Goal: Information Seeking & Learning: Understand process/instructions

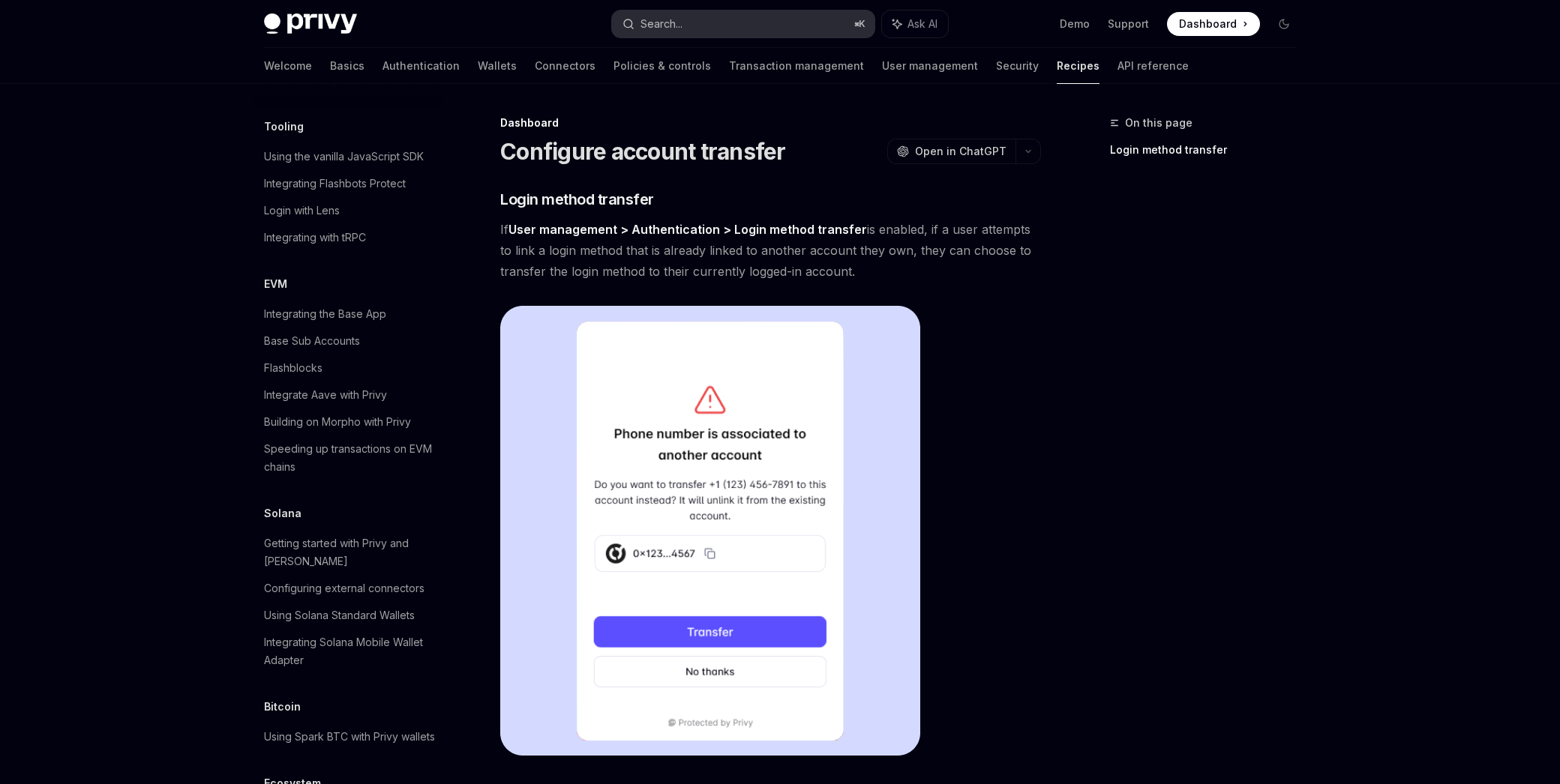
click at [700, 30] on button "Search... ⌘ K" at bounding box center [743, 24] width 263 height 27
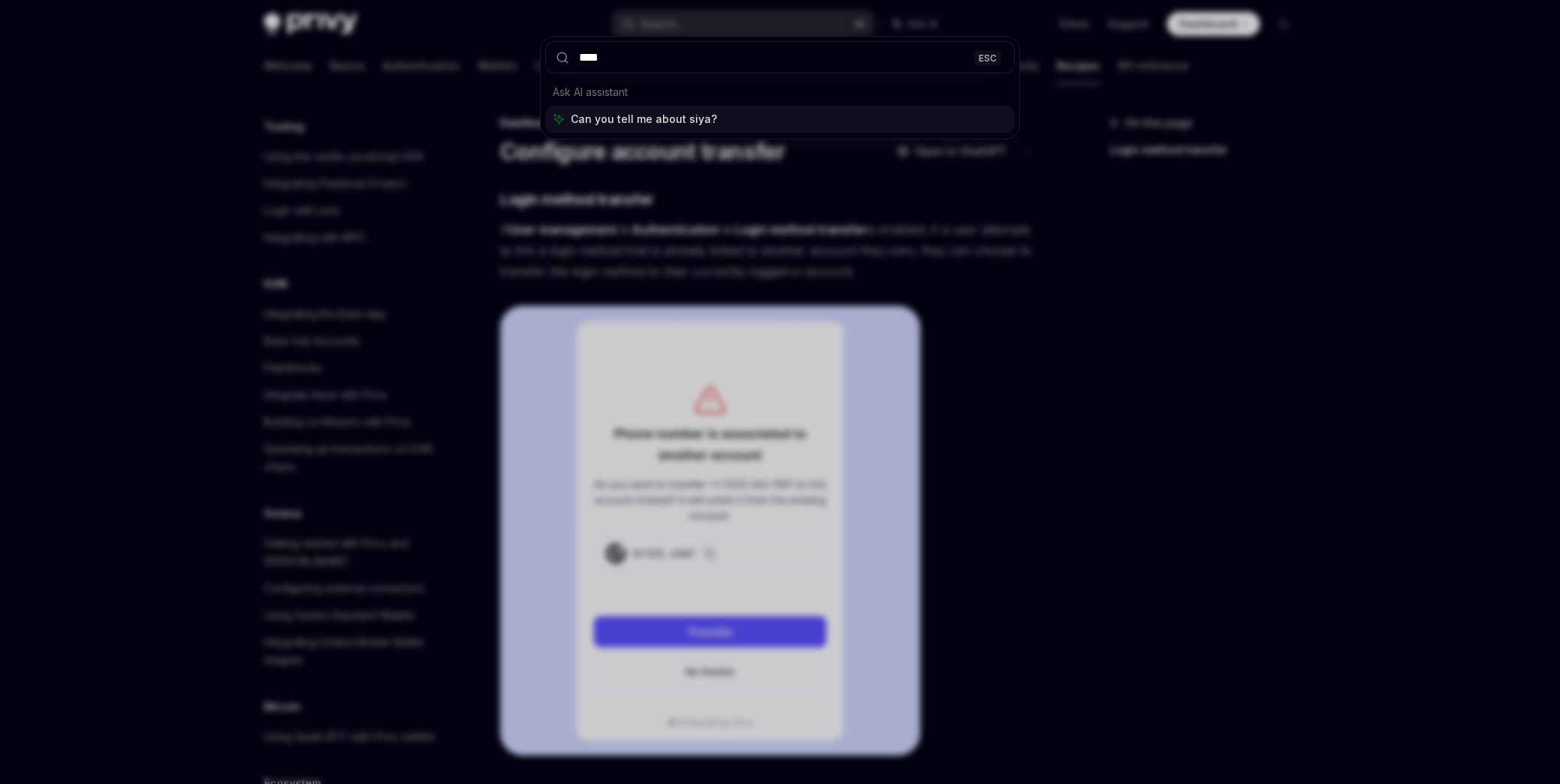
type input "*****"
type input "**"
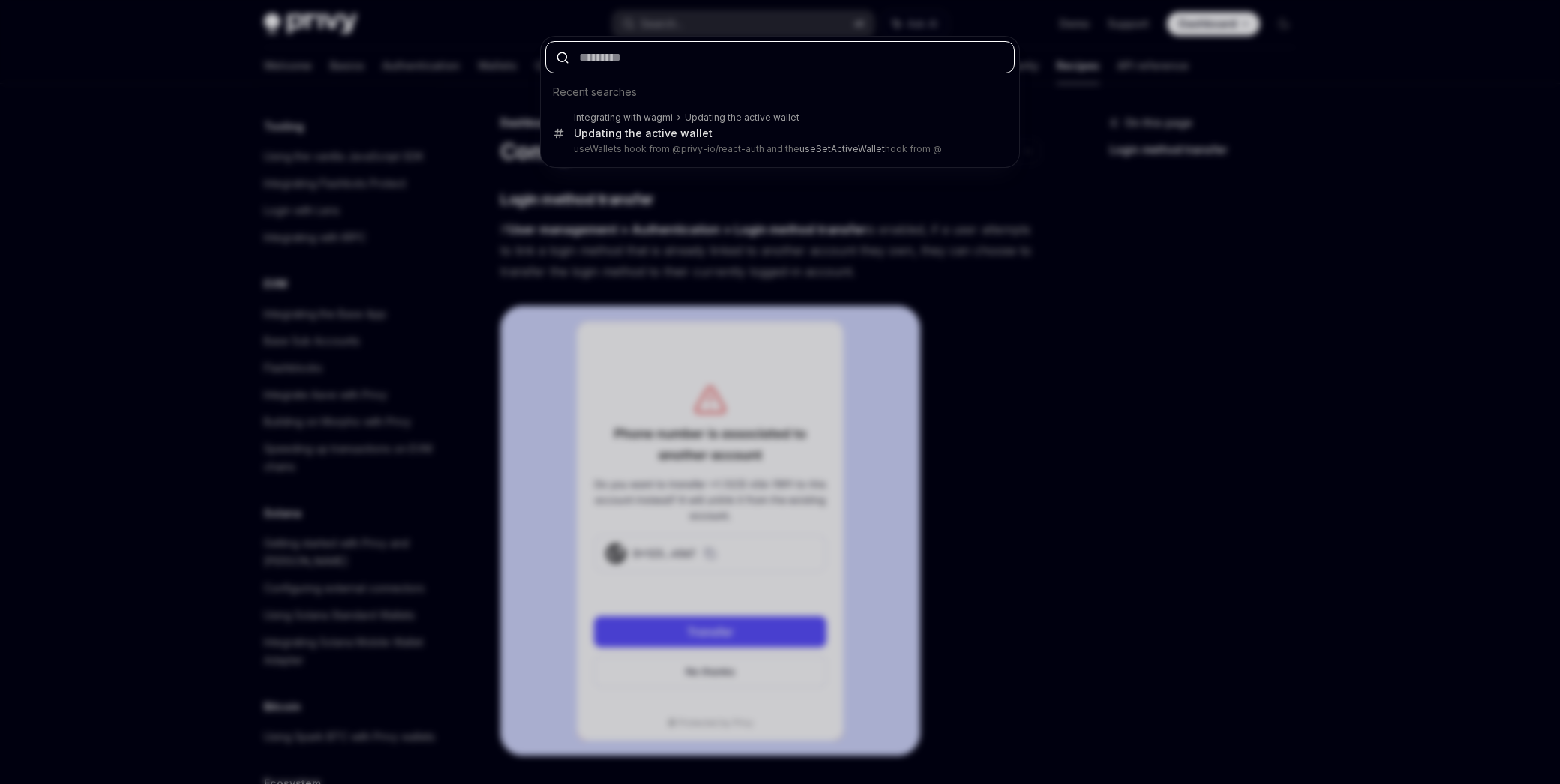
paste input "**********"
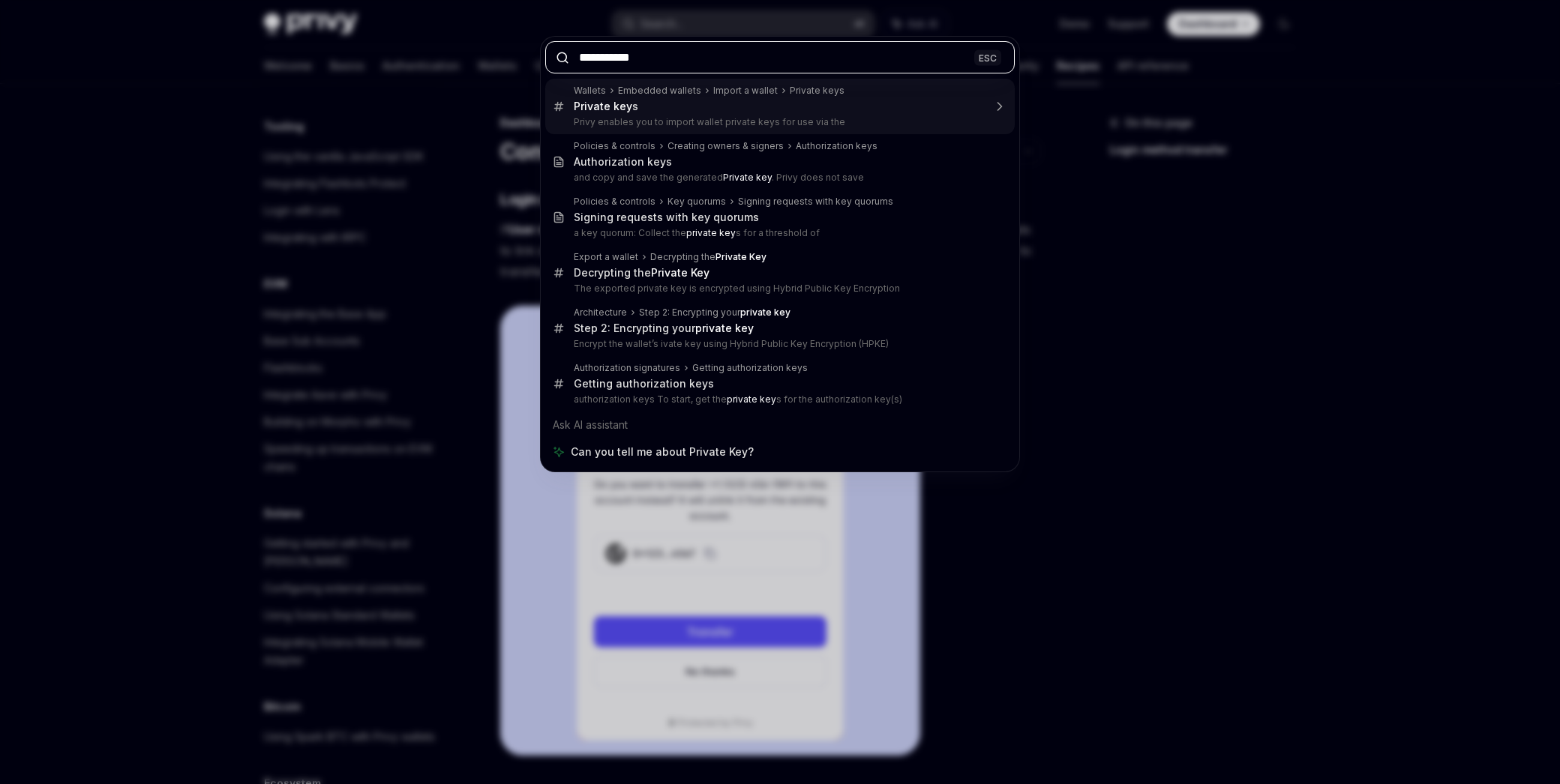
type input "**********"
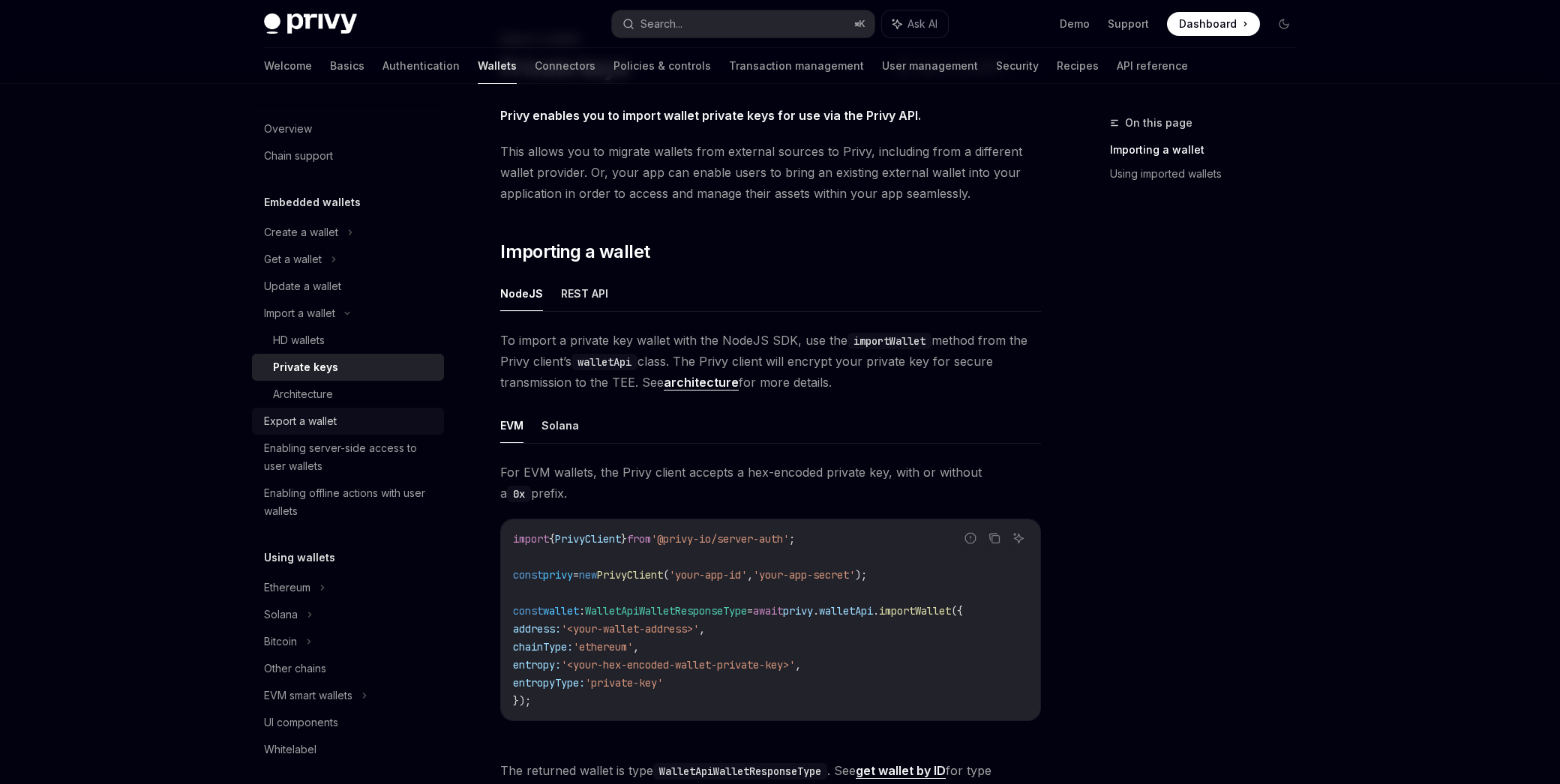
click at [295, 430] on div "Export a wallet" at bounding box center [301, 421] width 73 height 18
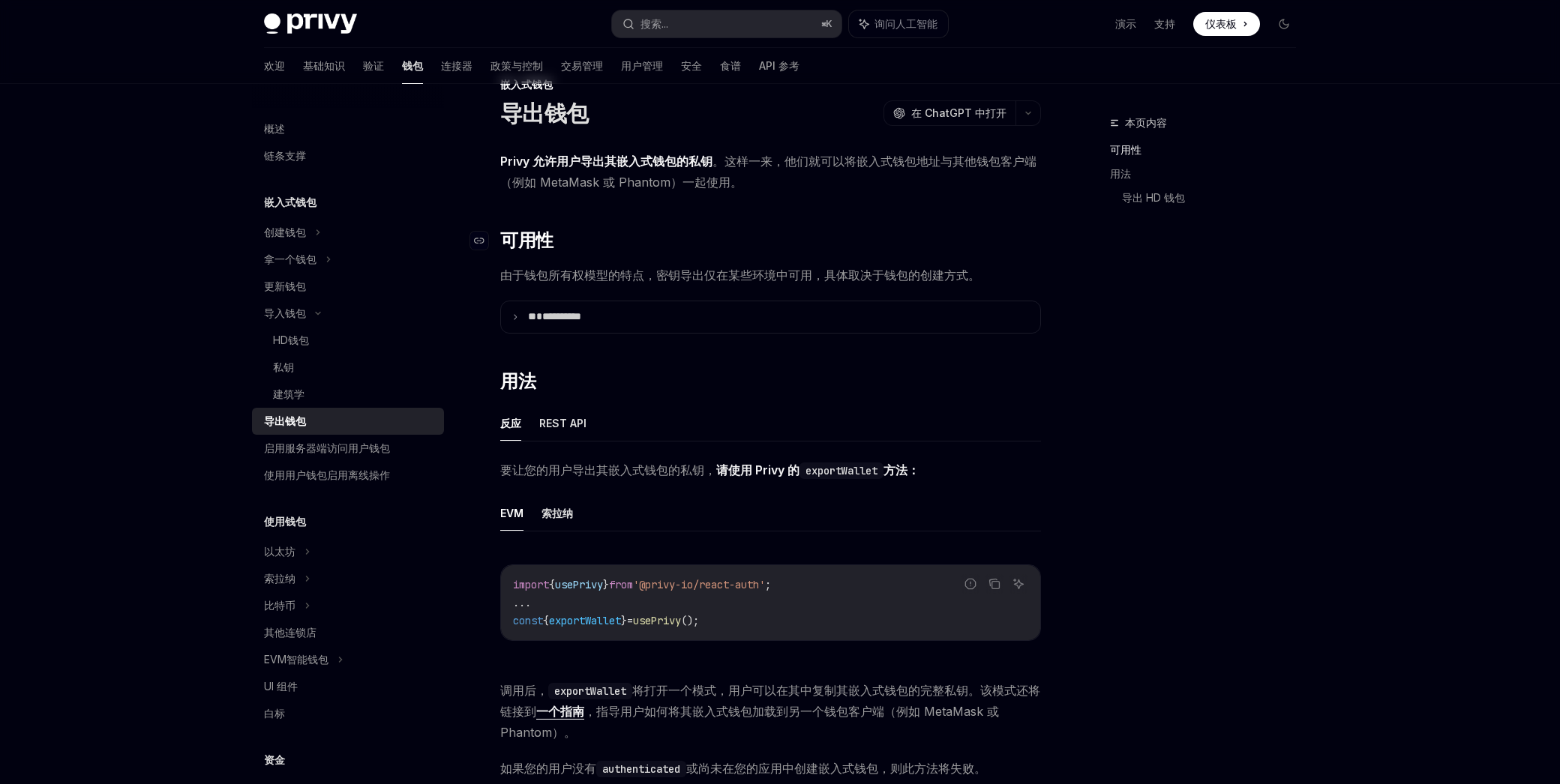
scroll to position [33, 0]
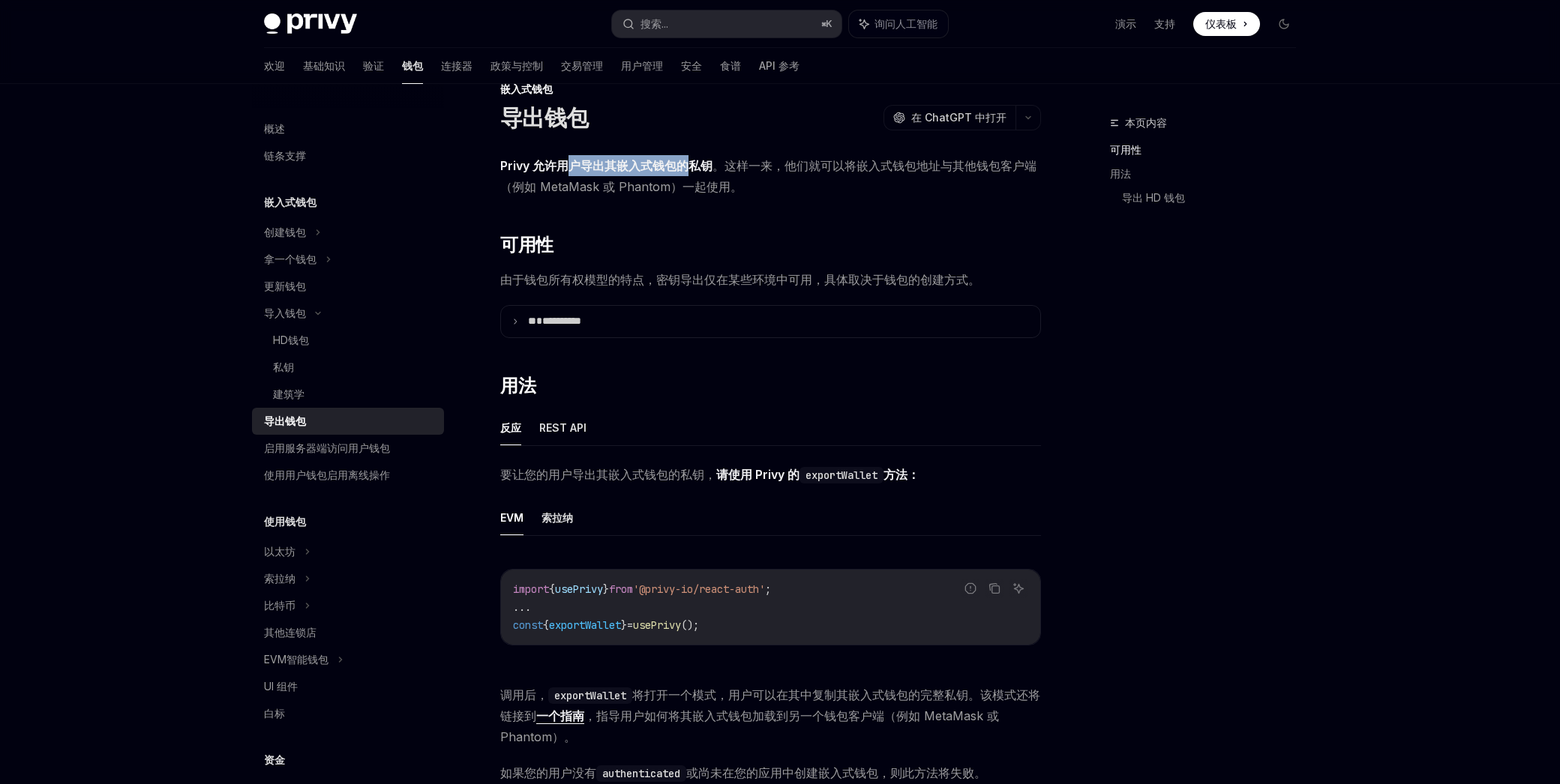
drag, startPoint x: 571, startPoint y: 166, endPoint x: 692, endPoint y: 168, distance: 121.0
click at [692, 168] on font "Privy 允许用户导出其嵌入式钱包的私钥" at bounding box center [606, 166] width 212 height 15
drag, startPoint x: 758, startPoint y: 156, endPoint x: 929, endPoint y: 160, distance: 171.0
click at [929, 160] on span "Privy 允许用户导出其嵌入式钱包的私钥 。这样一来，他们就可以将嵌入式钱包地址与其他钱包客户端（例如 MetaMask 或 Phantom）一起使用。" at bounding box center [770, 176] width 541 height 42
click at [932, 159] on font "。这样一来，他们就可以将嵌入式钱包地址与其他钱包客户端（例如 MetaMask 或 Phantom）一起使用。" at bounding box center [768, 176] width 536 height 36
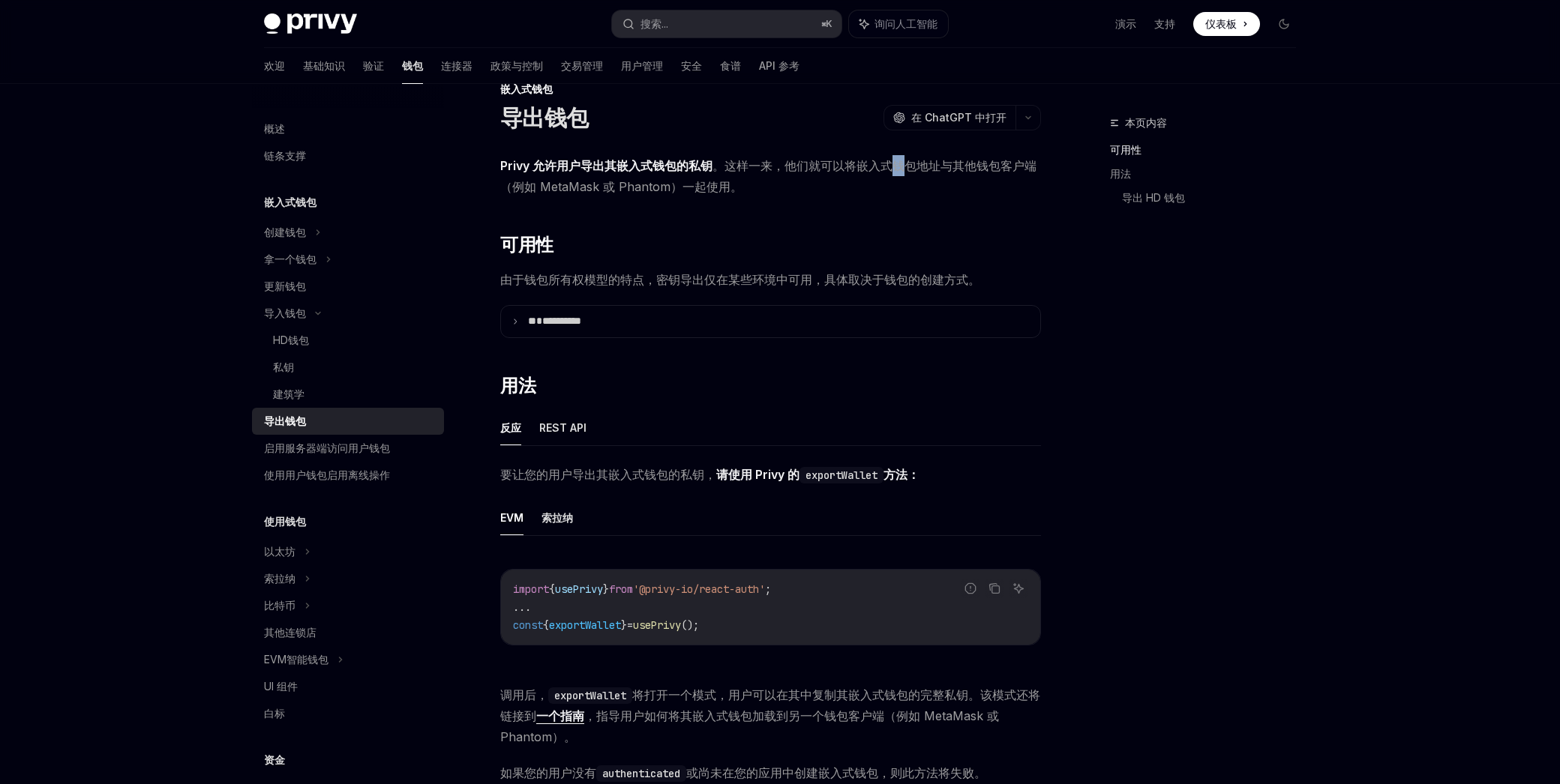
drag, startPoint x: 895, startPoint y: 161, endPoint x: 904, endPoint y: 161, distance: 9.0
click at [904, 161] on font "。这样一来，他们就可以将嵌入式钱包地址与其他钱包客户端（例如 MetaMask 或 Phantom）一起使用。" at bounding box center [768, 176] width 536 height 36
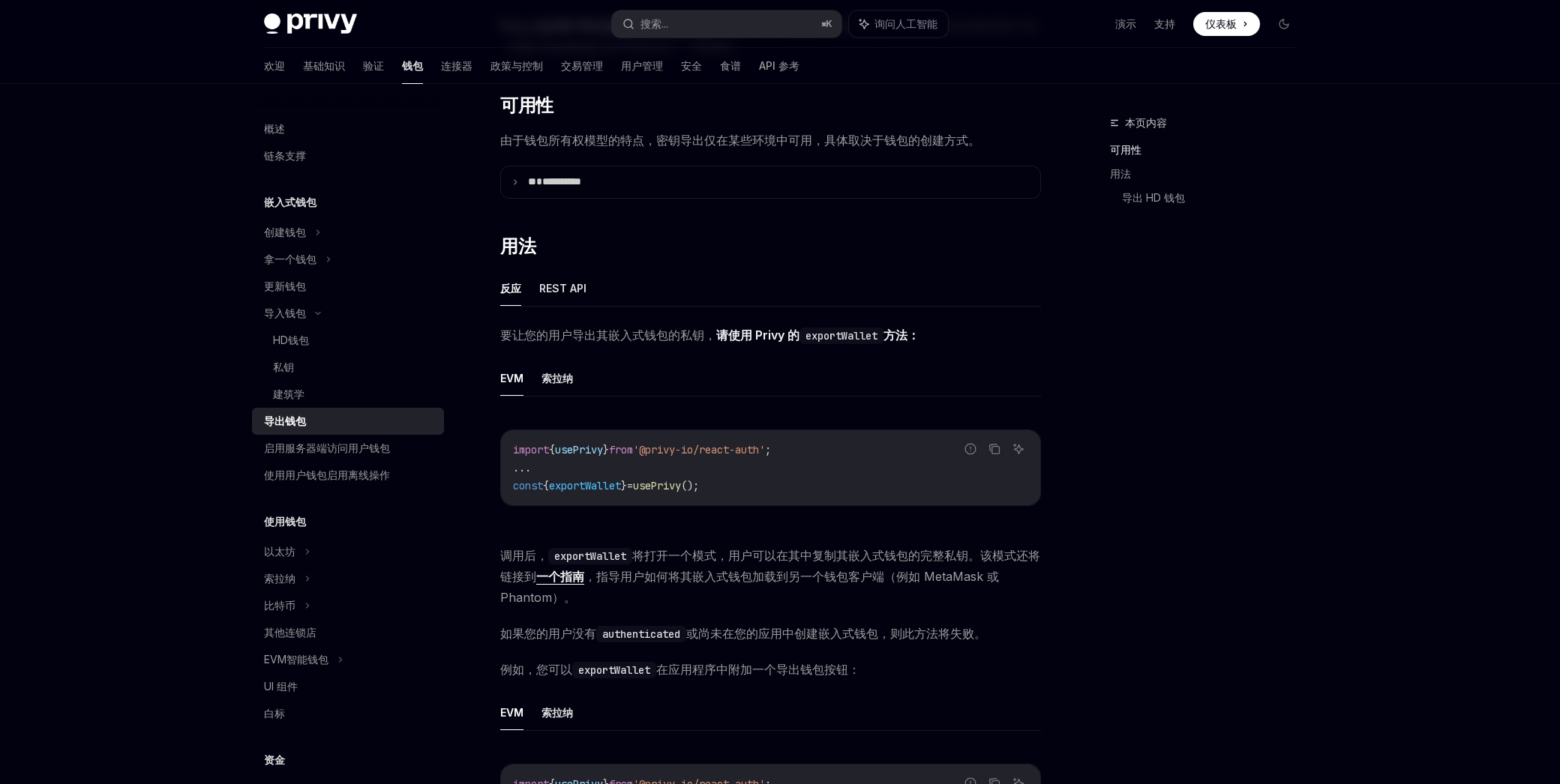
scroll to position [196, 0]
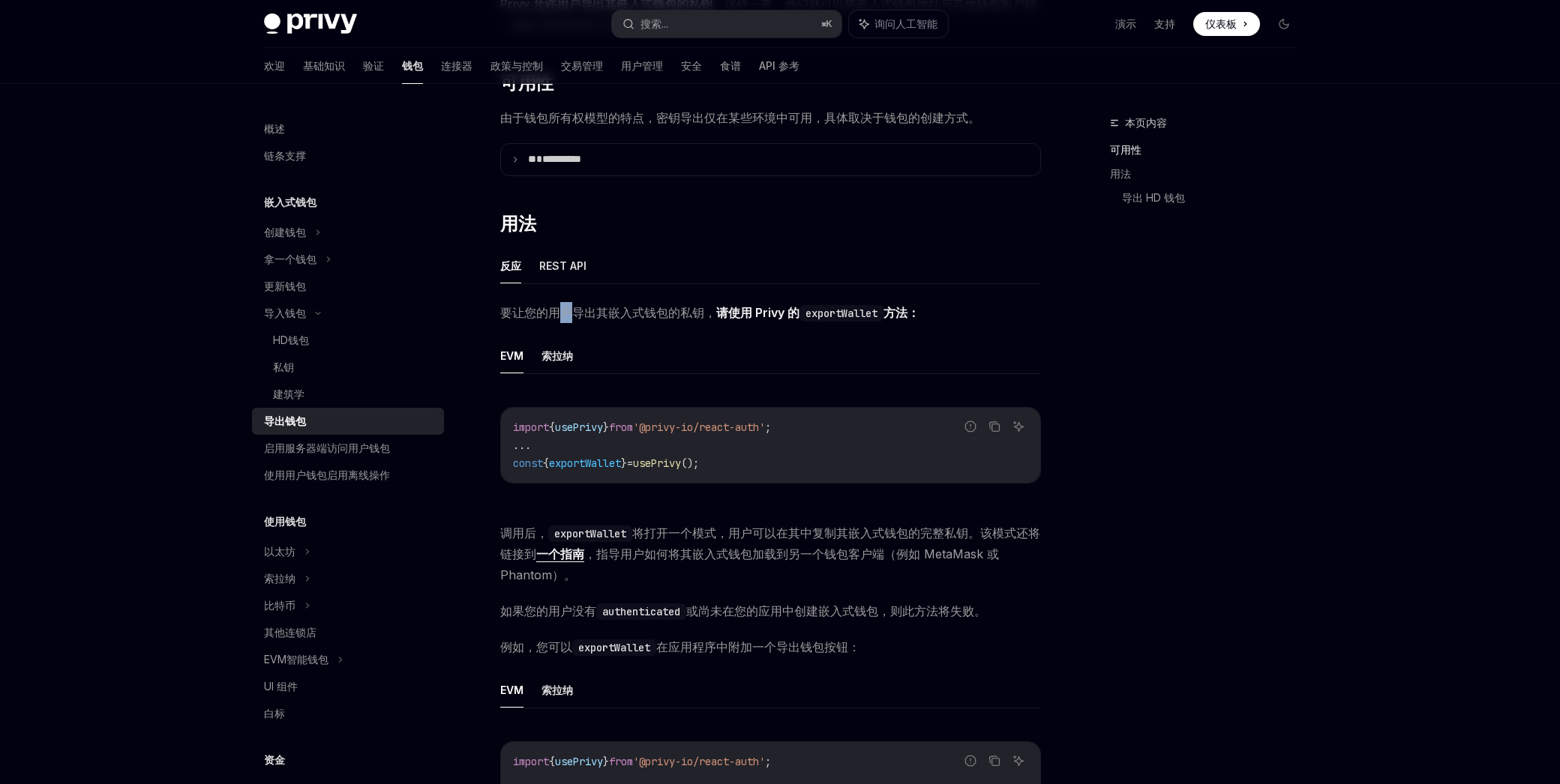
drag, startPoint x: 556, startPoint y: 310, endPoint x: 572, endPoint y: 309, distance: 16.0
click at [572, 309] on font "要让您的用户导出其嵌入式钱包的私钥，" at bounding box center [608, 312] width 216 height 15
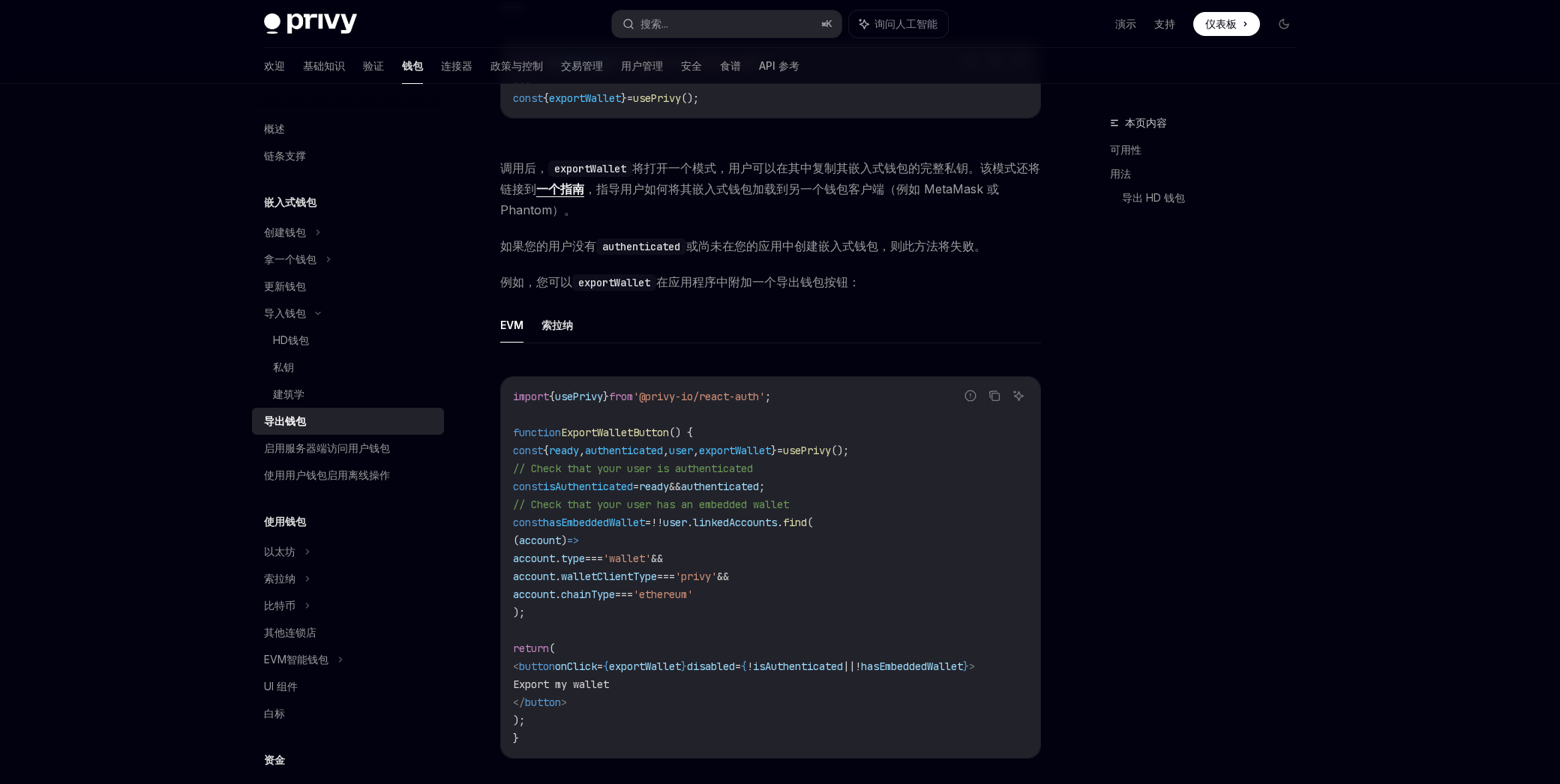
scroll to position [650, 0]
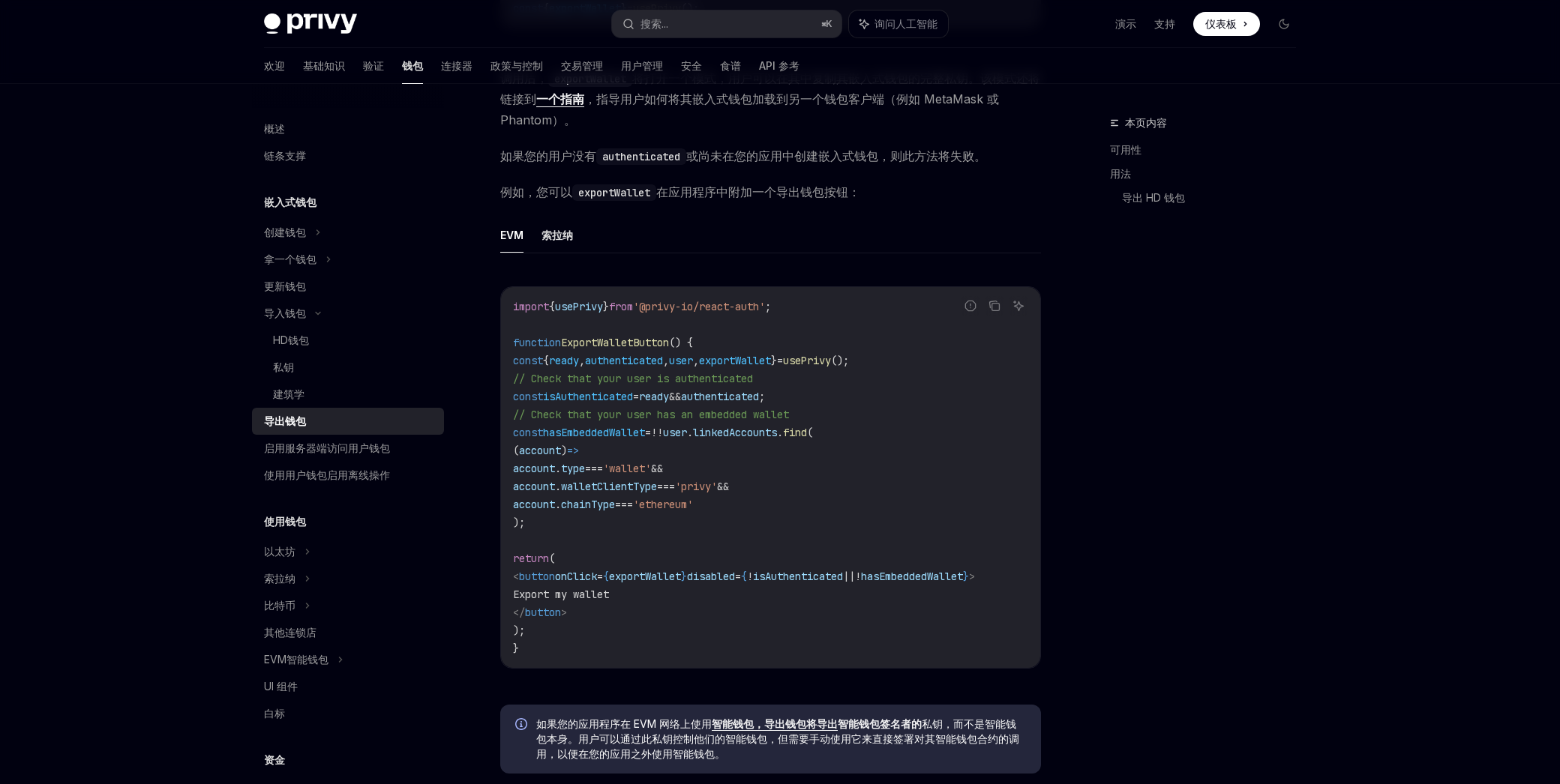
click at [699, 363] on span "," at bounding box center [696, 360] width 6 height 13
drag, startPoint x: 735, startPoint y: 362, endPoint x: 750, endPoint y: 360, distance: 15.1
click at [699, 362] on span "," at bounding box center [696, 360] width 6 height 13
click at [766, 360] on span "exportWallet" at bounding box center [735, 360] width 72 height 13
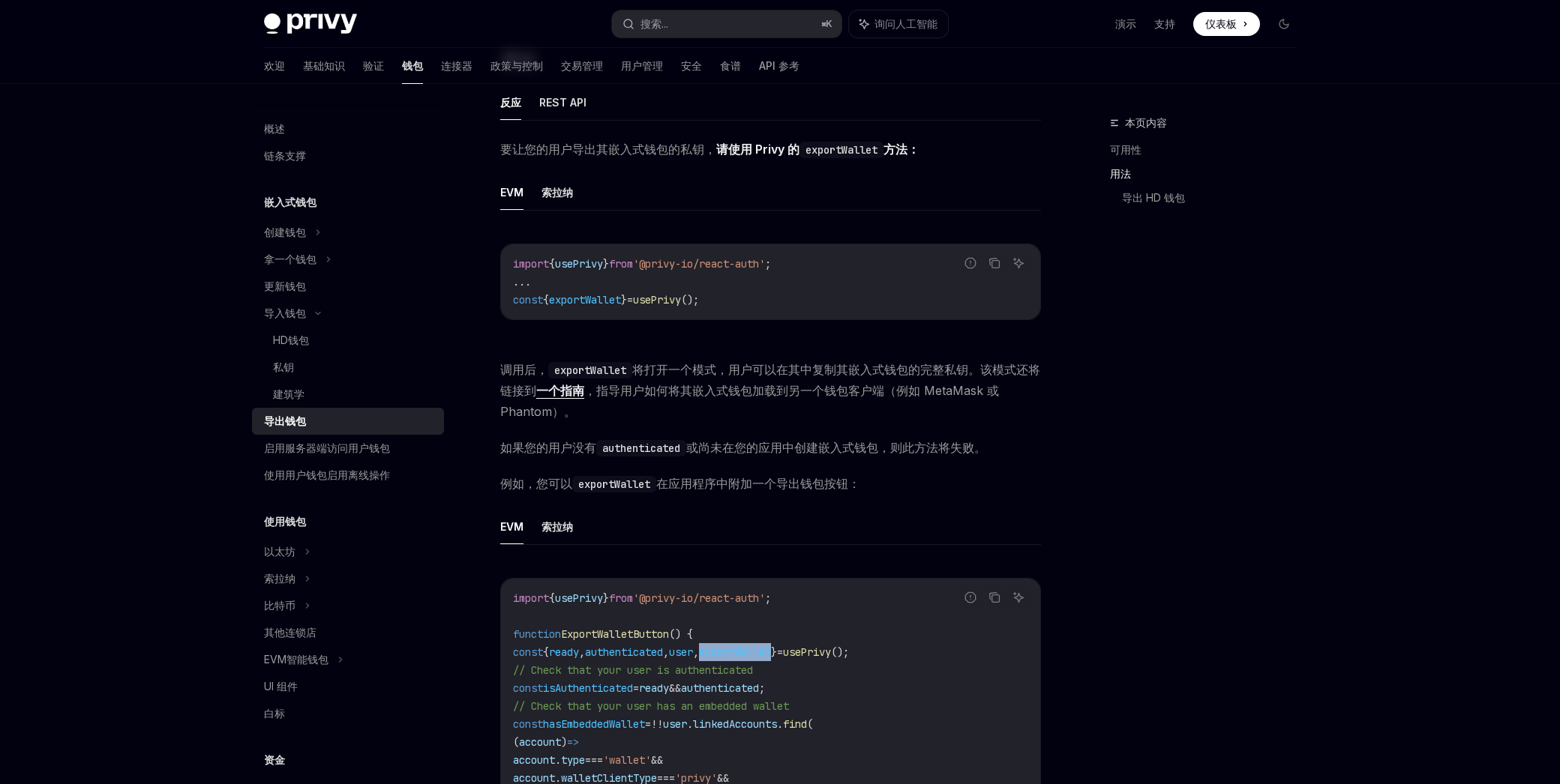
scroll to position [117, 0]
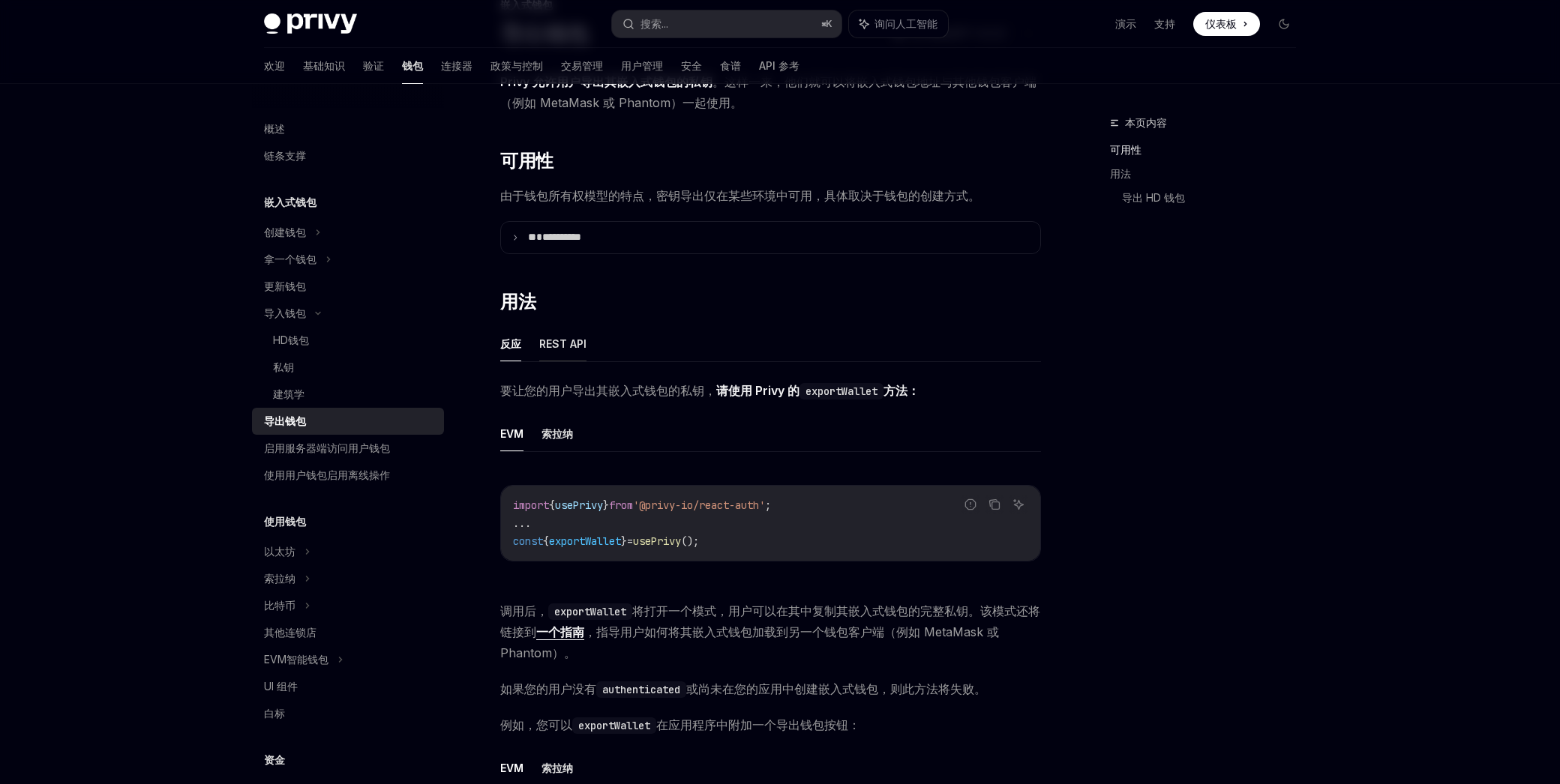
click at [563, 344] on font "REST API" at bounding box center [563, 343] width 47 height 12
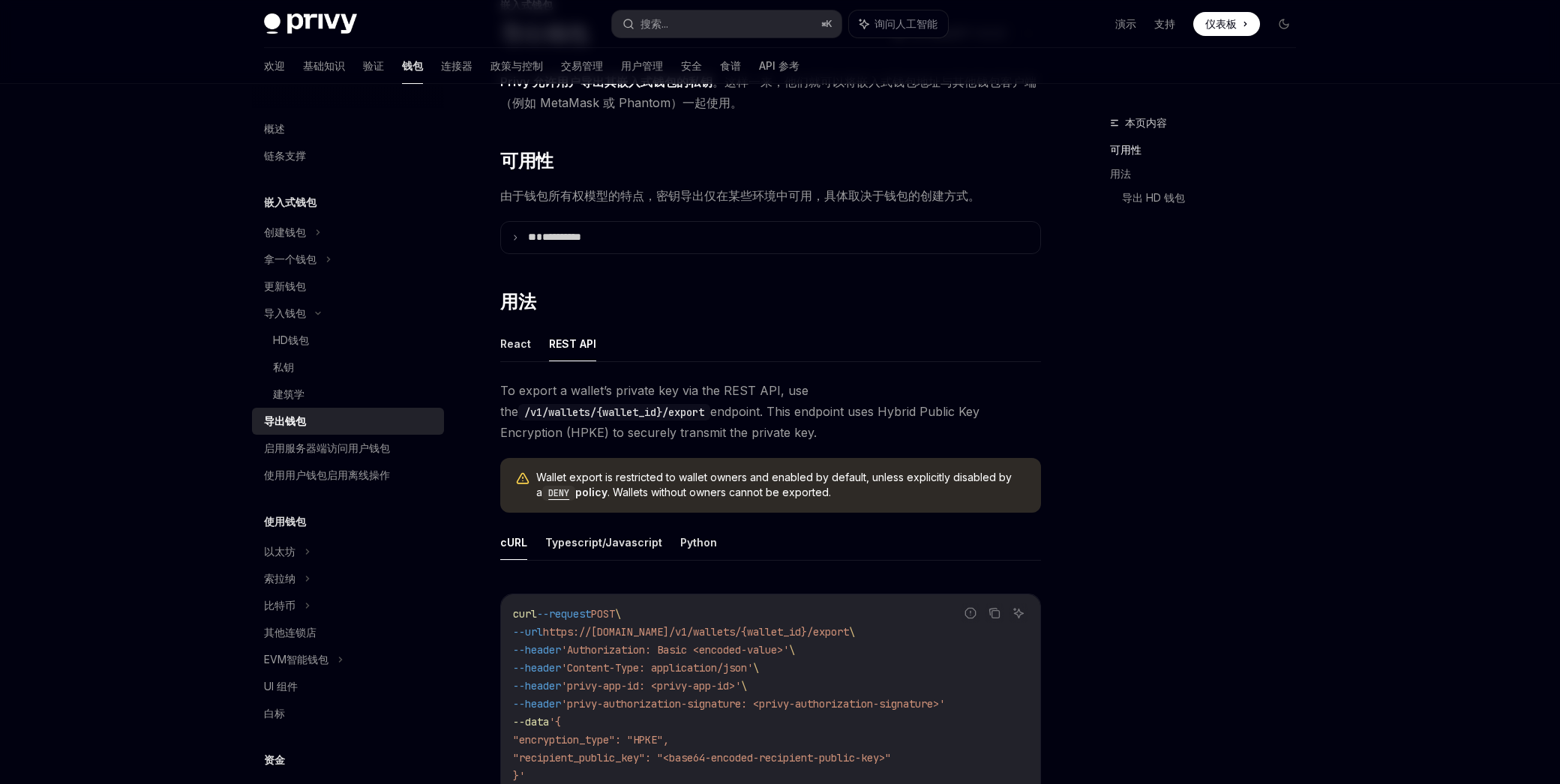
scroll to position [287, 0]
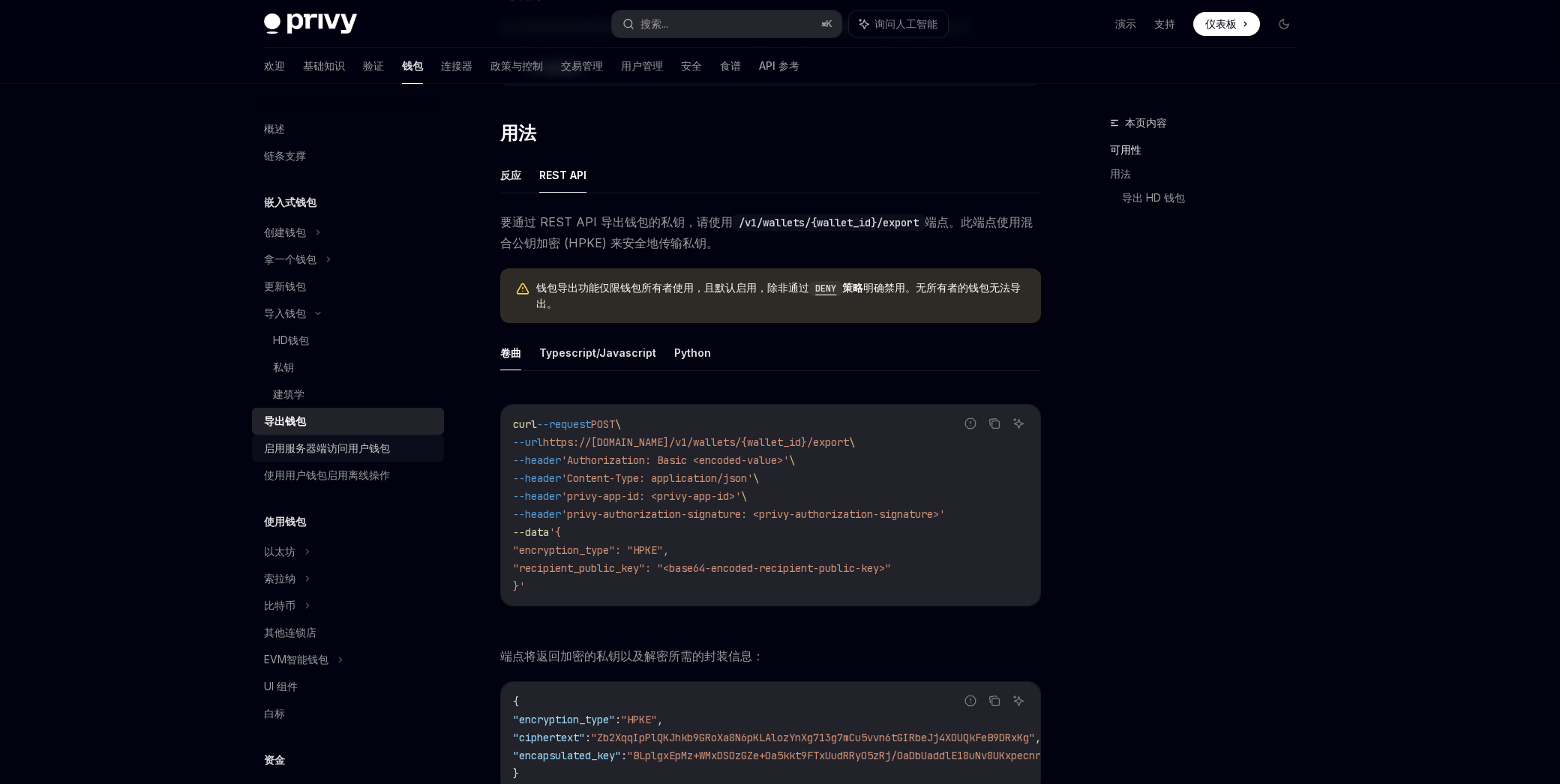
click at [297, 440] on div "启用服务器端访问用户钱包" at bounding box center [327, 448] width 126 height 18
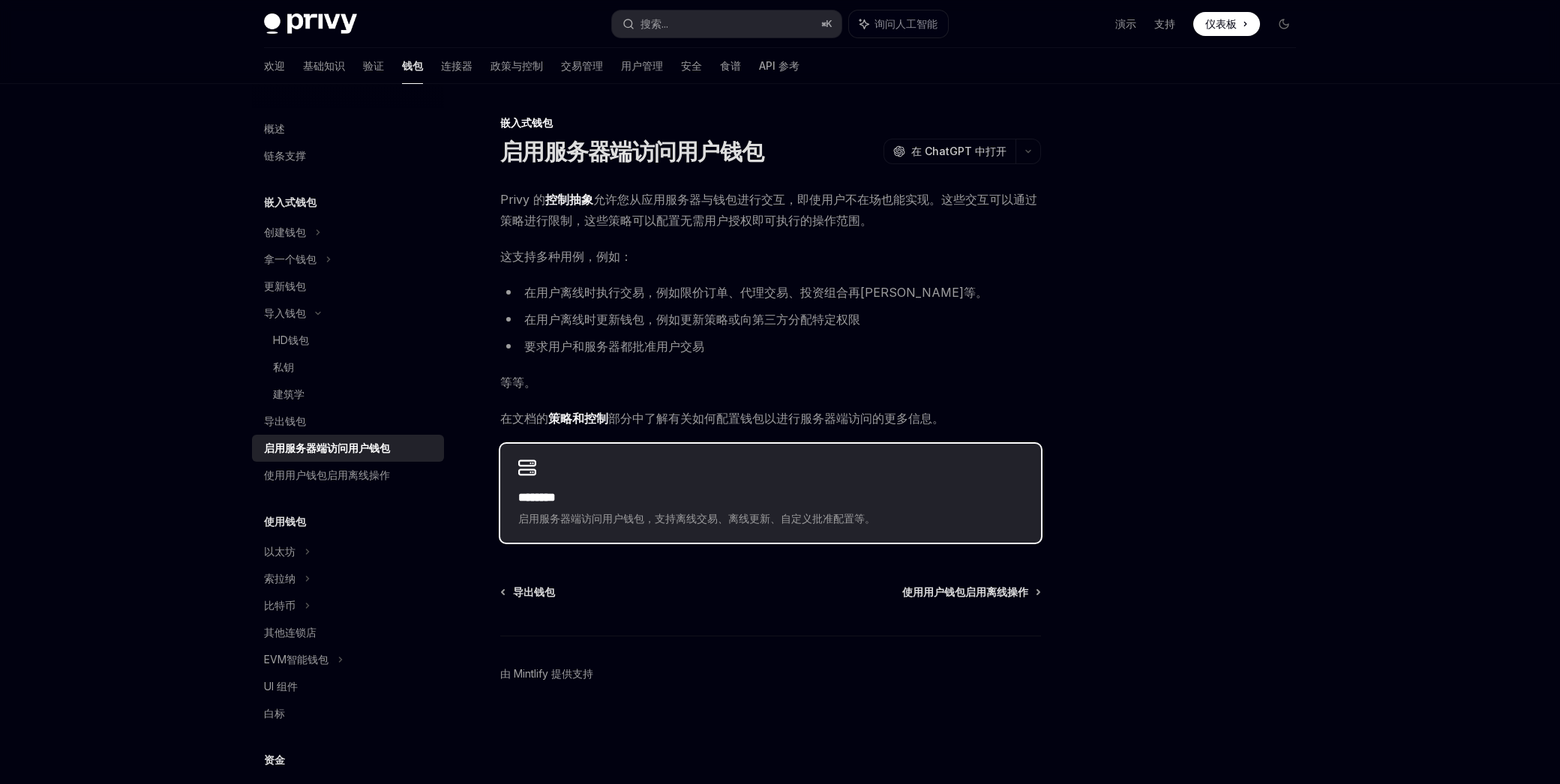
click at [724, 486] on div "******** 启用服务器端访问用户钱包，支持离线交易、离线更新、自定义批准配置等。" at bounding box center [770, 493] width 541 height 99
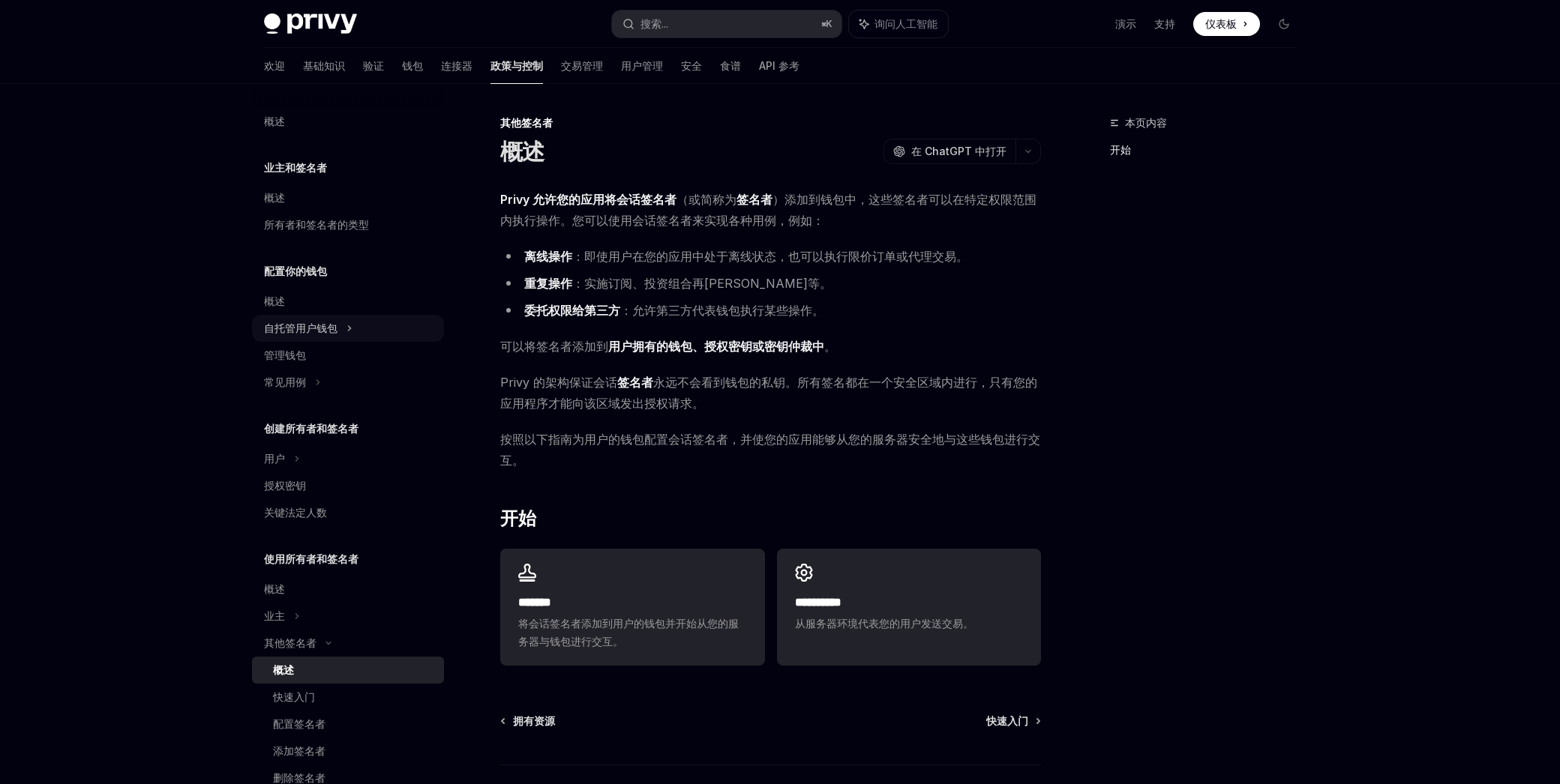
click at [308, 325] on font "自托管用户钱包" at bounding box center [301, 328] width 74 height 12
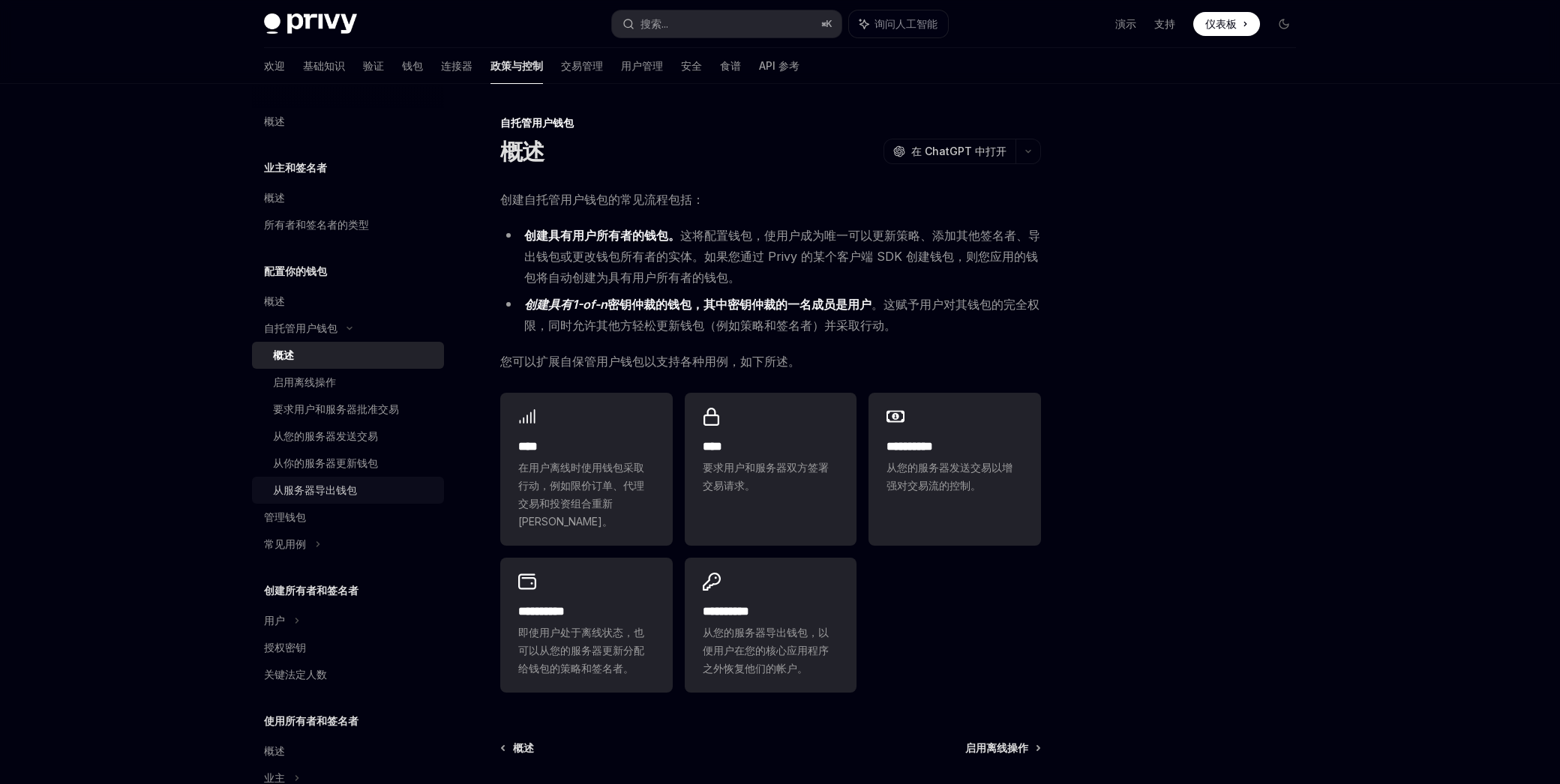
click at [303, 493] on font "从服务器导出钱包" at bounding box center [315, 490] width 84 height 12
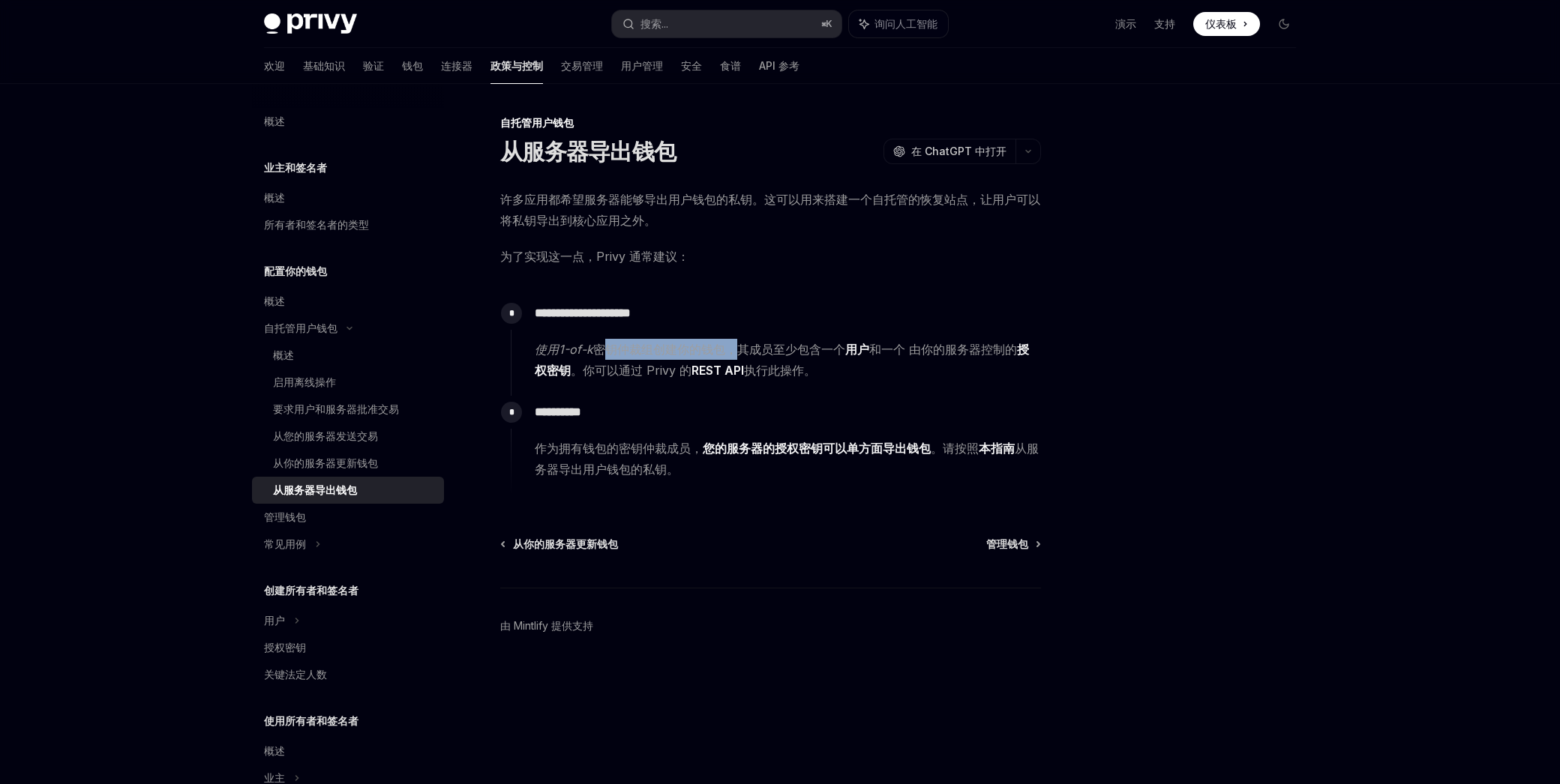
drag, startPoint x: 668, startPoint y: 352, endPoint x: 738, endPoint y: 352, distance: 70.0
click at [738, 352] on font "密钥仲裁组创建你的钱包 ，其成员至少包含一个" at bounding box center [719, 349] width 252 height 15
click at [738, 352] on font "，其成员至少包含一个" at bounding box center [785, 349] width 120 height 15
drag, startPoint x: 644, startPoint y: 375, endPoint x: 760, endPoint y: 373, distance: 116.0
click at [760, 373] on span "使用1-of-k 密钥仲裁组创建你的钱包 ，其成员至少包含一个 用户 和一个 由你的服务器控制的 授权密钥 。你可以通过 Privy 的 REST API 执…" at bounding box center [787, 360] width 505 height 42
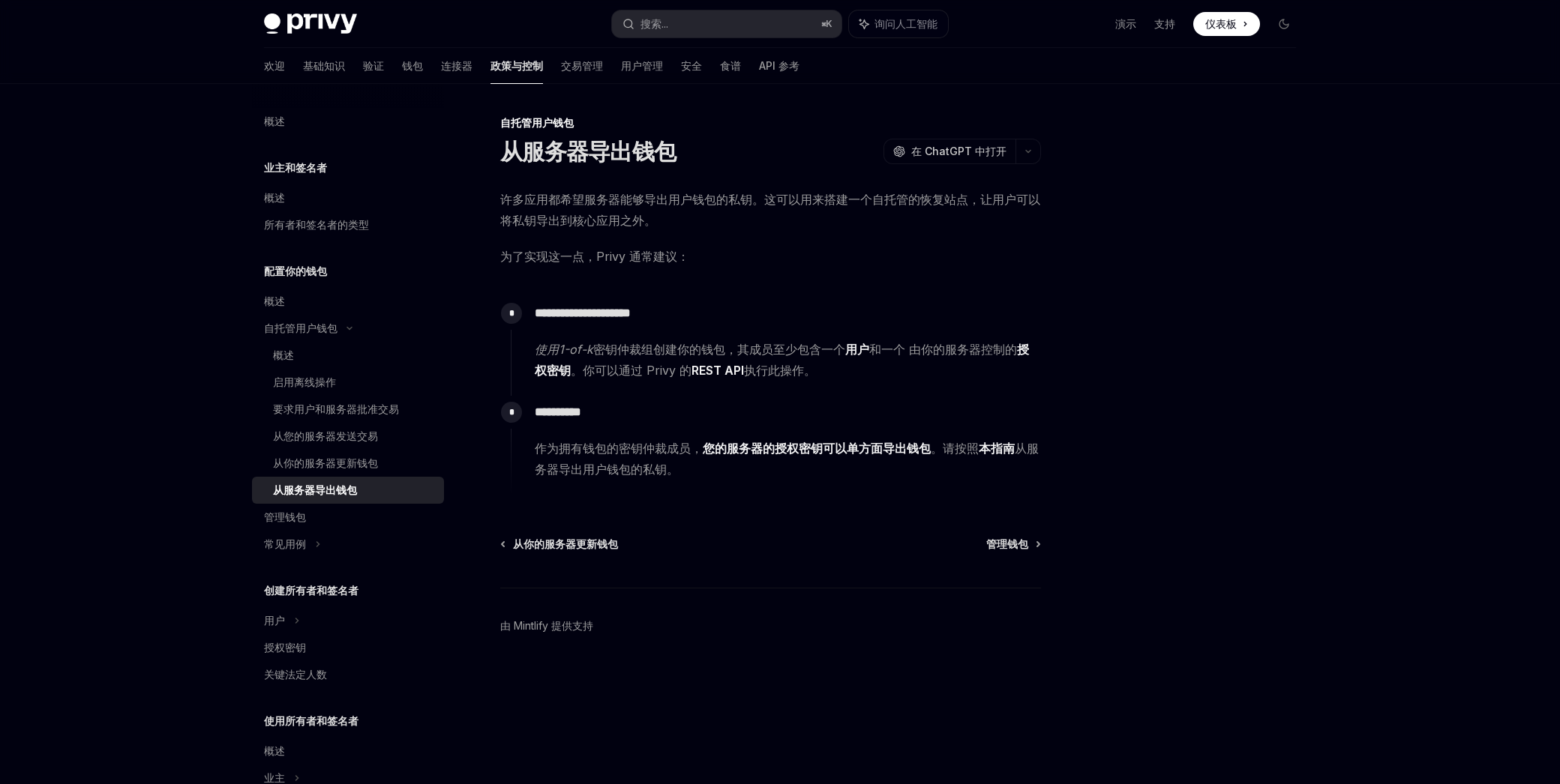
click at [764, 372] on font "执行此操作。" at bounding box center [780, 370] width 72 height 15
click at [598, 449] on font "作为拥有钱包的密钥仲裁成员，" at bounding box center [619, 448] width 168 height 15
click at [996, 448] on font "本指南" at bounding box center [996, 448] width 36 height 15
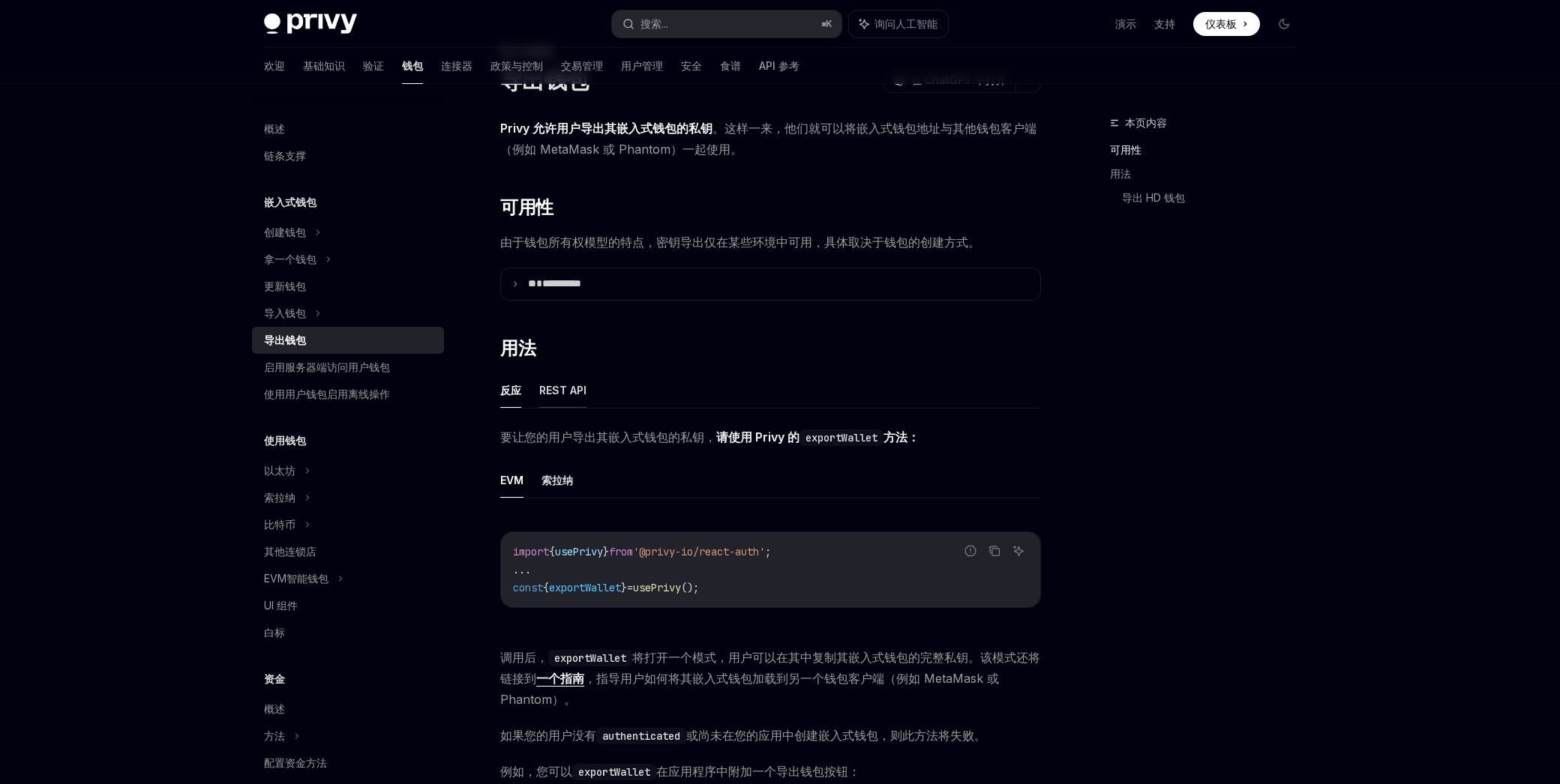
click at [566, 393] on font "REST API" at bounding box center [563, 390] width 47 height 12
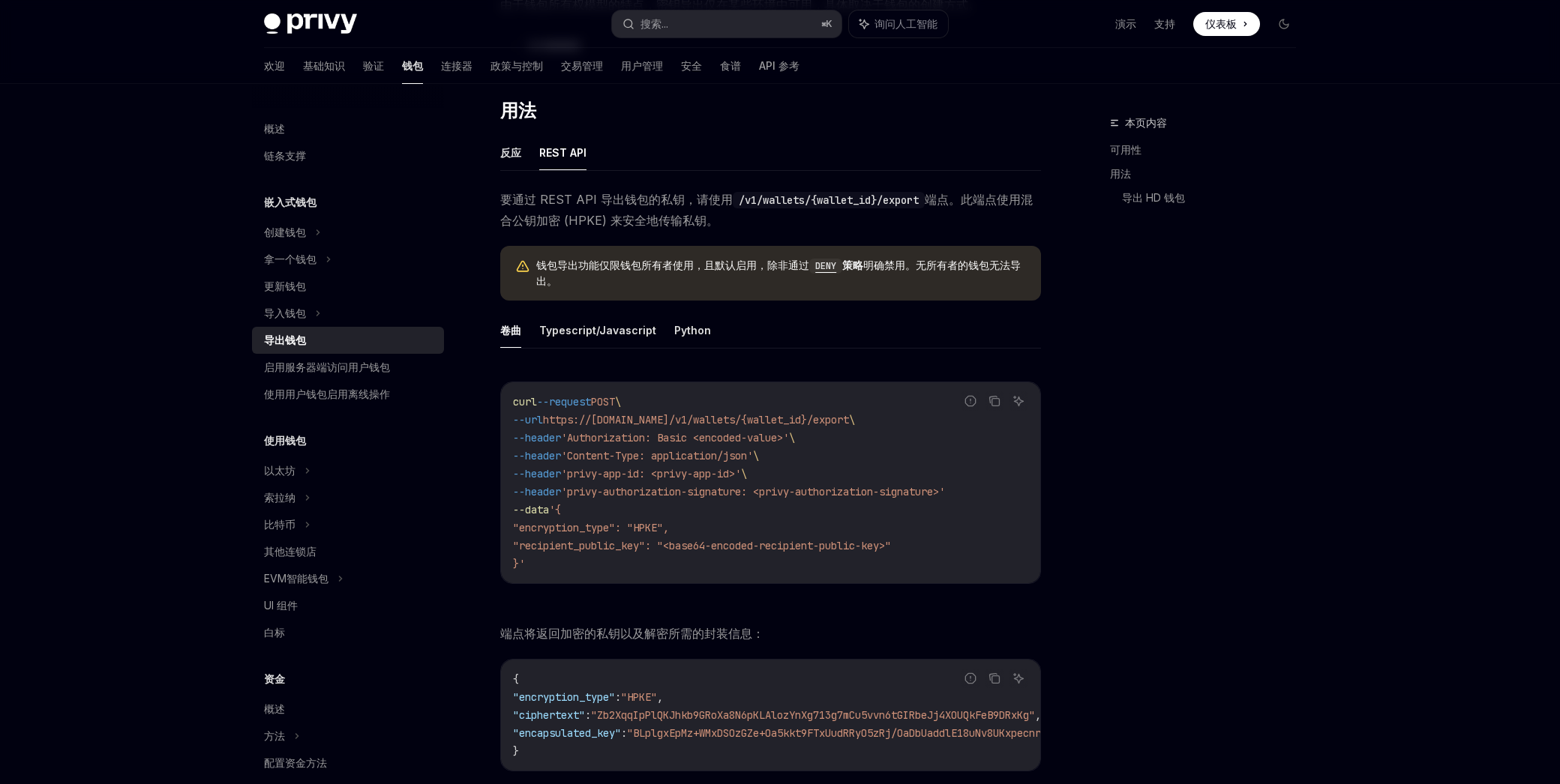
scroll to position [326, 0]
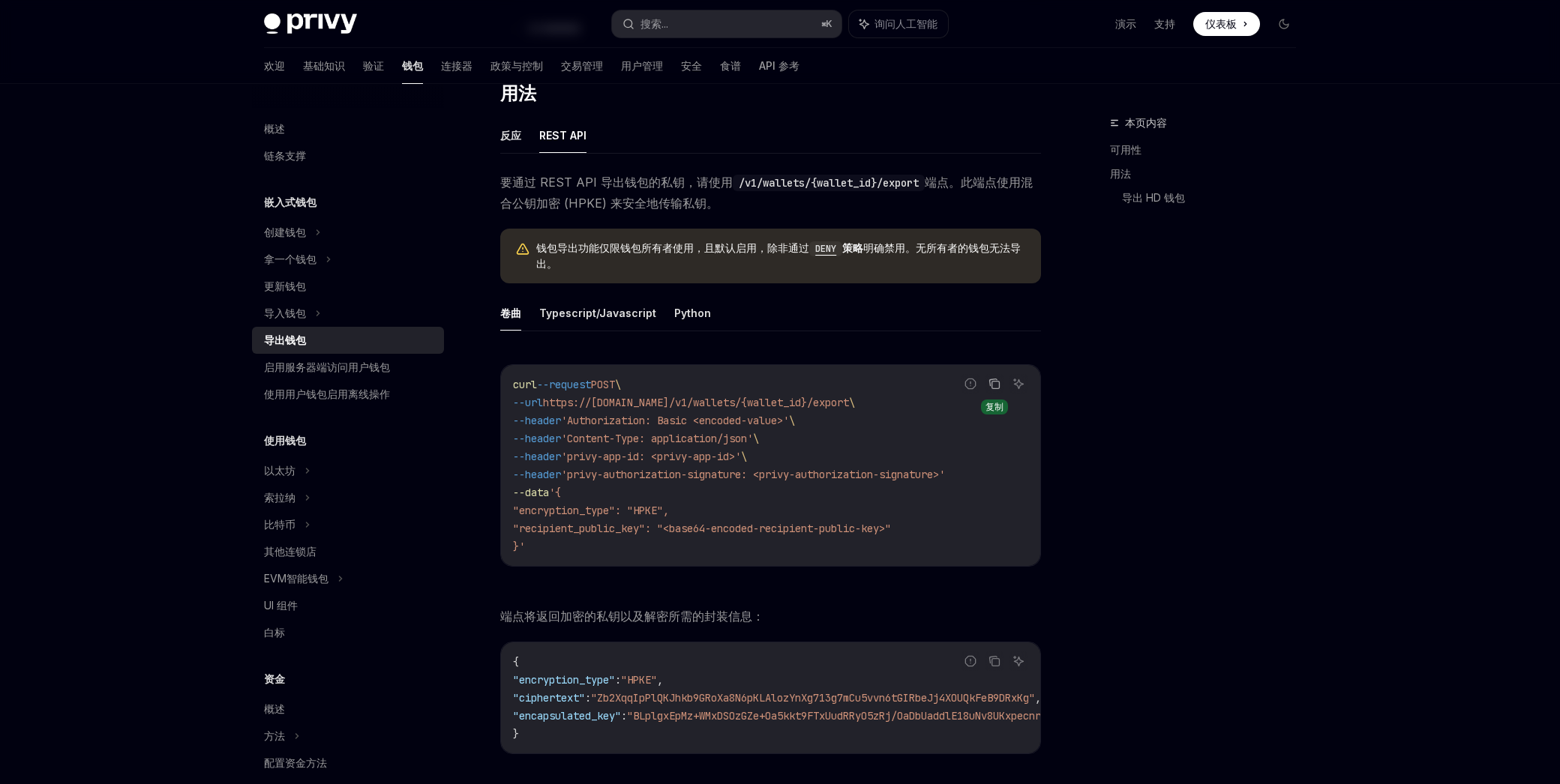
click at [996, 392] on button "复制代码块中的内容" at bounding box center [994, 383] width 19 height 19
click at [591, 318] on font "Typescript/Javascript" at bounding box center [598, 313] width 117 height 12
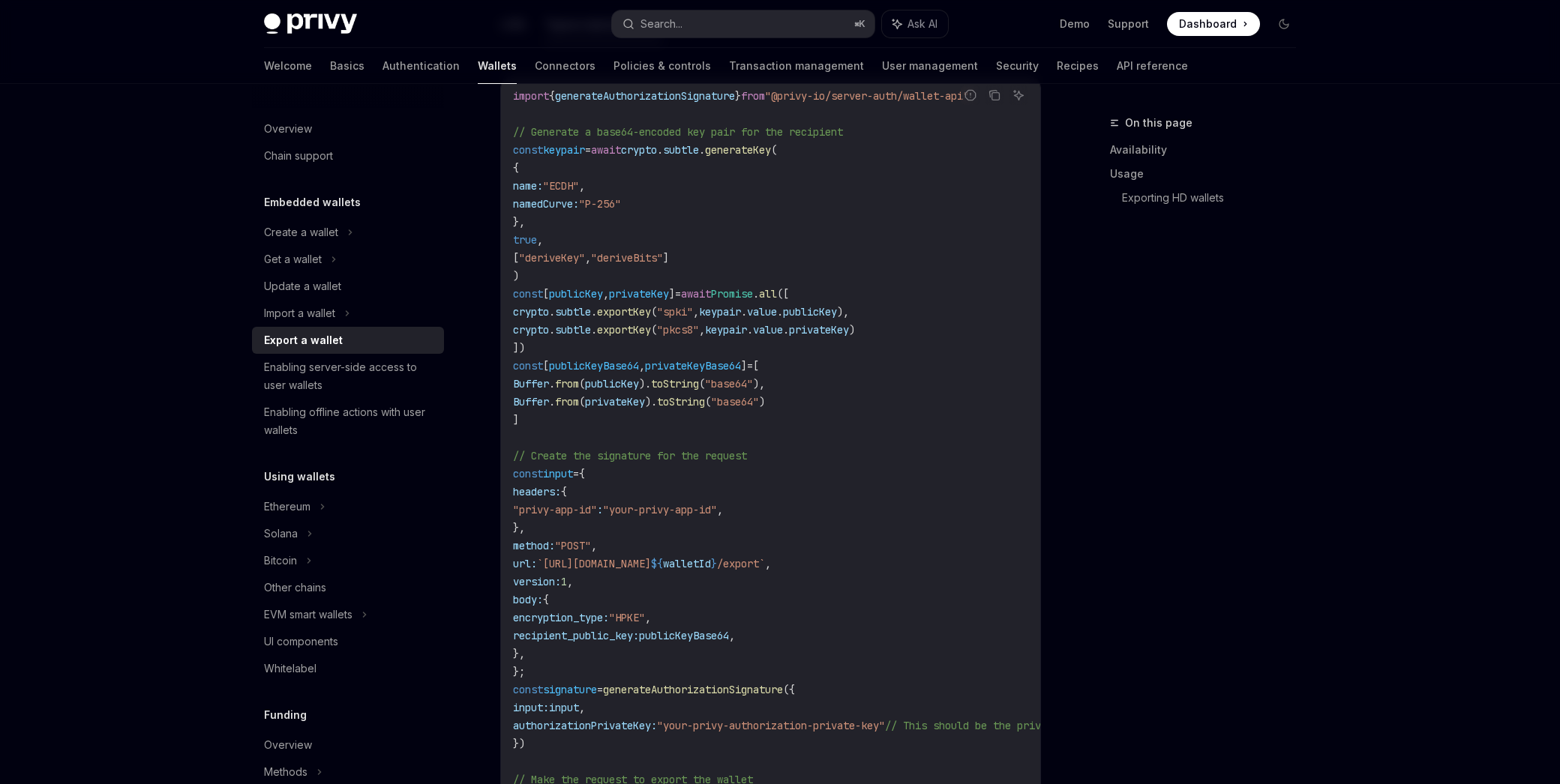
scroll to position [448, 0]
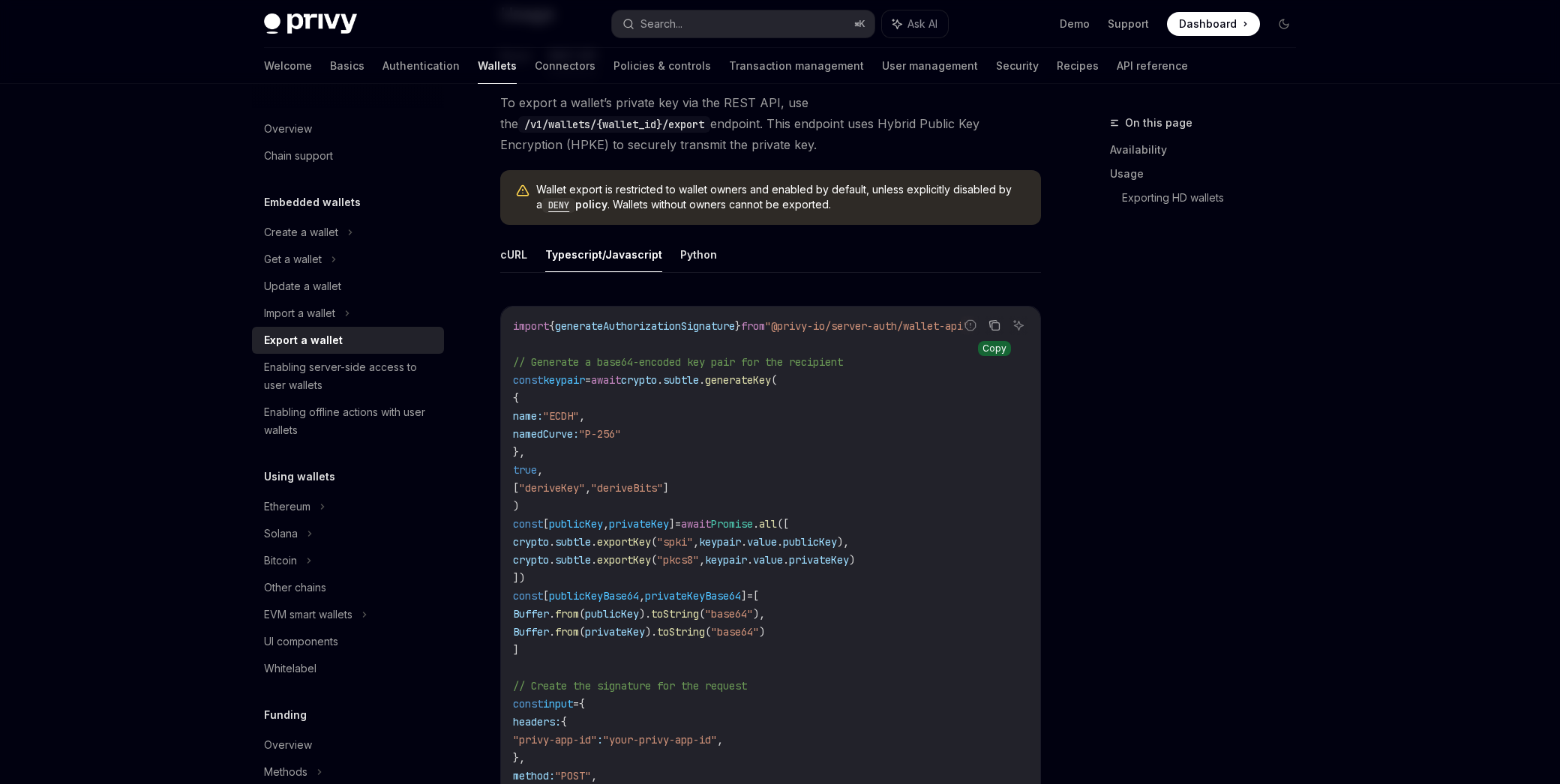
click at [996, 333] on button "Copy the contents from the code block" at bounding box center [994, 325] width 19 height 19
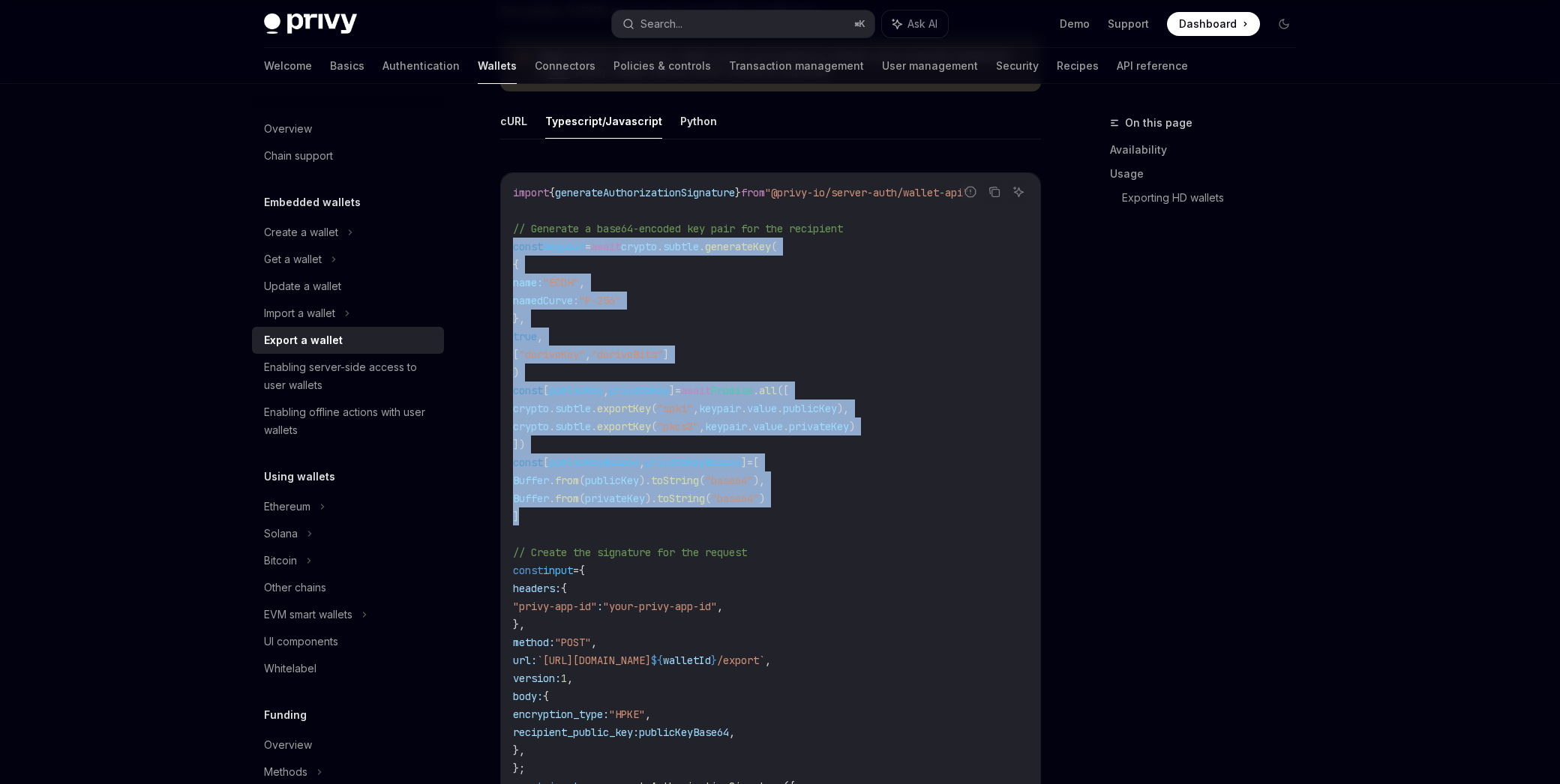
drag, startPoint x: 511, startPoint y: 246, endPoint x: 654, endPoint y: 513, distance: 302.9
click at [658, 514] on div "import { generateAuthorizationSignature } from "@privy-io/server-auth/wallet-ap…" at bounding box center [770, 678] width 539 height 1010
copy code "const keypair = await crypto . subtle . generateKey ( { name: "ECDH" , namedCur…"
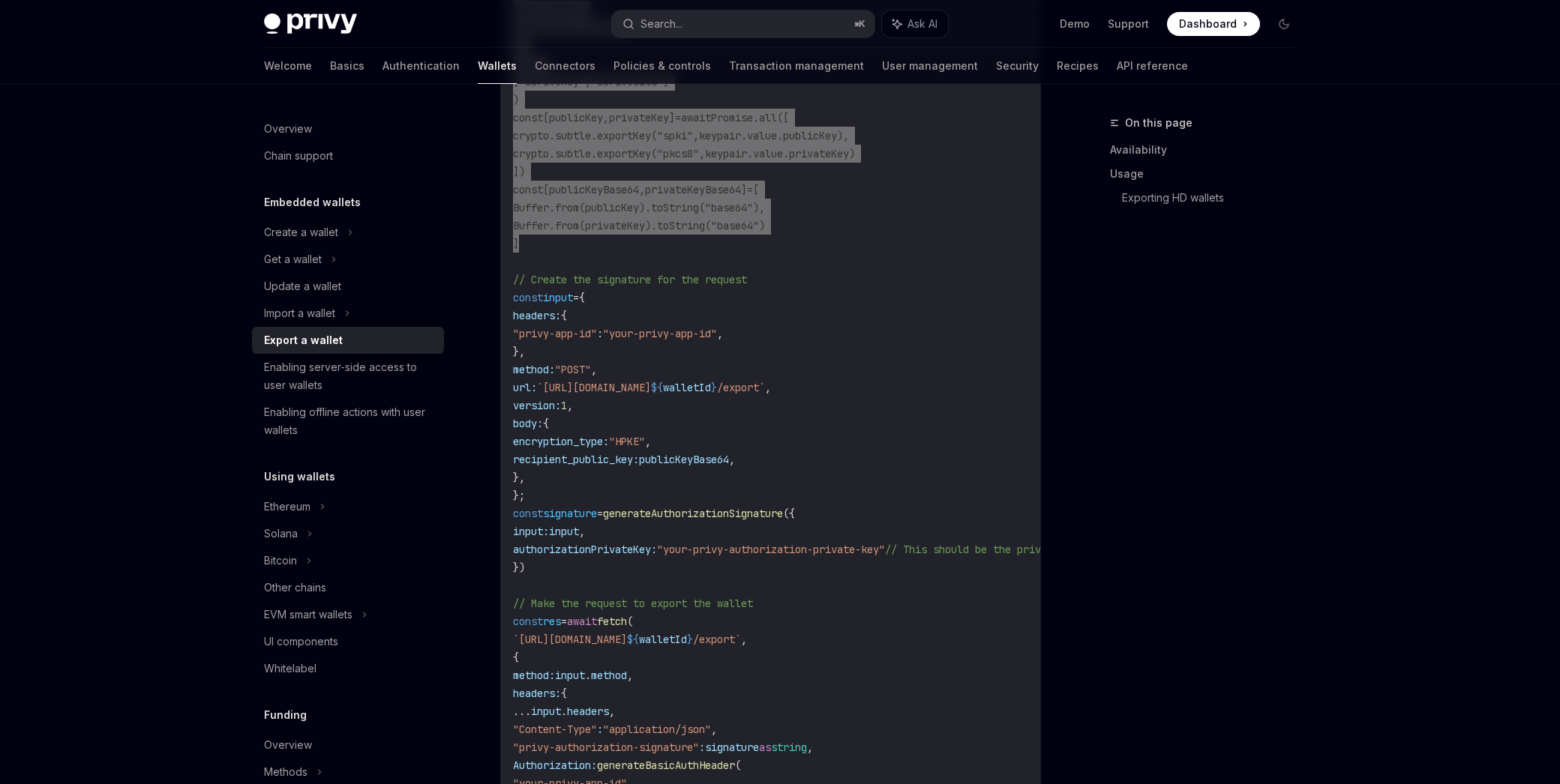
scroll to position [873, 0]
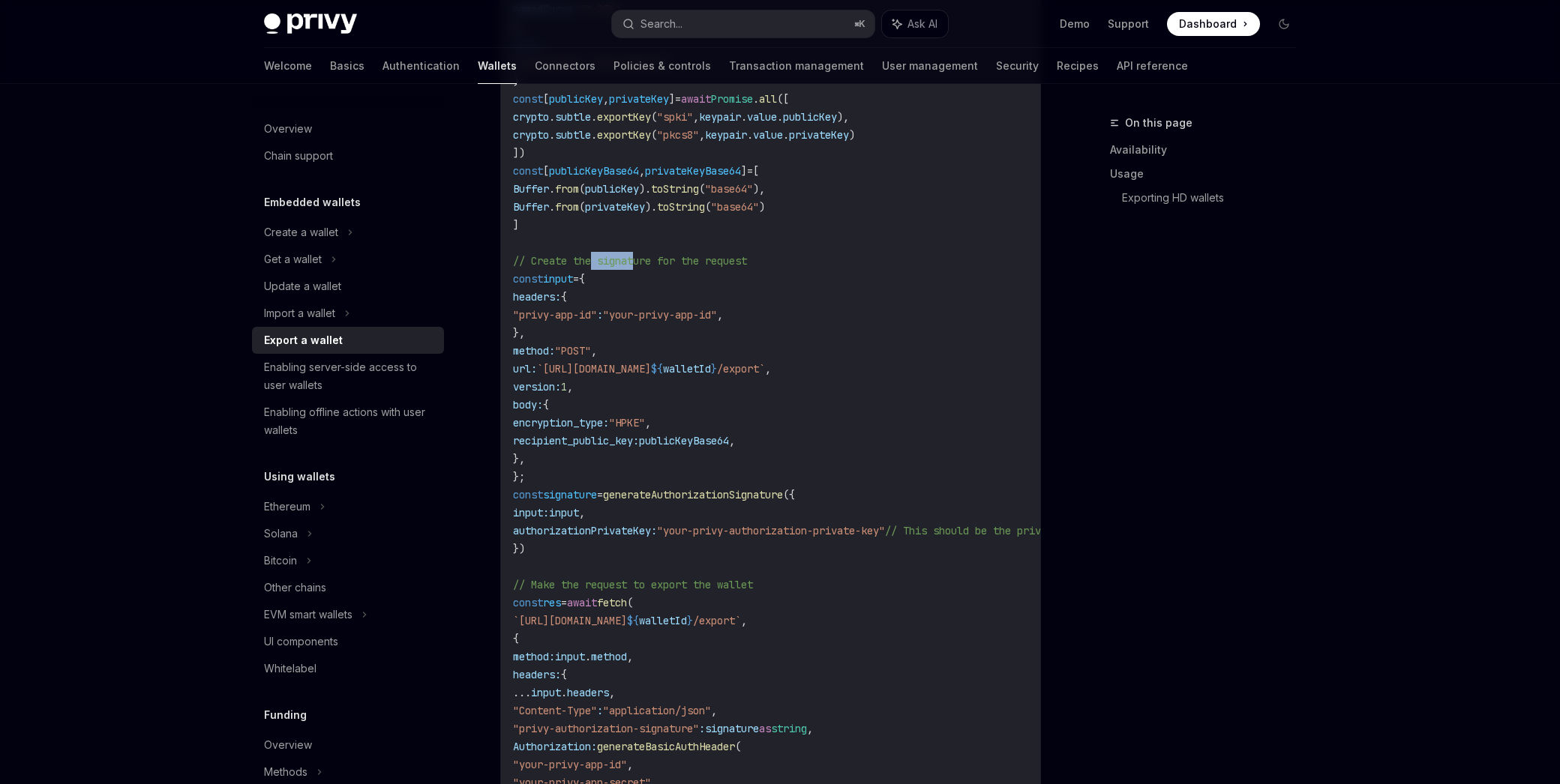
click at [636, 262] on span "// Create the signature for the request" at bounding box center [630, 260] width 234 height 13
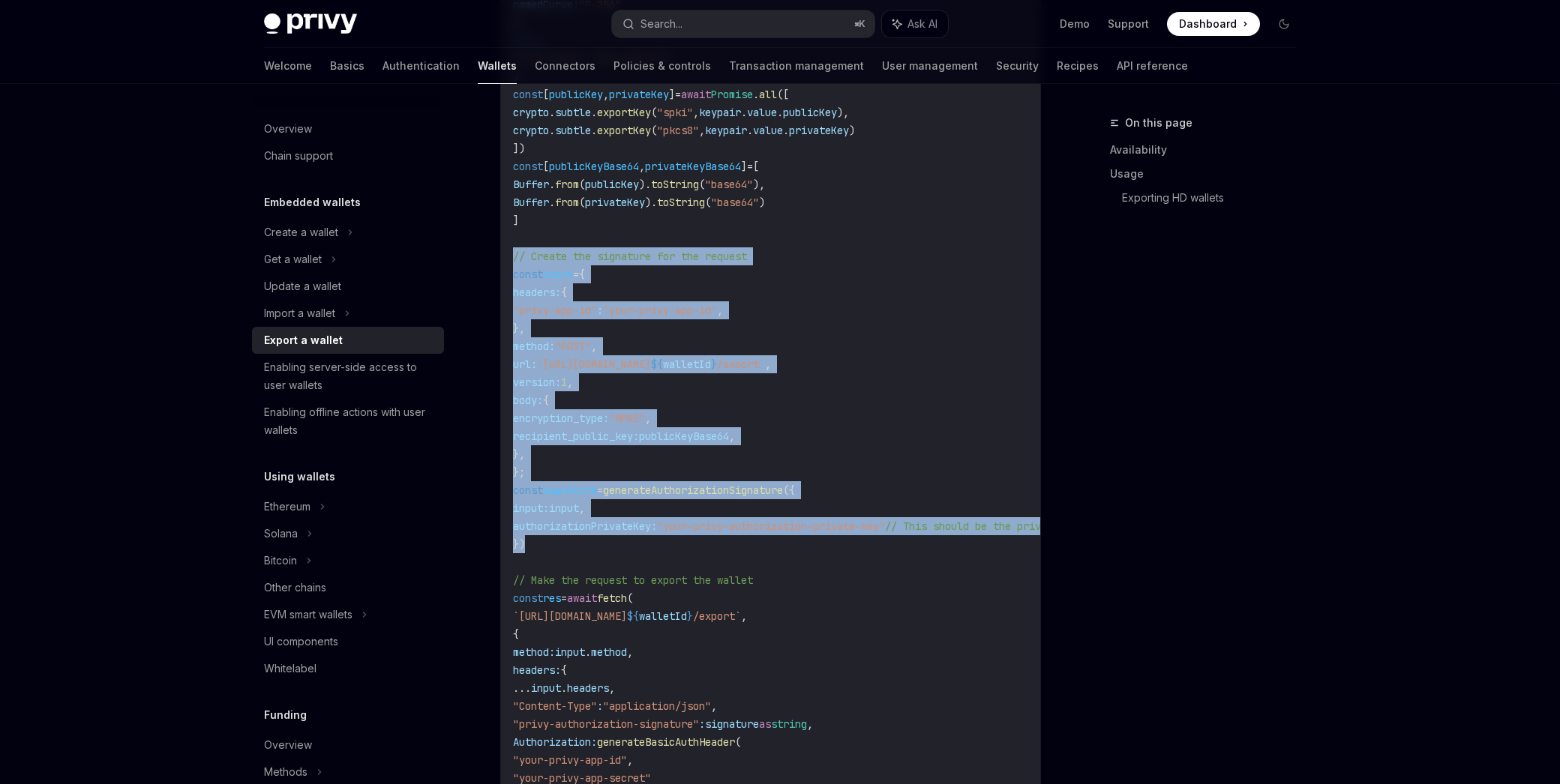
drag, startPoint x: 508, startPoint y: 256, endPoint x: 709, endPoint y: 526, distance: 336.6
click at [631, 538] on div "import { generateAuthorizationSignature } from "@privy-io/server-auth/wallet-ap…" at bounding box center [770, 382] width 539 height 1010
copy code "// Create the signature for the request const input = { headers: { "privy-app-i…"
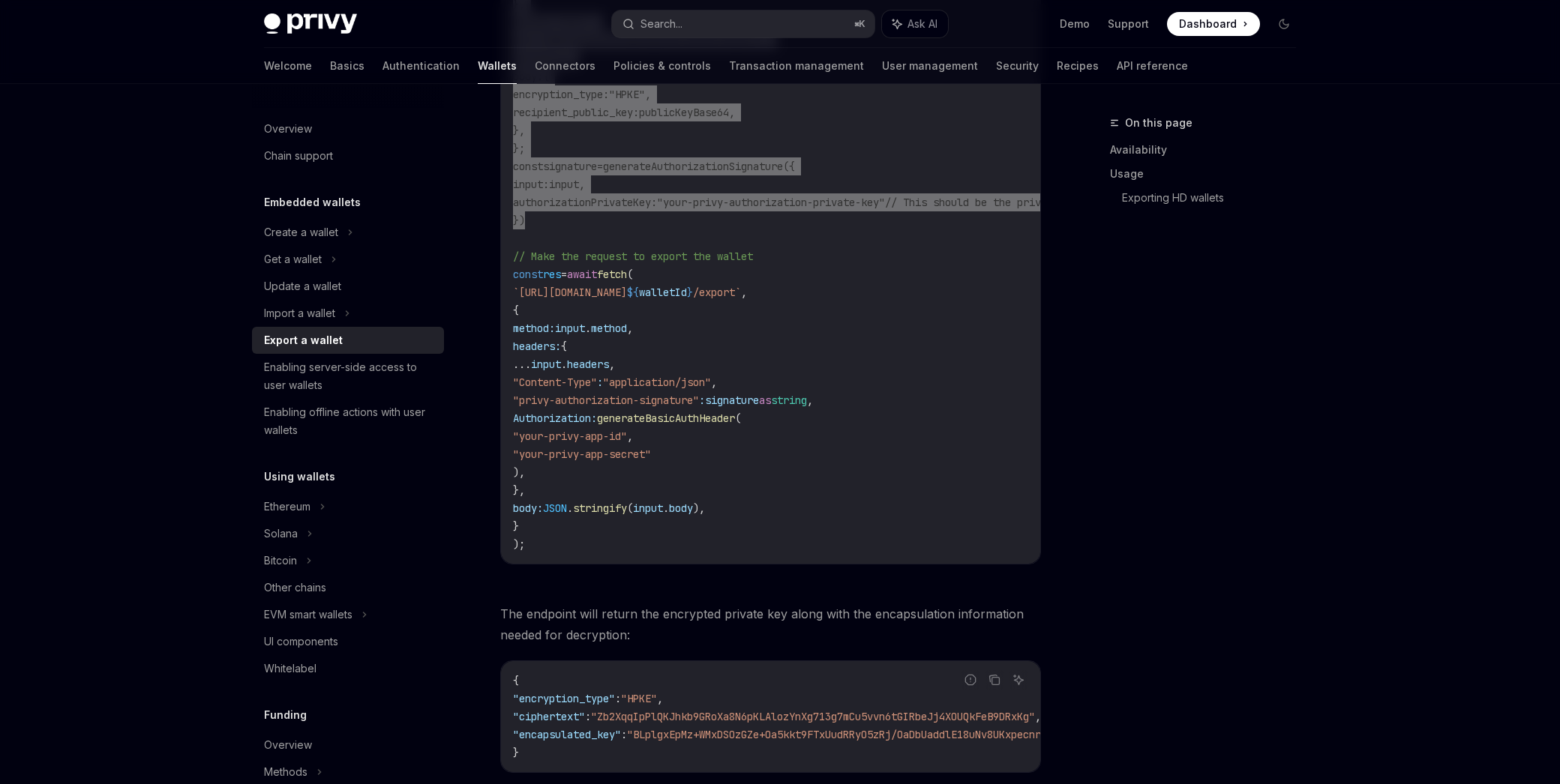
scroll to position [1239, 0]
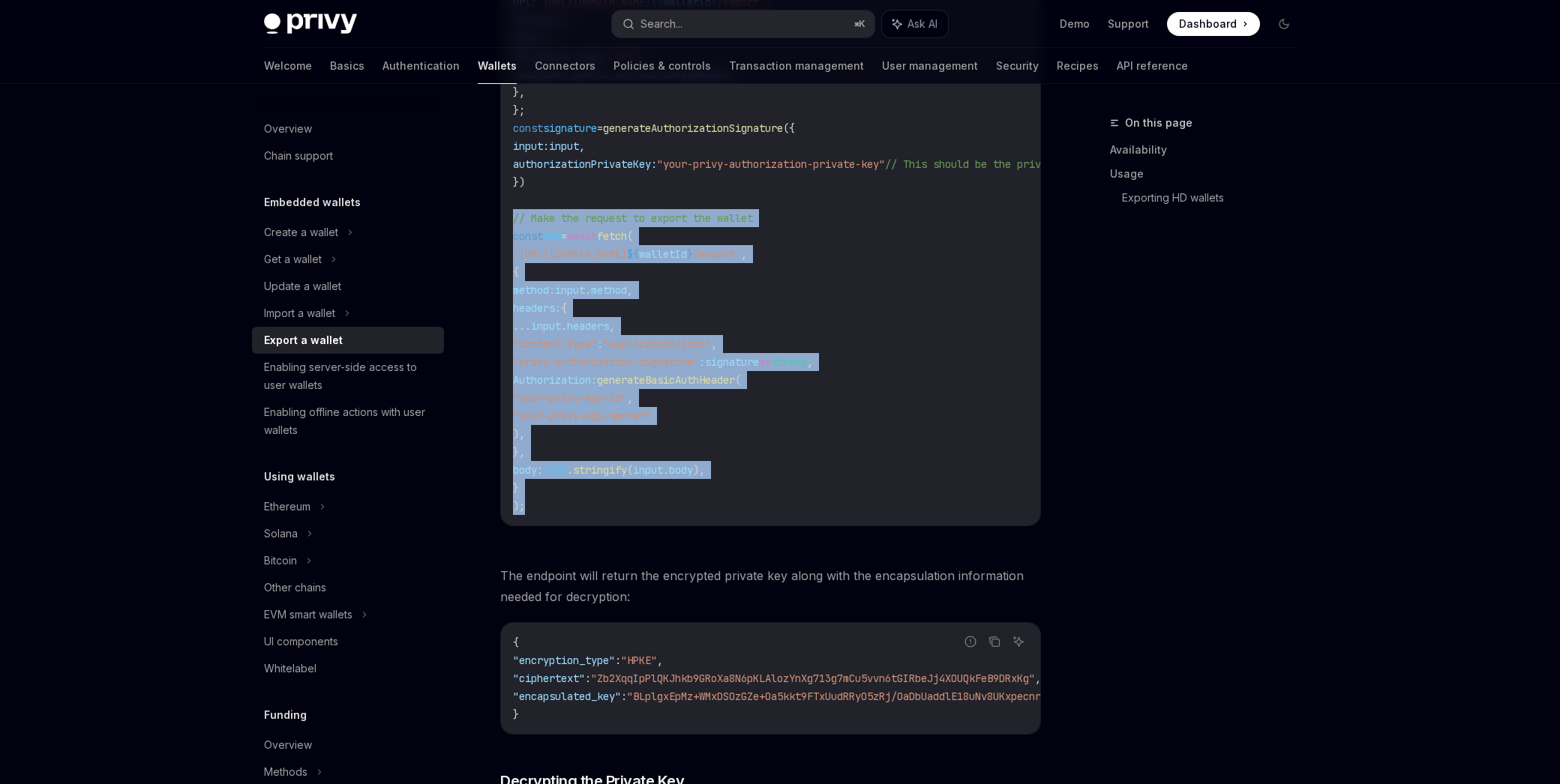
drag, startPoint x: 511, startPoint y: 219, endPoint x: 591, endPoint y: 504, distance: 296.0
click at [591, 504] on div "import { generateAuthorizationSignature } from "@privy-io/server-auth/wallet-ap…" at bounding box center [770, 20] width 539 height 1010
copy code "// Make the request to export the wallet const res = await fetch ( `https://api…"
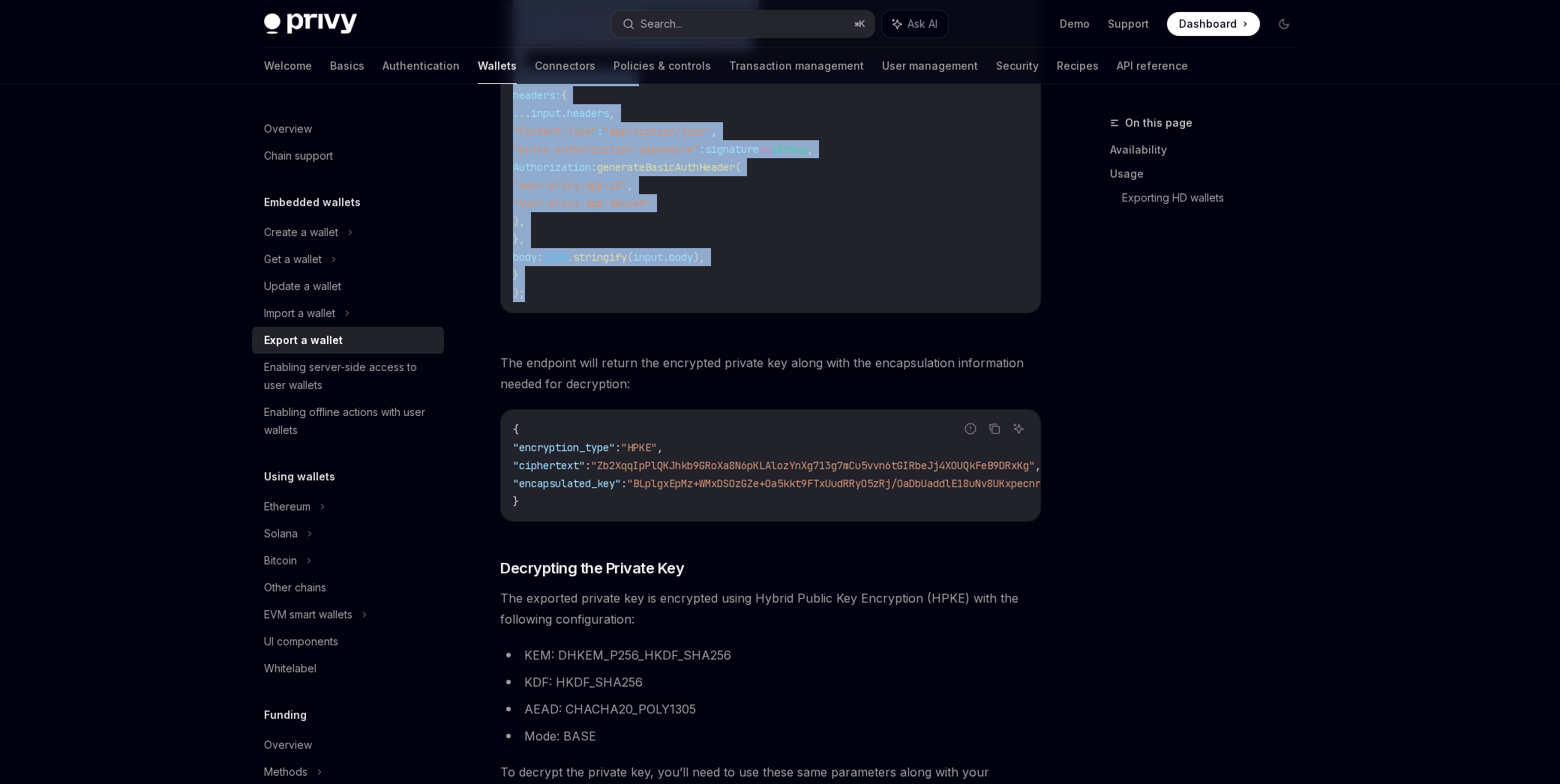
scroll to position [1453, 0]
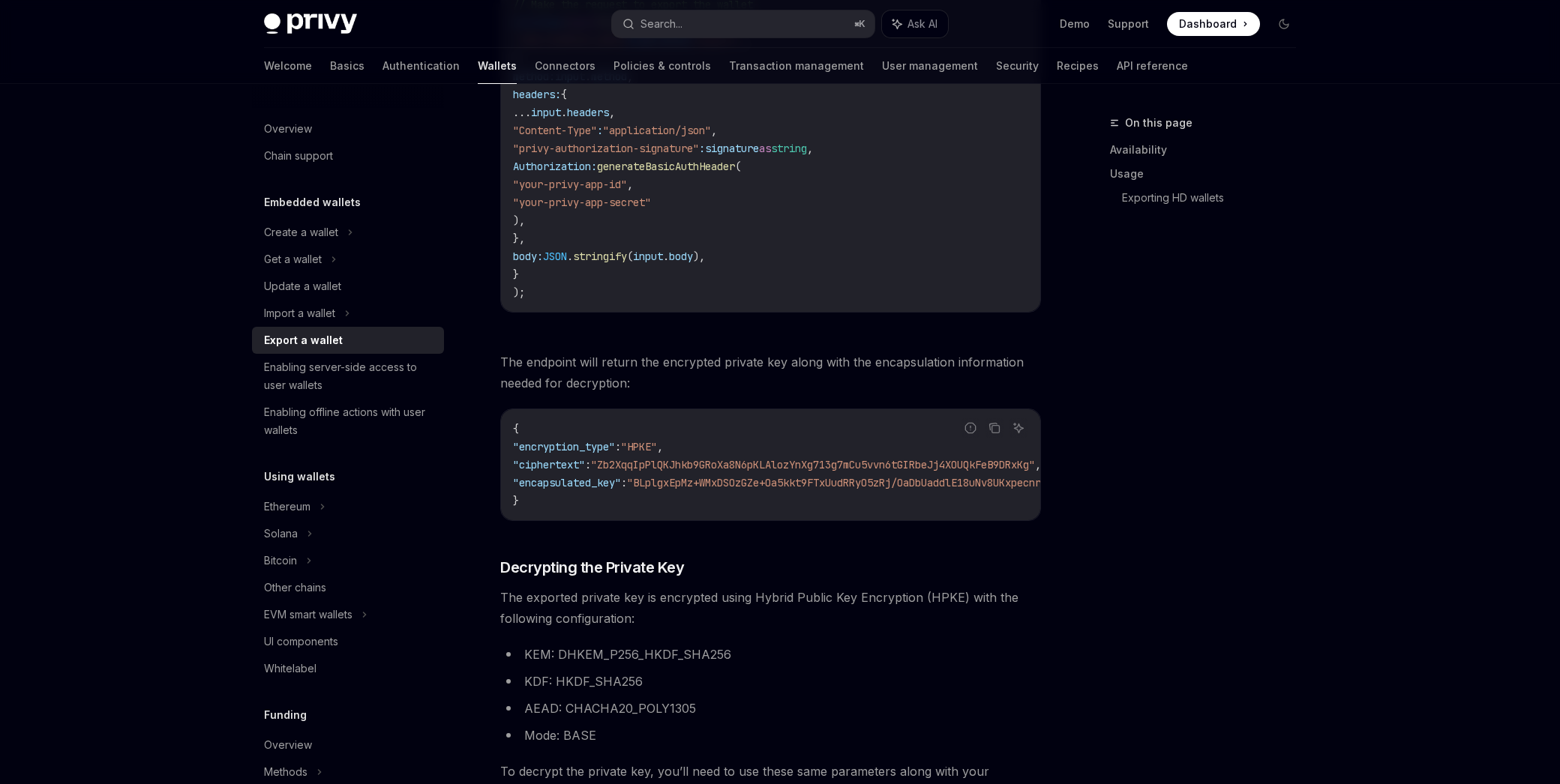
click at [575, 447] on span ""encryption_type"" at bounding box center [564, 446] width 102 height 13
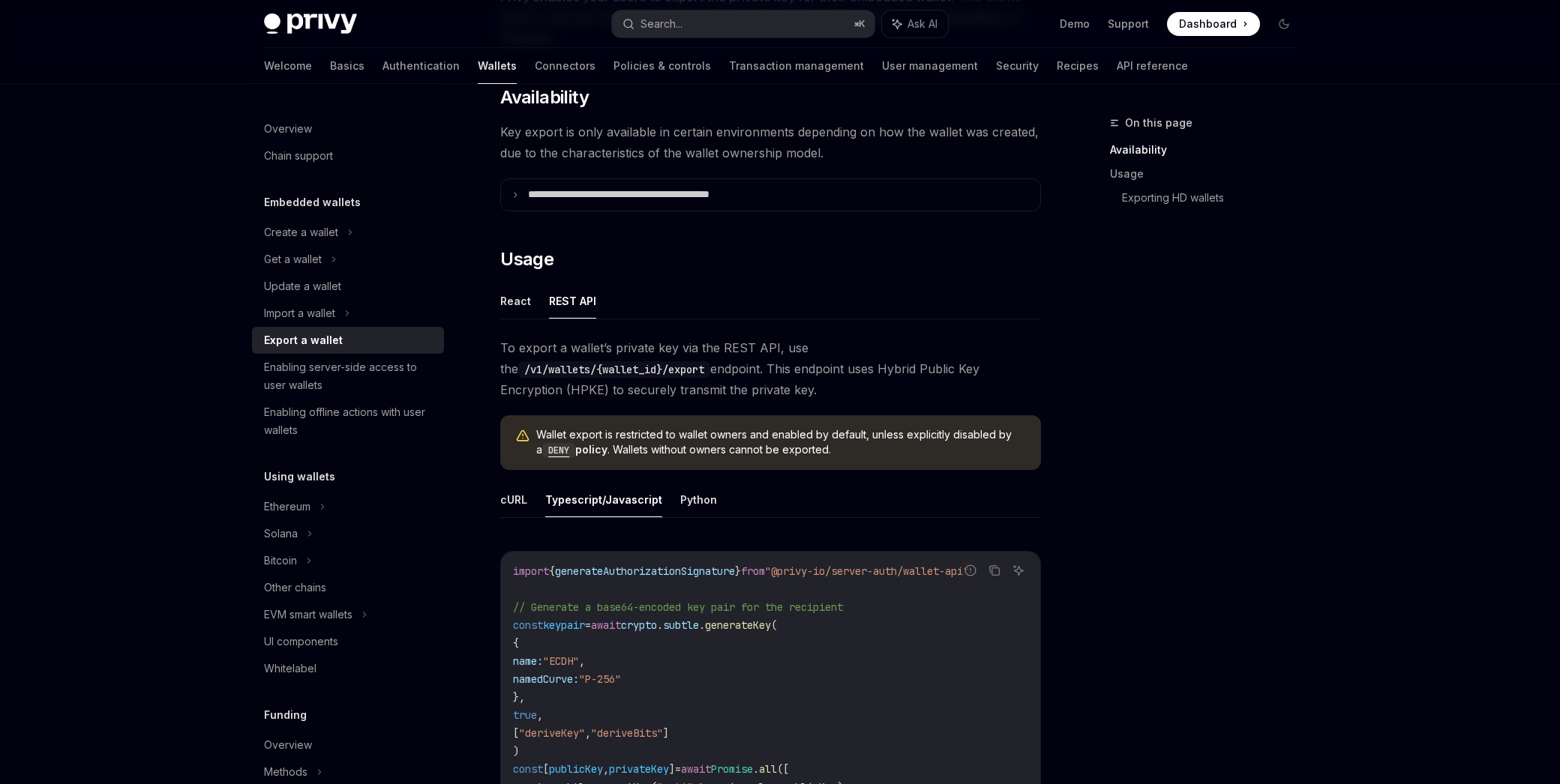
scroll to position [240, 0]
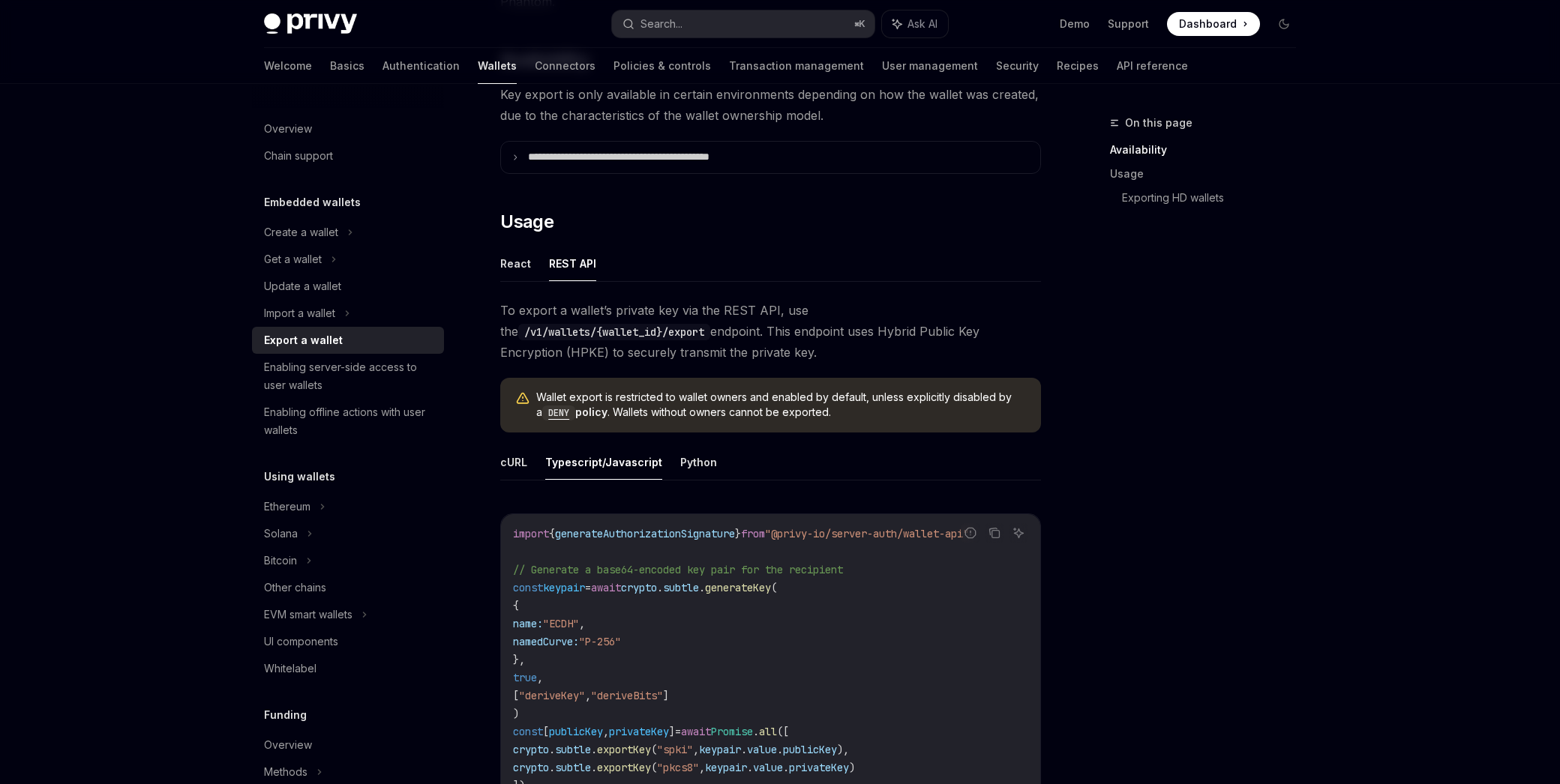
click at [648, 331] on span "To export a wallet’s private key via the REST API, use the /v1/wallets/{wallet_…" at bounding box center [770, 331] width 541 height 63
drag, startPoint x: 621, startPoint y: 308, endPoint x: 630, endPoint y: 308, distance: 9.0
click at [627, 308] on span "To export a wallet’s private key via the REST API, use the /v1/wallets/{wallet_…" at bounding box center [770, 331] width 541 height 63
click at [630, 308] on span "To export a wallet’s private key via the REST API, use the /v1/wallets/{wallet_…" at bounding box center [770, 331] width 541 height 63
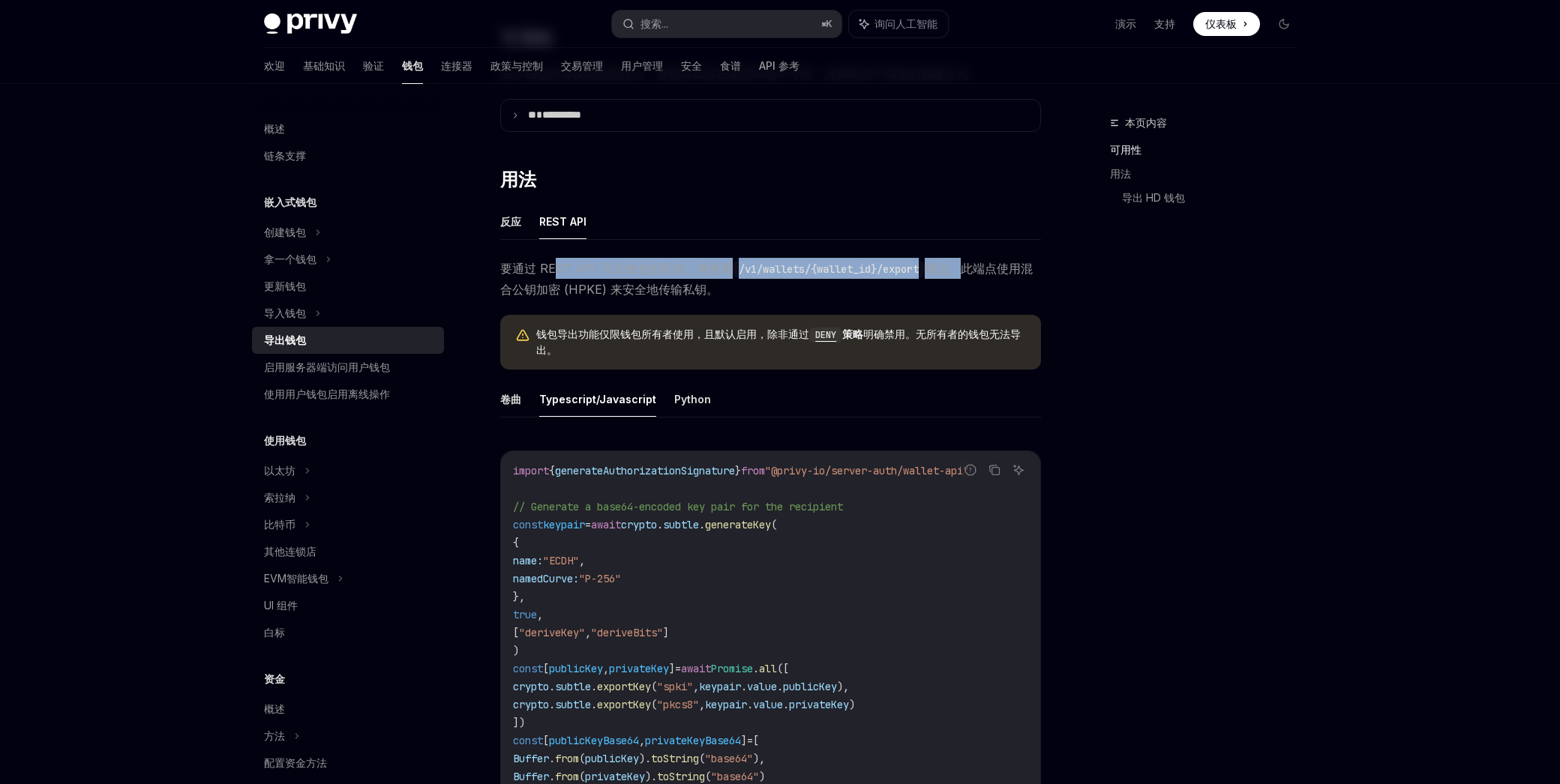
drag, startPoint x: 558, startPoint y: 263, endPoint x: 962, endPoint y: 261, distance: 404.0
click at [962, 261] on span "要通过 REST API 导出钱包的私钥，请使用 /v1/wallets/{wallet_id}/export 端点。此端点使用混合公钥加密 (HPKE) 来…" at bounding box center [770, 279] width 541 height 42
click at [961, 261] on font "端点。此端点使用混合公钥加密 (HPKE) 来安全地传输私钥。" at bounding box center [766, 279] width 532 height 36
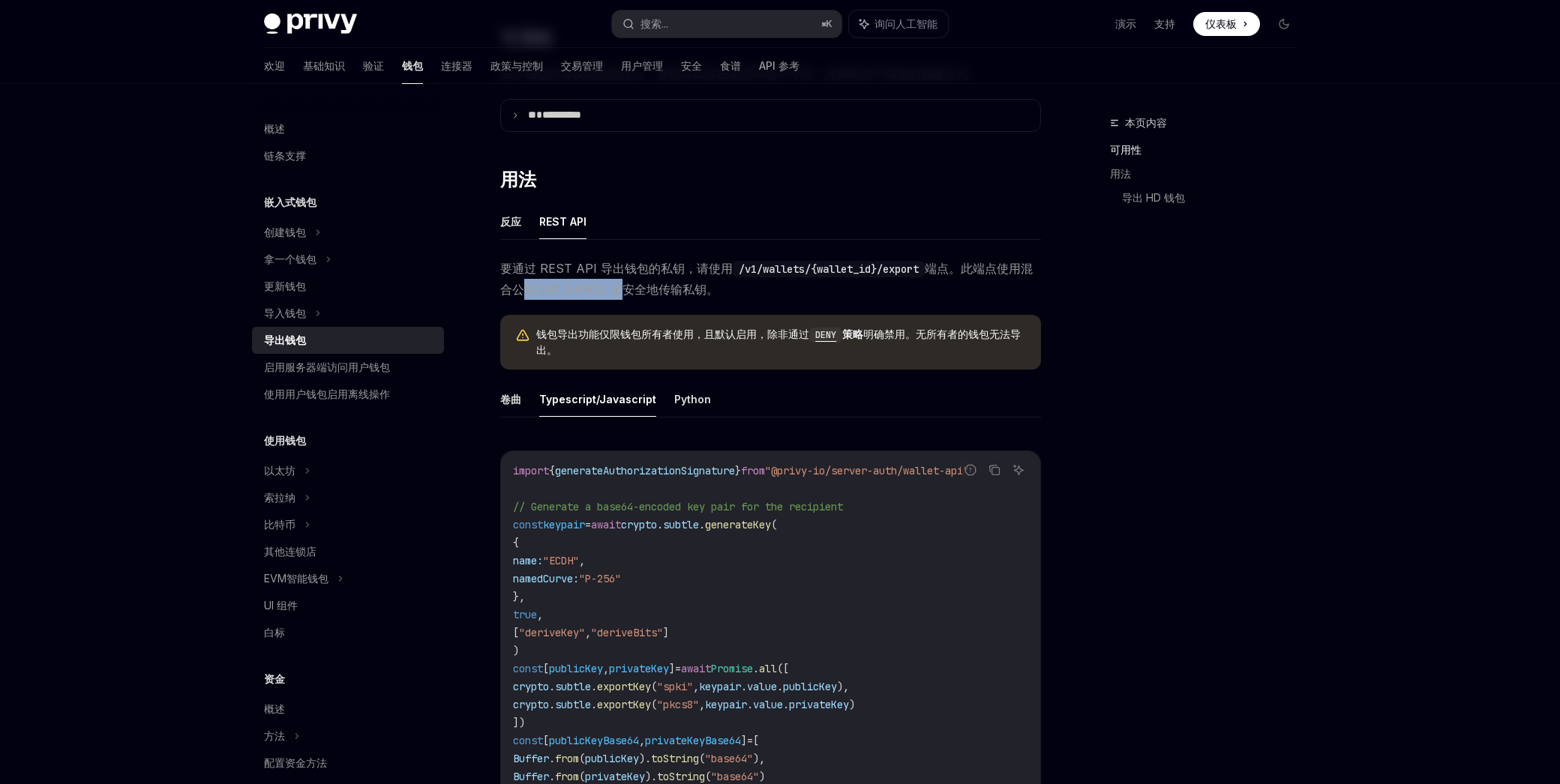
drag, startPoint x: 523, startPoint y: 291, endPoint x: 627, endPoint y: 287, distance: 104.1
click at [625, 287] on font "端点。此端点使用混合公钥加密 (HPKE) 来安全地传输私钥。" at bounding box center [766, 279] width 532 height 36
click at [627, 287] on font "端点。此端点使用混合公钥加密 (HPKE) 来安全地传输私钥。" at bounding box center [766, 279] width 532 height 36
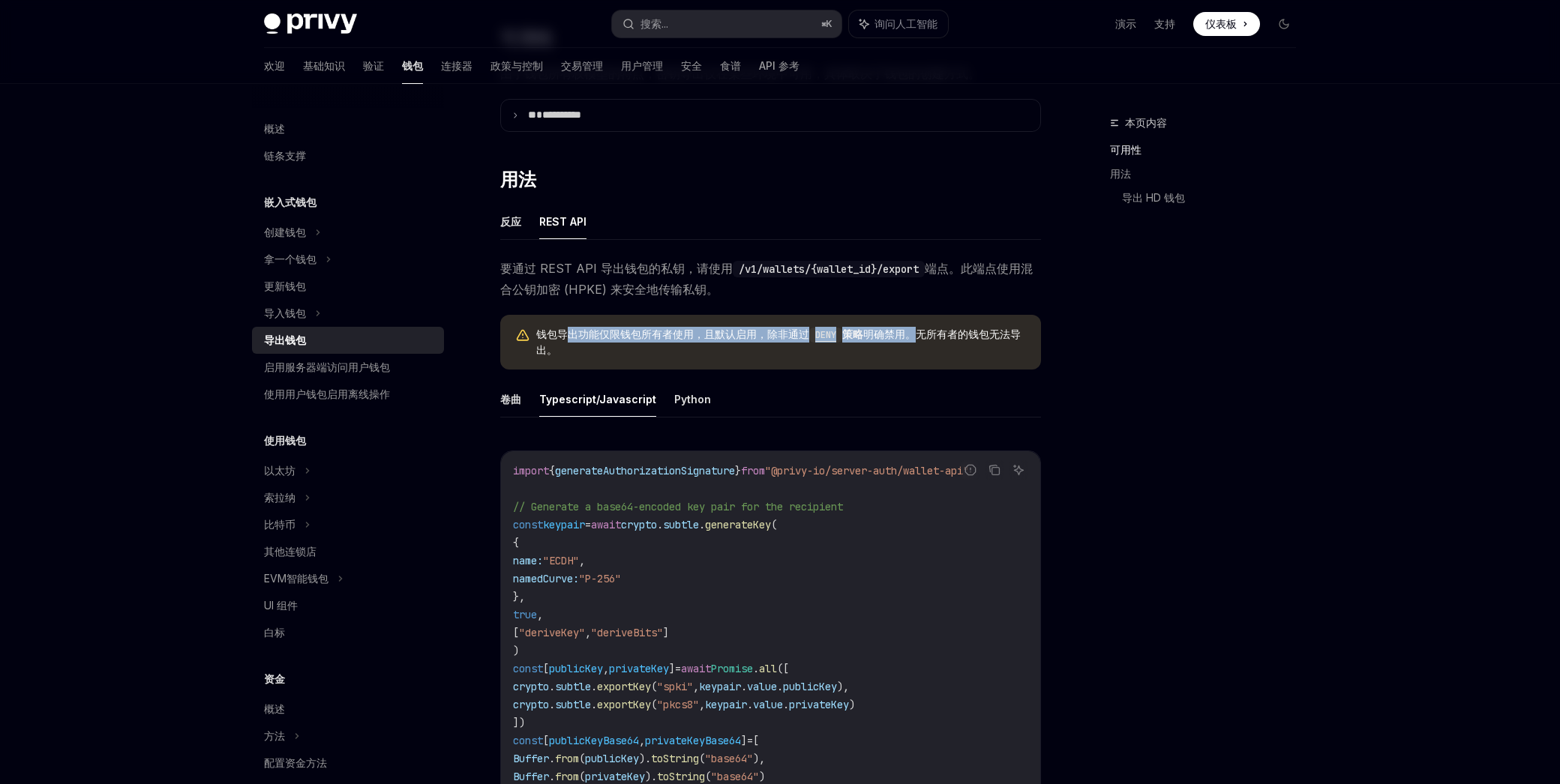
drag, startPoint x: 568, startPoint y: 334, endPoint x: 913, endPoint y: 333, distance: 345.0
click at [913, 332] on span "钱包导出功能仅限钱包所有者使用，且默认启用，除非通过 DENY 策略 明确禁用。无所有者的钱包无法导出。" at bounding box center [781, 343] width 490 height 31
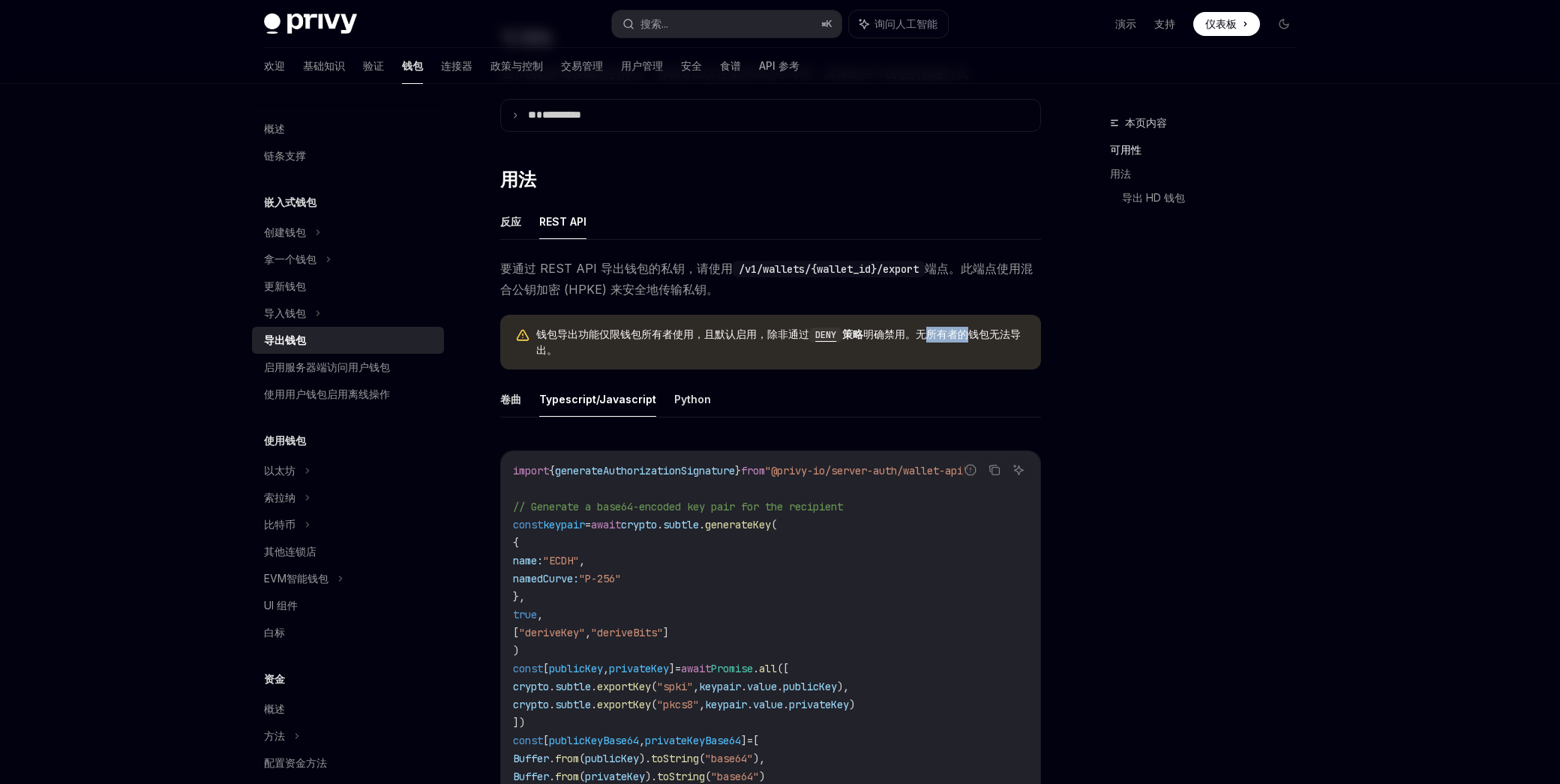
drag, startPoint x: 930, startPoint y: 333, endPoint x: 967, endPoint y: 333, distance: 37.0
click at [967, 333] on font "明确禁用。无所有者的钱包无法导出。" at bounding box center [778, 342] width 484 height 29
drag, startPoint x: 967, startPoint y: 333, endPoint x: 910, endPoint y: 338, distance: 57.2
click at [967, 333] on font "明确禁用。无所有者的钱包无法导出。" at bounding box center [778, 342] width 484 height 29
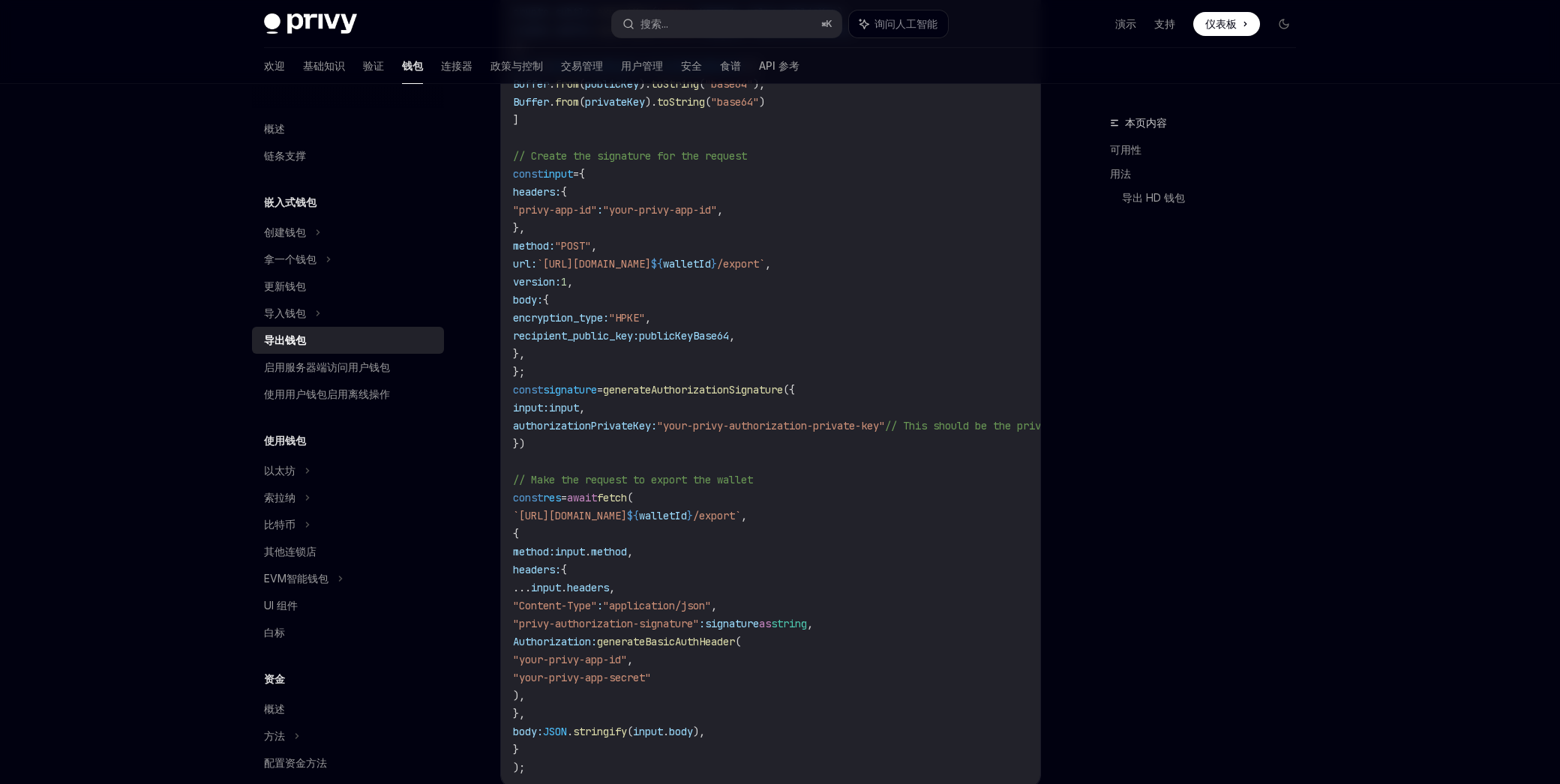
scroll to position [931, 0]
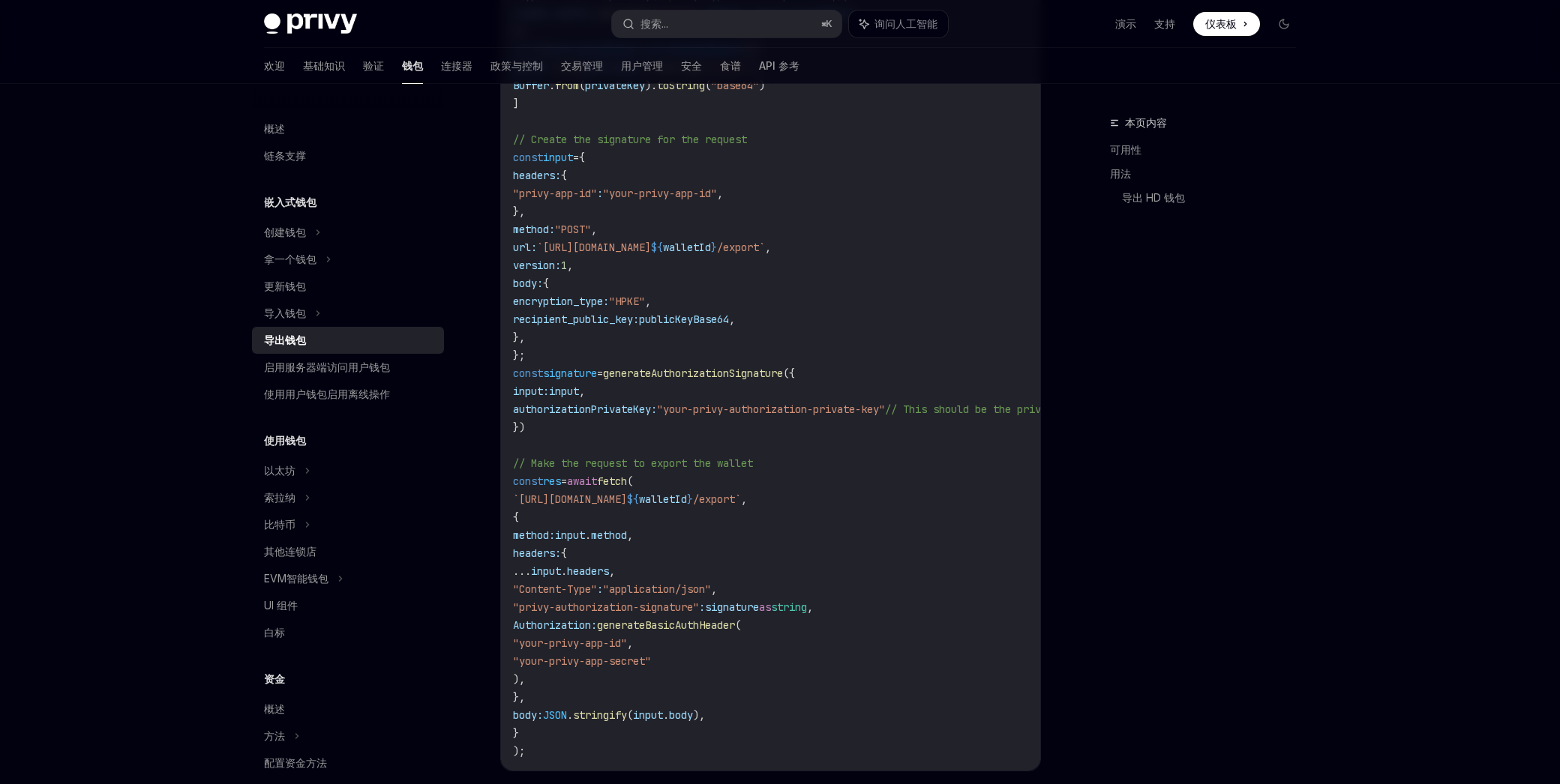
click at [597, 480] on span "await" at bounding box center [581, 481] width 30 height 13
click at [569, 373] on span "signature" at bounding box center [569, 373] width 54 height 13
copy span "signature"
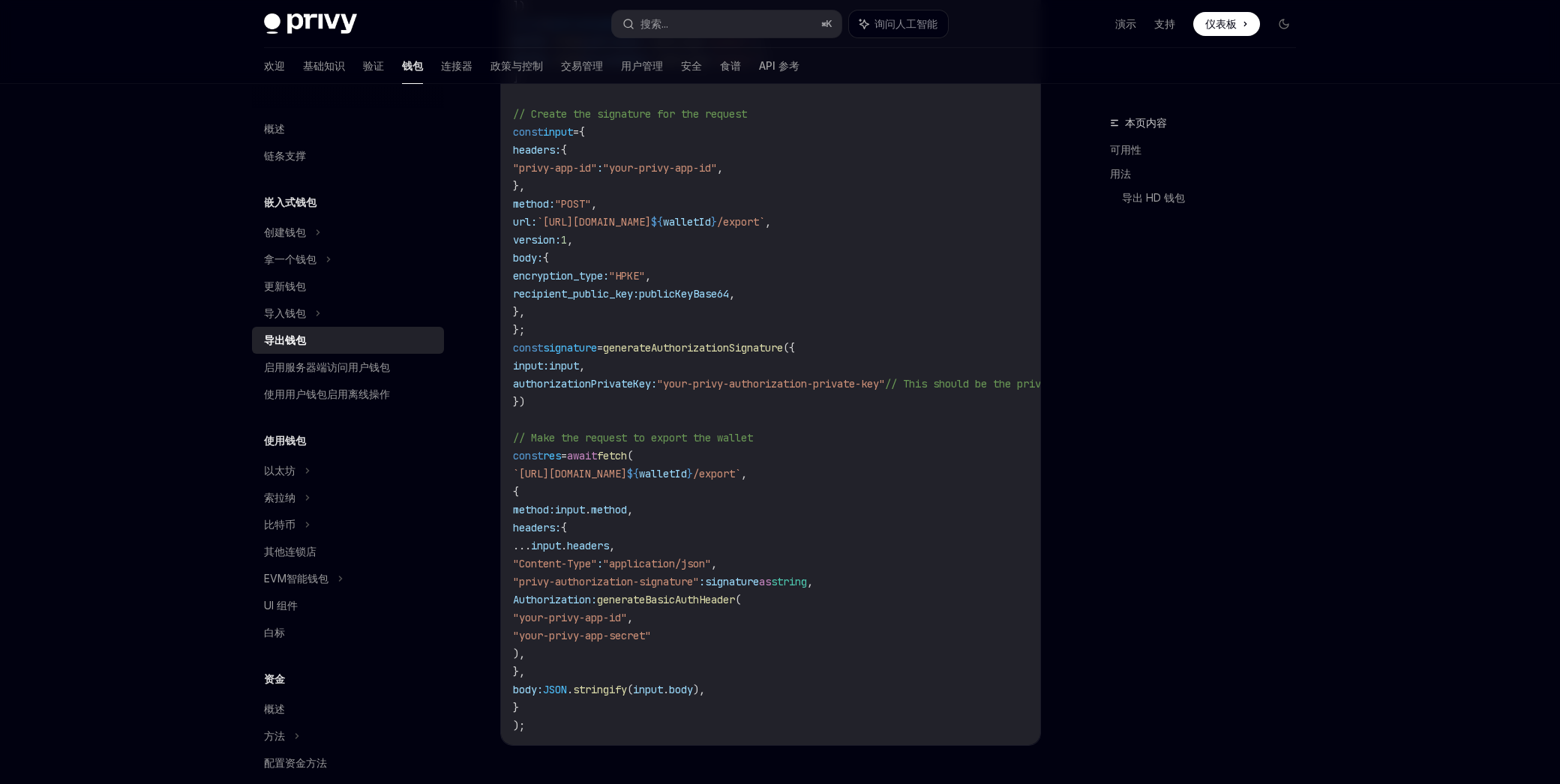
scroll to position [967, 0]
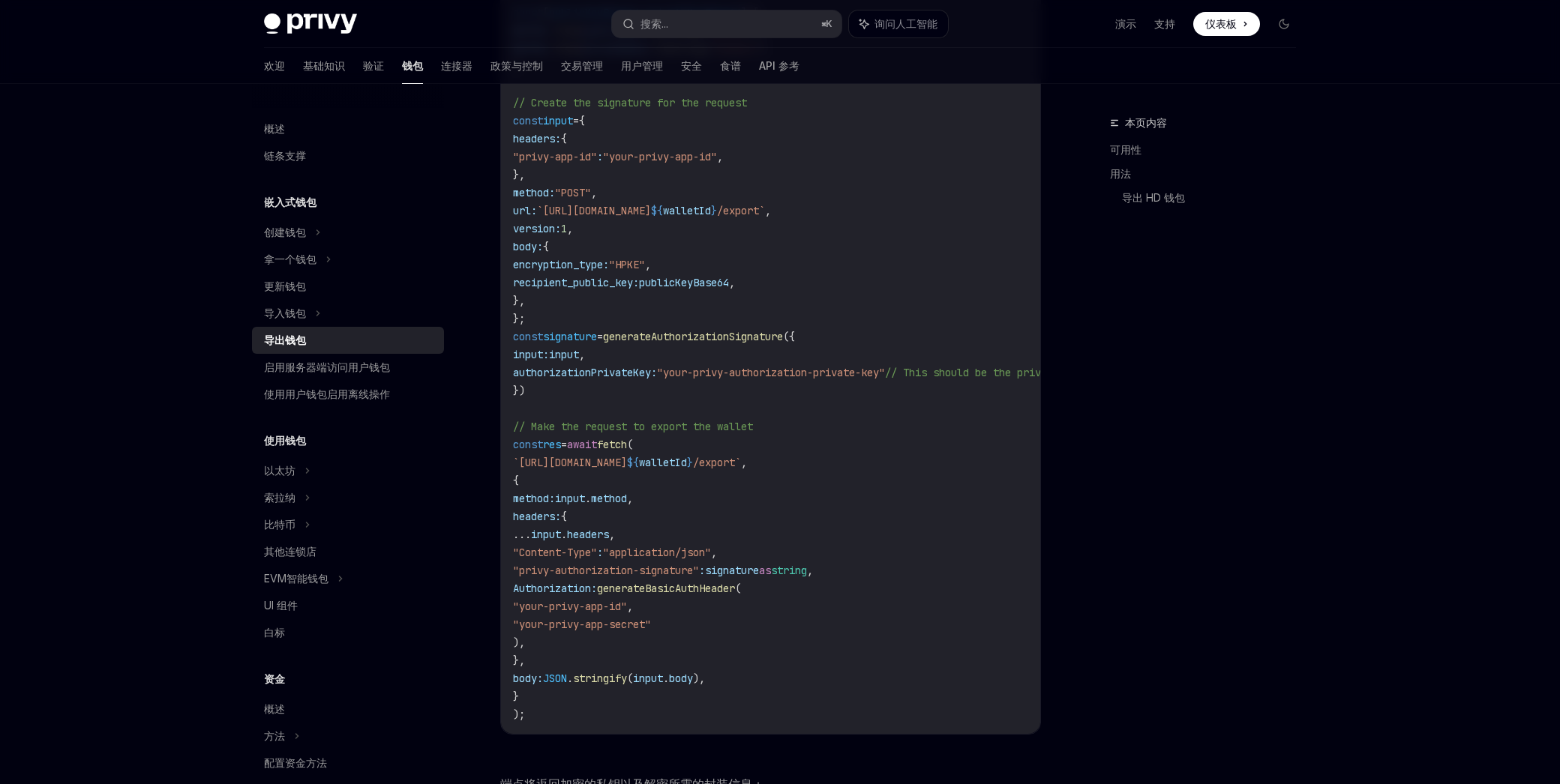
click at [728, 443] on code "import { generateAuthorizationSignature } from "@privy-io/server-auth/wallet-ap…" at bounding box center [894, 228] width 762 height 989
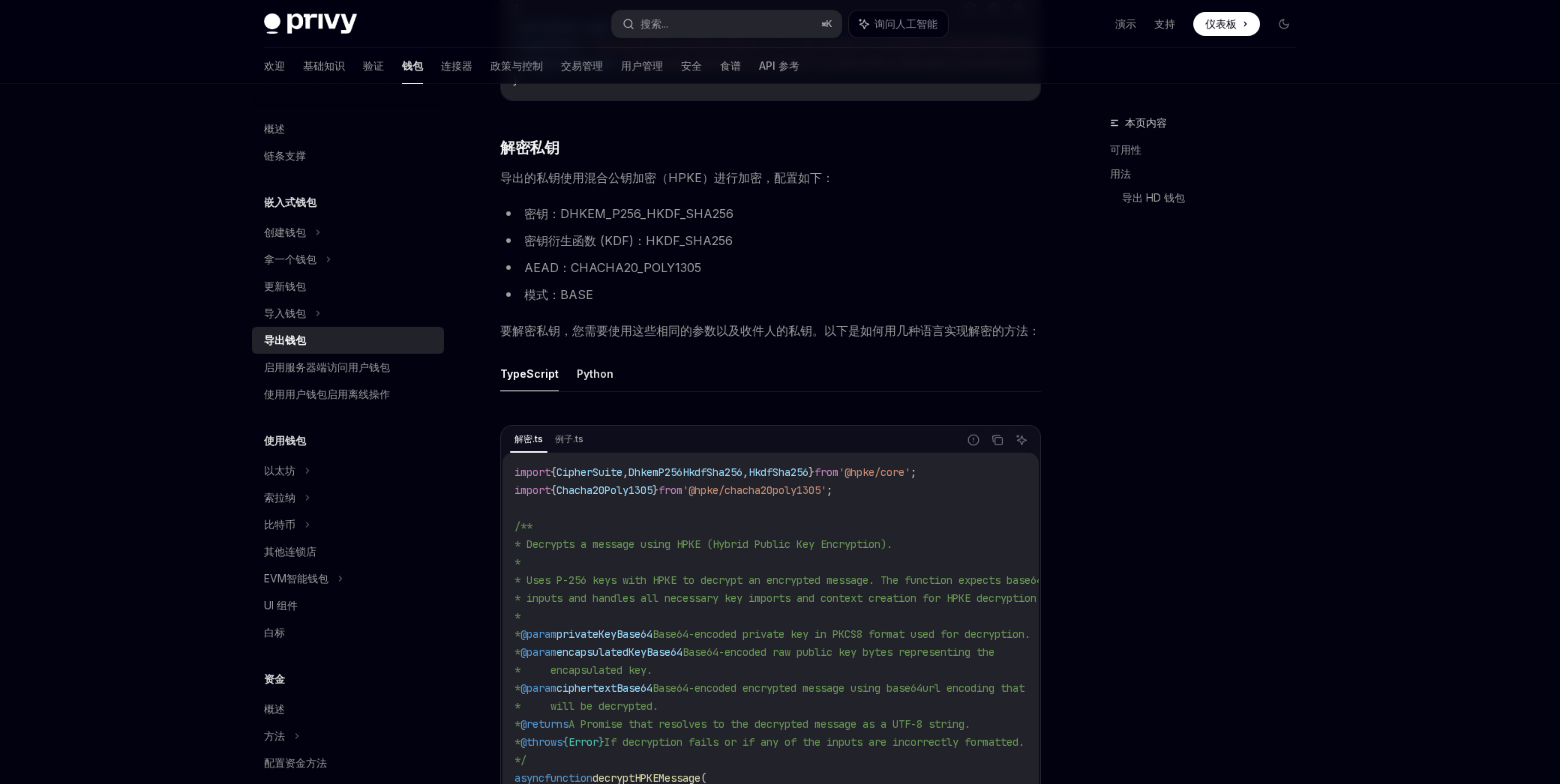
scroll to position [1788, 0]
drag, startPoint x: 544, startPoint y: 193, endPoint x: 617, endPoint y: 195, distance: 73.0
click at [617, 186] on font "导出的私钥使用混合公钥加密（HPKE）进行加密，配置如下：" at bounding box center [666, 178] width 333 height 15
drag, startPoint x: 553, startPoint y: 192, endPoint x: 568, endPoint y: 190, distance: 15.1
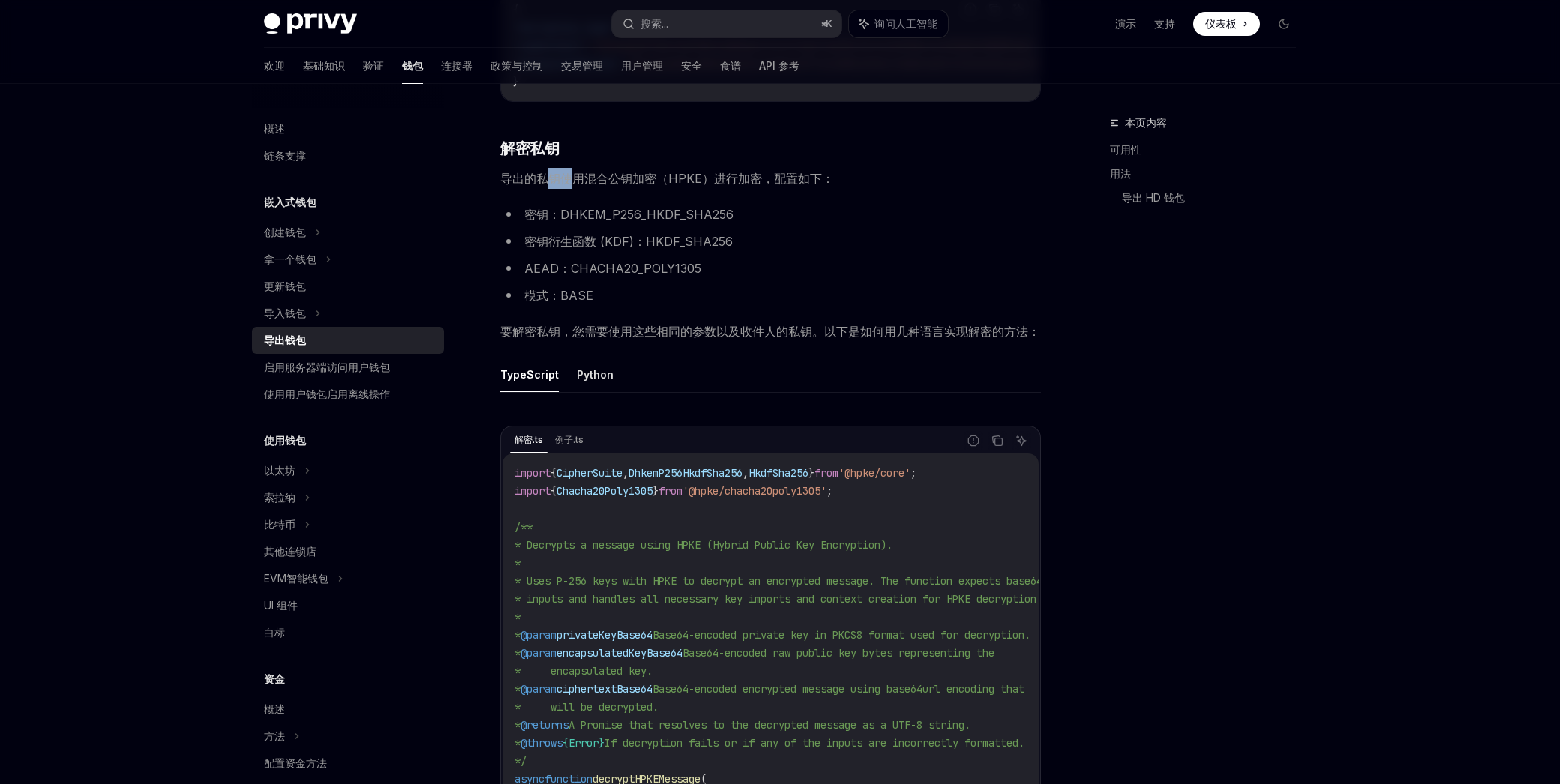
click at [567, 186] on font "导出的私钥使用混合公钥加密（HPKE）进行加密，配置如下：" at bounding box center [666, 178] width 333 height 15
click at [568, 186] on font "导出的私钥使用混合公钥加密（HPKE）进行加密，配置如下：" at bounding box center [666, 178] width 333 height 15
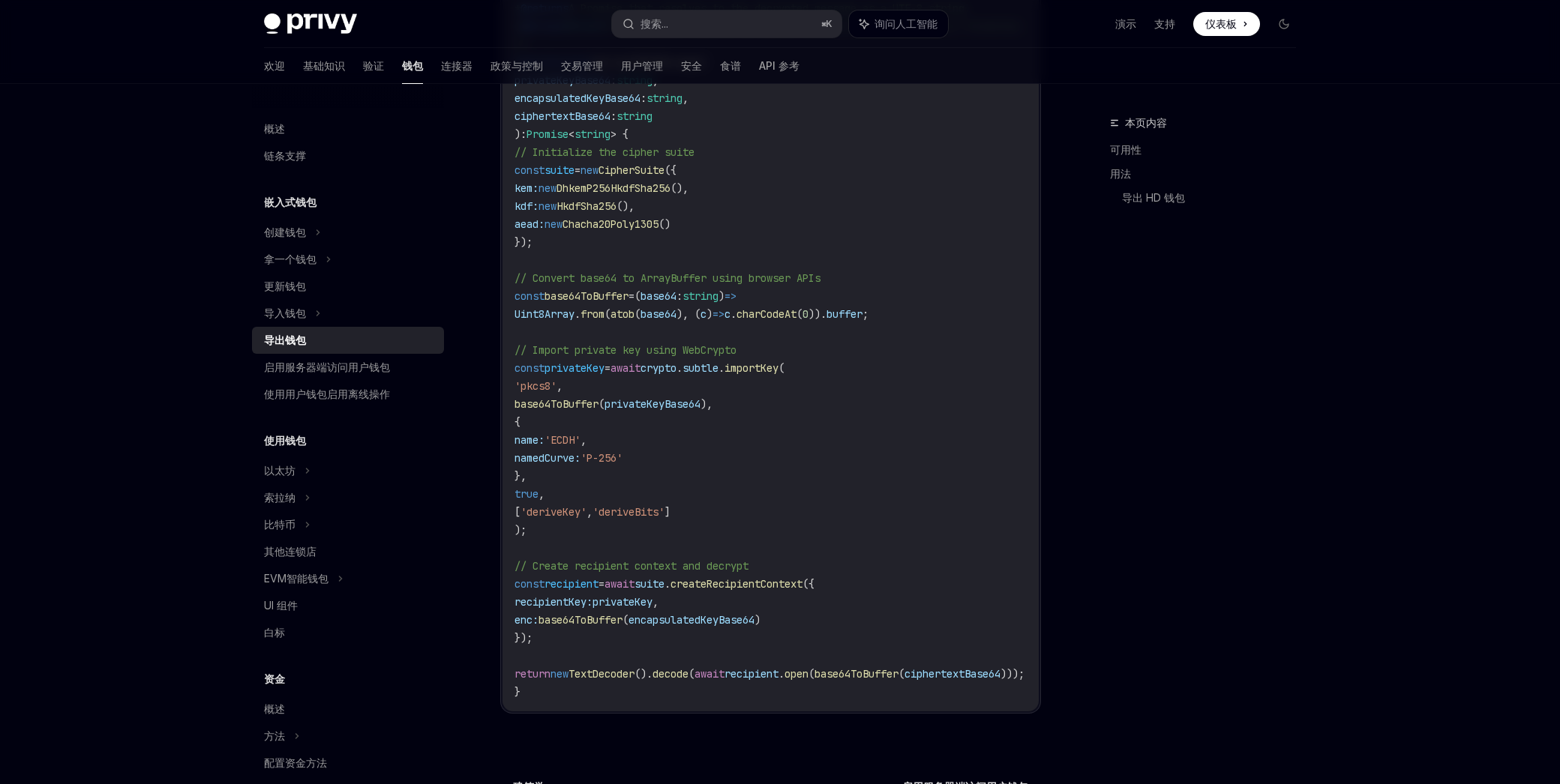
scroll to position [1772, 0]
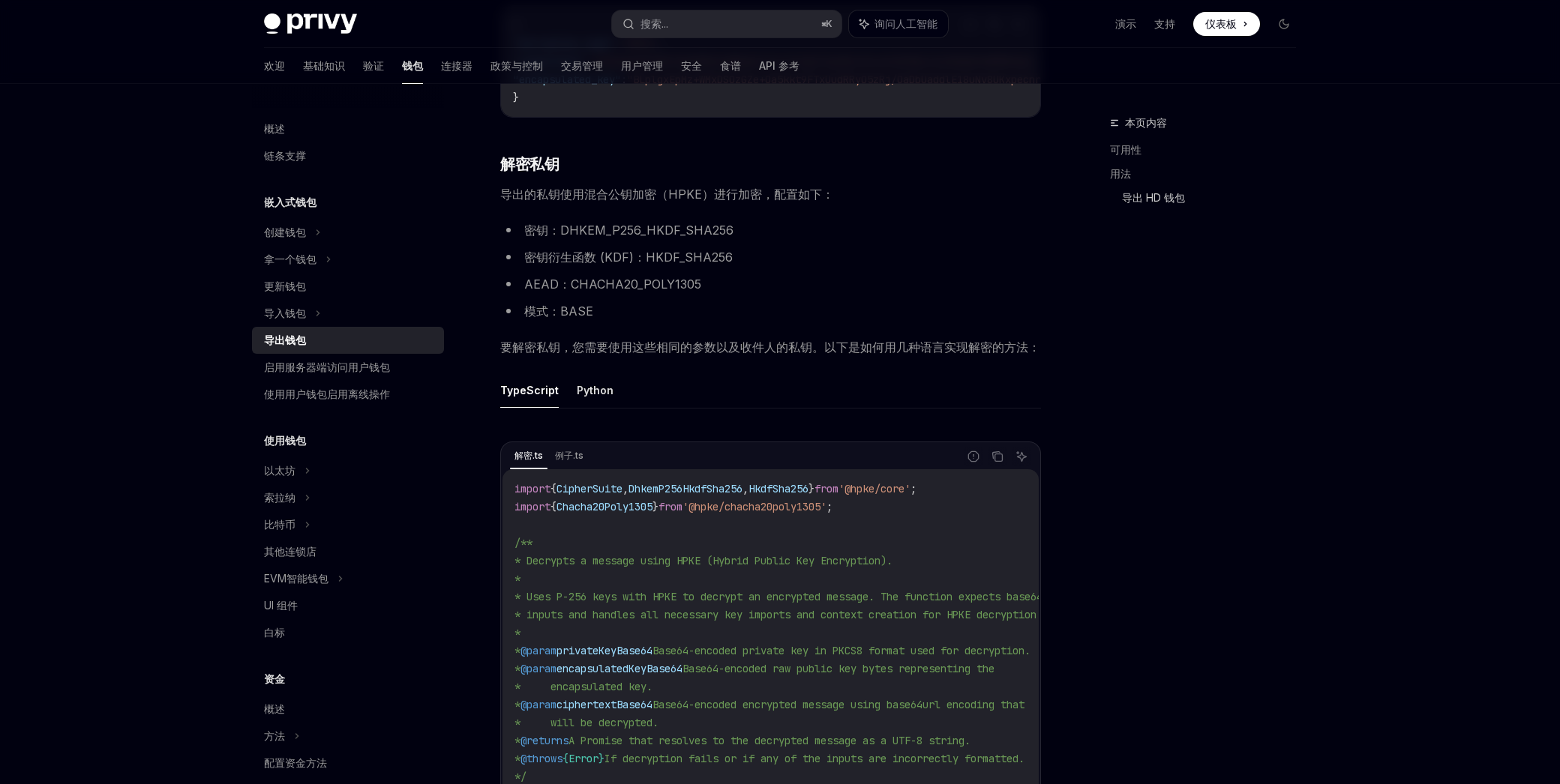
click at [1155, 192] on font "导出 HD 钱包" at bounding box center [1153, 197] width 63 height 12
click at [1150, 197] on font "导出 HD 钱包" at bounding box center [1153, 197] width 63 height 12
click at [1118, 170] on font "用法" at bounding box center [1120, 173] width 21 height 12
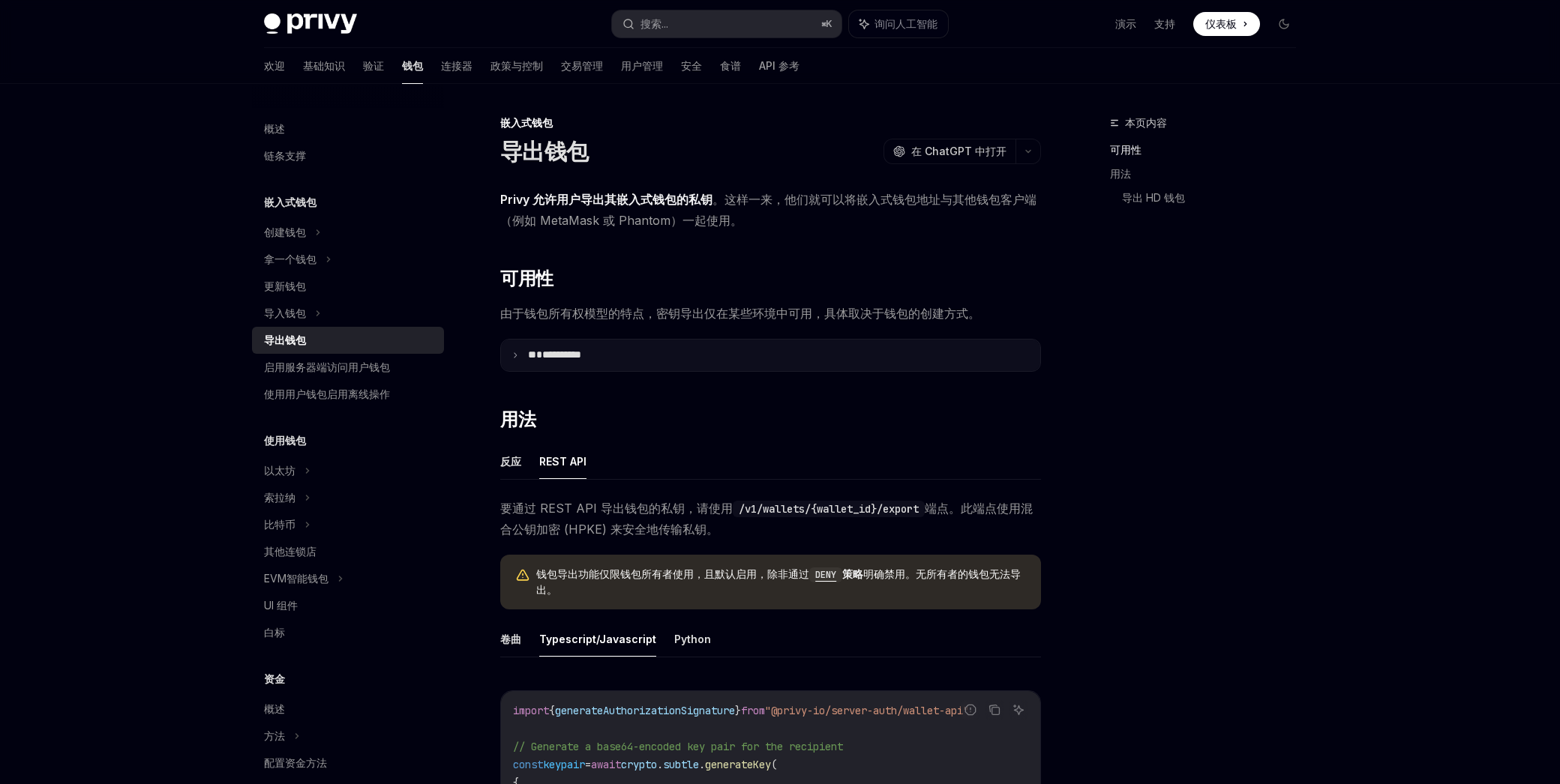
click at [555, 350] on font "**********" at bounding box center [561, 355] width 39 height 11
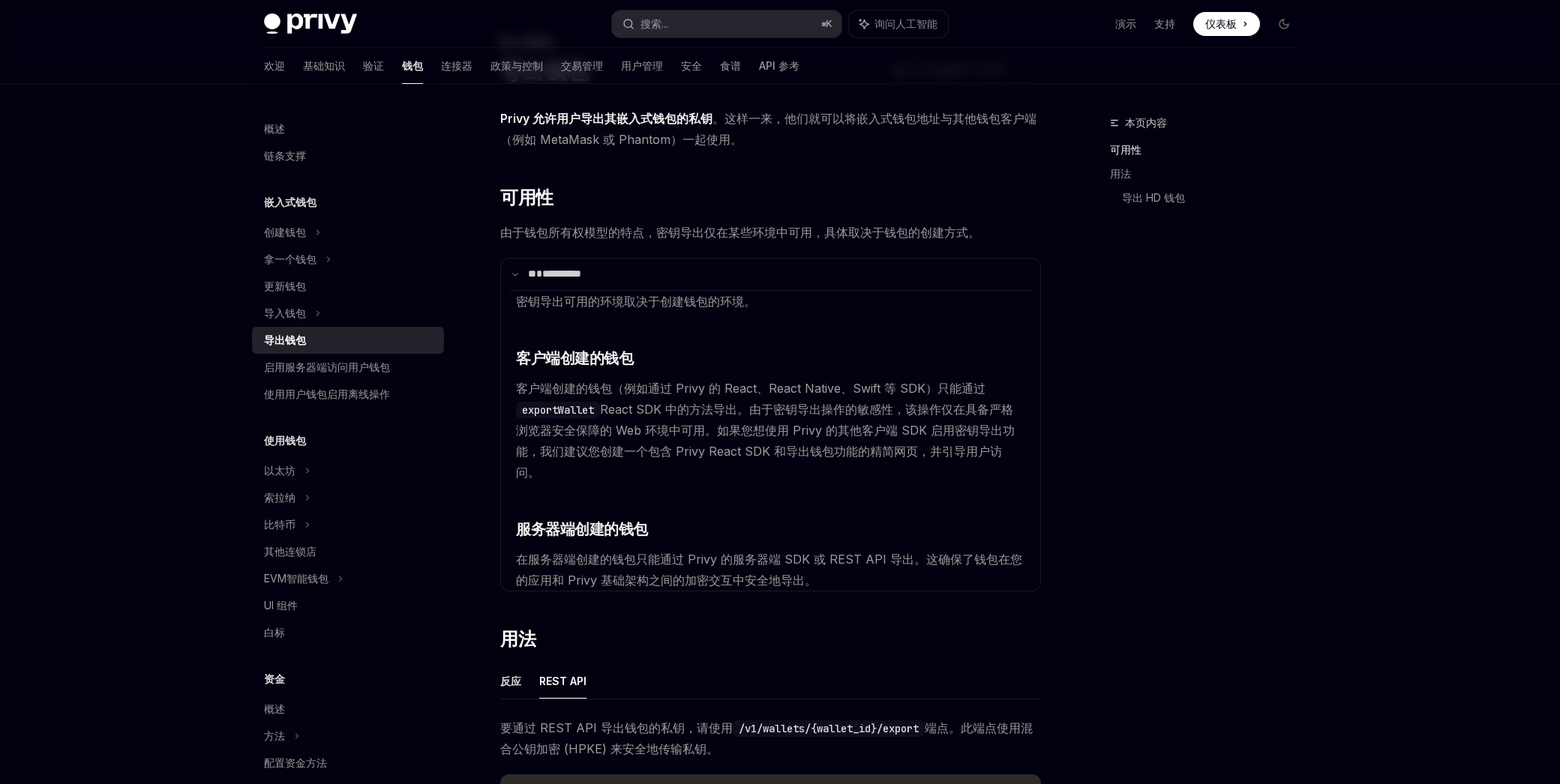
scroll to position [82, 0]
drag, startPoint x: 556, startPoint y: 499, endPoint x: 588, endPoint y: 503, distance: 32.2
click at [588, 519] on font "服务器端创建的钱包" at bounding box center [582, 528] width 132 height 18
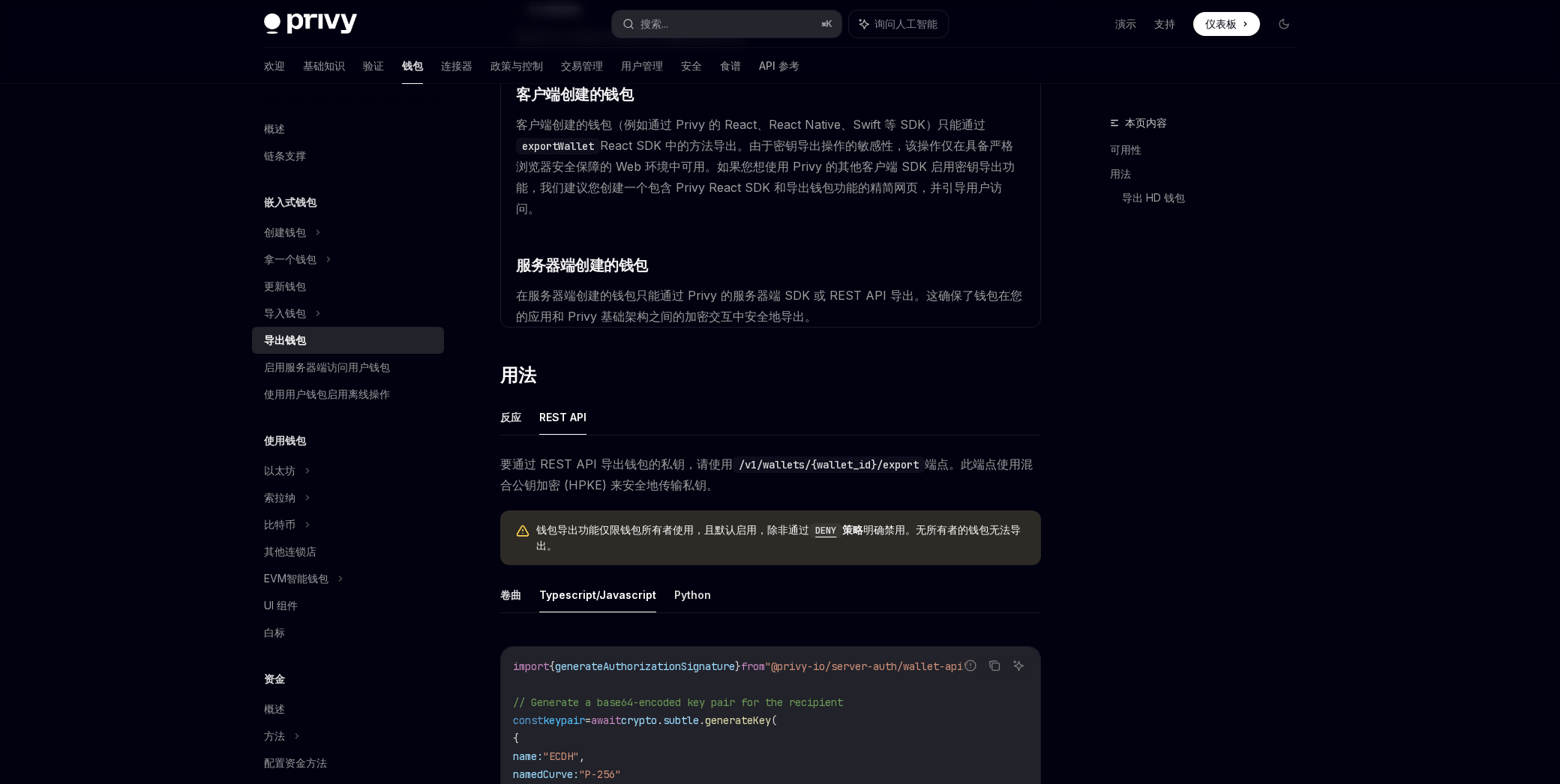
scroll to position [195, 0]
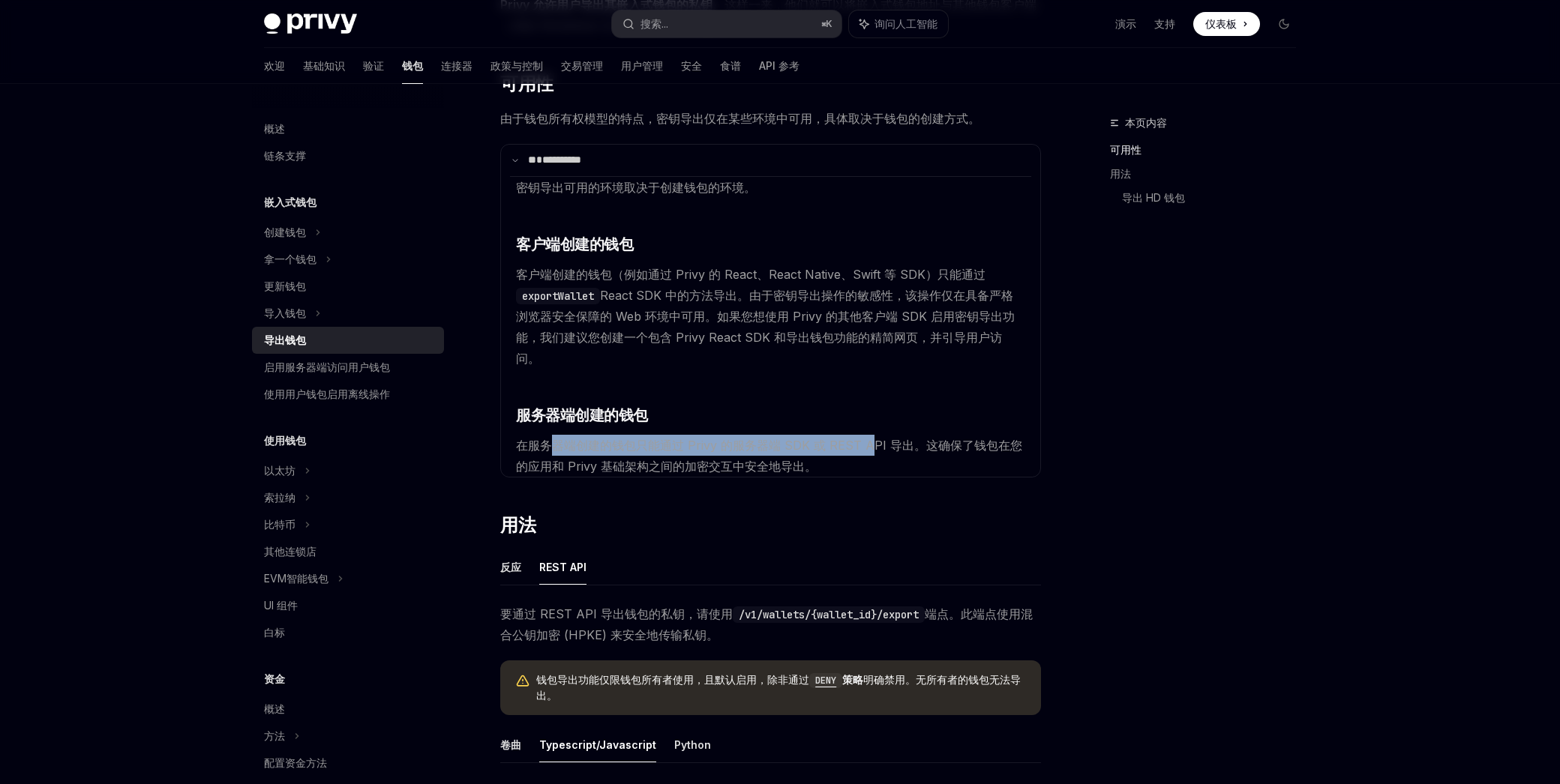
drag, startPoint x: 558, startPoint y: 425, endPoint x: 865, endPoint y: 424, distance: 307.0
click at [865, 437] on font "在服务器端创建的钱包只能通过 Privy 的服务器端 SDK 或 REST API 导出。这确保了钱包在您的应用和 Privy 基础架构之间的加密交互中安全地…" at bounding box center [769, 455] width 506 height 36
click at [697, 437] on font "在服务器端创建的钱包只能通过 Privy 的服务器端 SDK 或 REST API 导出。这确保了钱包在您的应用和 Privy 基础架构之间的加密交互中安全地…" at bounding box center [769, 455] width 506 height 36
drag, startPoint x: 679, startPoint y: 422, endPoint x: 794, endPoint y: 421, distance: 115.0
click at [794, 437] on font "在服务器端创建的钱包只能通过 Privy 的服务器端 SDK 或 REST API 导出。这确保了钱包在您的应用和 Privy 基础架构之间的加密交互中安全地…" at bounding box center [769, 455] width 506 height 36
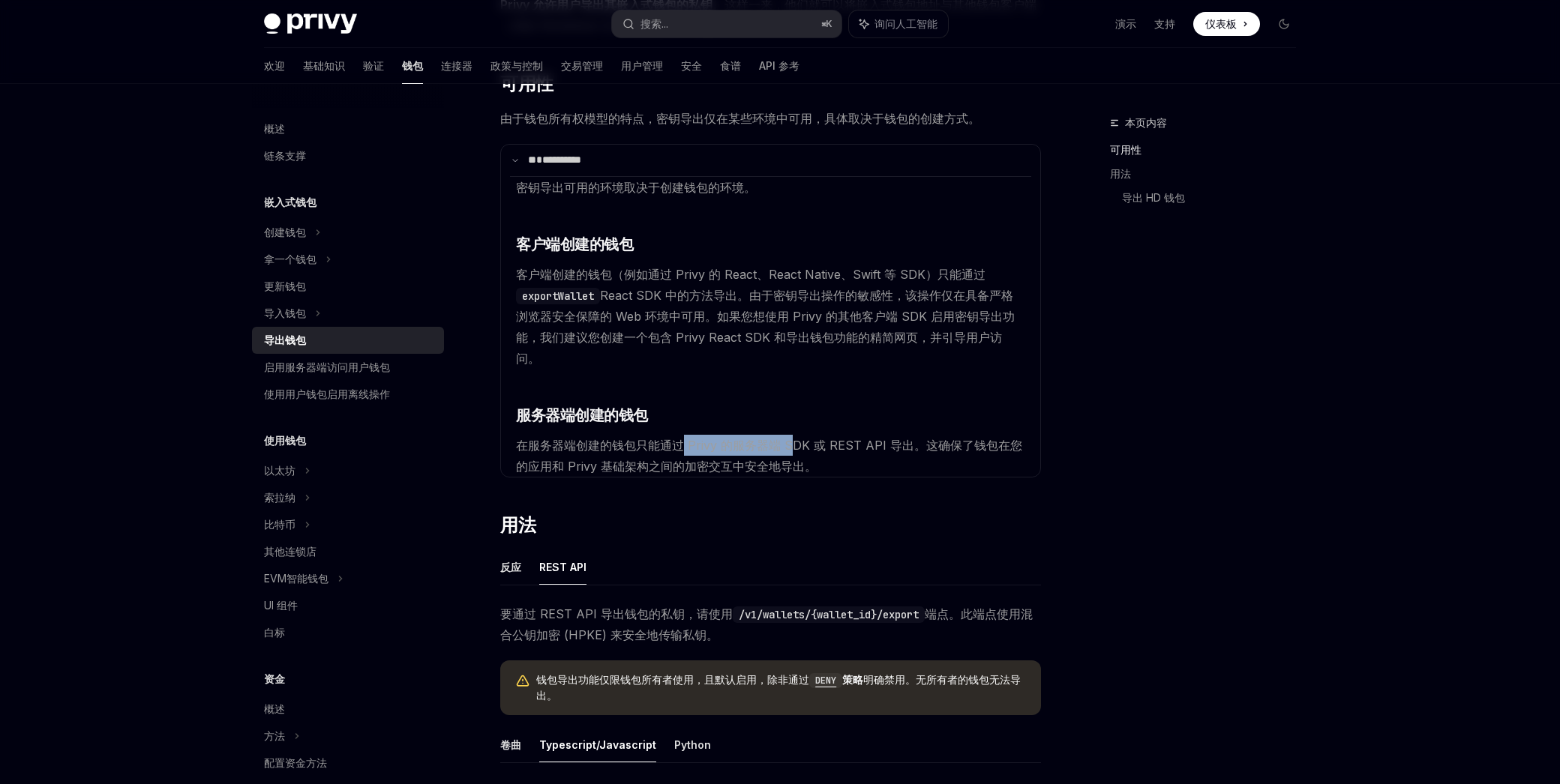
click at [794, 437] on font "在服务器端创建的钱包只能通过 Privy 的服务器端 SDK 或 REST API 导出。这确保了钱包在您的应用和 Privy 基础架构之间的加密交互中安全地…" at bounding box center [769, 455] width 506 height 36
drag, startPoint x: 750, startPoint y: 419, endPoint x: 921, endPoint y: 424, distance: 171.1
click at [921, 437] on font "在服务器端创建的钱包只能通过 Privy 的服务器端 SDK 或 REST API 导出。这确保了钱包在您的应用和 Privy 基础架构之间的加密交互中安全地…" at bounding box center [769, 455] width 506 height 36
click at [864, 437] on font "在服务器端创建的钱包只能通过 Privy 的服务器端 SDK 或 REST API 导出。这确保了钱包在您的应用和 Privy 基础架构之间的加密交互中安全地…" at bounding box center [769, 455] width 506 height 36
drag, startPoint x: 788, startPoint y: 425, endPoint x: 944, endPoint y: 431, distance: 156.1
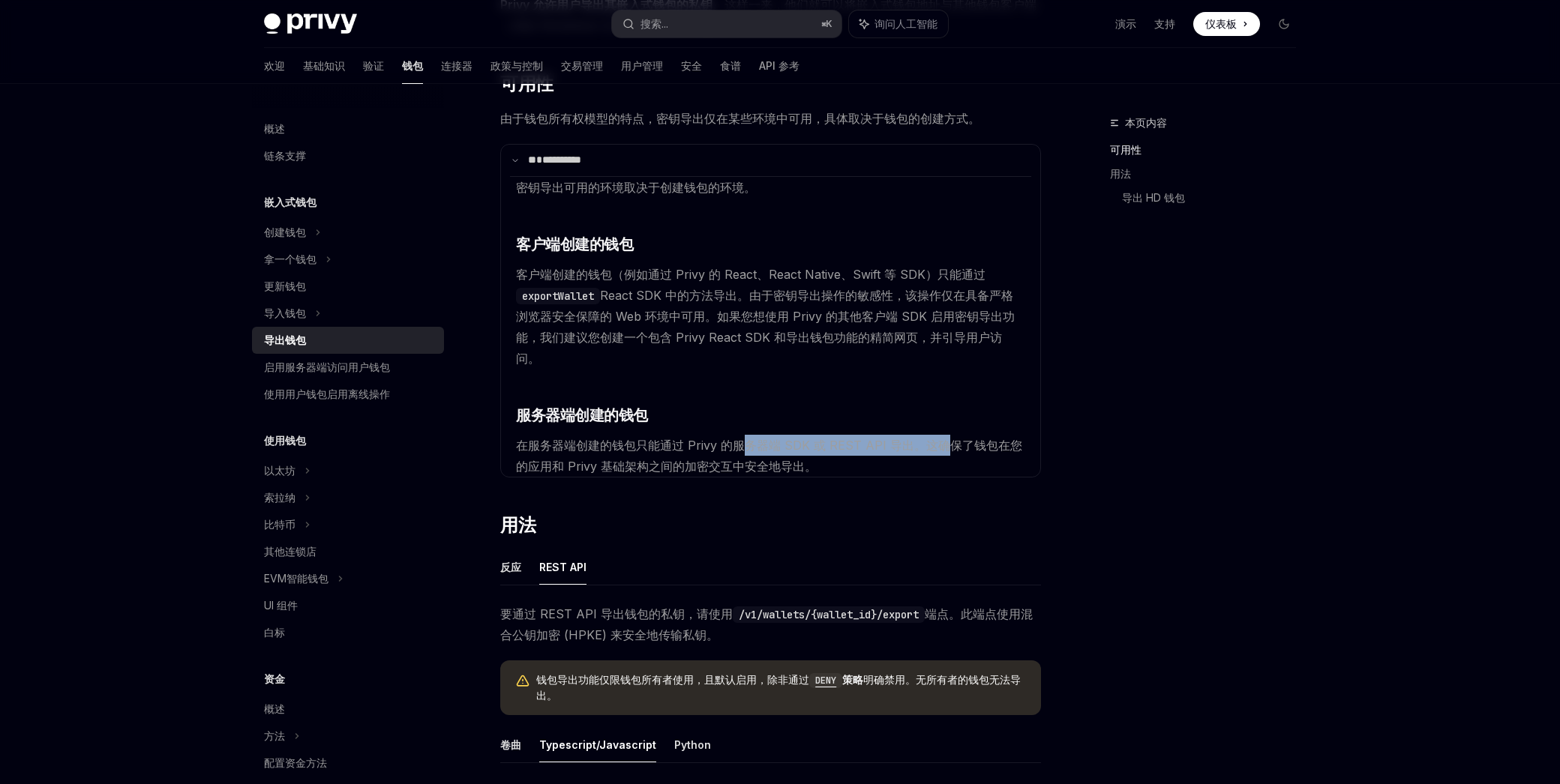
click at [944, 437] on font "在服务器端创建的钱包只能通过 Privy 的服务器端 SDK 或 REST API 导出。这确保了钱包在您的应用和 Privy 基础架构之间的加密交互中安全地…" at bounding box center [769, 455] width 506 height 36
drag, startPoint x: 944, startPoint y: 431, endPoint x: 765, endPoint y: 405, distance: 180.9
click at [944, 437] on font "在服务器端创建的钱包只能通过 Privy 的服务器端 SDK 或 REST API 导出。这确保了钱包在您的应用和 Privy 基础架构之间的加密交互中安全地…" at bounding box center [769, 455] width 506 height 36
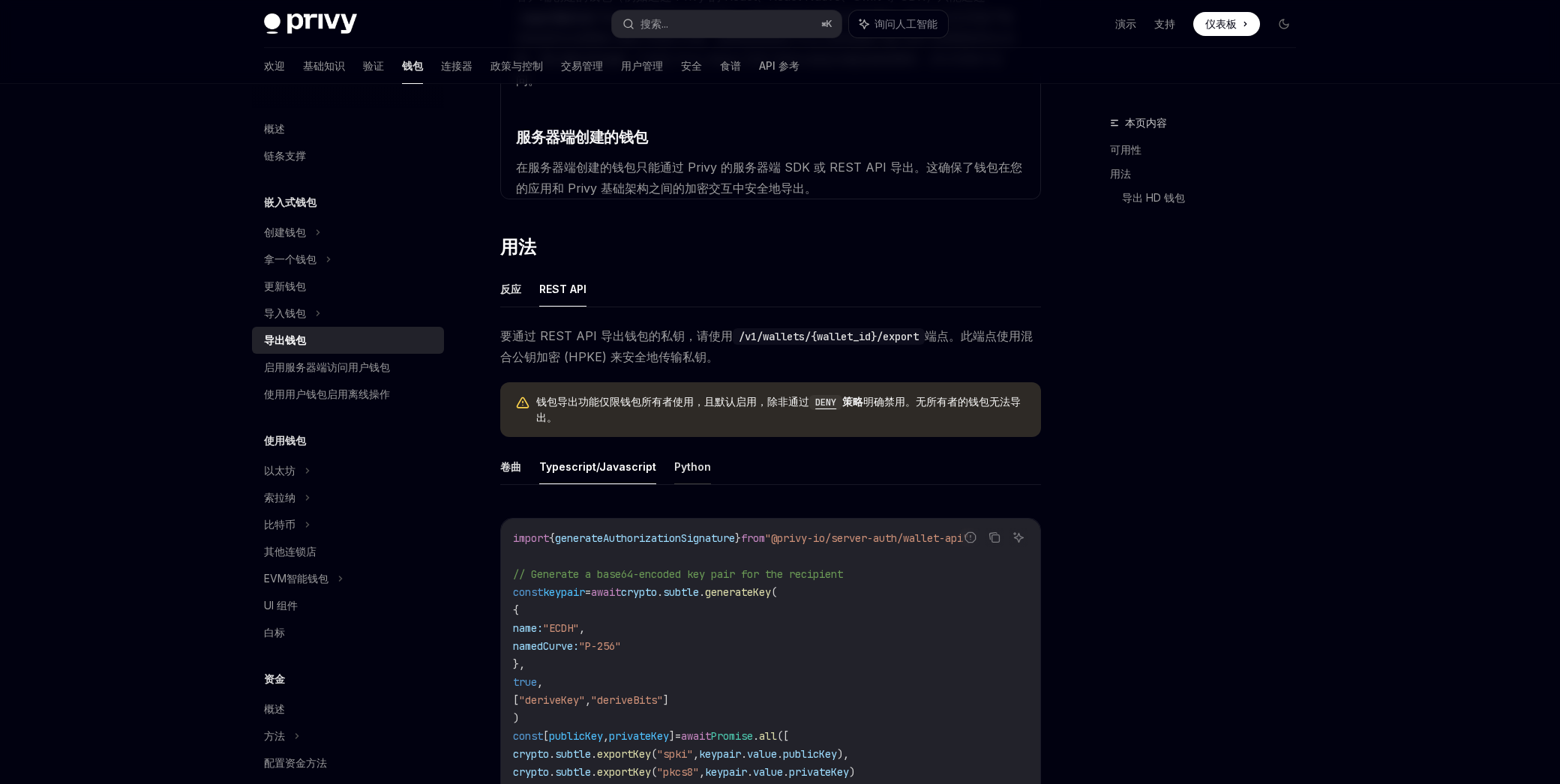
scroll to position [475, 0]
click at [680, 458] on font "Python" at bounding box center [692, 465] width 37 height 12
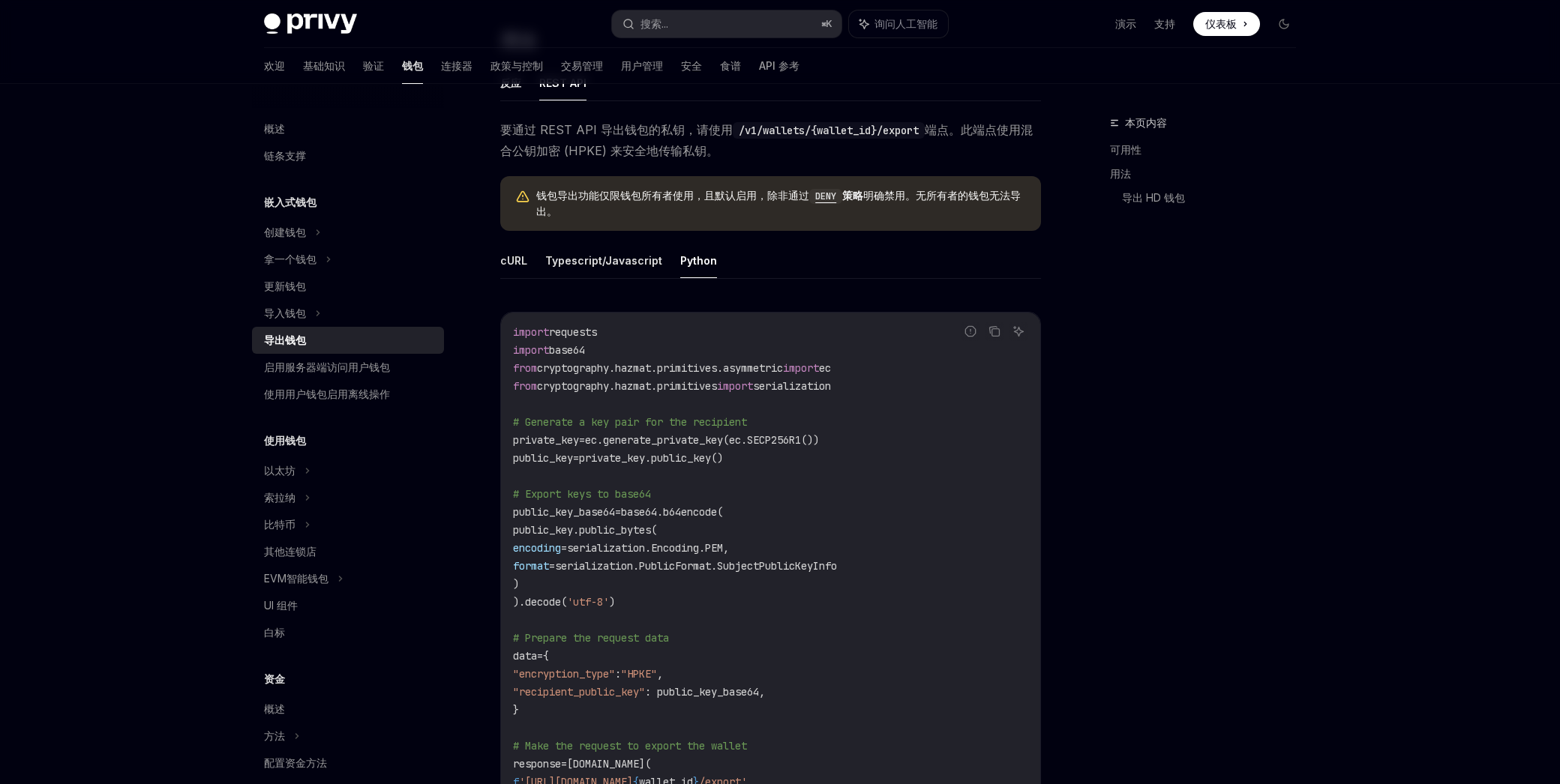
scroll to position [694, 0]
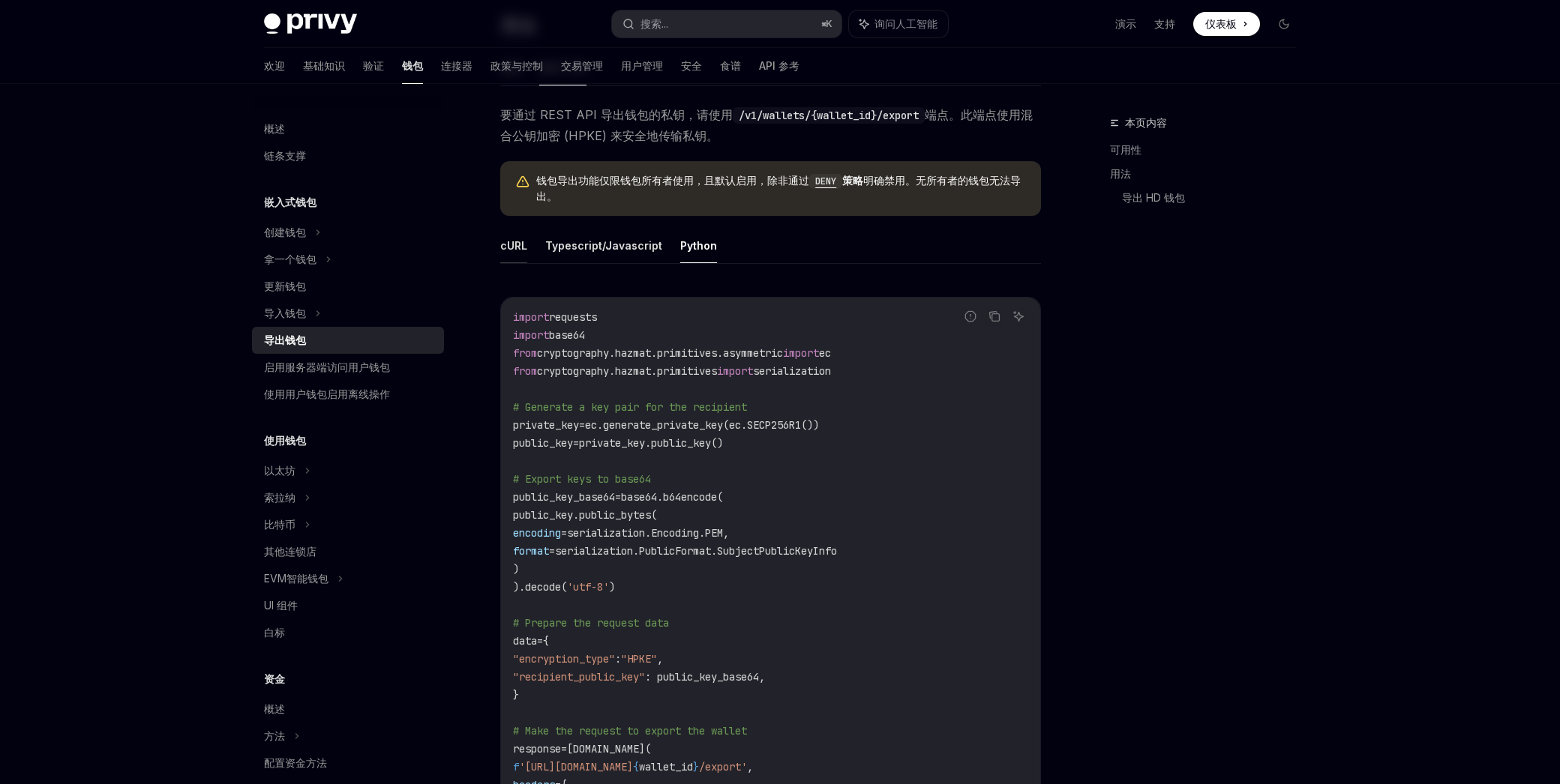
click at [512, 228] on button "cURL" at bounding box center [513, 245] width 27 height 35
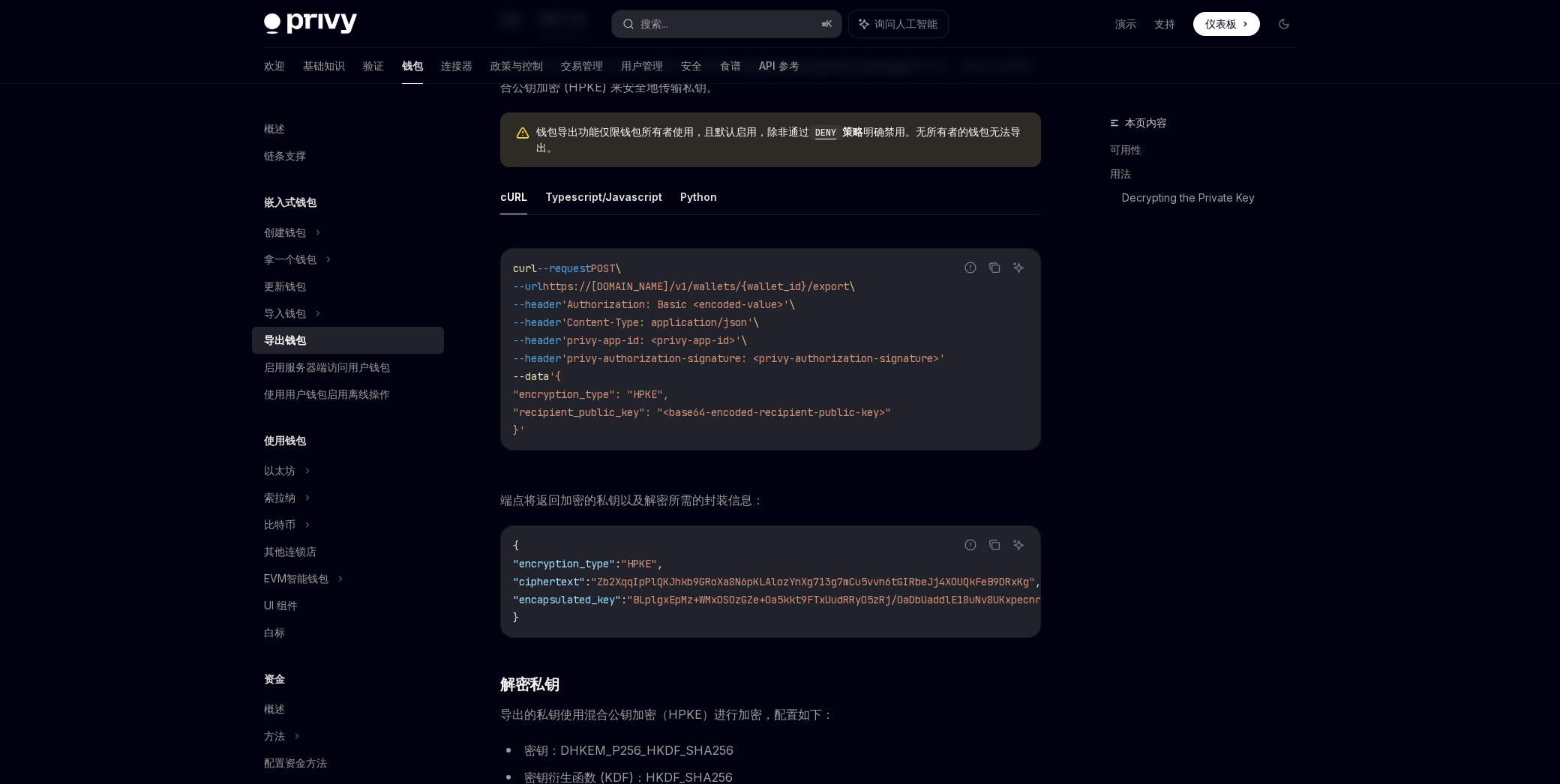
scroll to position [745, 0]
drag, startPoint x: 677, startPoint y: 336, endPoint x: 749, endPoint y: 336, distance: 72.0
click at [740, 350] on span "'privy-authorization-signature: <privy-authorization-signature>'" at bounding box center [753, 356] width 384 height 13
click at [749, 350] on span "'privy-authorization-signature: <privy-authorization-signature>'" at bounding box center [753, 356] width 384 height 13
click at [804, 350] on span "'privy-authorization-signature: <privy-authorization-signature>'" at bounding box center [753, 356] width 384 height 13
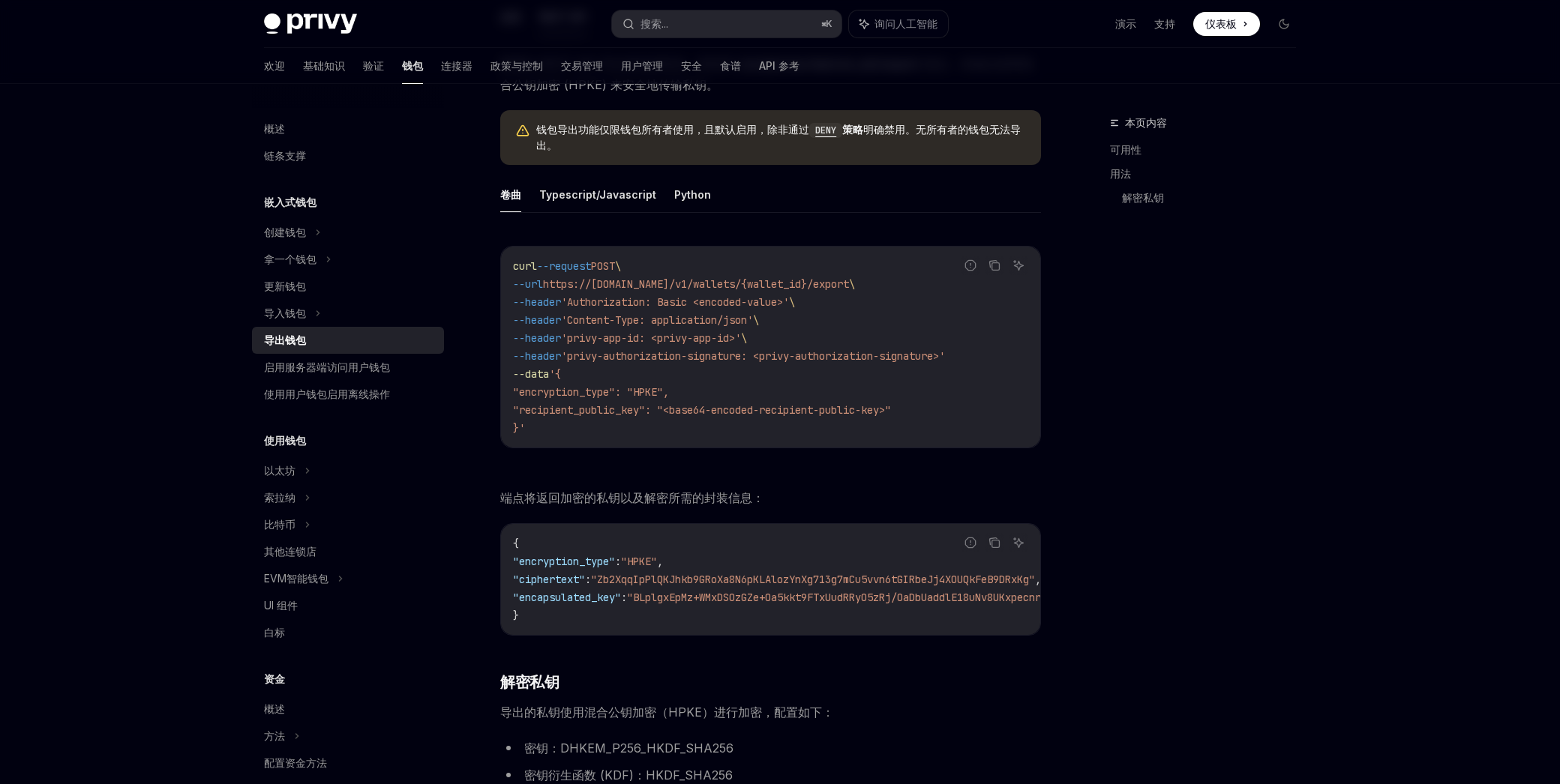
drag, startPoint x: 804, startPoint y: 337, endPoint x: 840, endPoint y: 334, distance: 36.1
click at [805, 350] on span "'privy-authorization-signature: <privy-authorization-signature>'" at bounding box center [753, 356] width 384 height 13
click at [840, 350] on span "'privy-authorization-signature: <privy-authorization-signature>'" at bounding box center [753, 356] width 384 height 13
click at [877, 350] on span "'privy-authorization-signature: <privy-authorization-signature>'" at bounding box center [753, 356] width 384 height 13
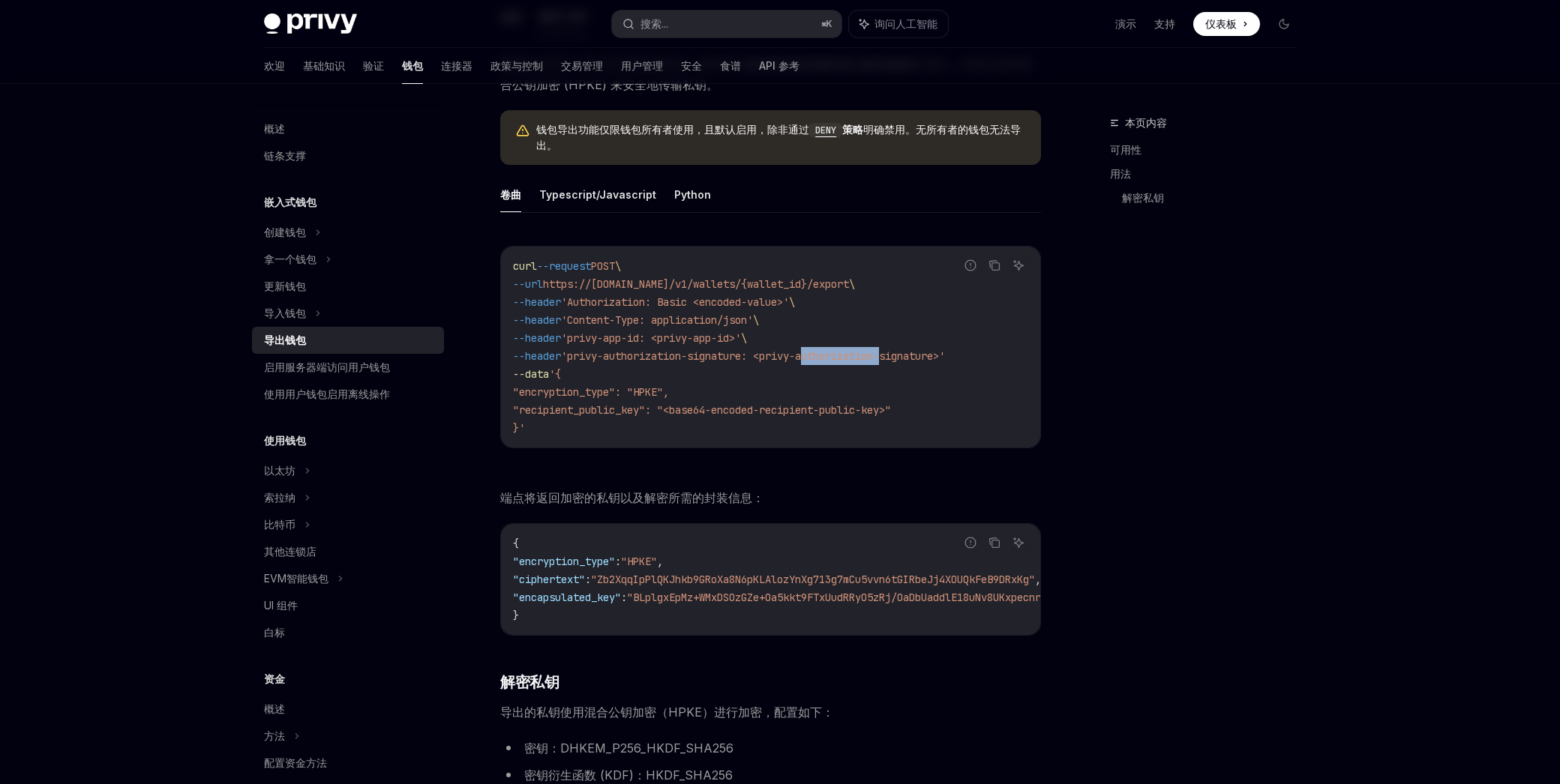
click at [901, 350] on span "'privy-authorization-signature: <privy-authorization-signature>'" at bounding box center [753, 356] width 384 height 13
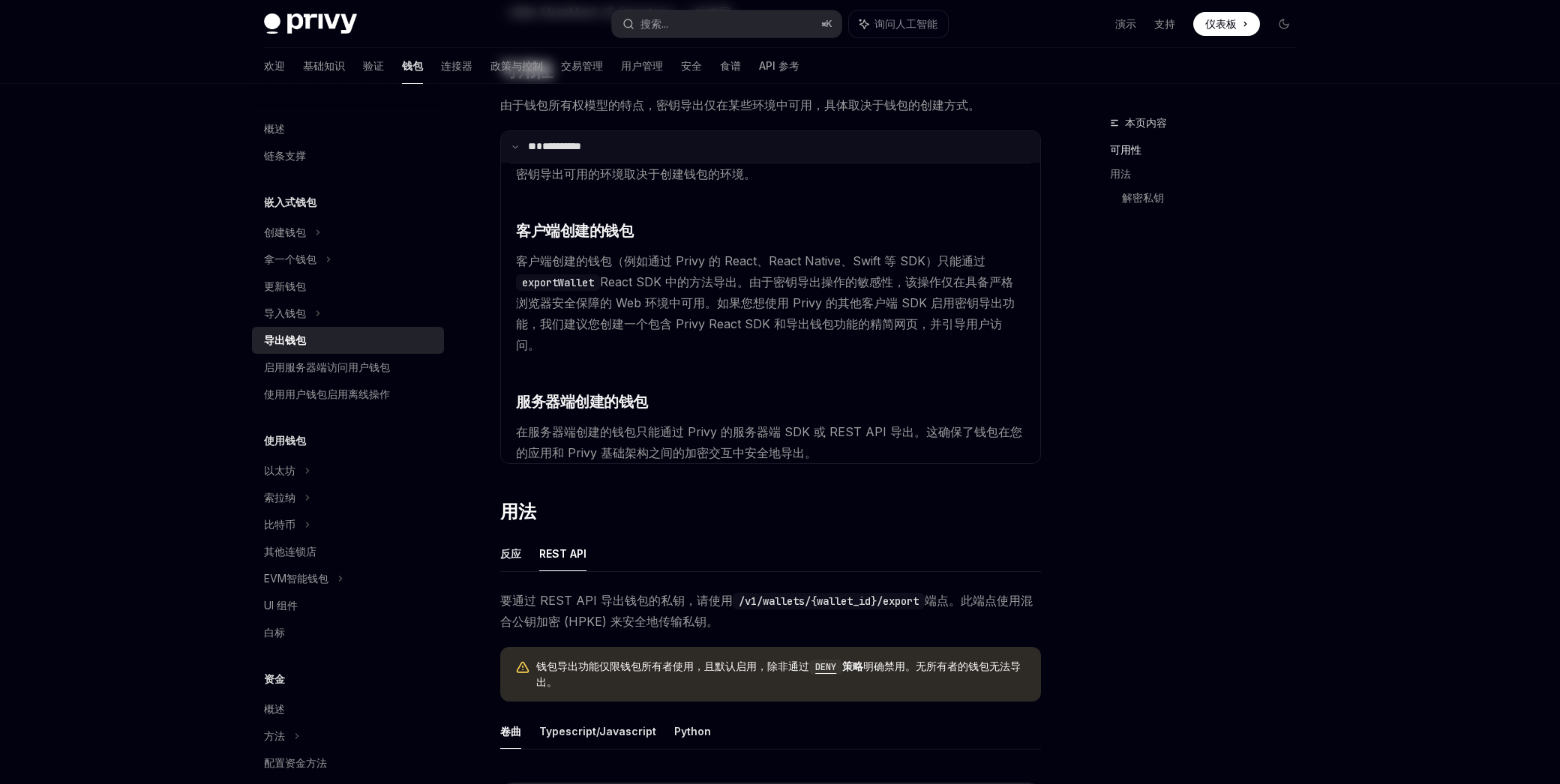
scroll to position [0, 0]
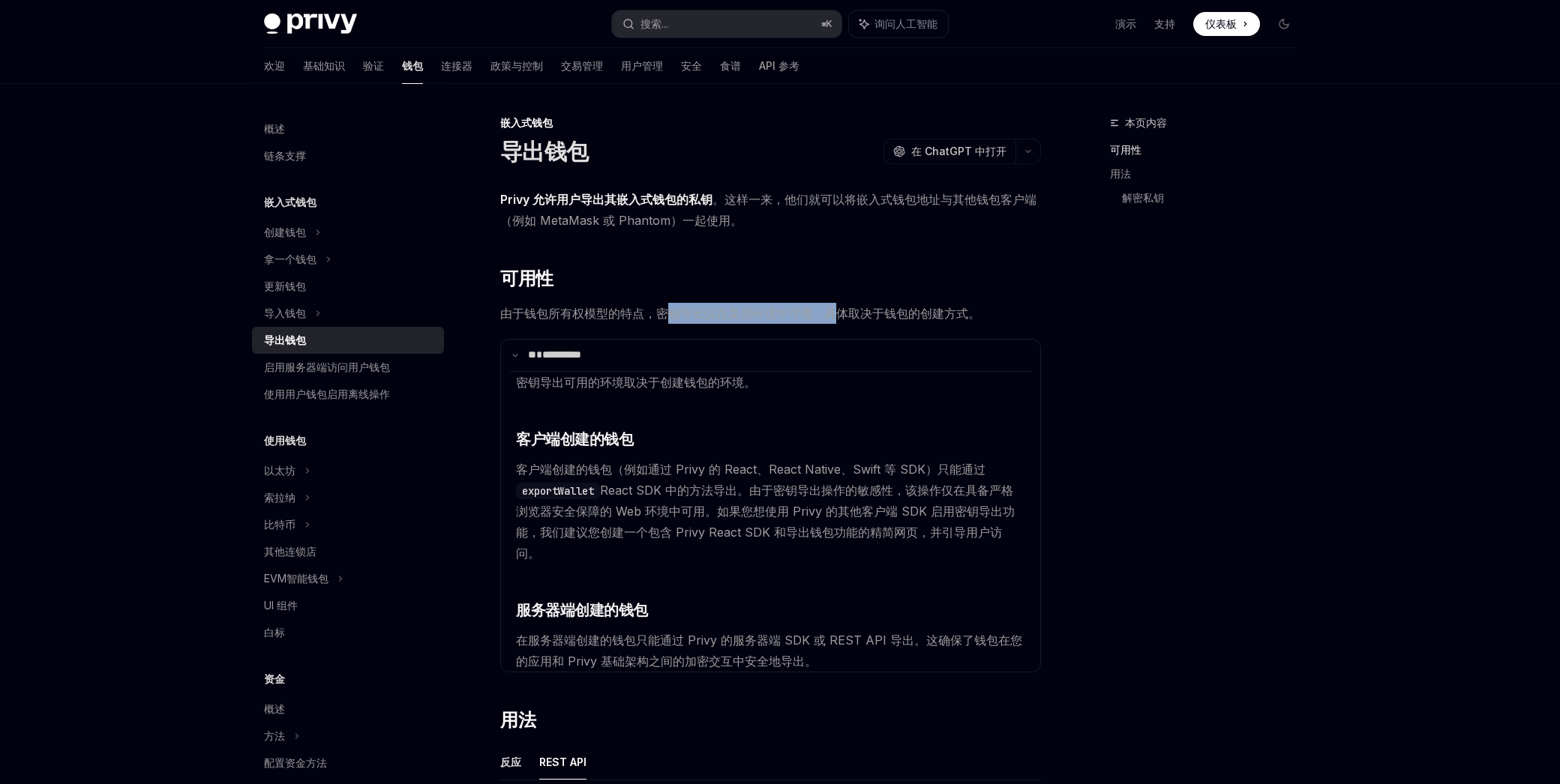
drag, startPoint x: 719, startPoint y: 308, endPoint x: 833, endPoint y: 305, distance: 114.0
click at [832, 305] on span "由于钱包所有权模型的特点，密钥导出仅在某些环境中可用，具体取决于钱包的创建方式。" at bounding box center [770, 313] width 541 height 21
click at [833, 305] on span "由于钱包所有权模型的特点，密钥导出仅在某些环境中可用，具体取决于钱包的创建方式。" at bounding box center [770, 313] width 541 height 21
drag, startPoint x: 878, startPoint y: 307, endPoint x: 572, endPoint y: 305, distance: 306.0
click at [581, 305] on span "由于钱包所有权模型的特点，密钥导出仅在某些环境中可用，具体取决于钱包的创建方式。" at bounding box center [770, 313] width 541 height 21
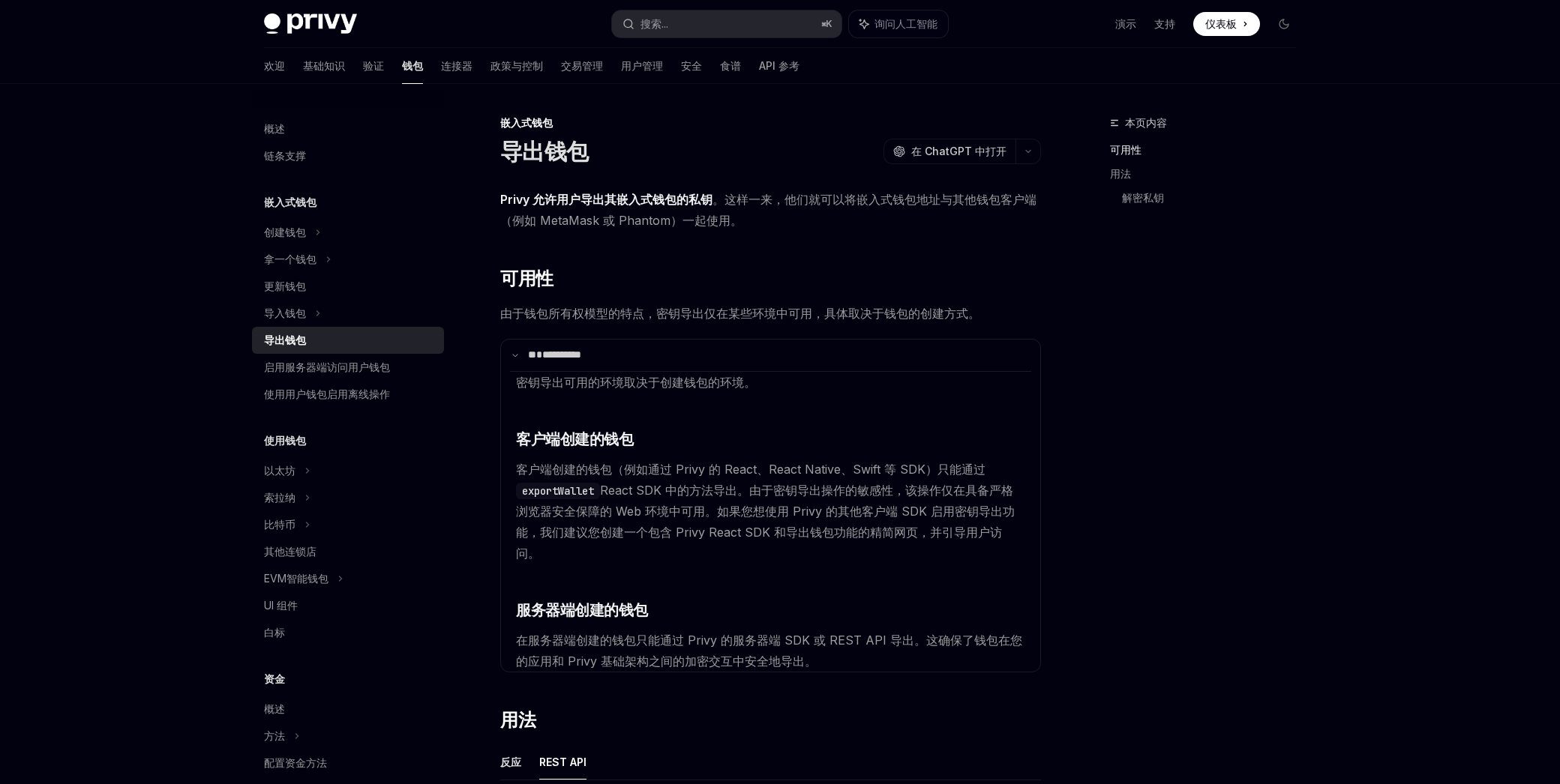
click at [572, 305] on span "由于钱包所有权模型的特点，密钥导出仅在某些环境中可用，具体取决于钱包的创建方式。" at bounding box center [770, 313] width 541 height 21
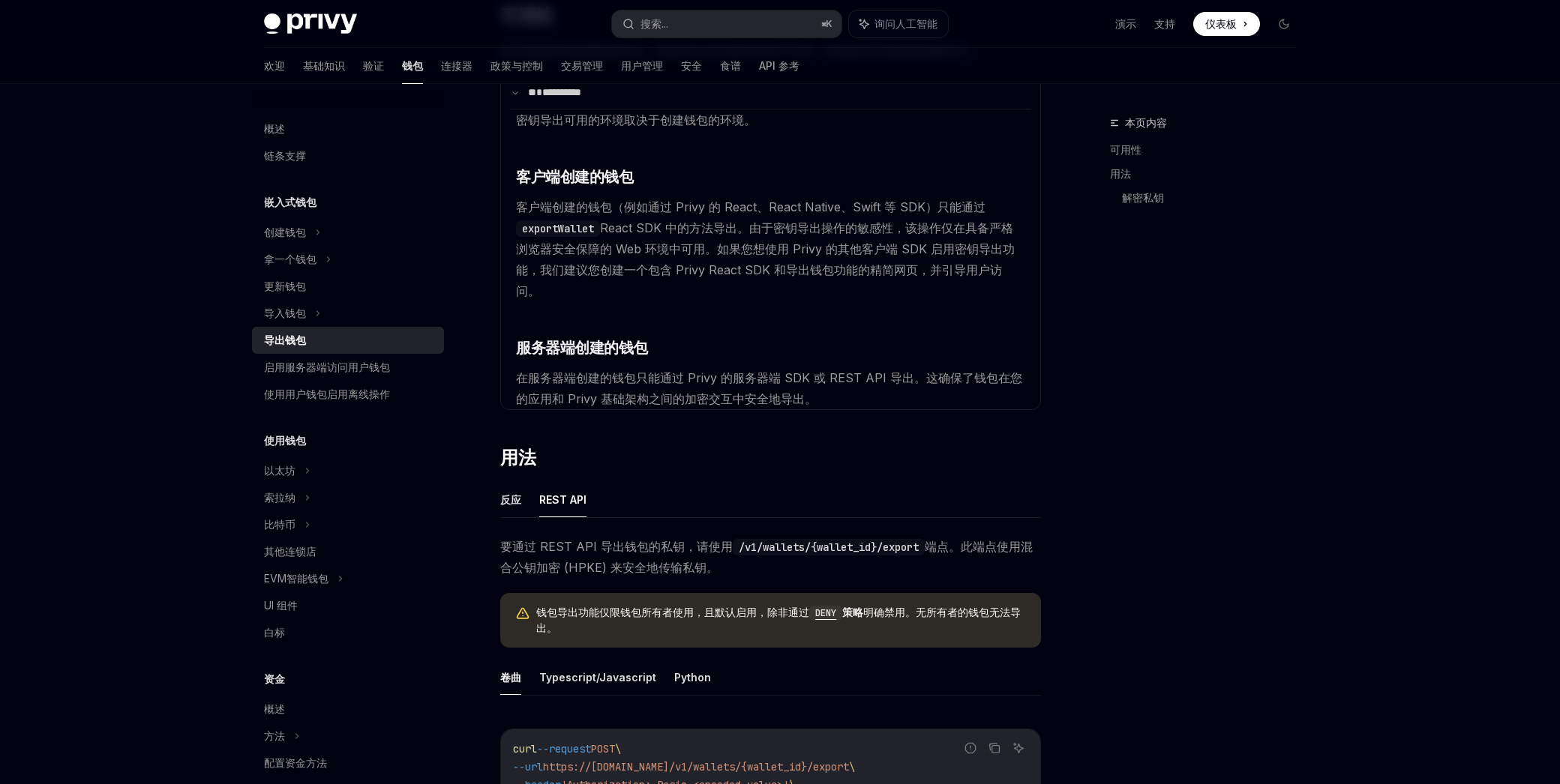
scroll to position [562, 0]
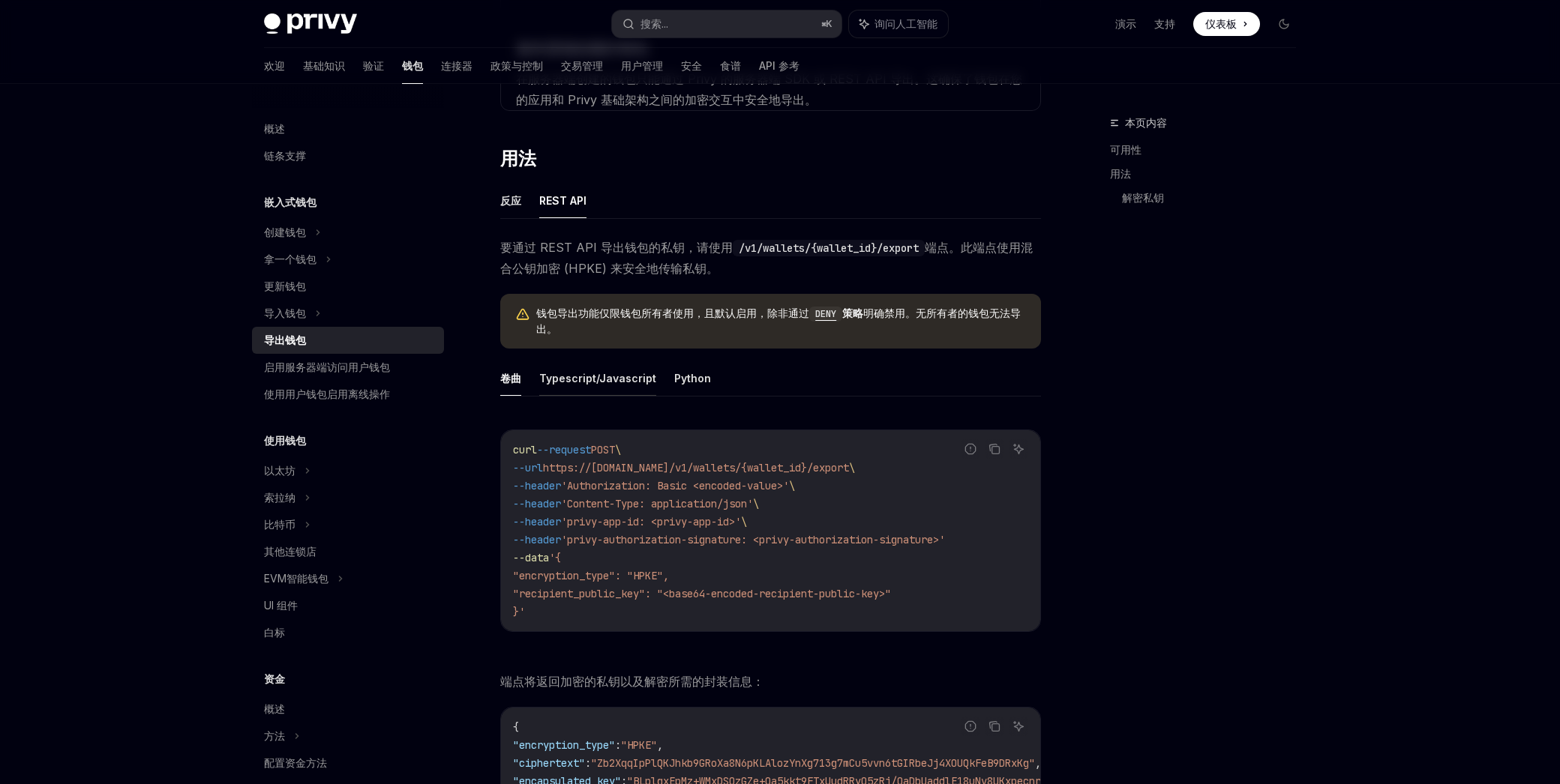
click at [590, 371] on font "Typescript/Javascript" at bounding box center [598, 378] width 117 height 12
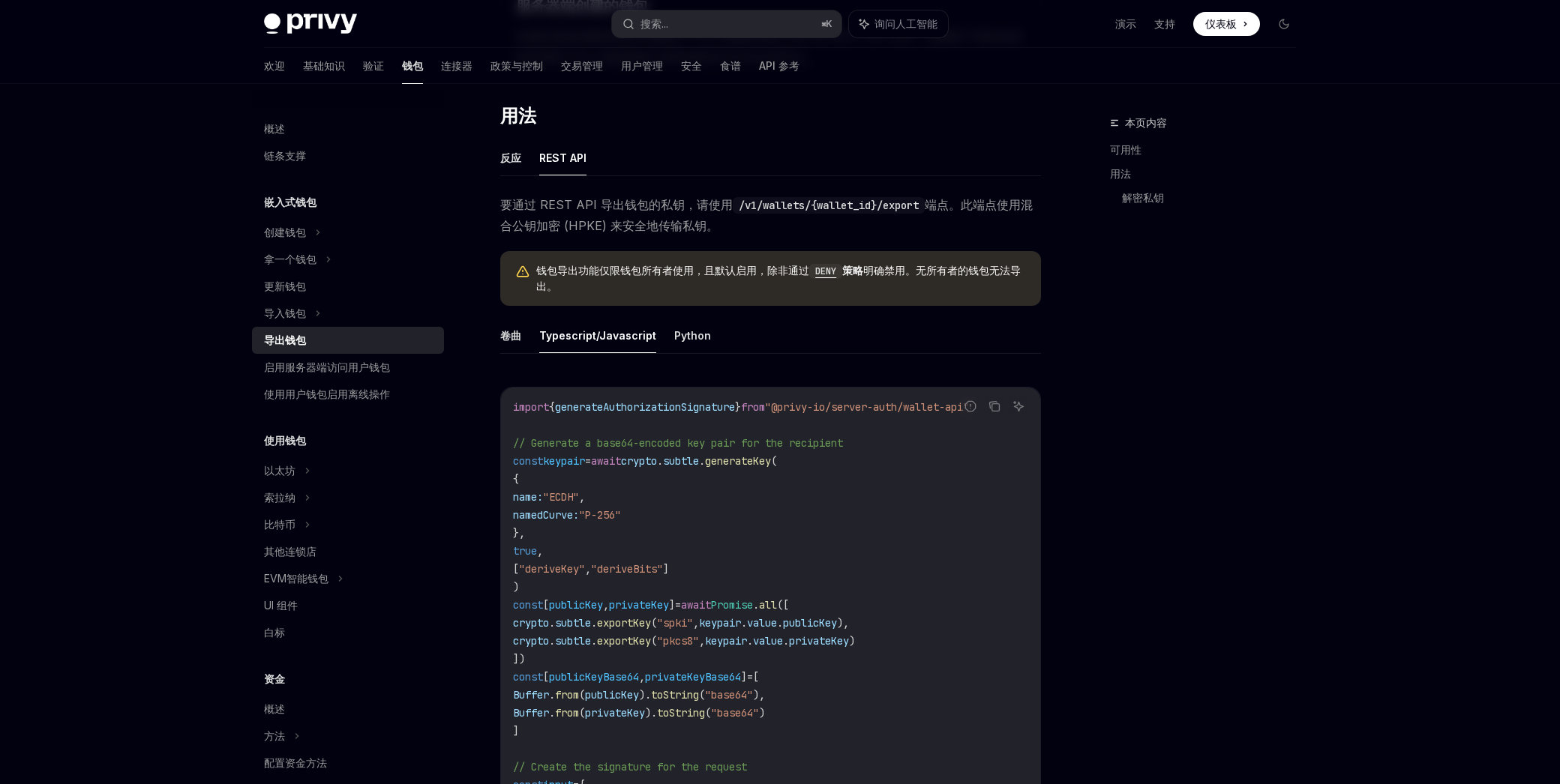
scroll to position [664, 0]
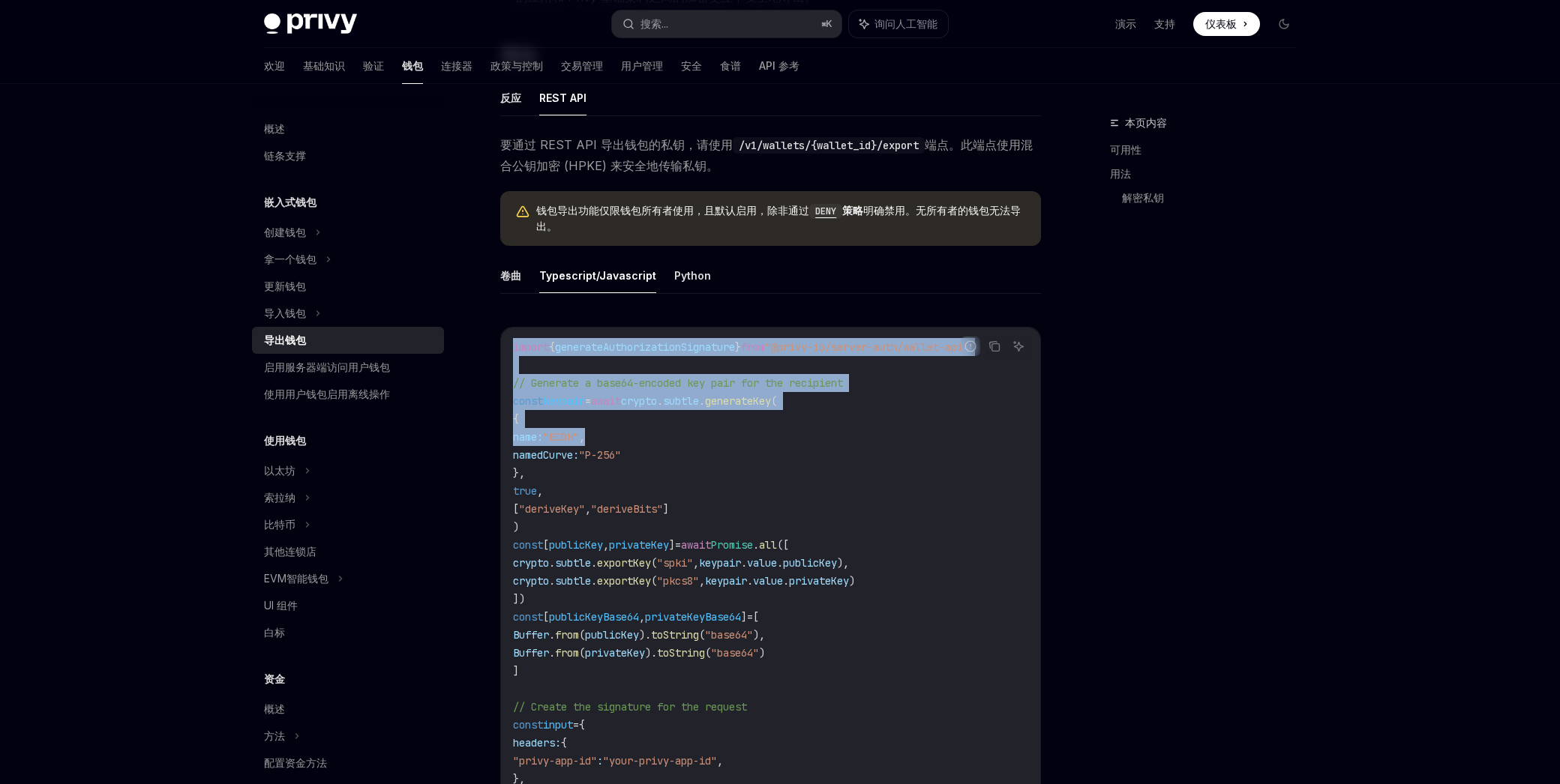
drag, startPoint x: 513, startPoint y: 329, endPoint x: 712, endPoint y: 419, distance: 218.4
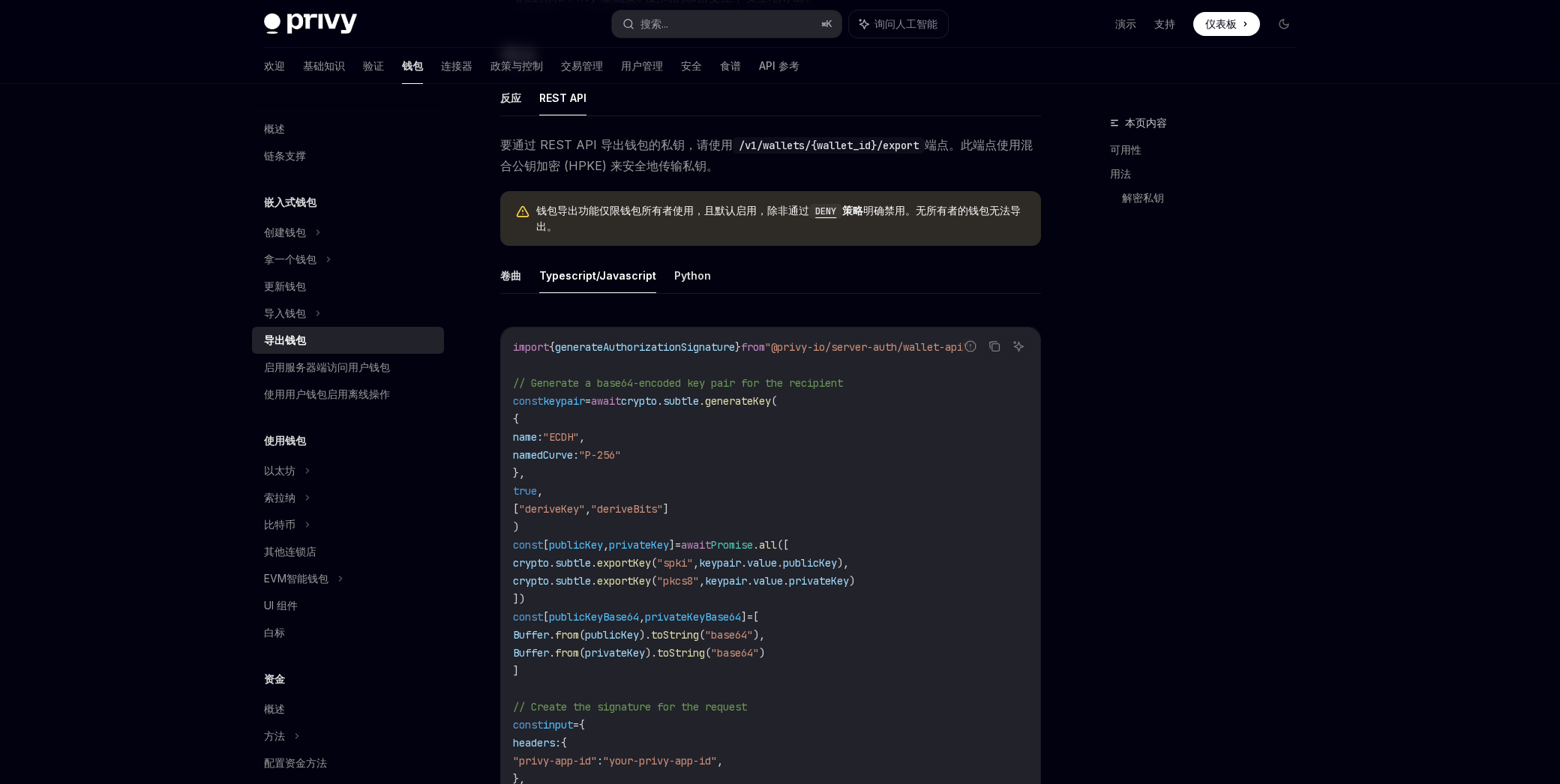
drag, startPoint x: 712, startPoint y: 419, endPoint x: 698, endPoint y: 406, distance: 19.1
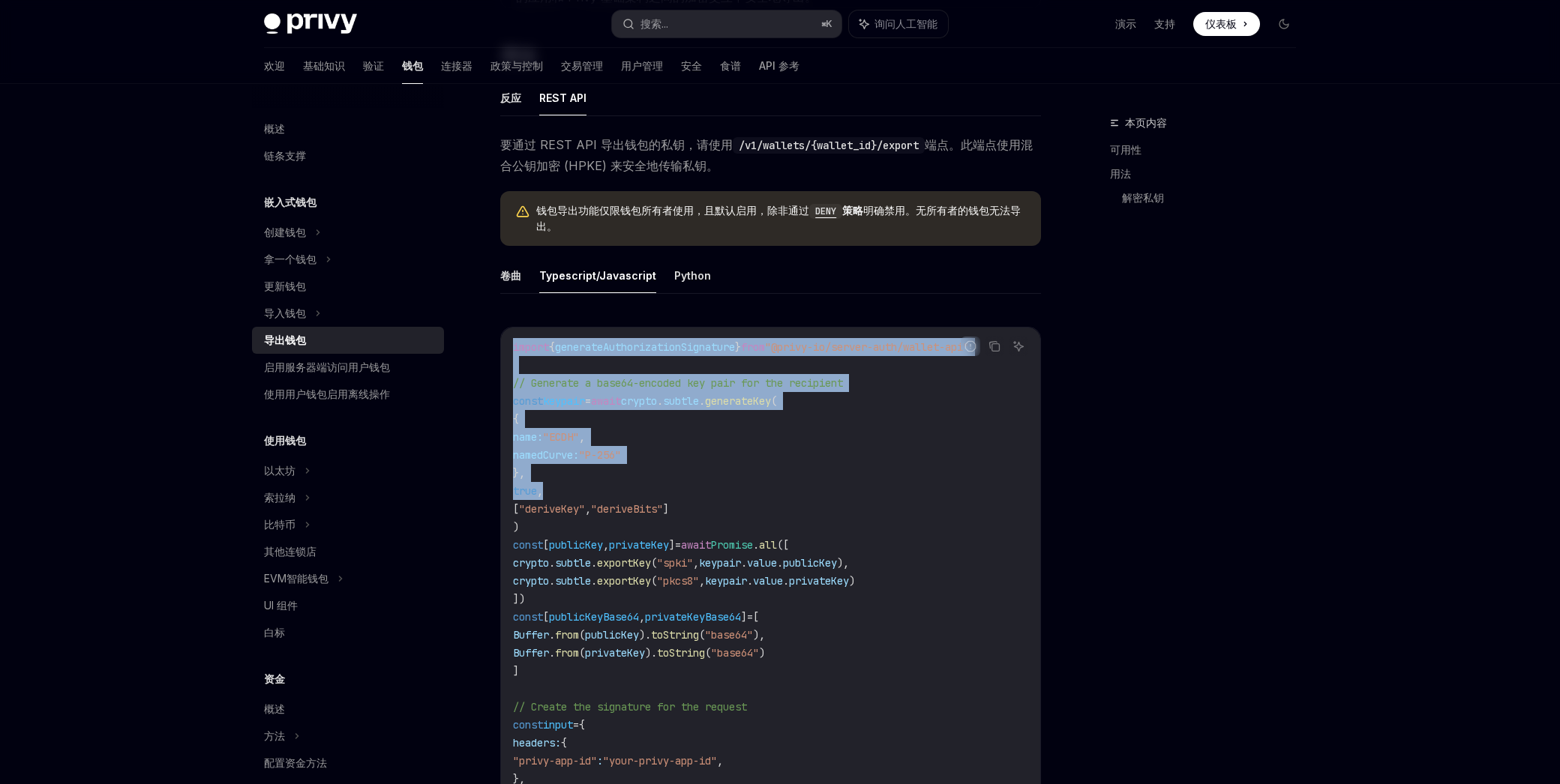
drag, startPoint x: 511, startPoint y: 329, endPoint x: 745, endPoint y: 467, distance: 271.7
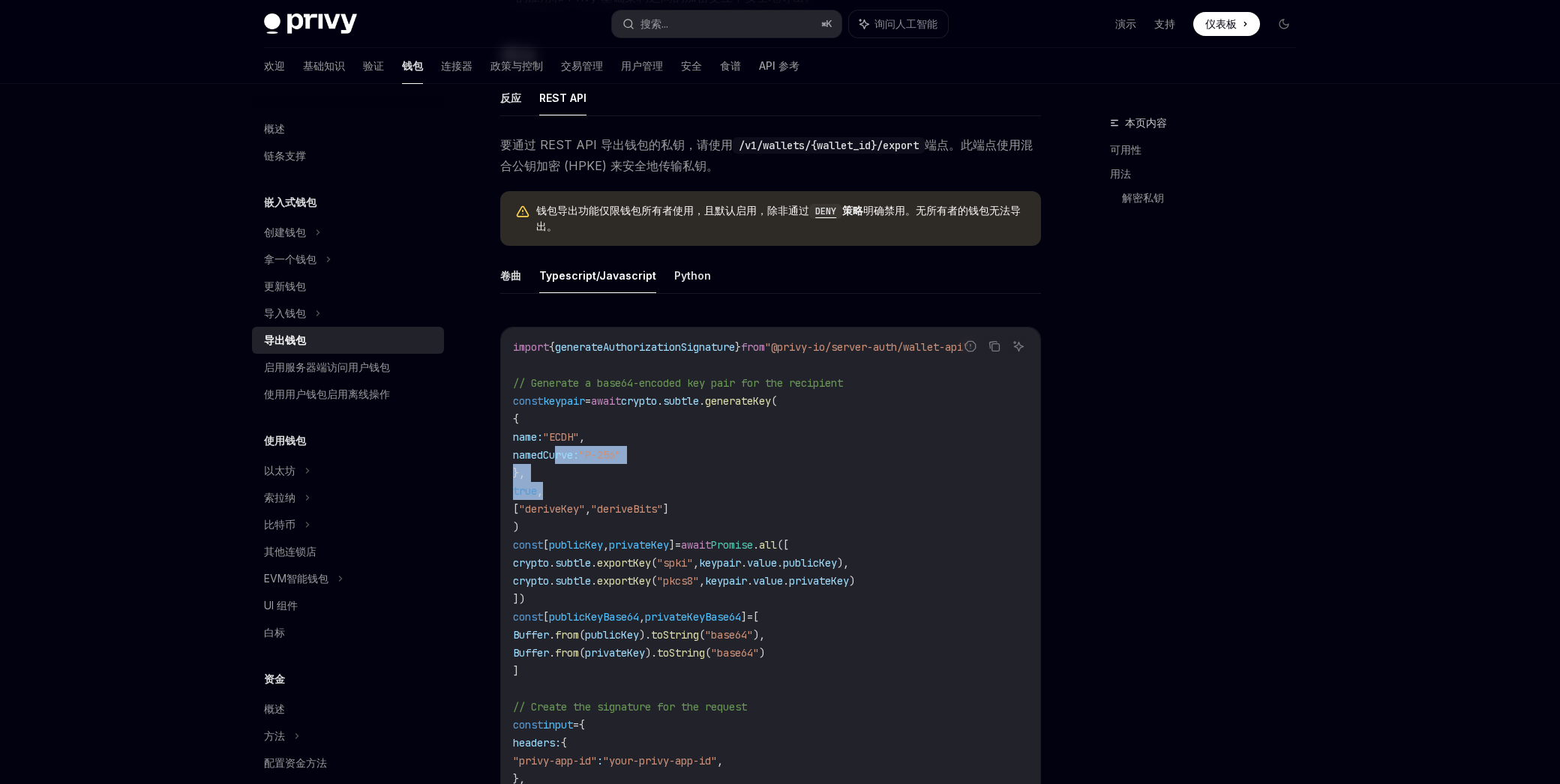
drag, startPoint x: 731, startPoint y: 477, endPoint x: 558, endPoint y: 430, distance: 179.3
drag, startPoint x: 581, startPoint y: 469, endPoint x: 580, endPoint y: 483, distance: 14.0
click at [580, 502] on span ""deriveKey"" at bounding box center [552, 508] width 66 height 13
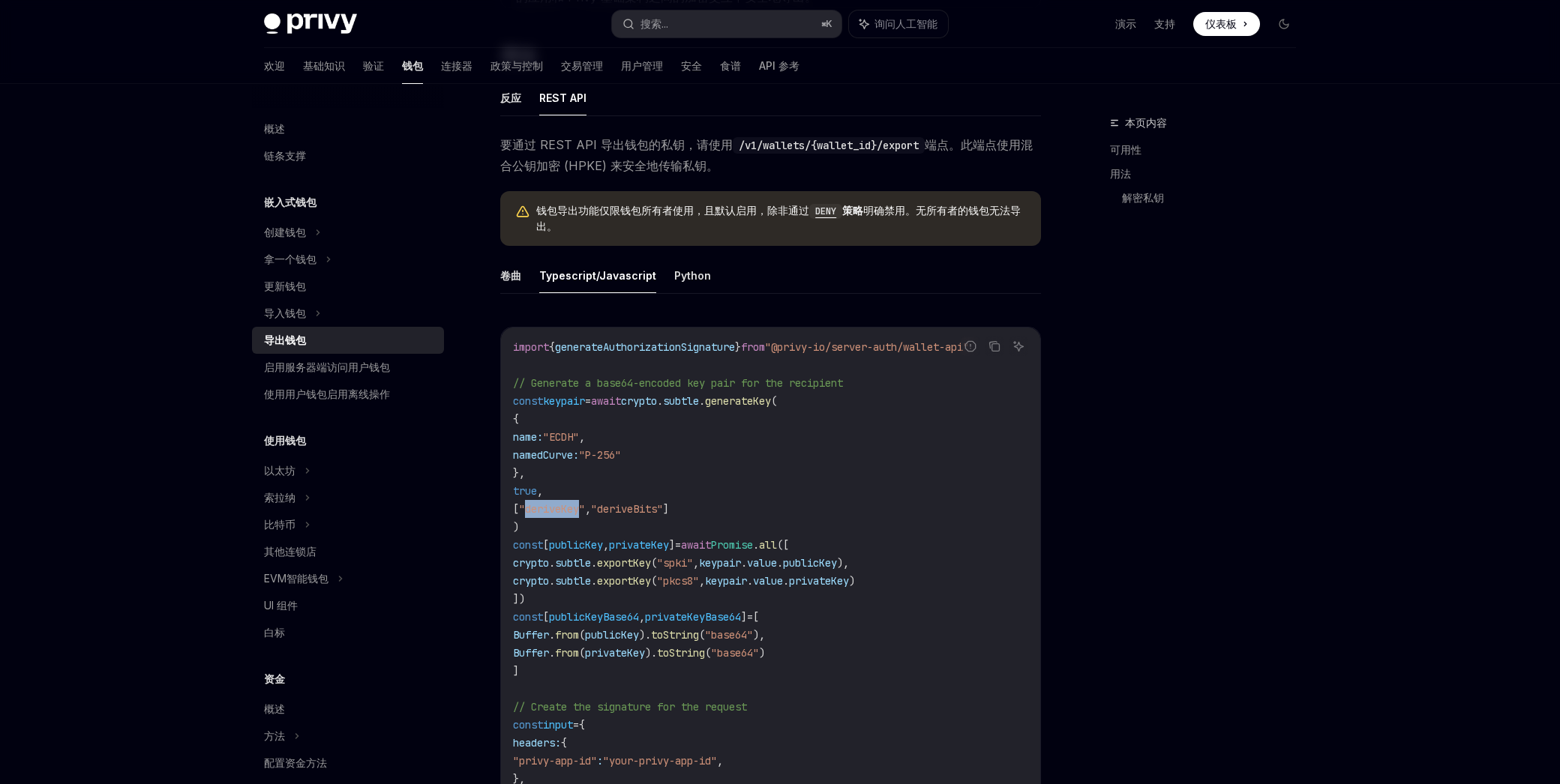
drag, startPoint x: 580, startPoint y: 483, endPoint x: 644, endPoint y: 481, distance: 64.0
click at [585, 502] on span ""deriveKey"" at bounding box center [552, 508] width 66 height 13
click at [644, 502] on span ""deriveBits"" at bounding box center [626, 508] width 72 height 13
click at [621, 448] on span ""P-256"" at bounding box center [600, 455] width 42 height 13
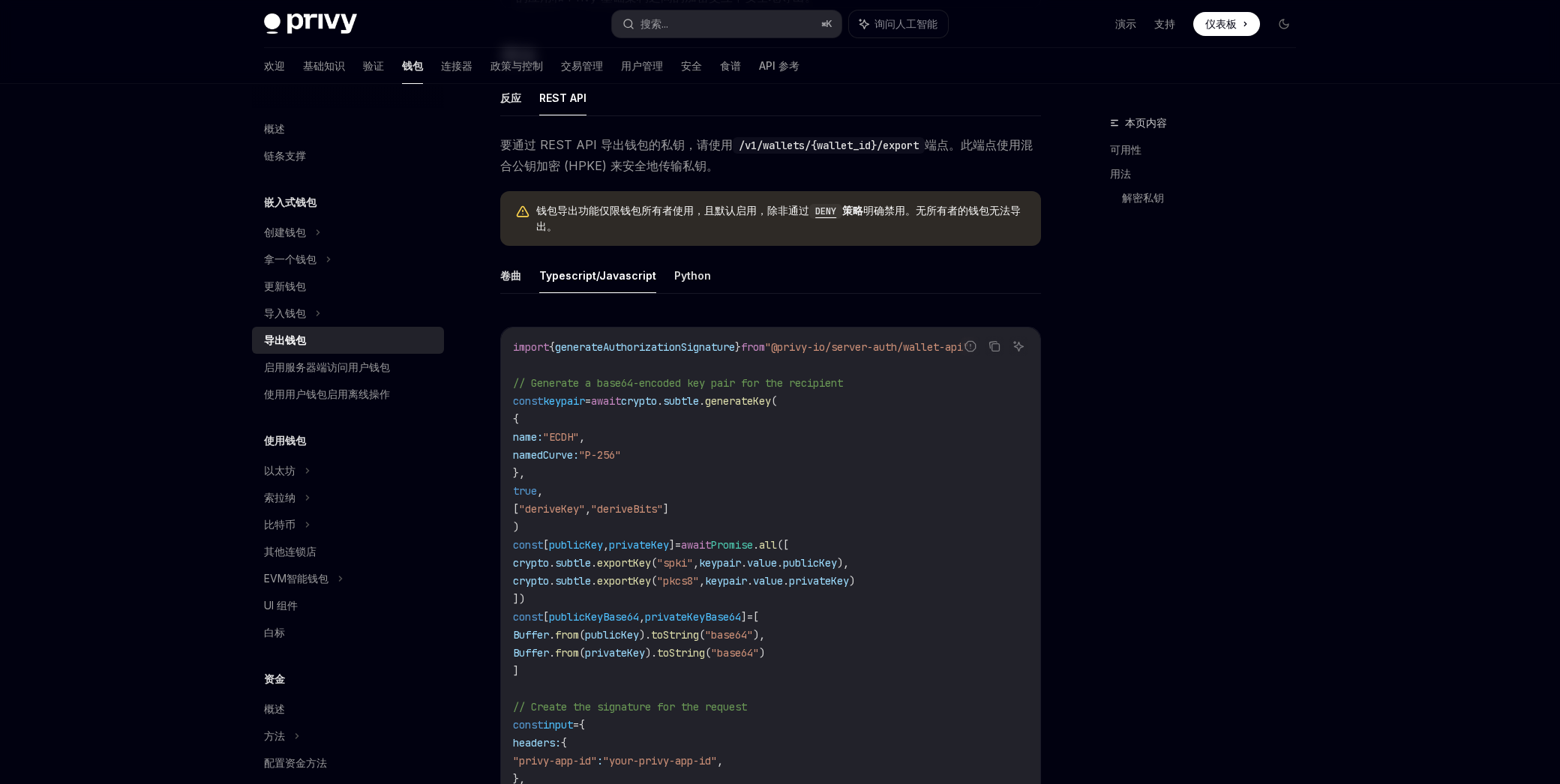
click at [621, 448] on span ""P-256"" at bounding box center [600, 455] width 42 height 13
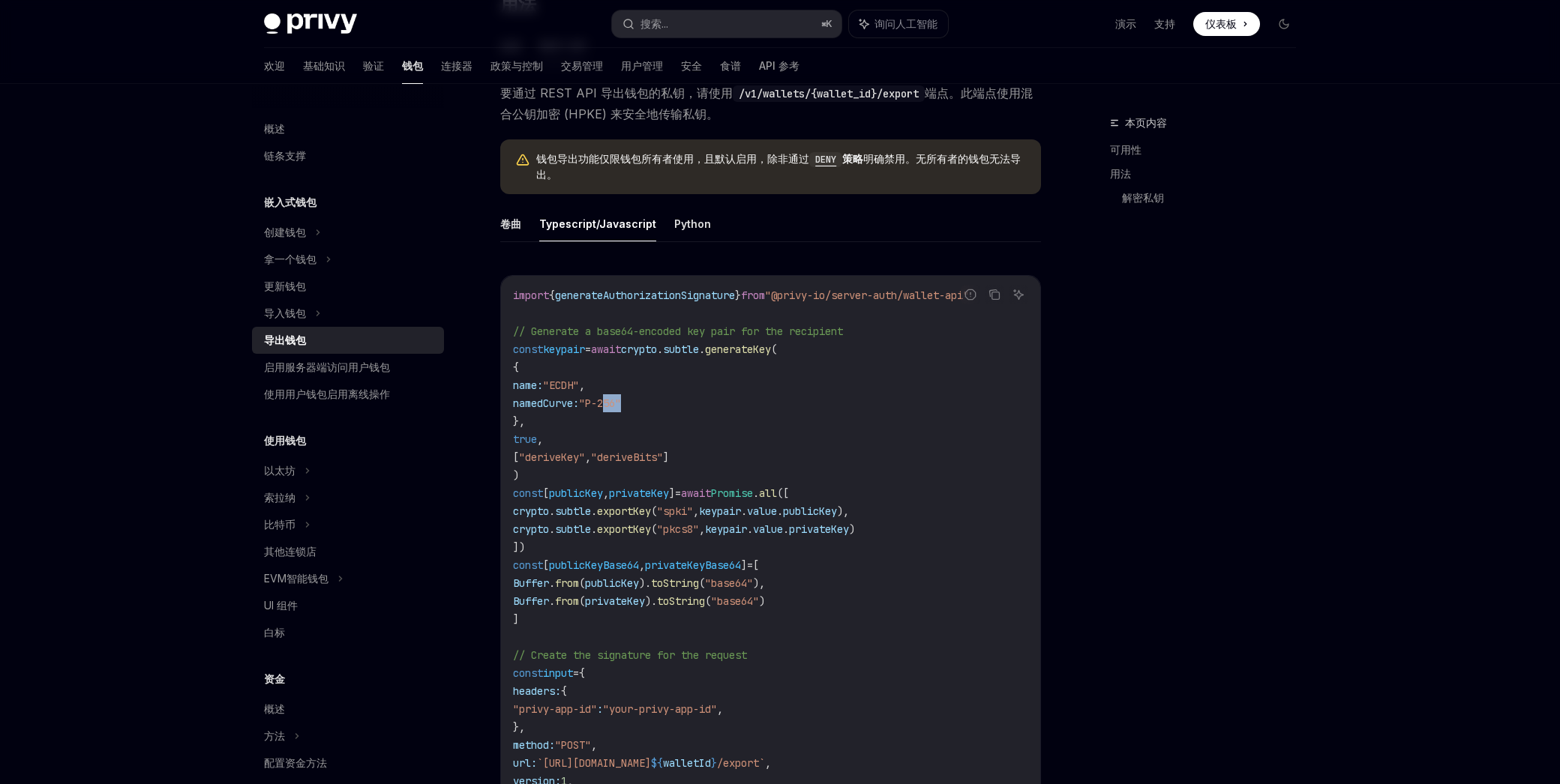
scroll to position [742, 0]
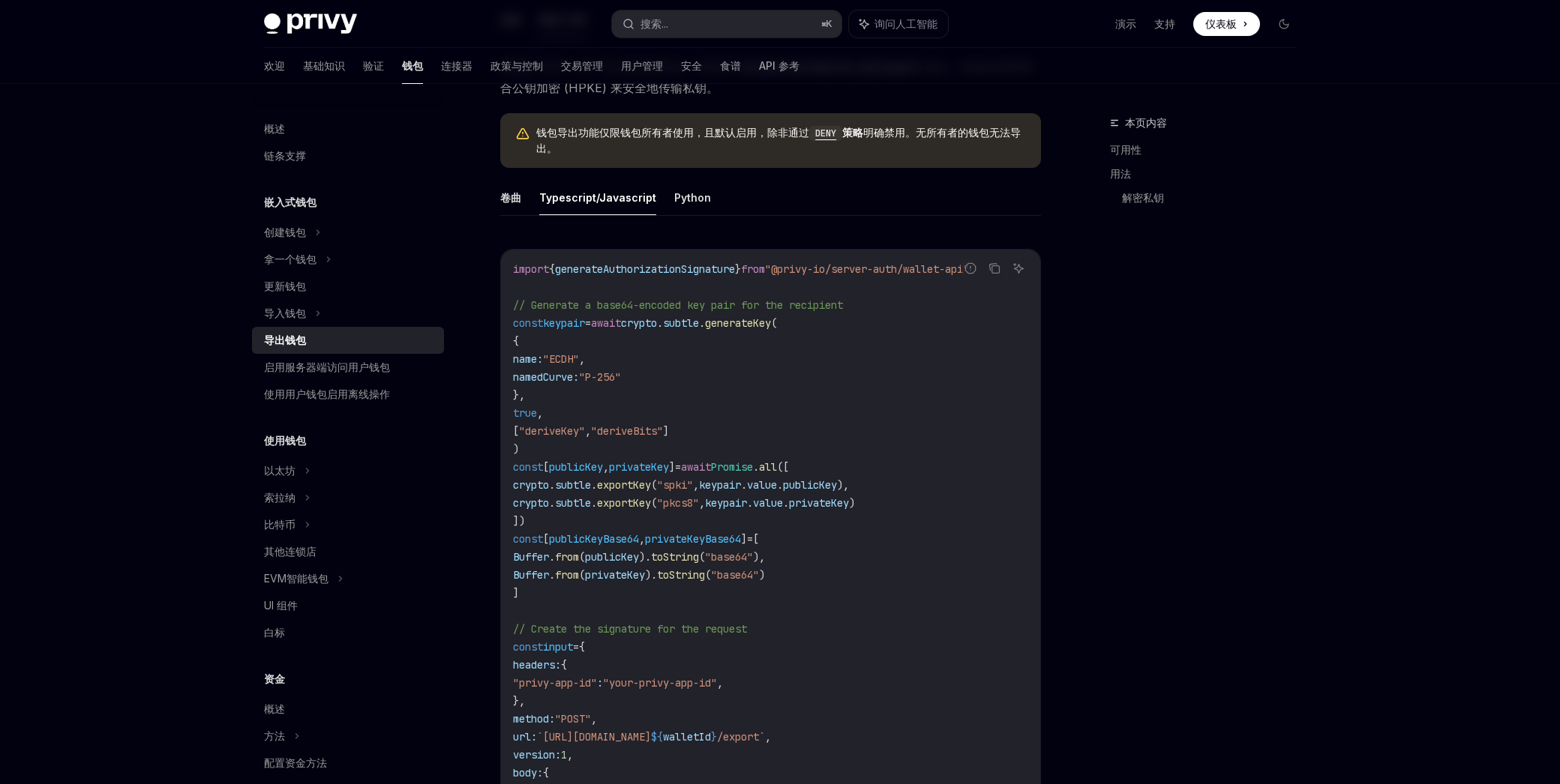
click at [641, 434] on code "import { generateAuthorizationSignature } from "@privy-io/server-auth/wallet-ap…" at bounding box center [894, 754] width 762 height 989
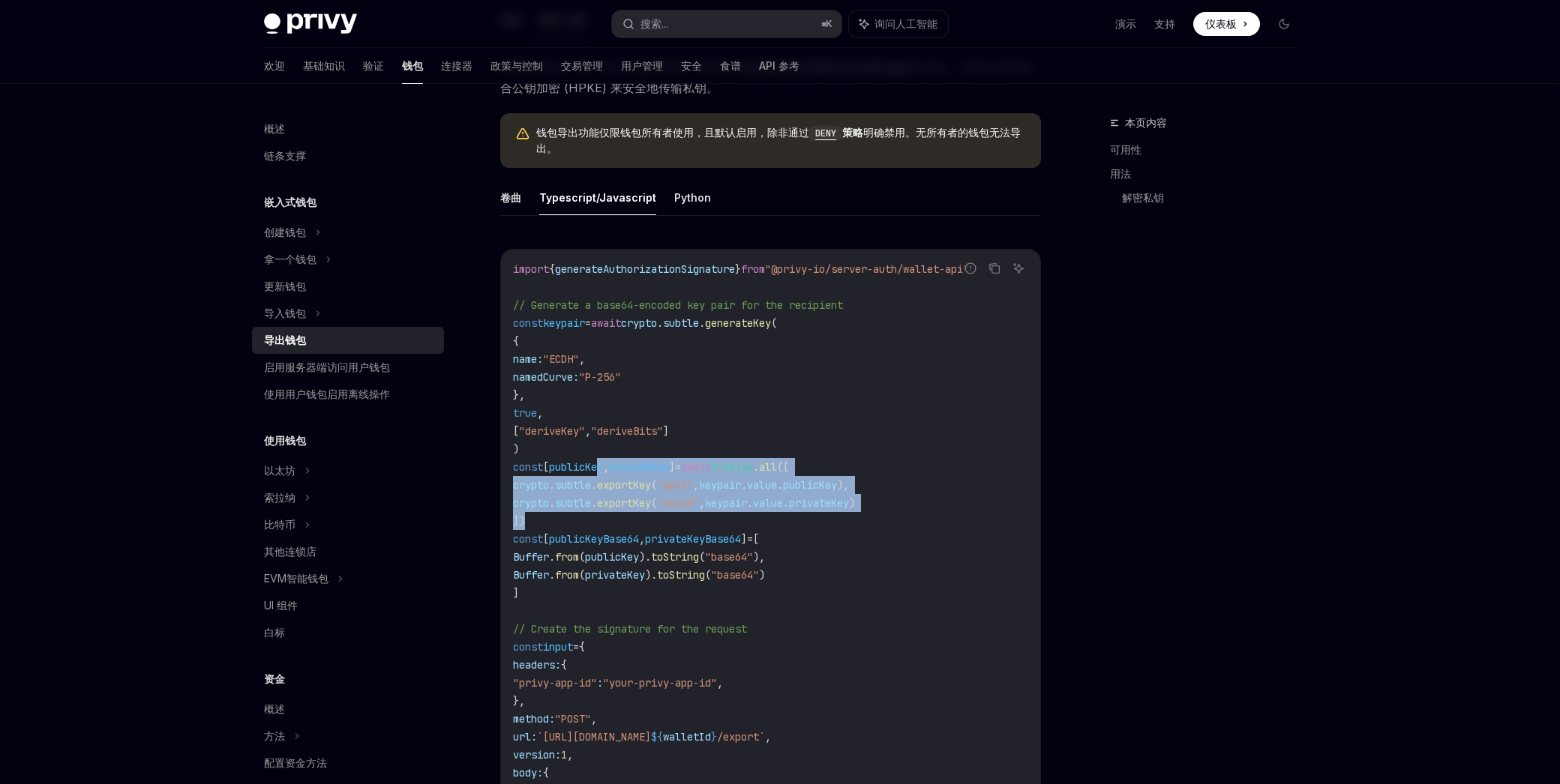
drag, startPoint x: 633, startPoint y: 464, endPoint x: 735, endPoint y: 491, distance: 105.5
click at [733, 491] on code "import { generateAuthorizationSignature } from "@privy-io/server-auth/wallet-ap…" at bounding box center [894, 754] width 762 height 989
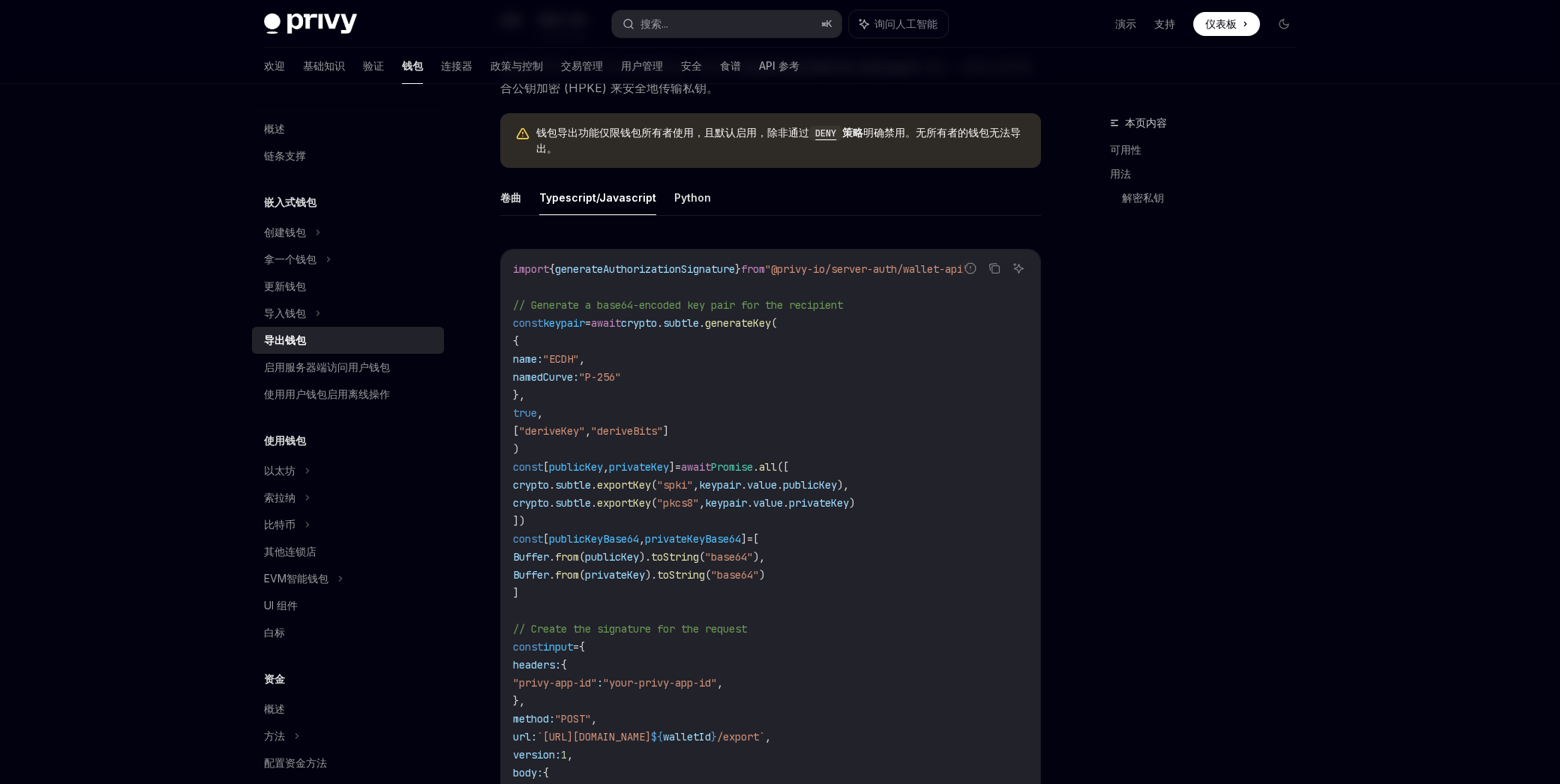
click at [735, 492] on code "import { generateAuthorizationSignature } from "@privy-io/server-auth/wallet-ap…" at bounding box center [894, 754] width 762 height 989
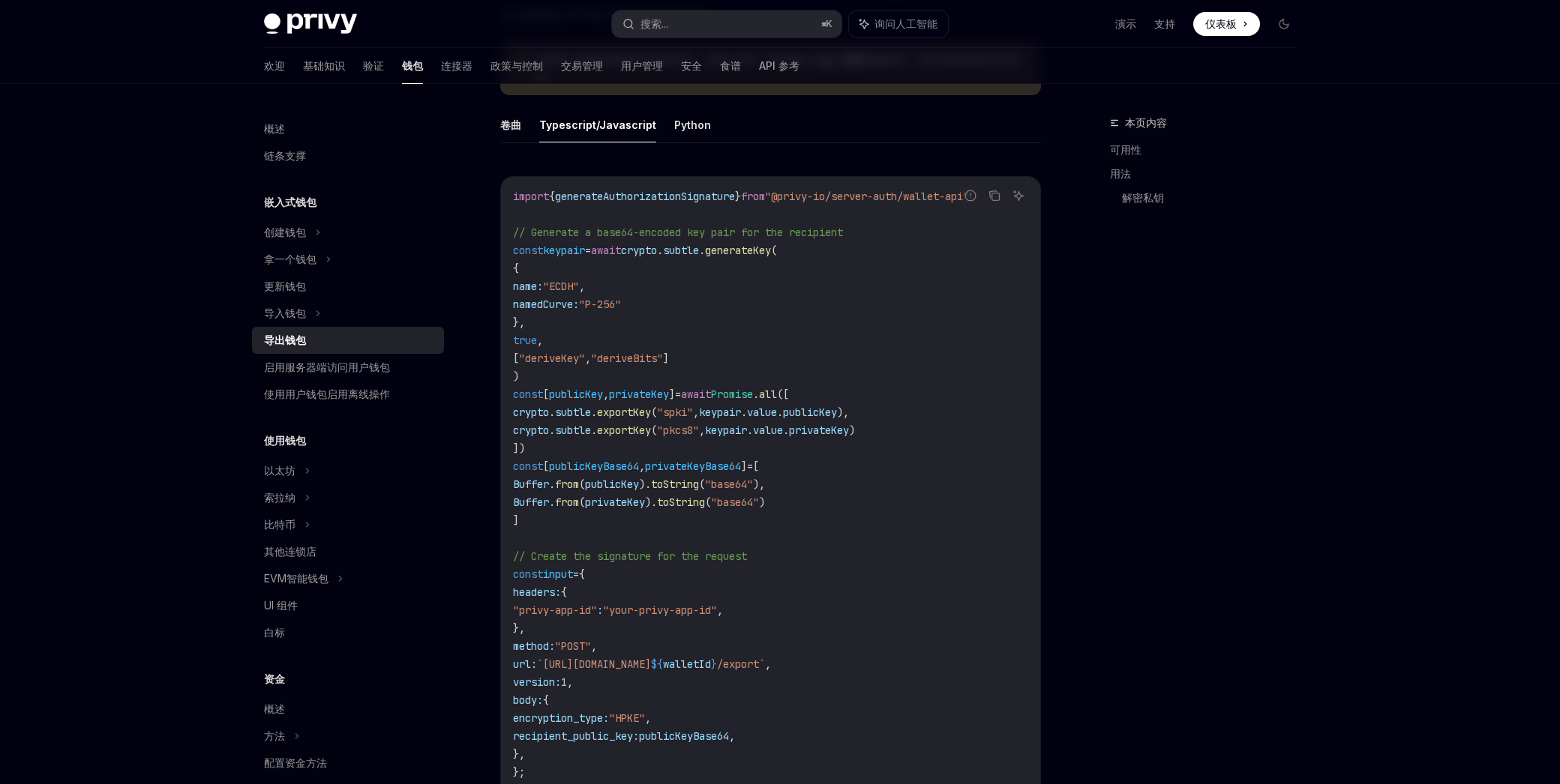
scroll to position [876, 0]
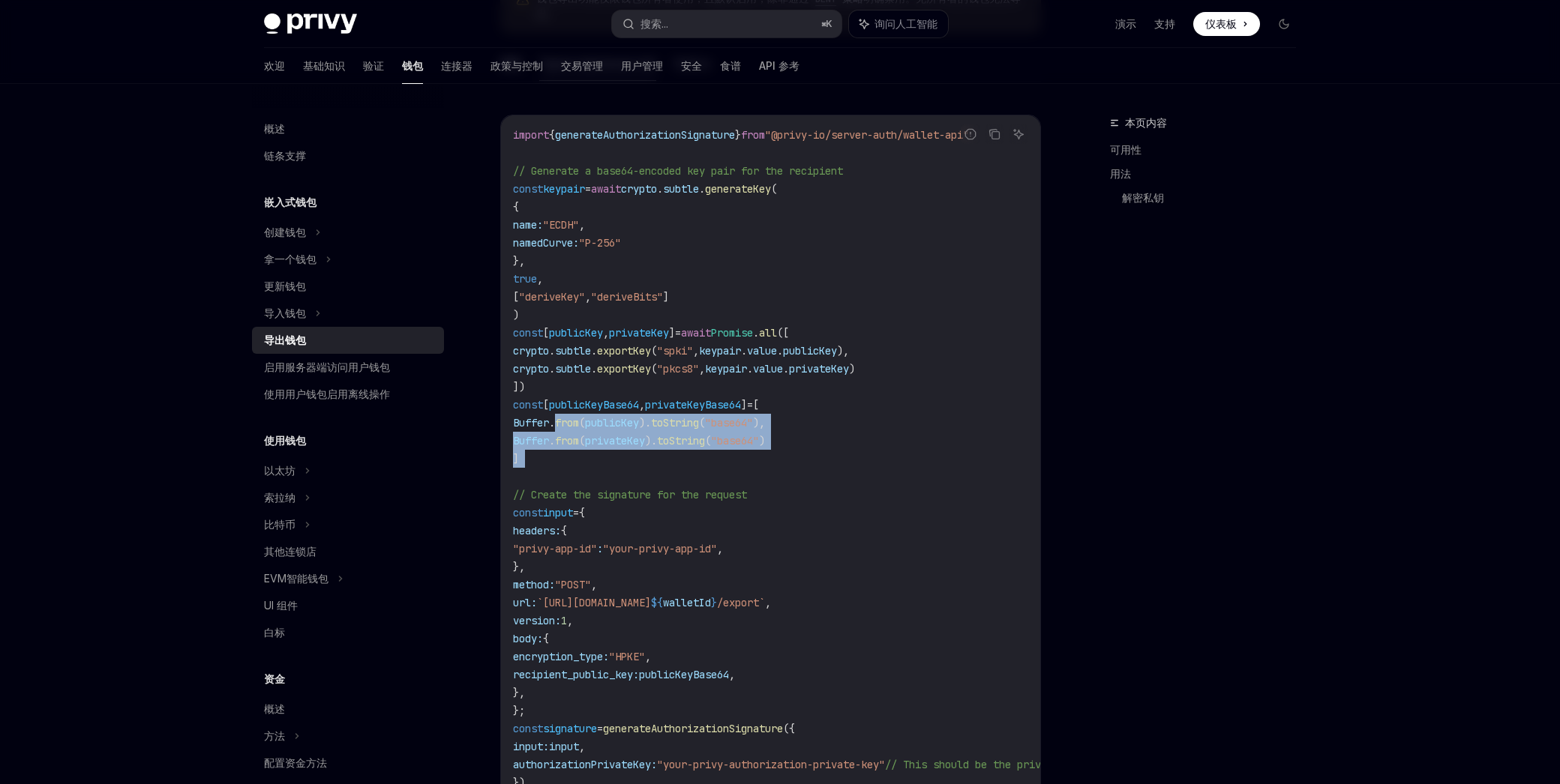
click at [595, 457] on code "import { generateAuthorizationSignature } from "@privy-io/server-auth/wallet-ap…" at bounding box center [894, 620] width 762 height 989
click at [597, 457] on code "import { generateAuthorizationSignature } from "@privy-io/server-auth/wallet-ap…" at bounding box center [894, 620] width 762 height 989
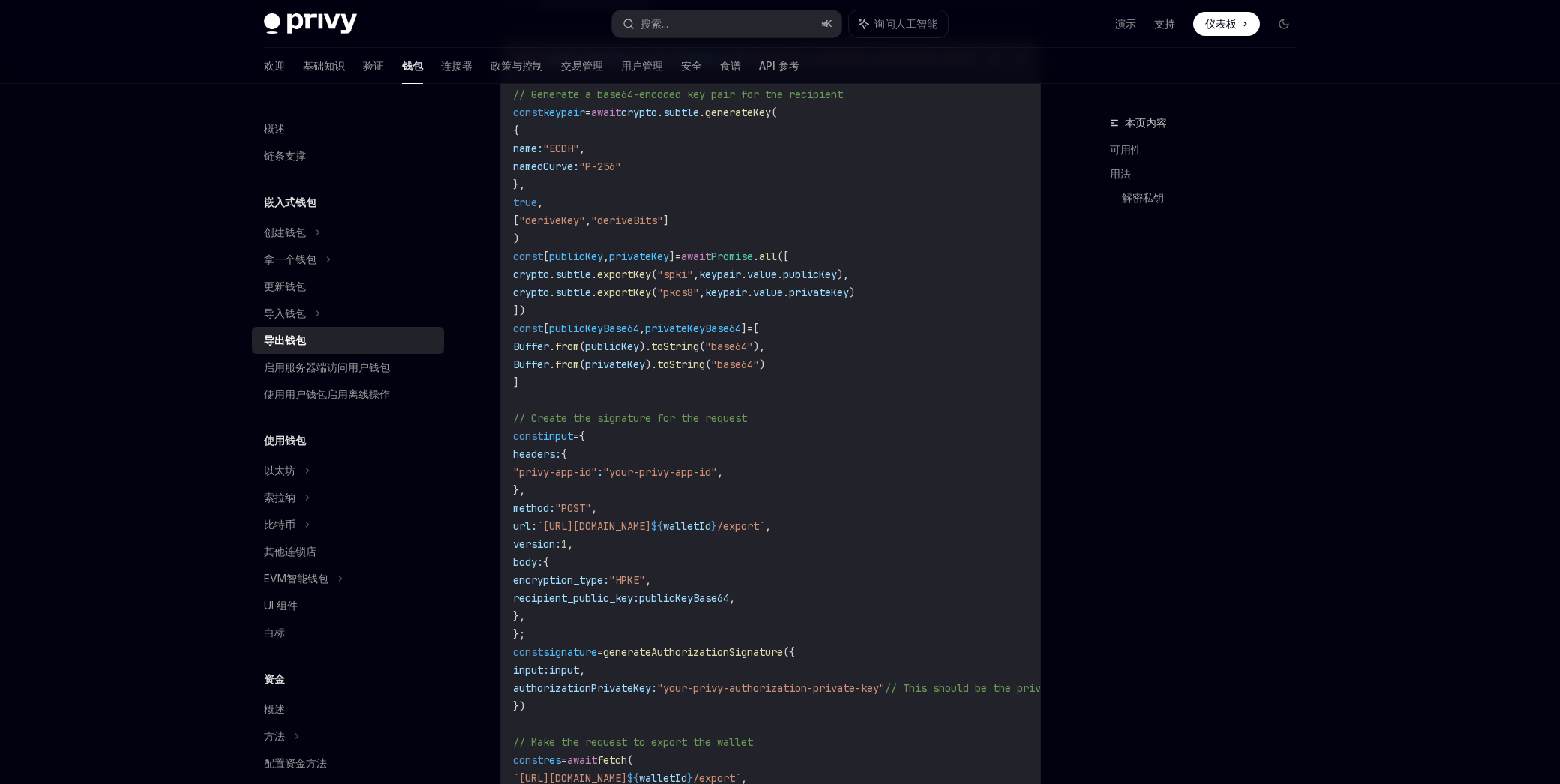
scroll to position [1035, 0]
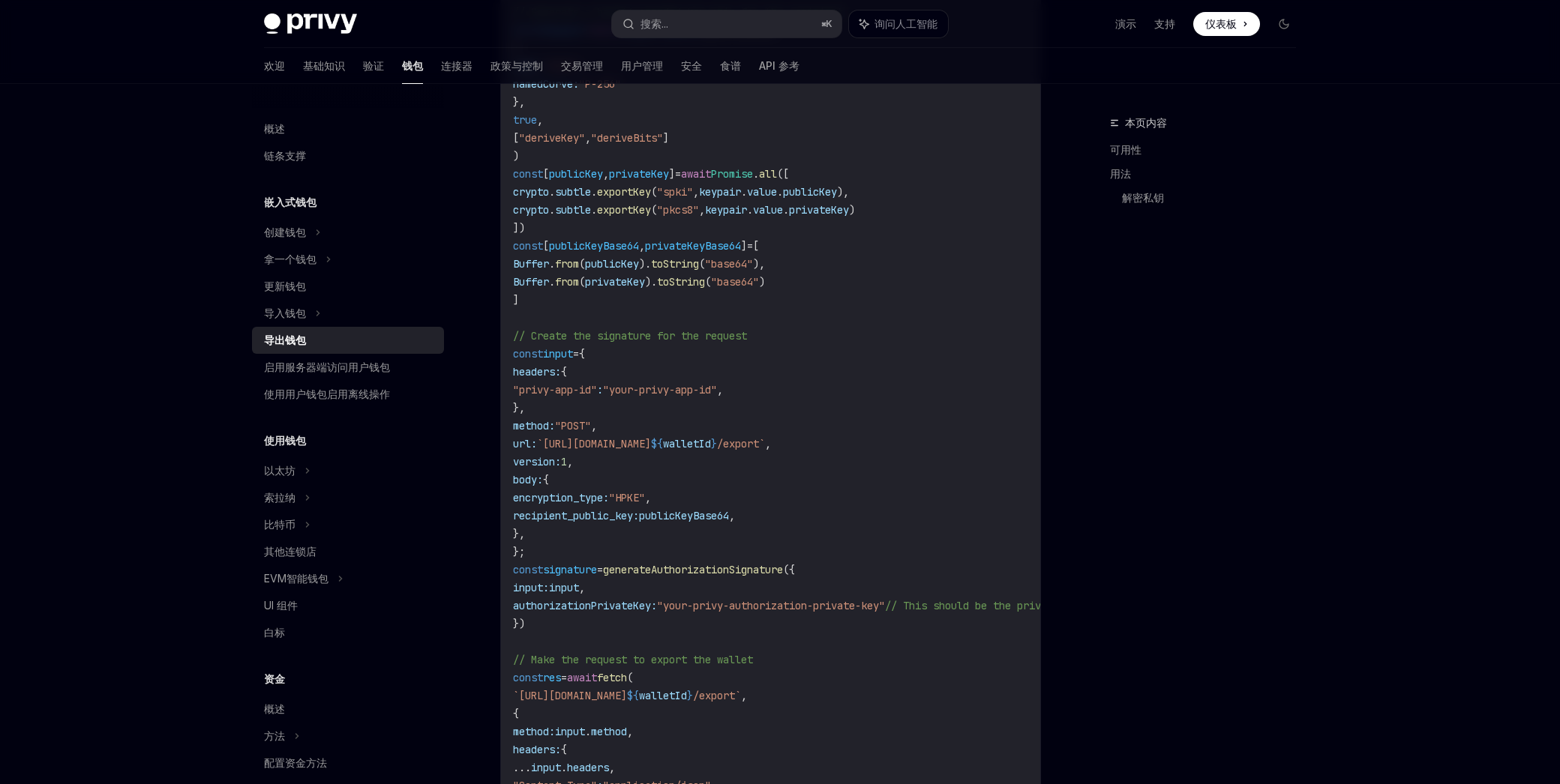
drag, startPoint x: 588, startPoint y: 348, endPoint x: 640, endPoint y: 479, distance: 140.9
click at [637, 478] on code "import { generateAuthorizationSignature } from "@privy-io/server-auth/wallet-ap…" at bounding box center [894, 462] width 762 height 989
click at [640, 491] on span ""HPKE"" at bounding box center [626, 497] width 36 height 13
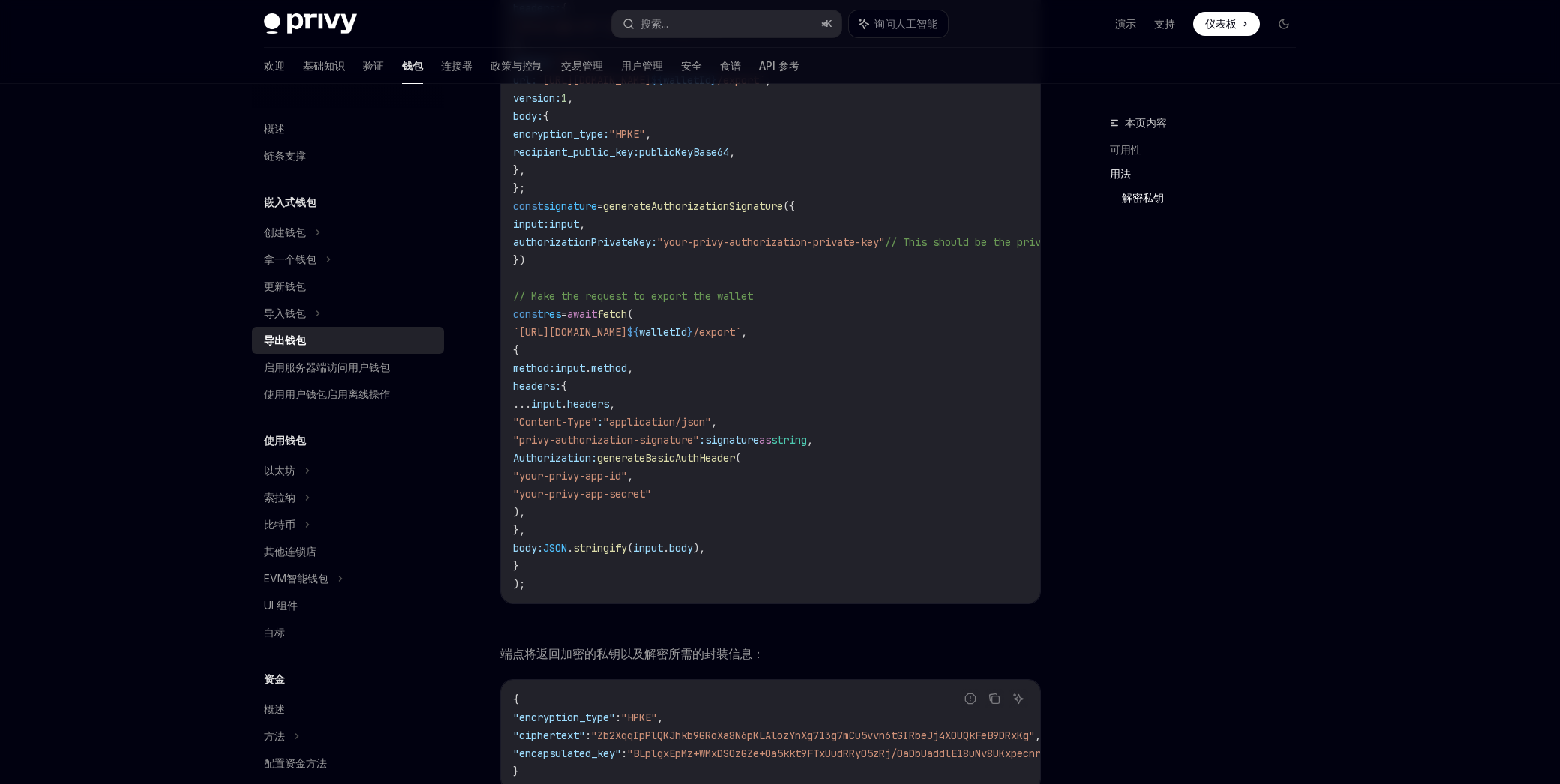
scroll to position [1505, 0]
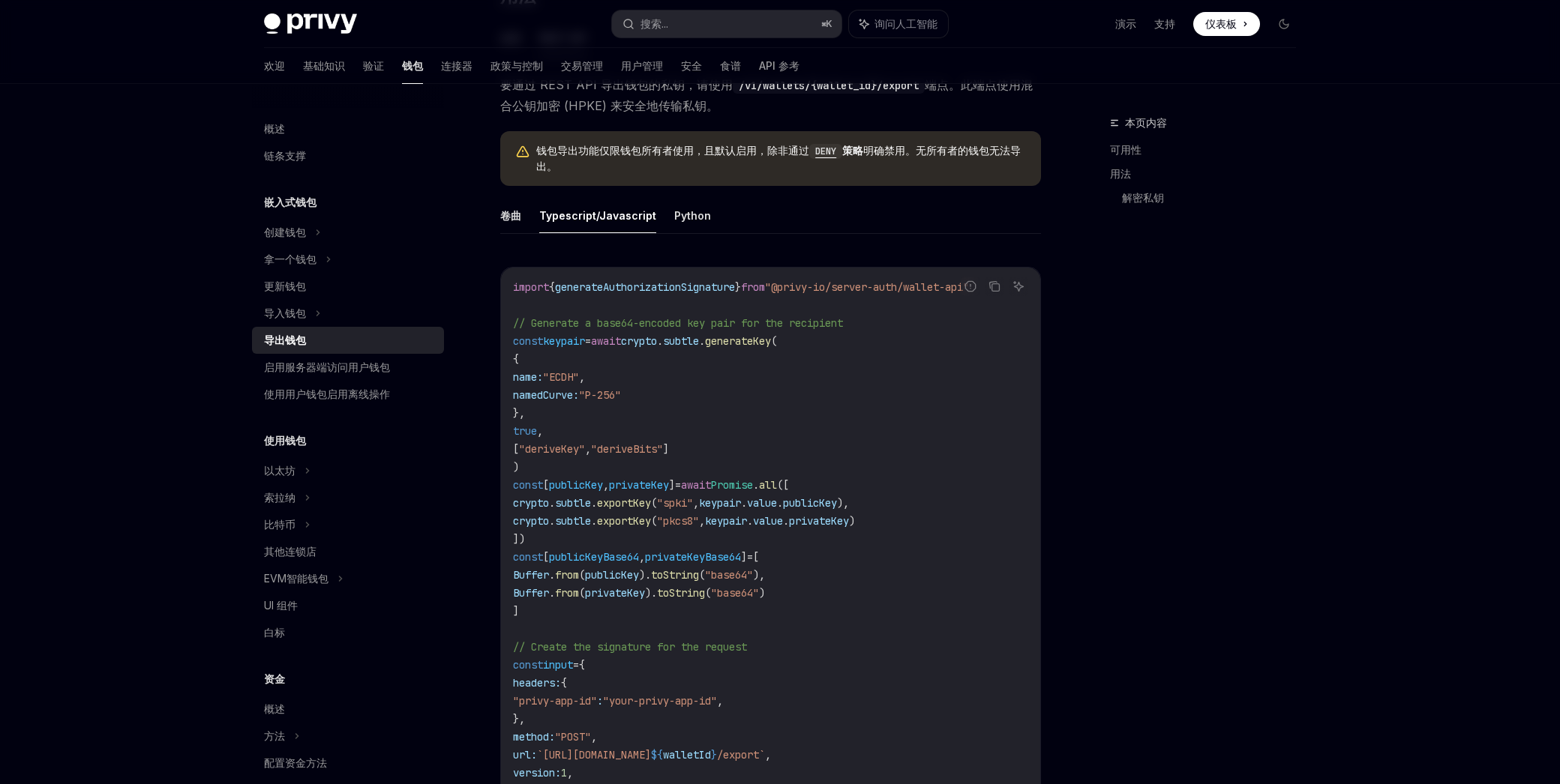
scroll to position [530, 0]
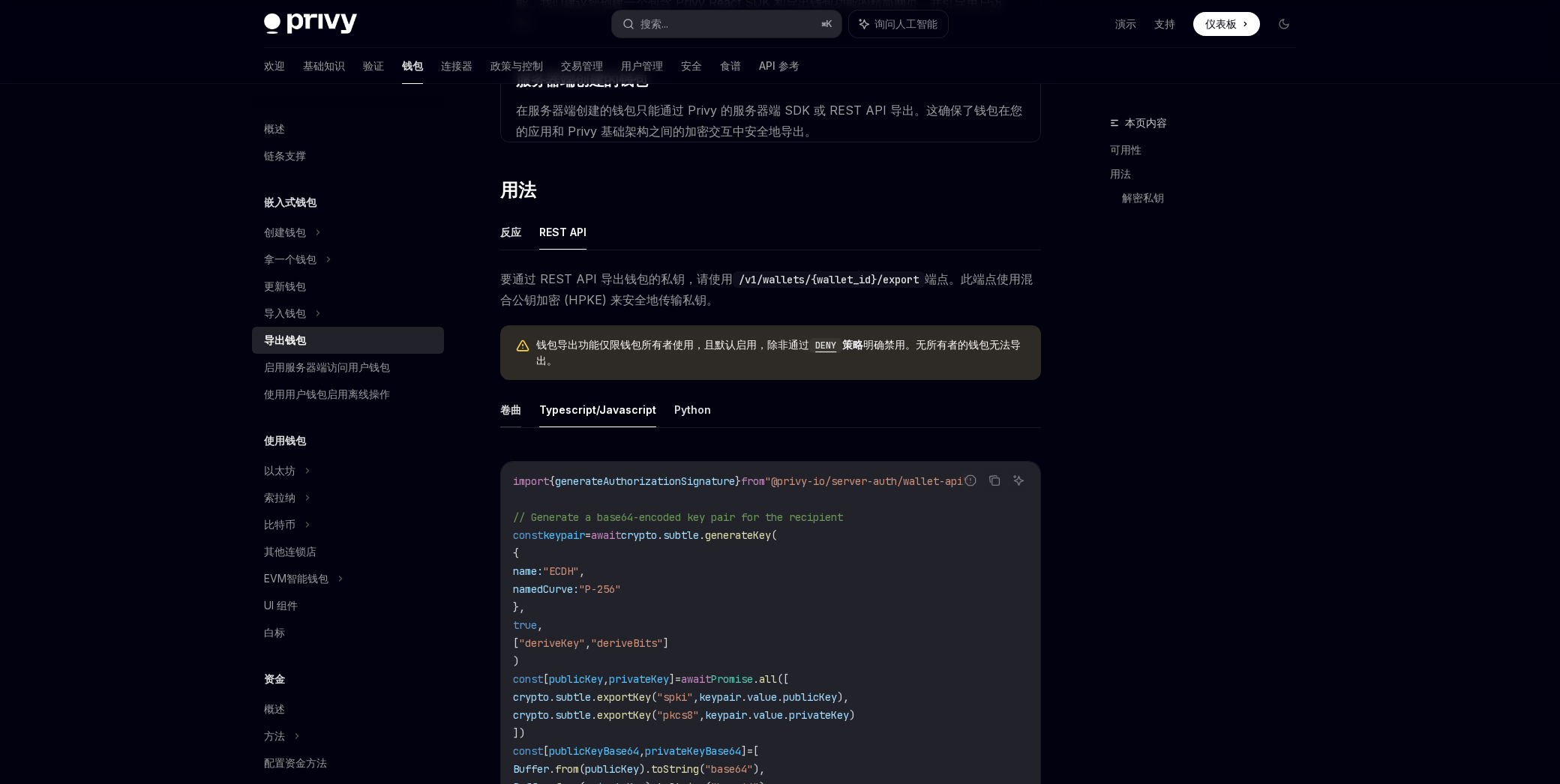
click at [511, 403] on font "卷曲" at bounding box center [510, 409] width 21 height 12
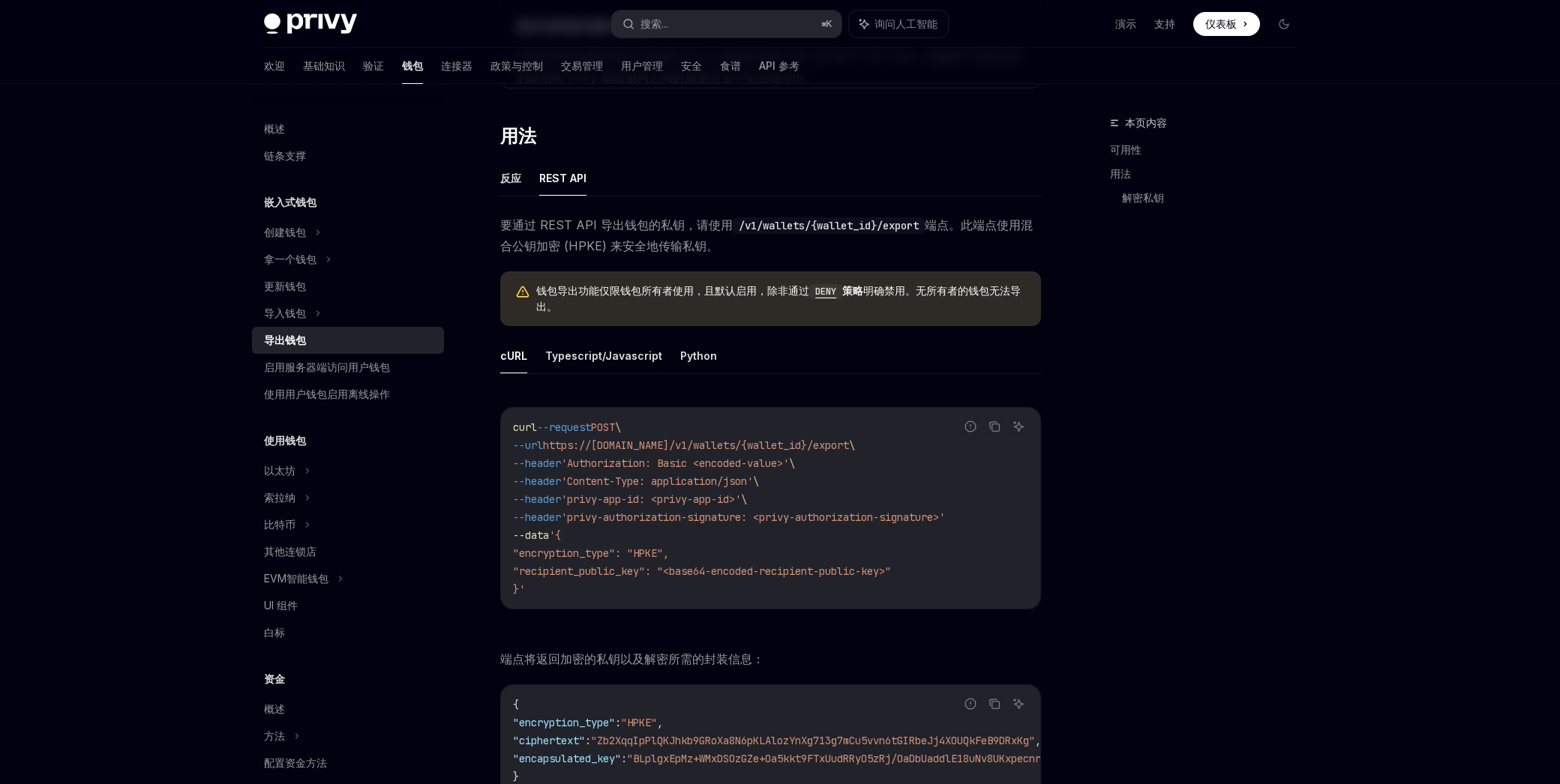
scroll to position [594, 0]
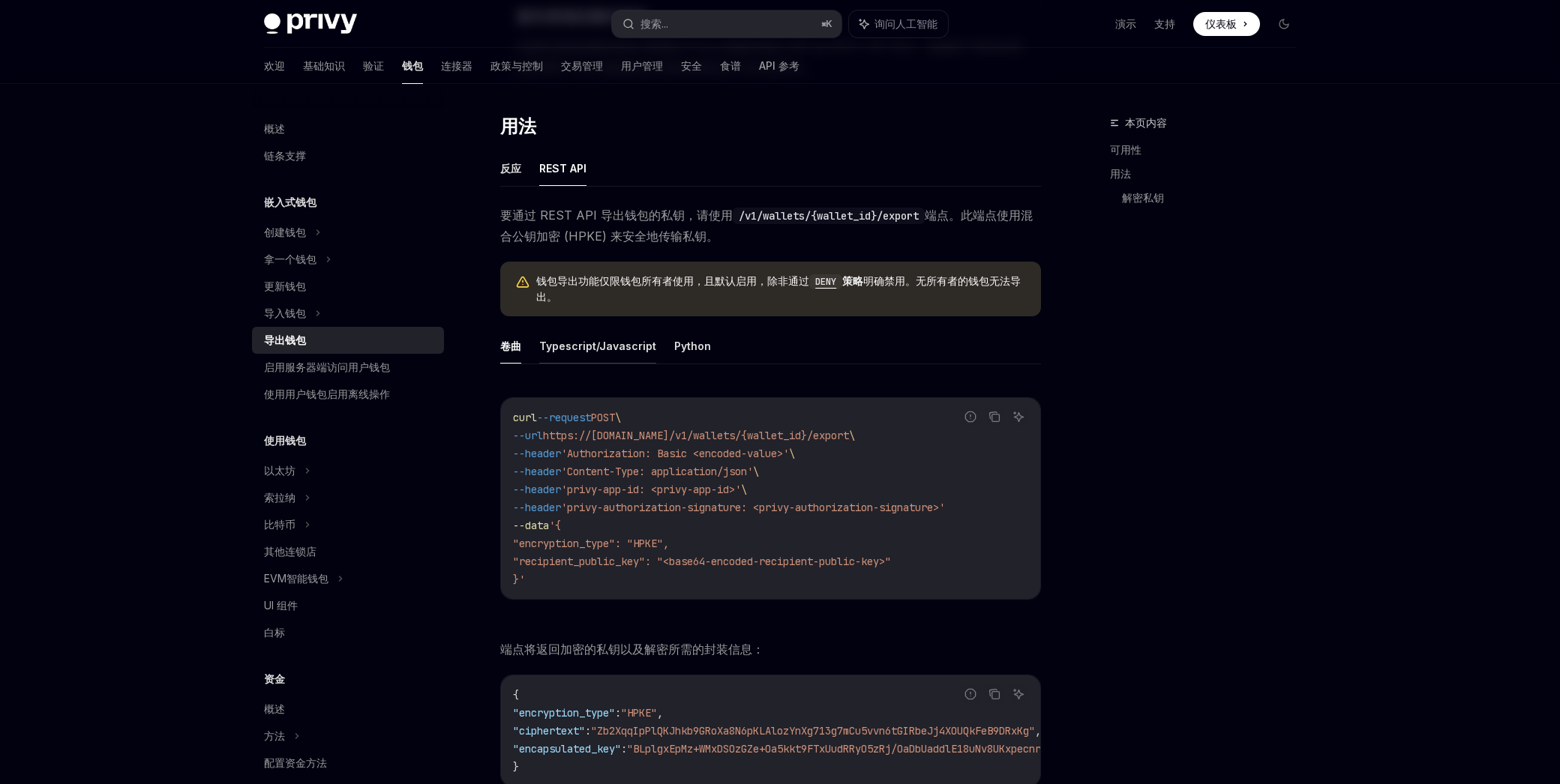
click at [585, 340] on font "Typescript/Javascript" at bounding box center [598, 346] width 117 height 12
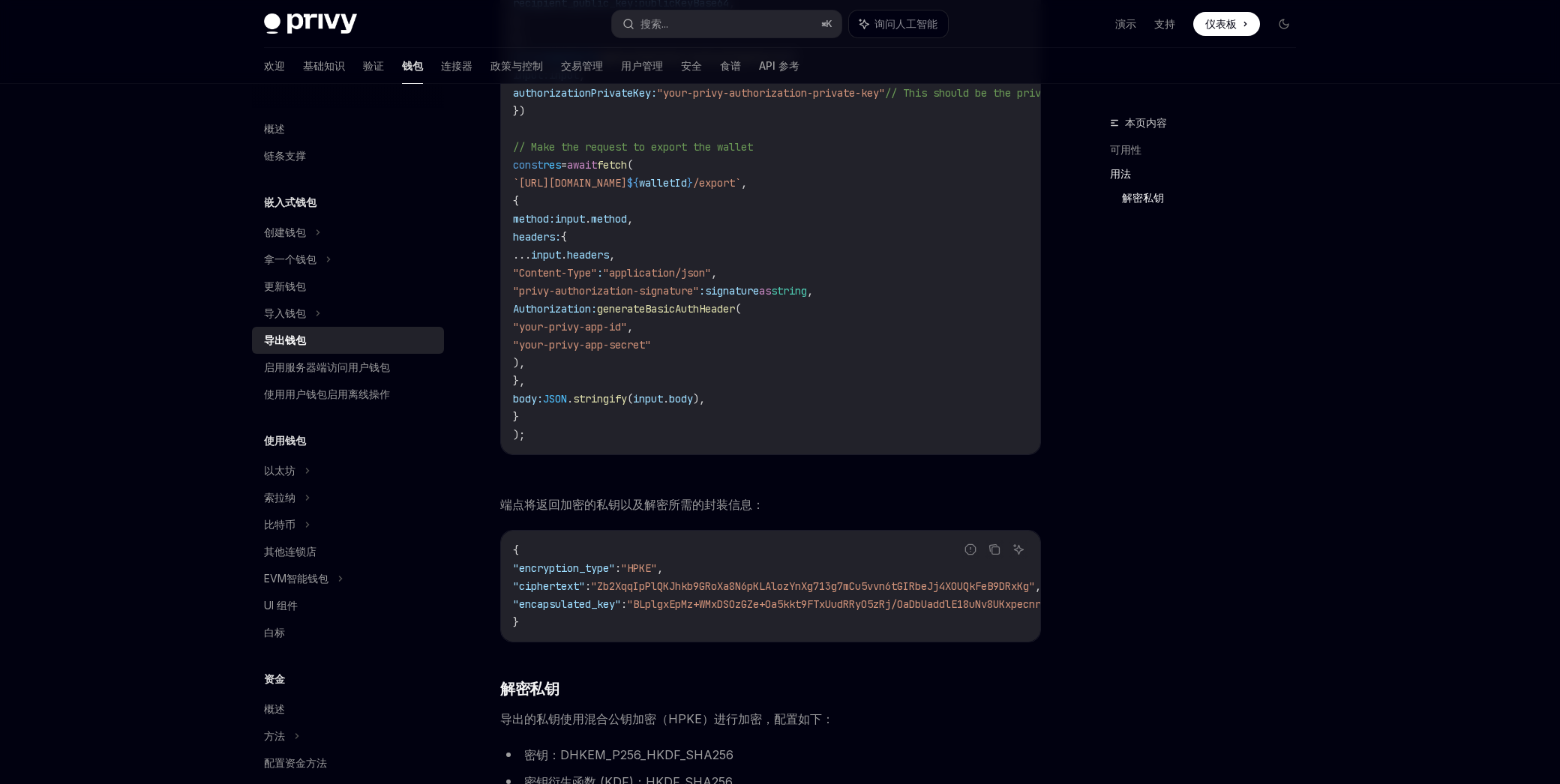
scroll to position [1546, 0]
click at [308, 374] on div "启用服务器端访问用户钱包" at bounding box center [327, 367] width 126 height 18
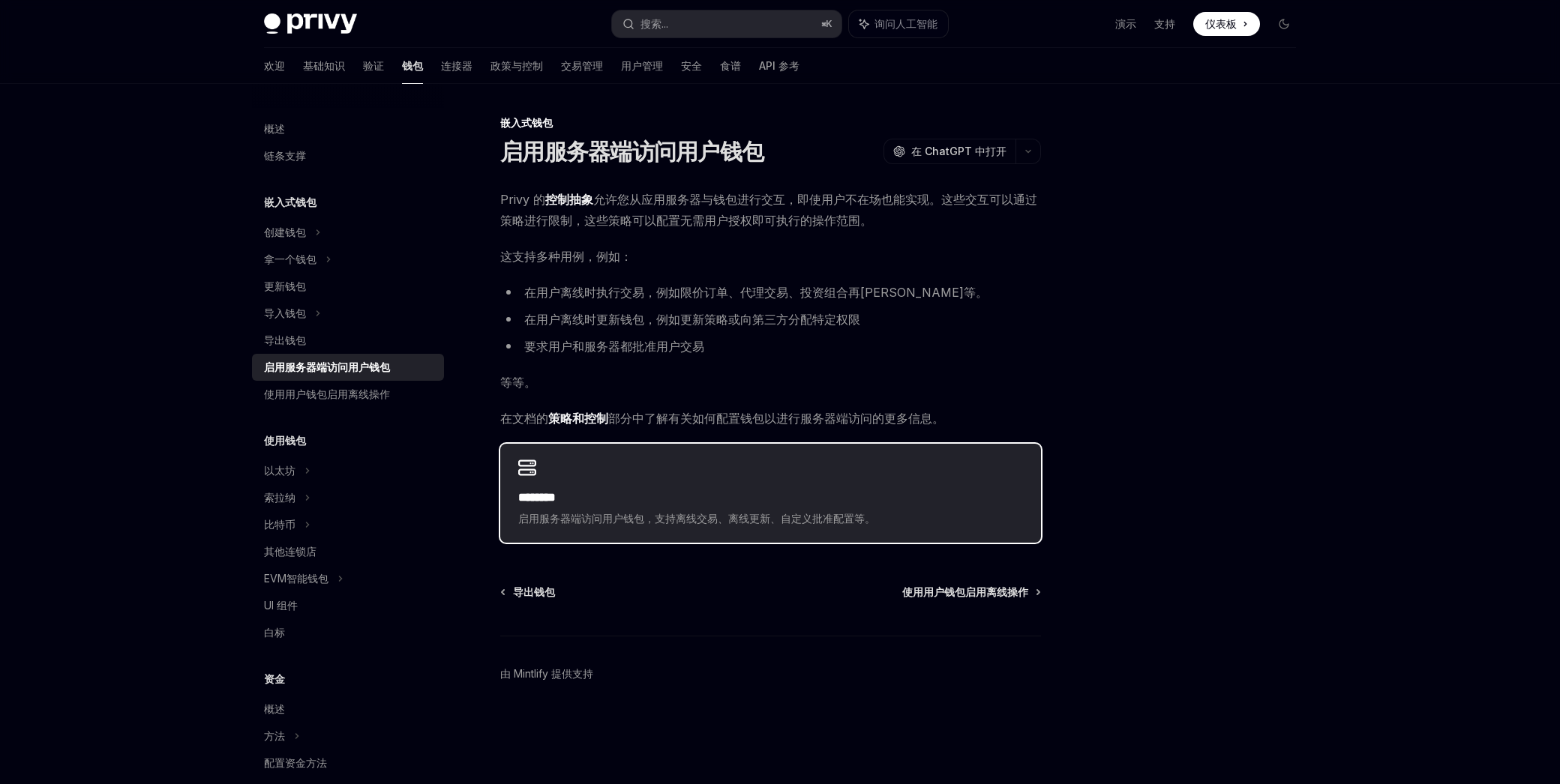
click at [701, 462] on div "******** 启用服务器端访问用户钱包，支持离线交易、离线更新、自定义批准配置等。" at bounding box center [770, 493] width 541 height 99
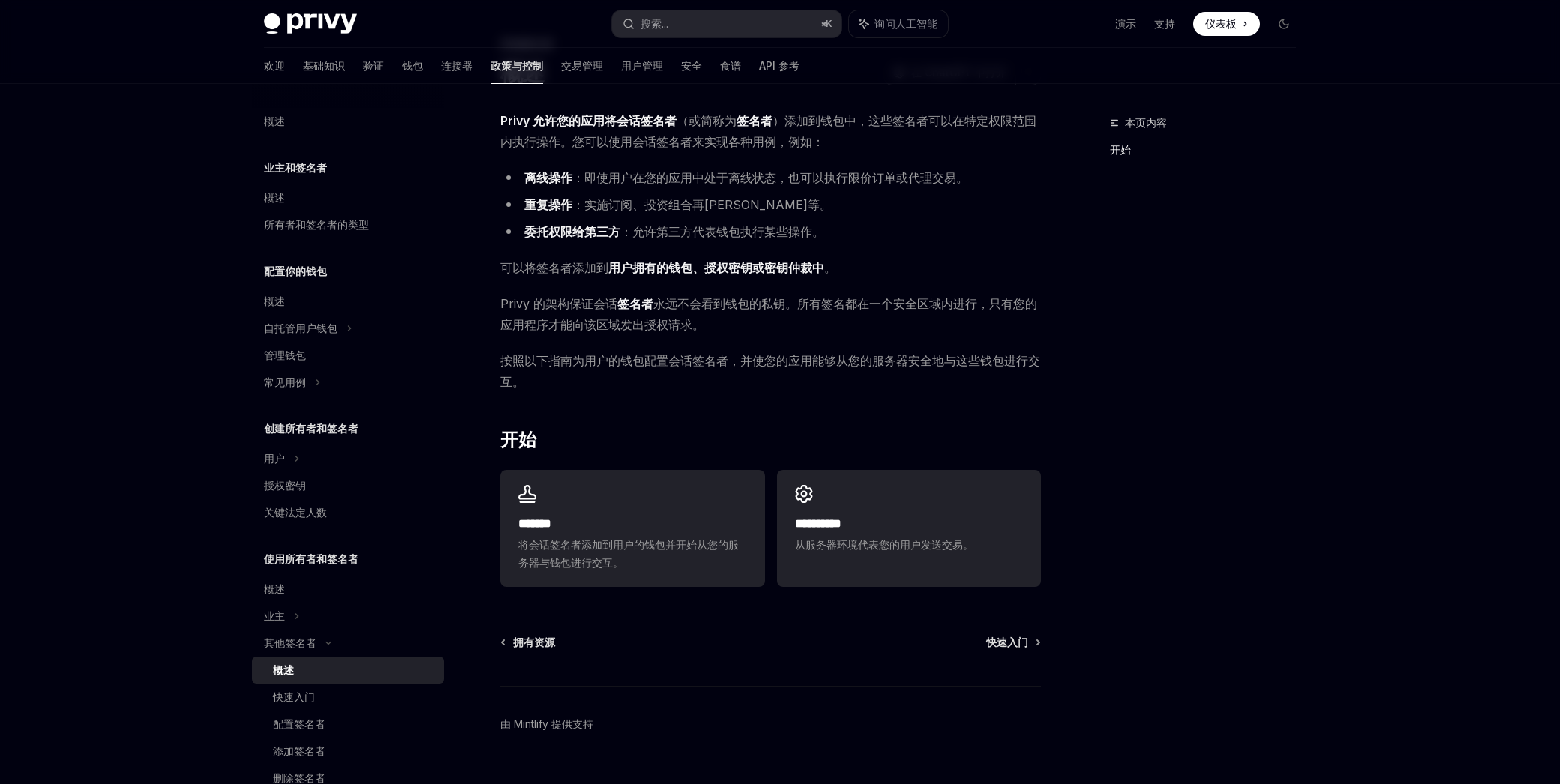
scroll to position [78, 0]
click at [926, 521] on h2 "**********" at bounding box center [909, 524] width 228 height 18
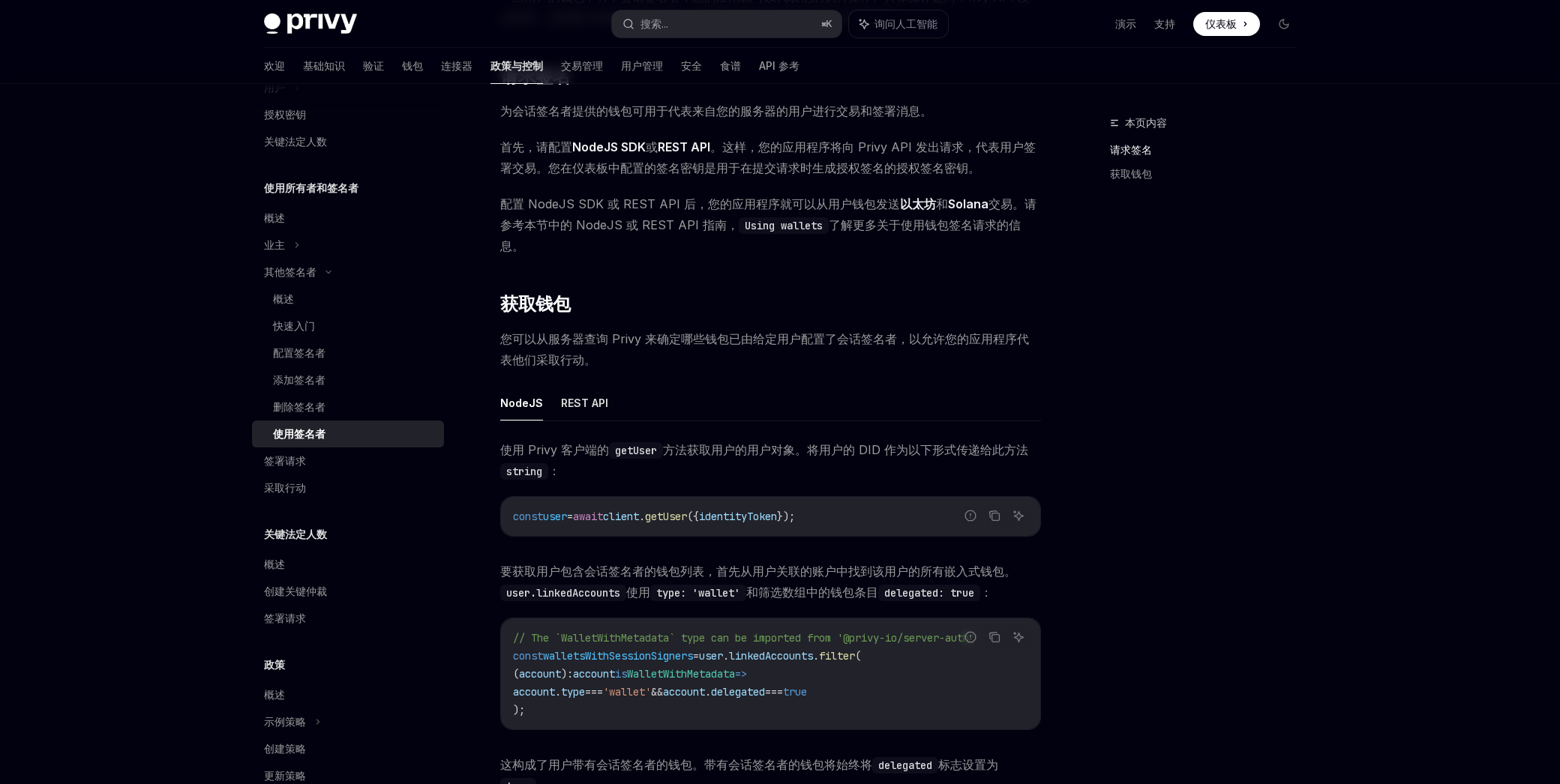
scroll to position [430, 0]
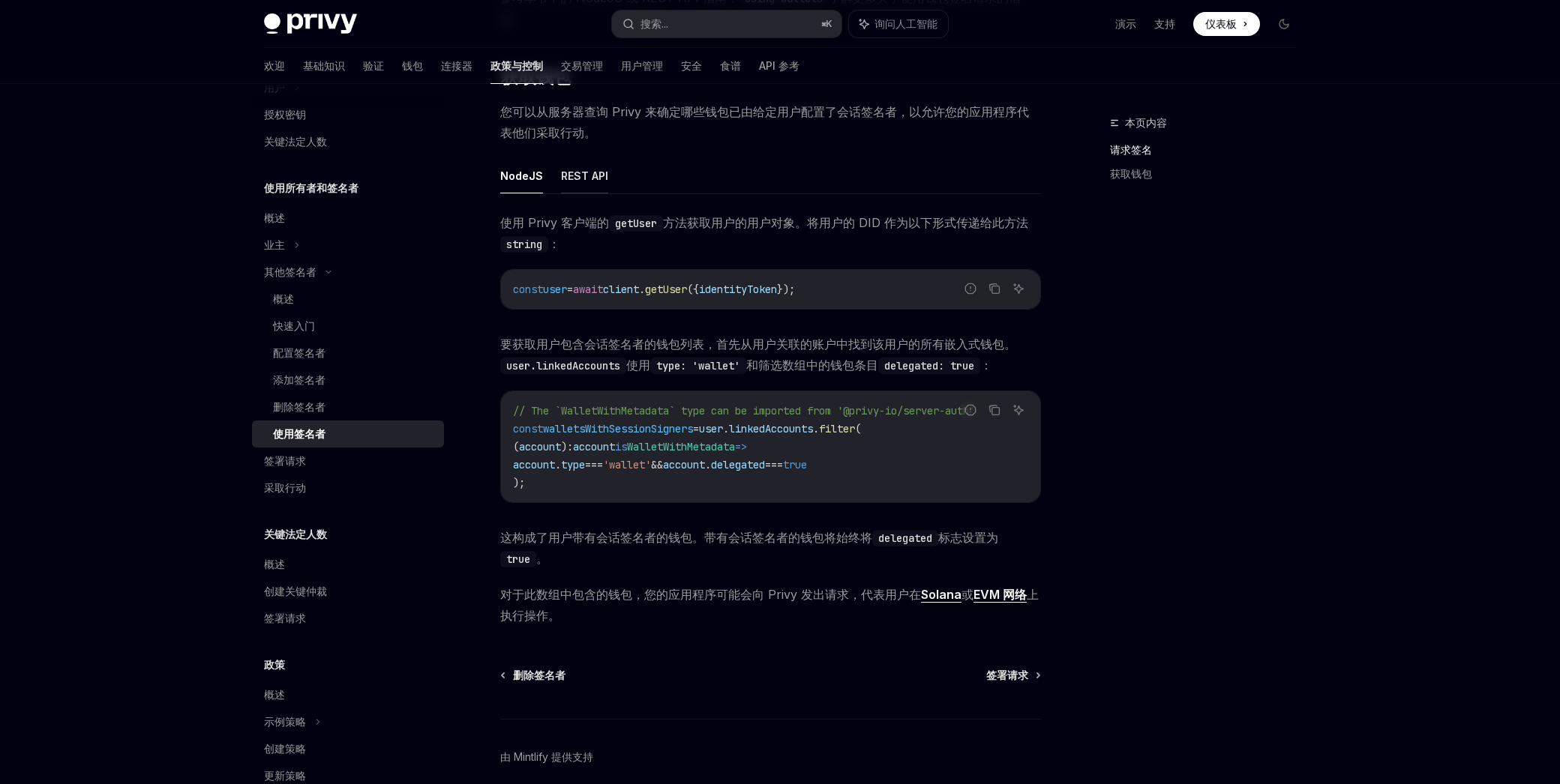
click at [597, 167] on font "REST API" at bounding box center [585, 176] width 47 height 18
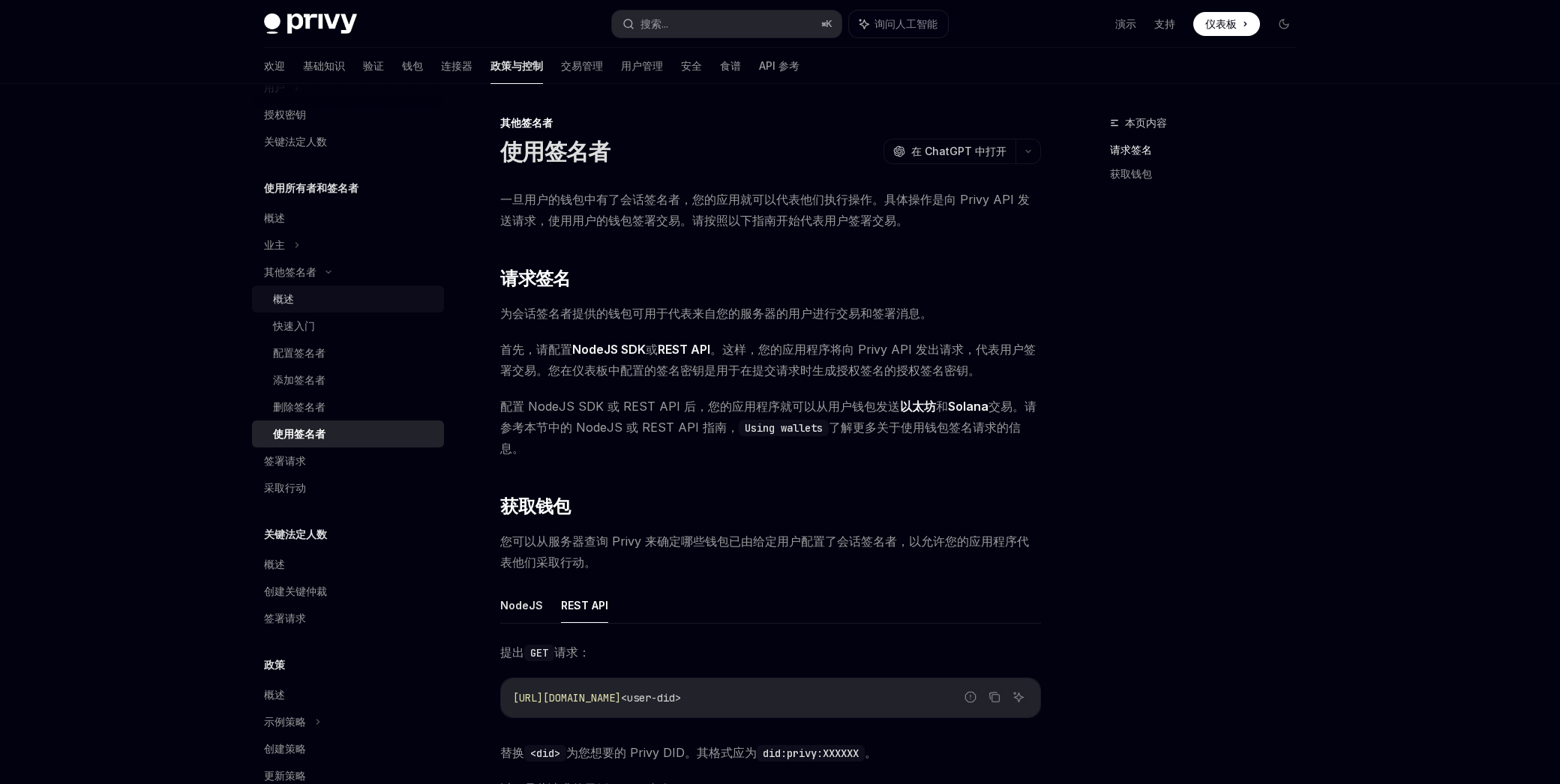
click at [299, 299] on div "概述" at bounding box center [354, 298] width 162 height 18
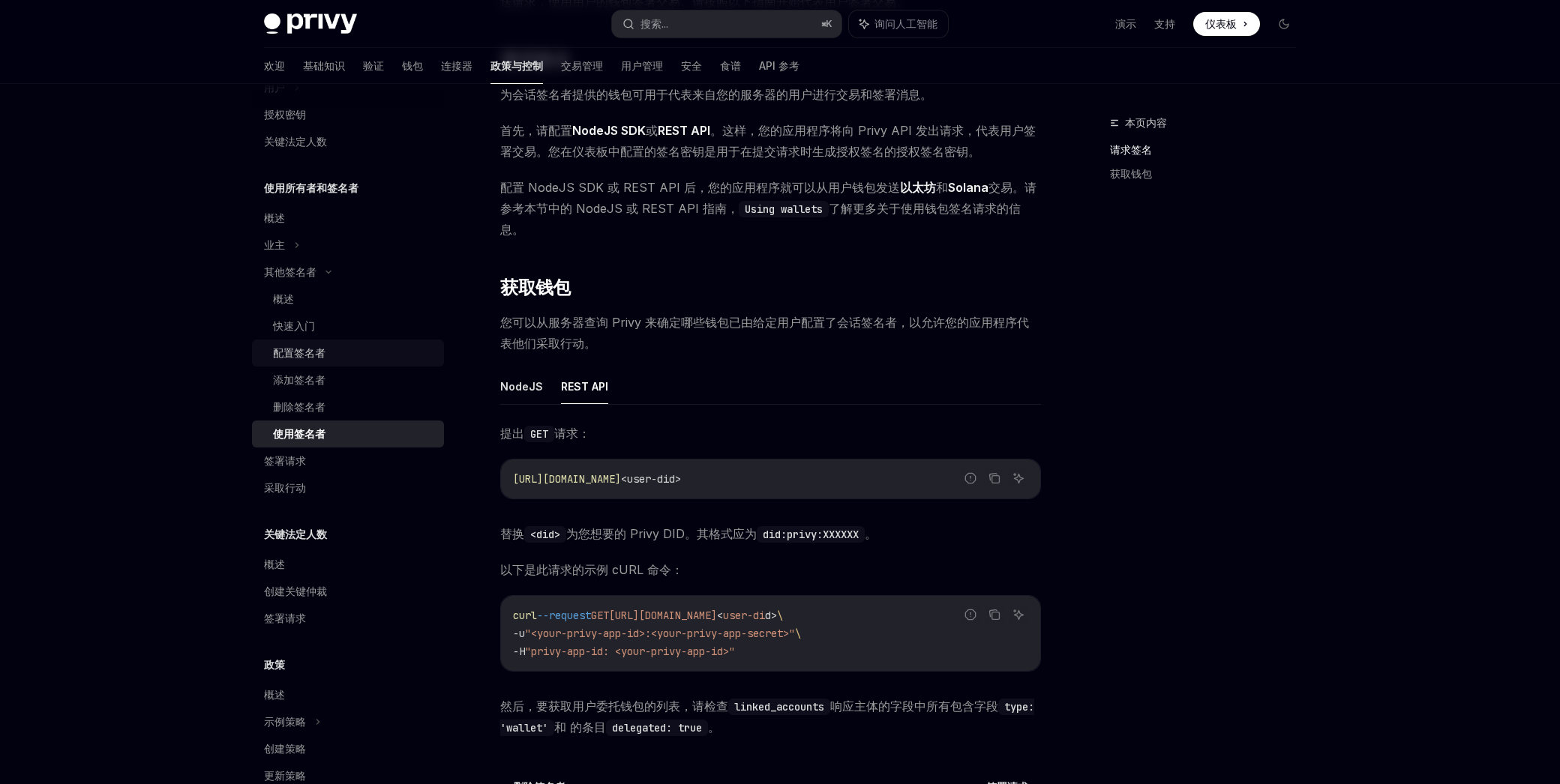
scroll to position [374, 0]
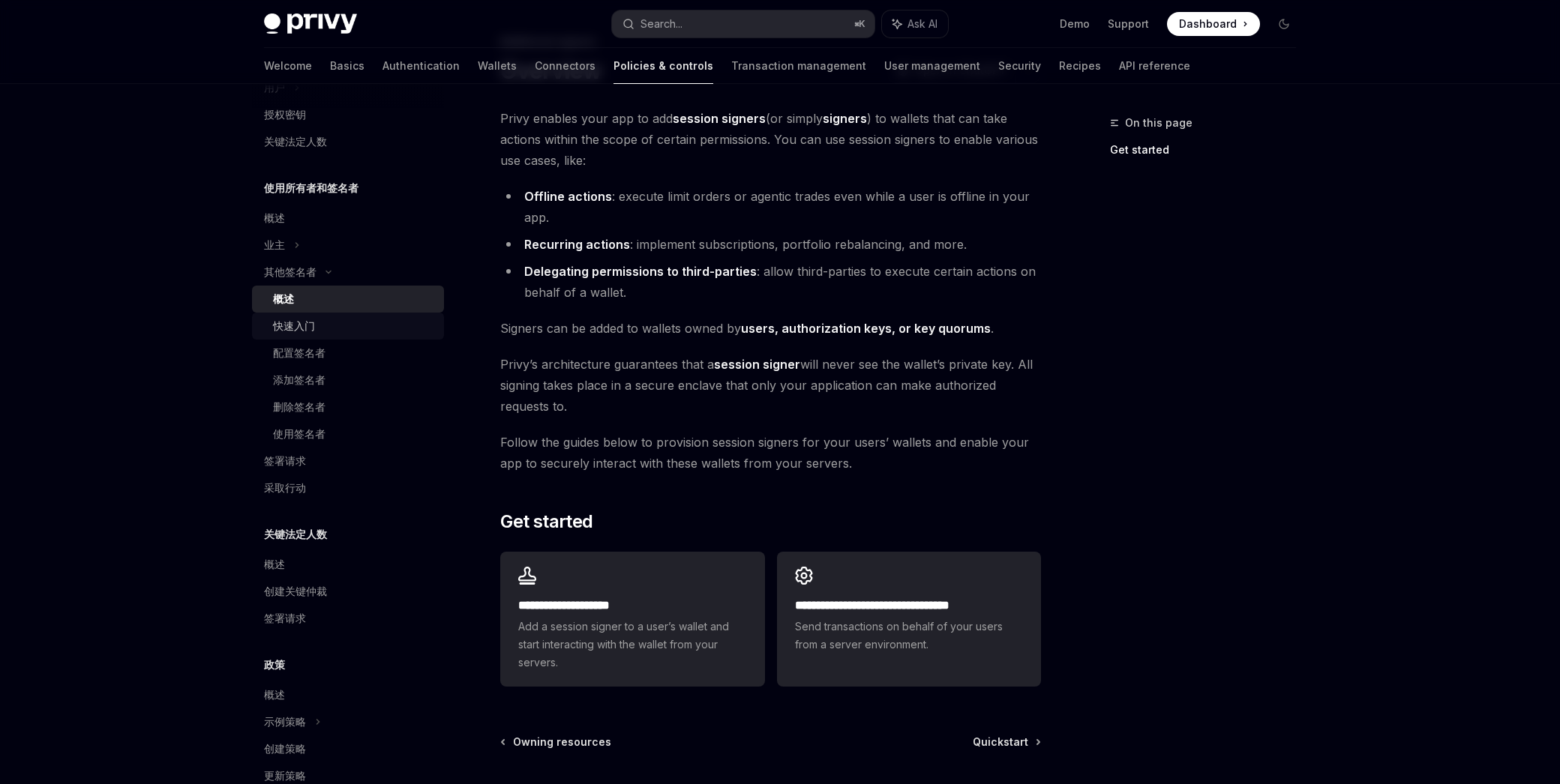
scroll to position [78, 0]
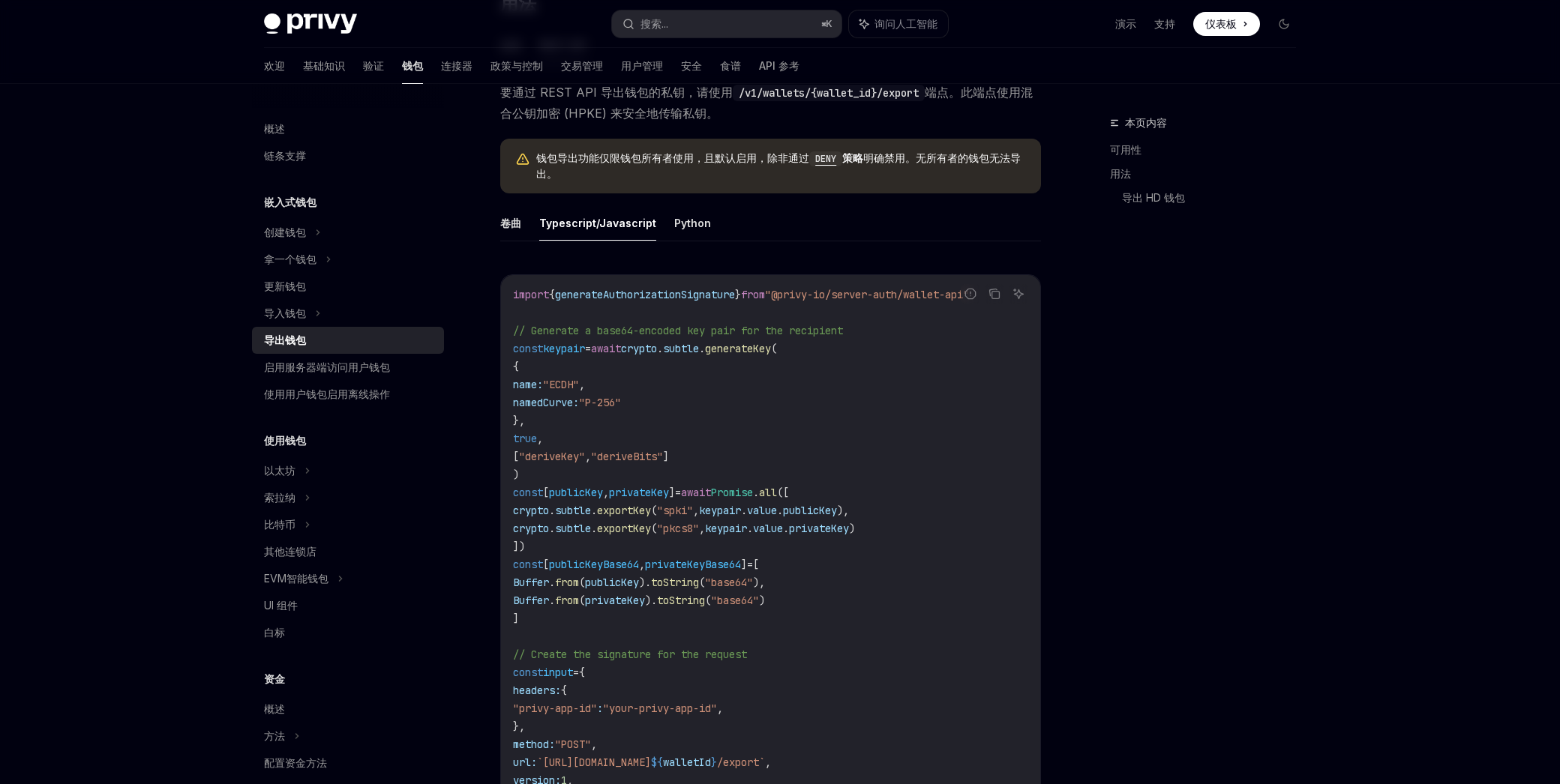
scroll to position [387, 0]
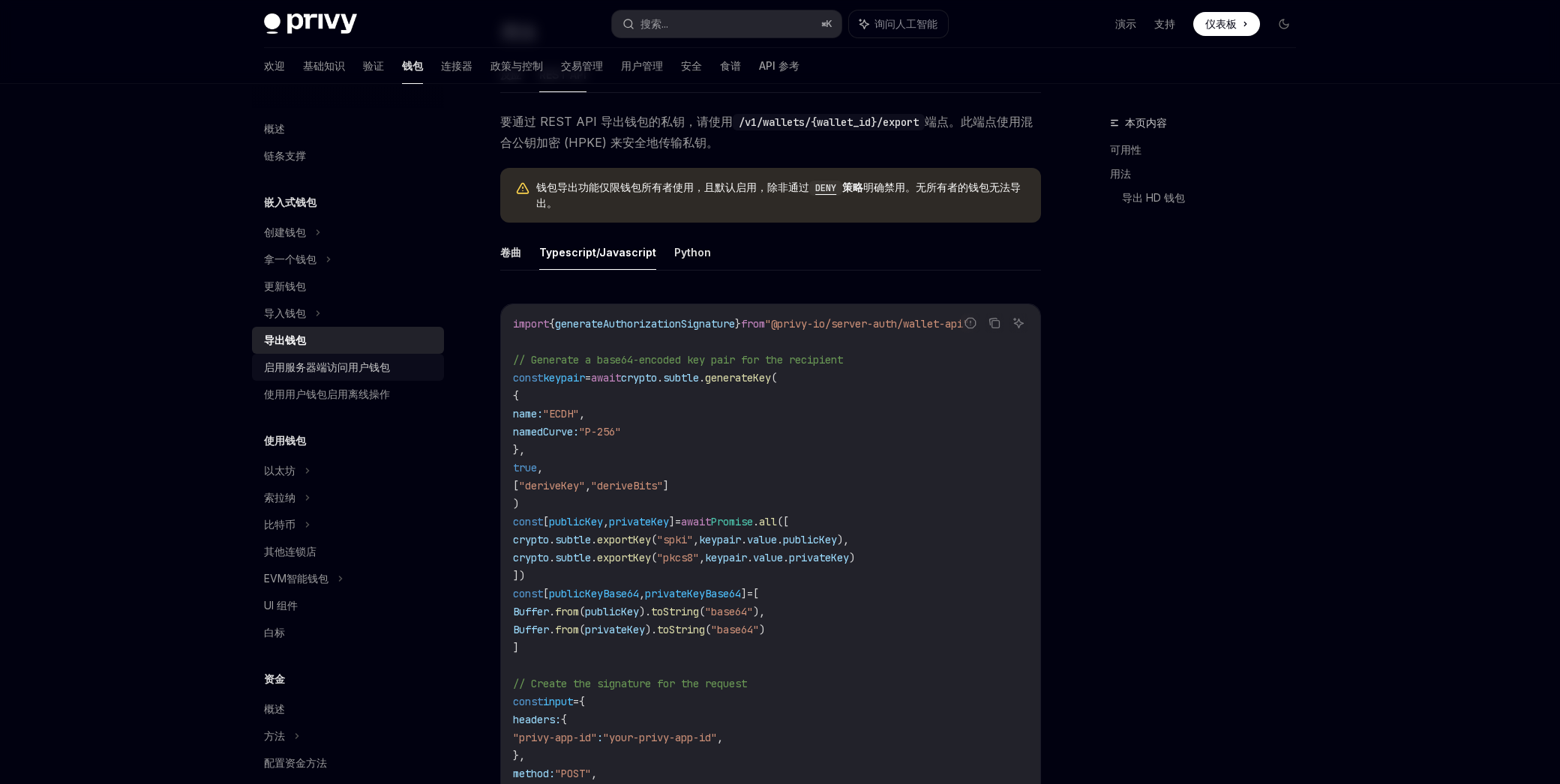
click at [324, 371] on font "启用服务器端访问用户钱包" at bounding box center [327, 367] width 126 height 12
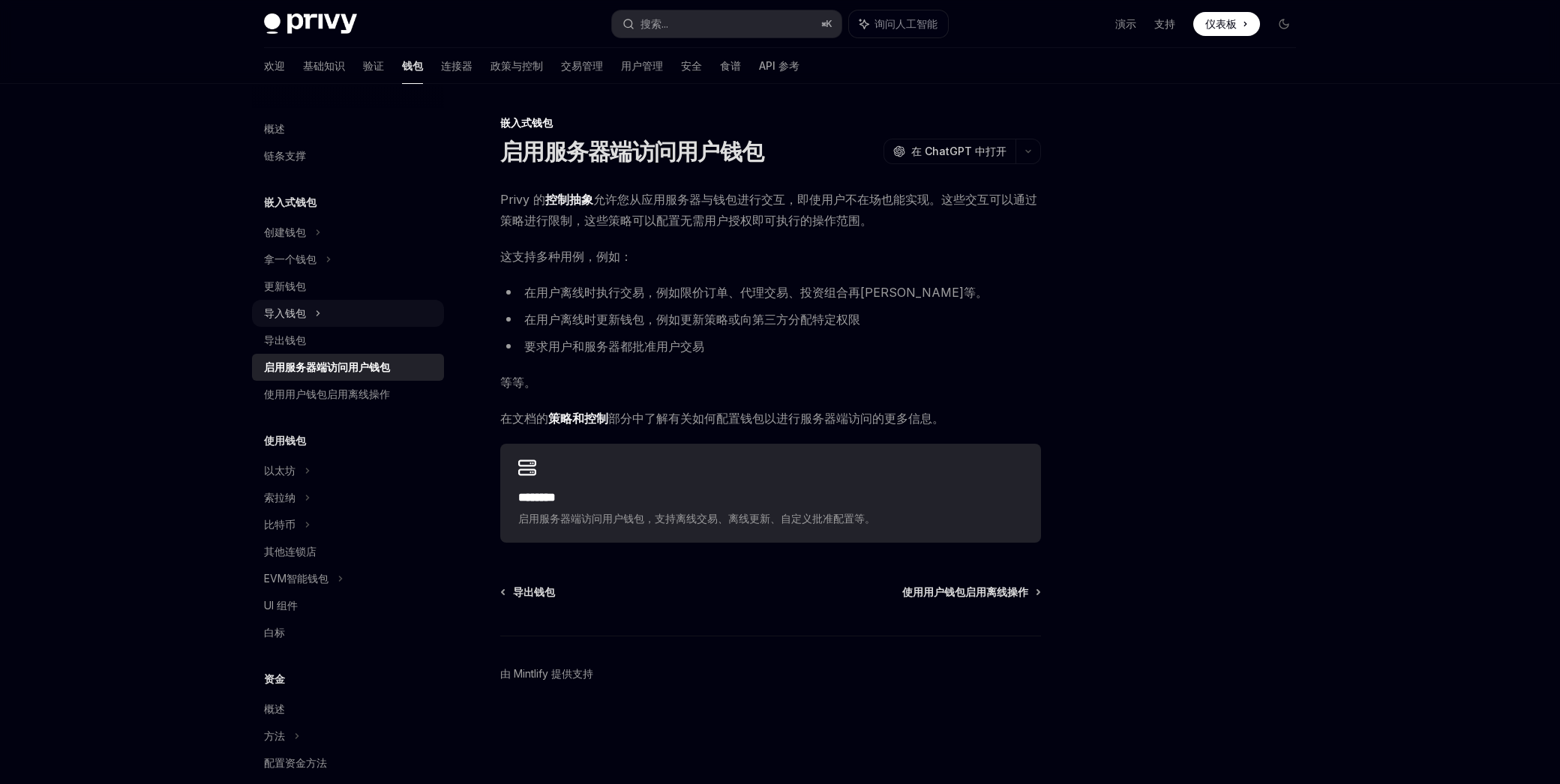
click at [308, 310] on div "导入钱包" at bounding box center [347, 313] width 192 height 27
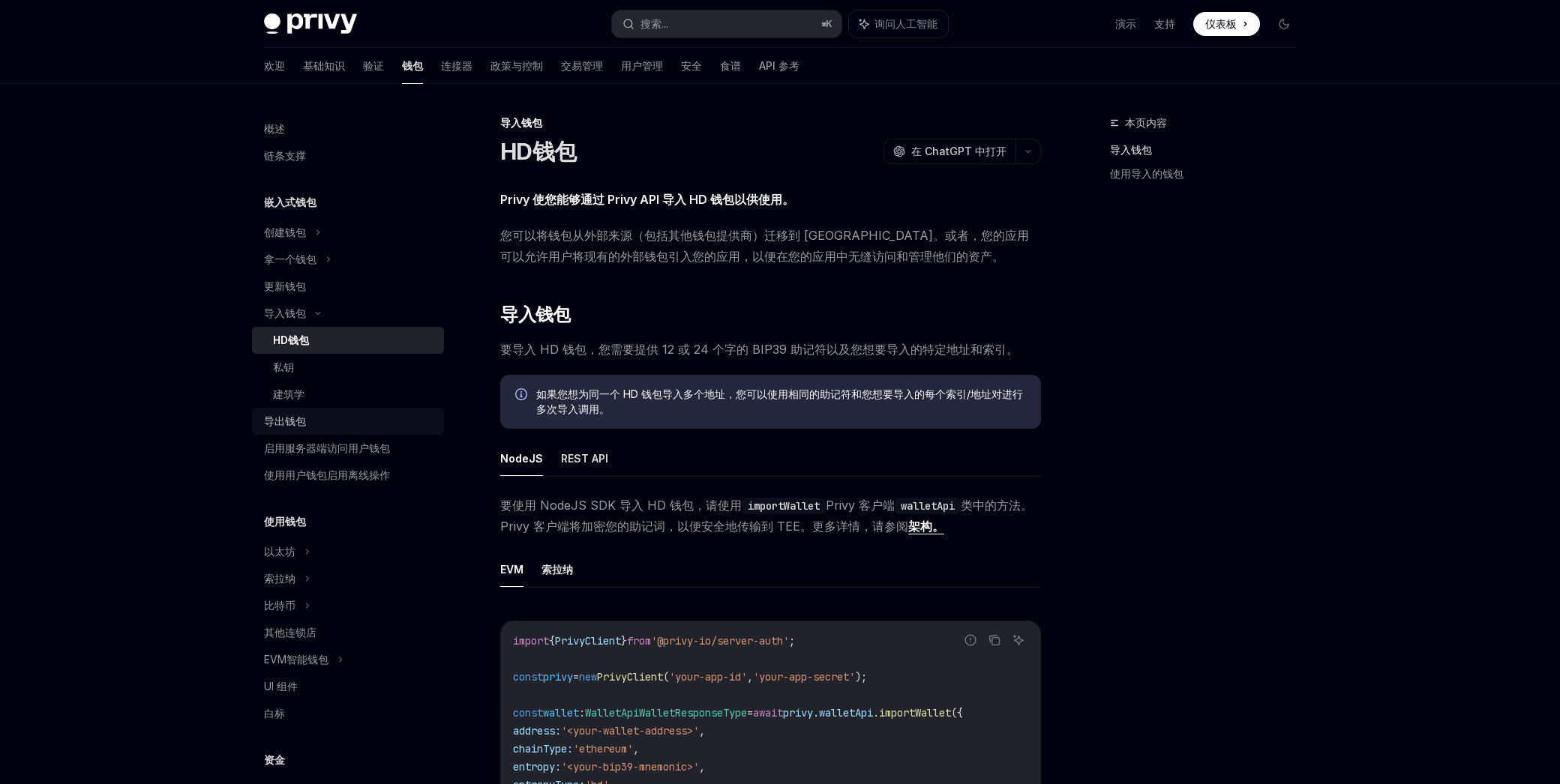
click at [301, 417] on font "导出钱包" at bounding box center [285, 420] width 42 height 12
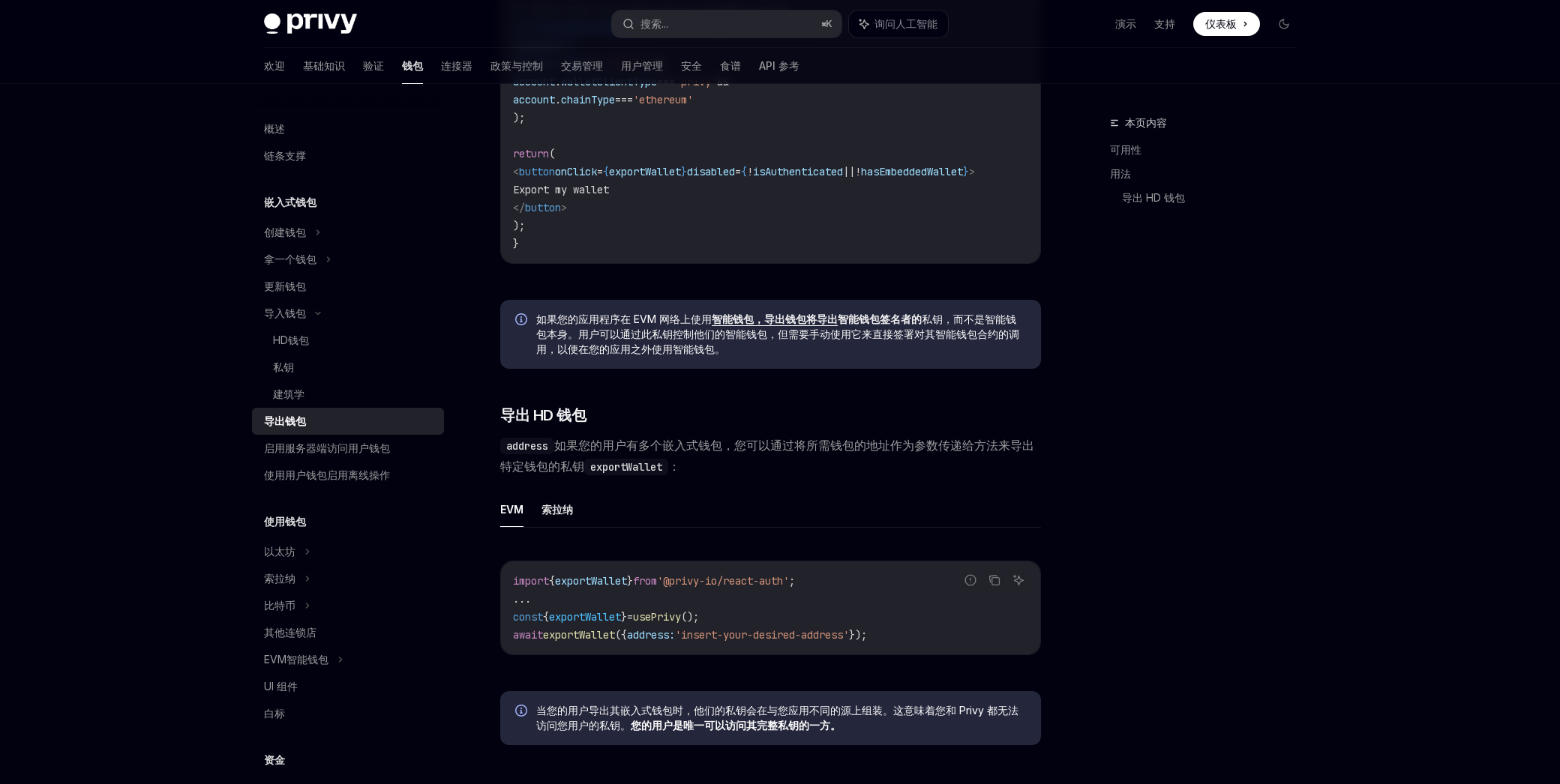
scroll to position [1141, 0]
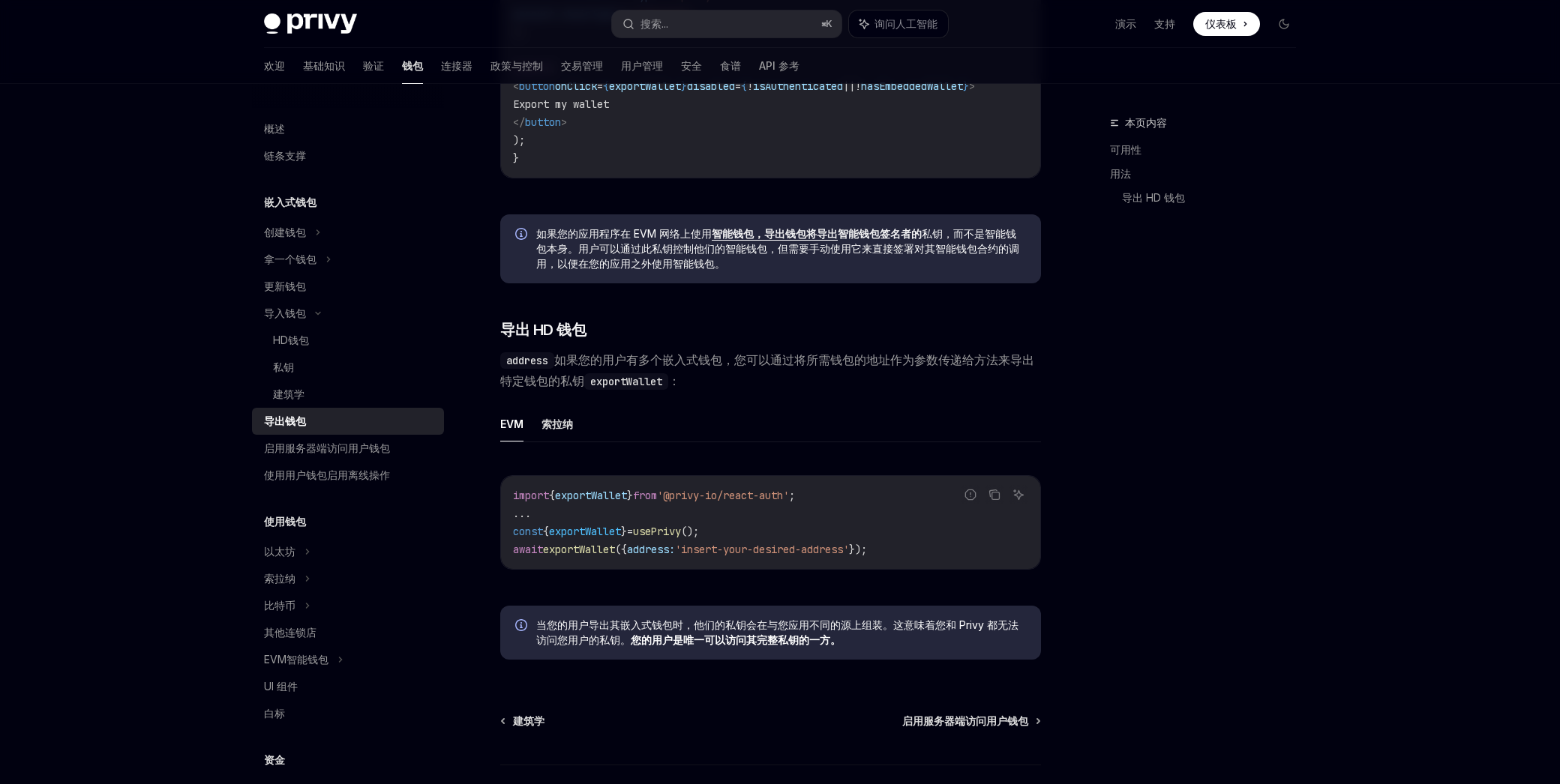
click at [814, 627] on font "当您的用户导出其嵌入式钱包时，他们的私钥会在与您应用不同的源上组装。这意味着您和 Privy 都无法访问您用户的私钥。" at bounding box center [777, 632] width 482 height 28
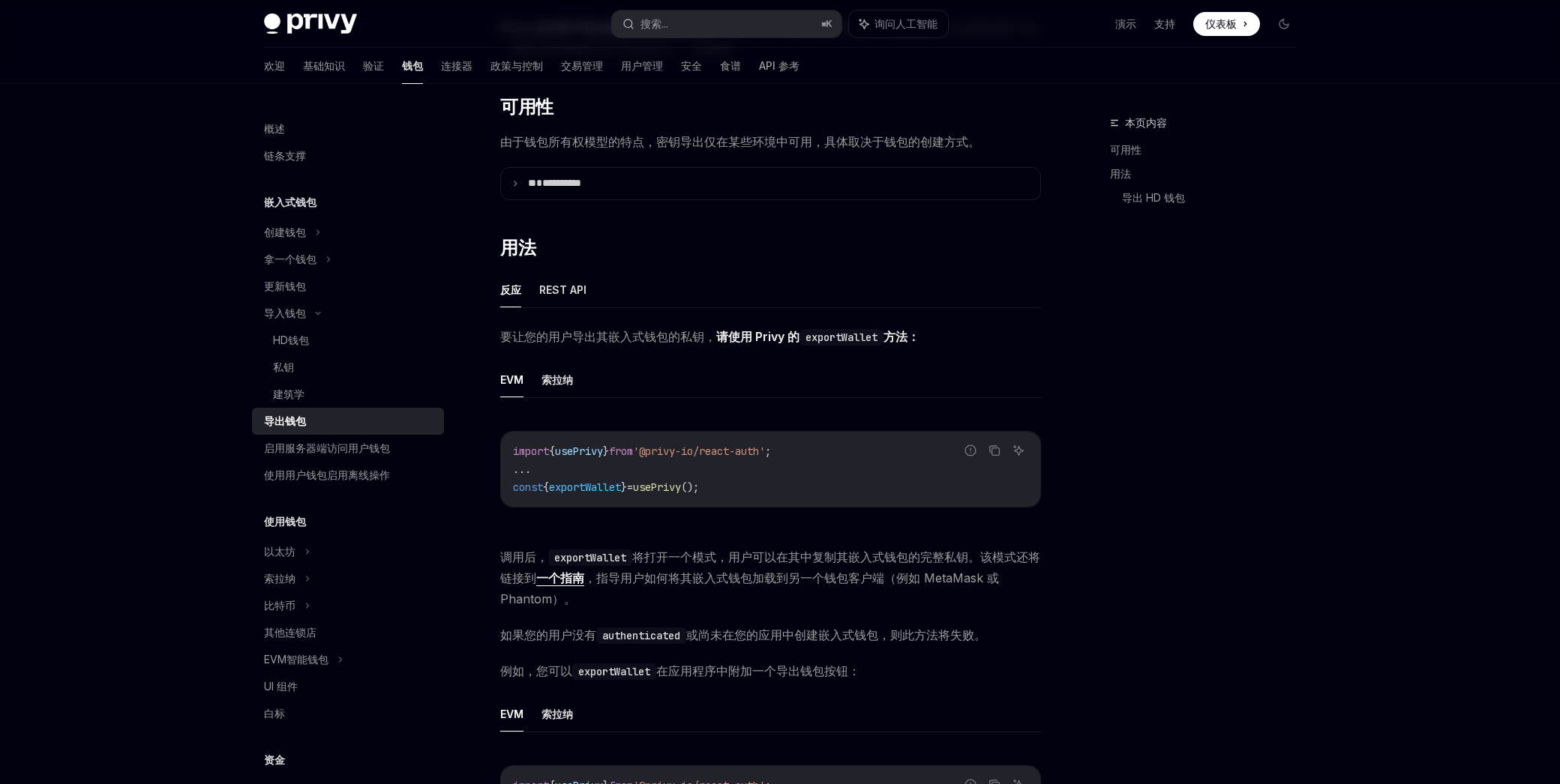
scroll to position [69, 0]
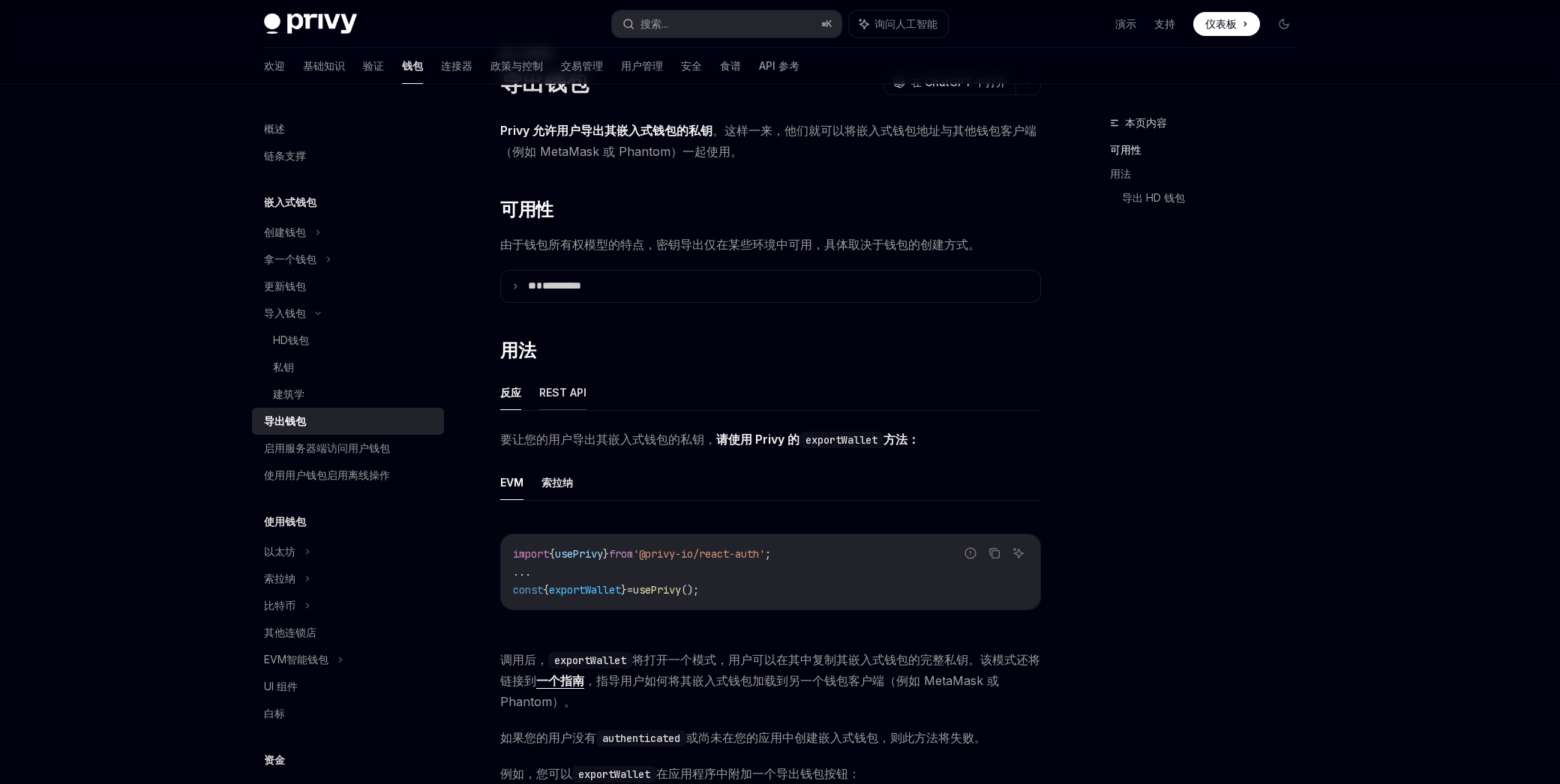
click at [560, 385] on font "REST API" at bounding box center [563, 392] width 47 height 18
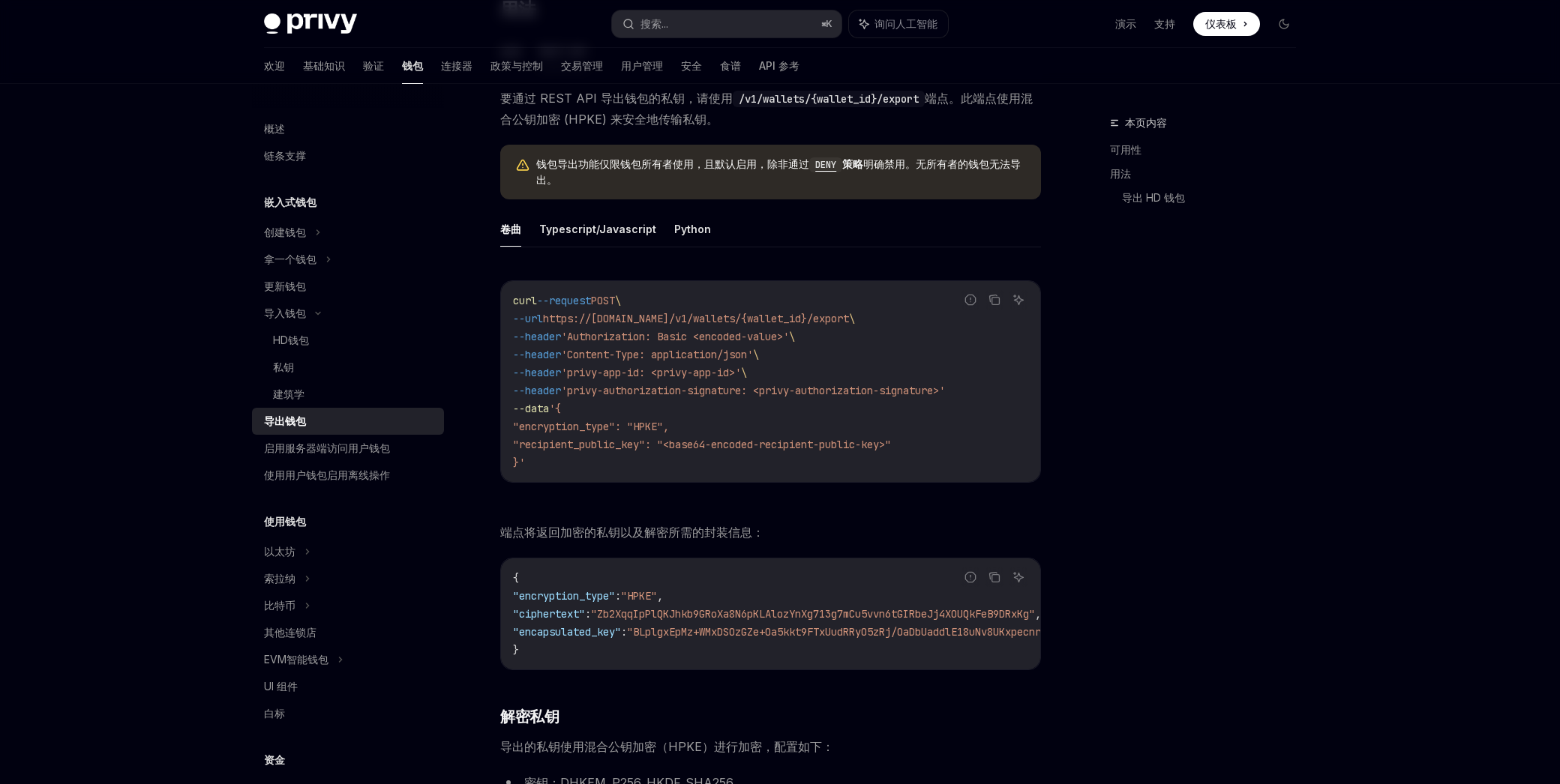
scroll to position [409, 0]
click at [603, 243] on button "Typescript/Javascript" at bounding box center [598, 230] width 117 height 35
type textarea "*"
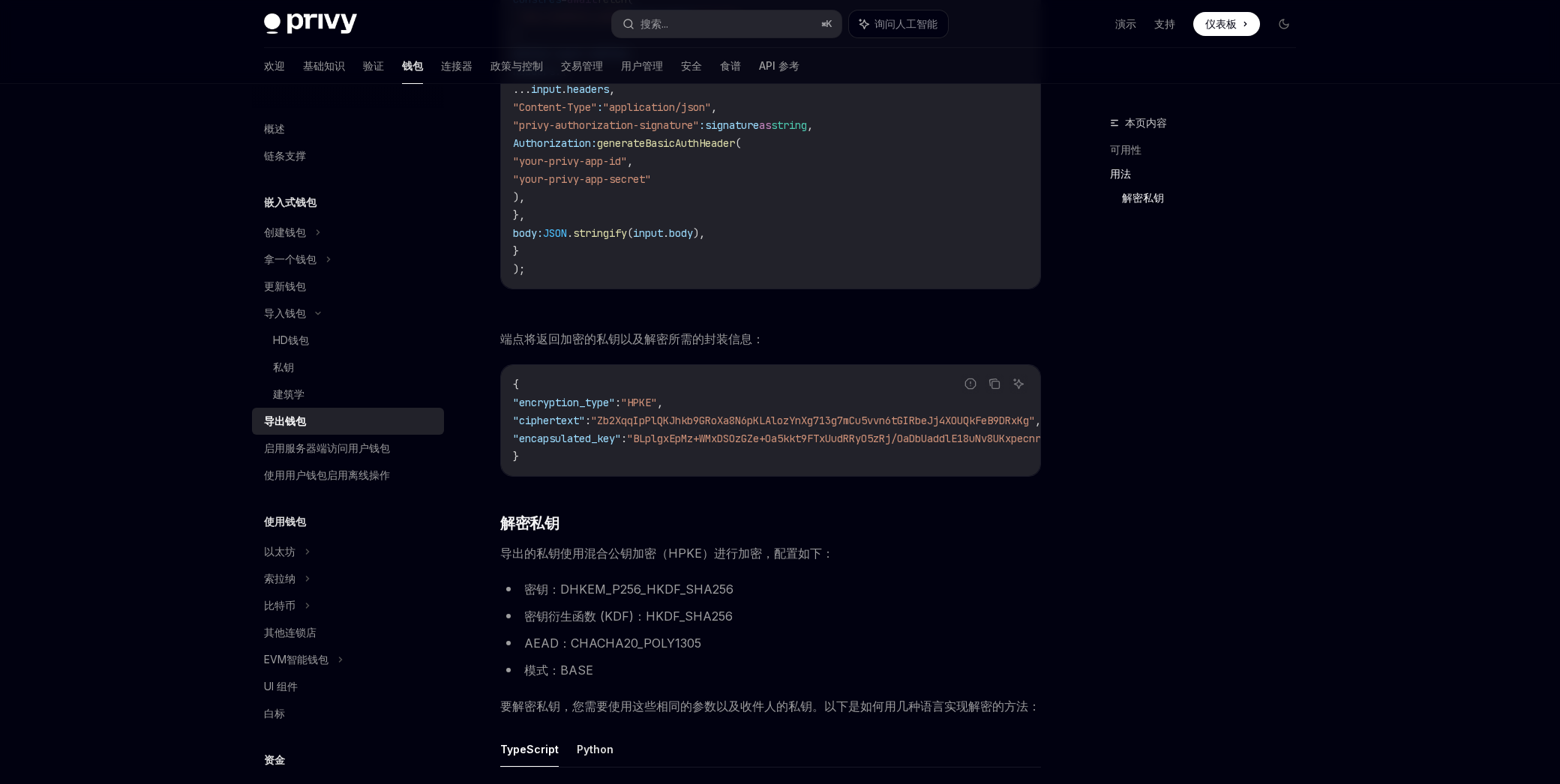
scroll to position [1487, 0]
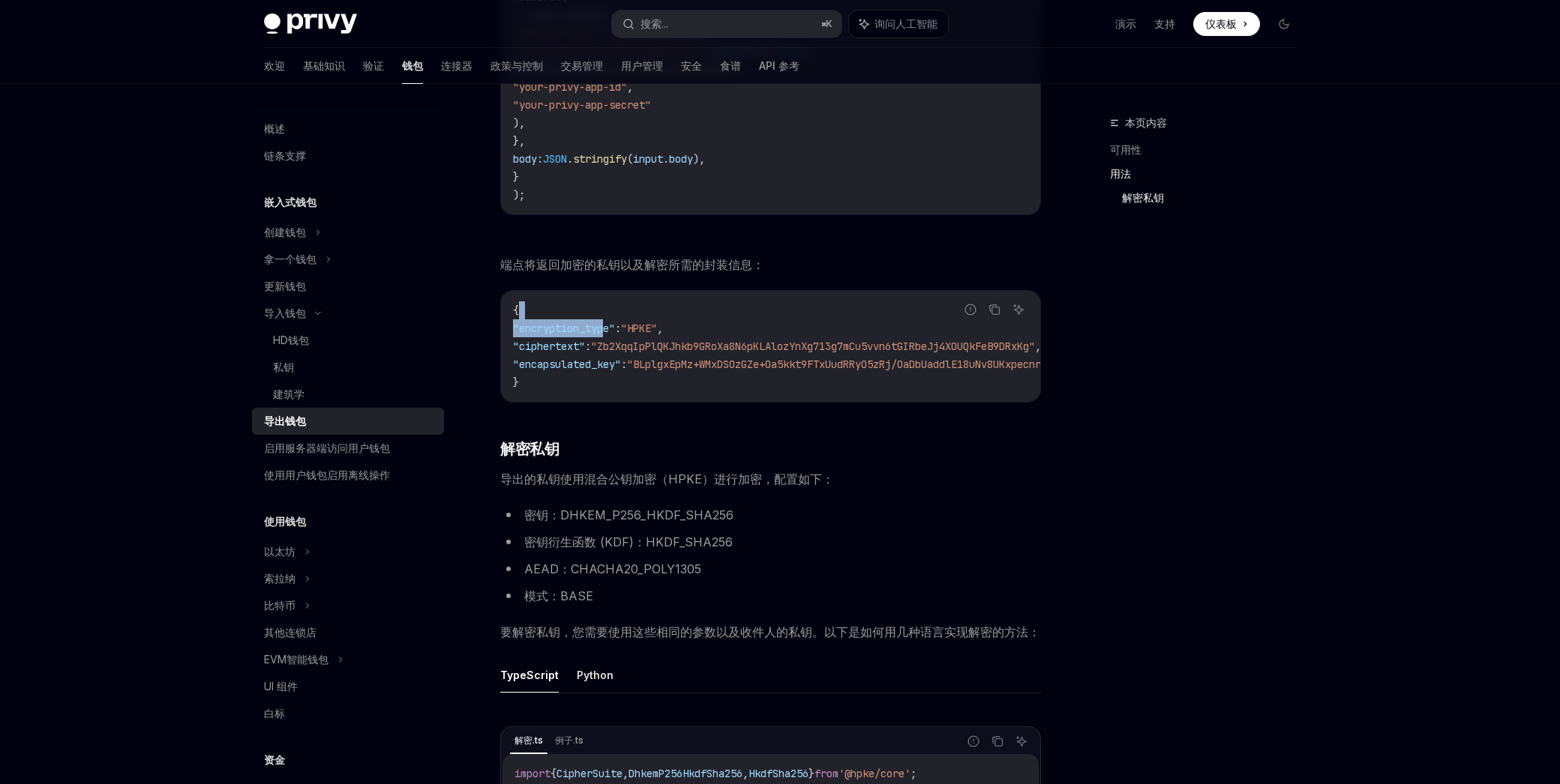
drag, startPoint x: 535, startPoint y: 320, endPoint x: 610, endPoint y: 329, distance: 75.5
click at [610, 329] on code "{ "encryption_type" : "HPKE" , "ciphertext" : "Zb2XqqIpPlQKJhkb9GRoXa8N6pKLAloz…" at bounding box center [858, 347] width 690 height 90
drag, startPoint x: 610, startPoint y: 329, endPoint x: 591, endPoint y: 329, distance: 19.0
click at [610, 329] on span ""encryption_type"" at bounding box center [564, 328] width 102 height 13
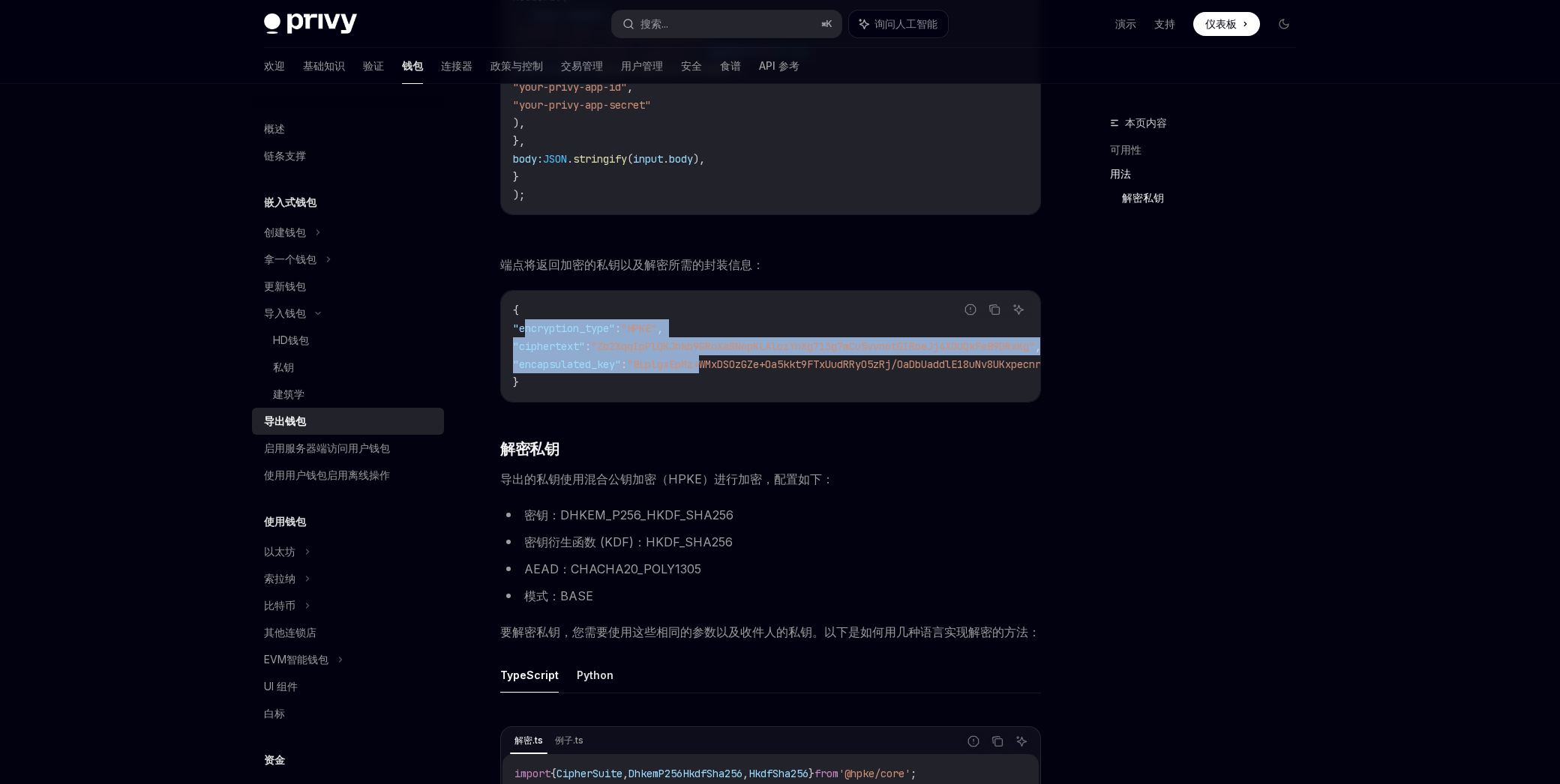
drag, startPoint x: 552, startPoint y: 343, endPoint x: 730, endPoint y: 371, distance: 180.2
click at [730, 371] on code "{ "encryption_type" : "HPKE" , "ciphertext" : "Zb2XqqIpPlQKJhkb9GRoXa8N6pKLAloz…" at bounding box center [858, 347] width 690 height 90
click at [724, 371] on span ""BLplgxEpMz+WMxDSOzGZe+Oa5kkt9FTxUudRRyO5zRj/OaDbUaddlE18uNv8UKxpecnrSy+UByG2C3…" at bounding box center [897, 364] width 540 height 13
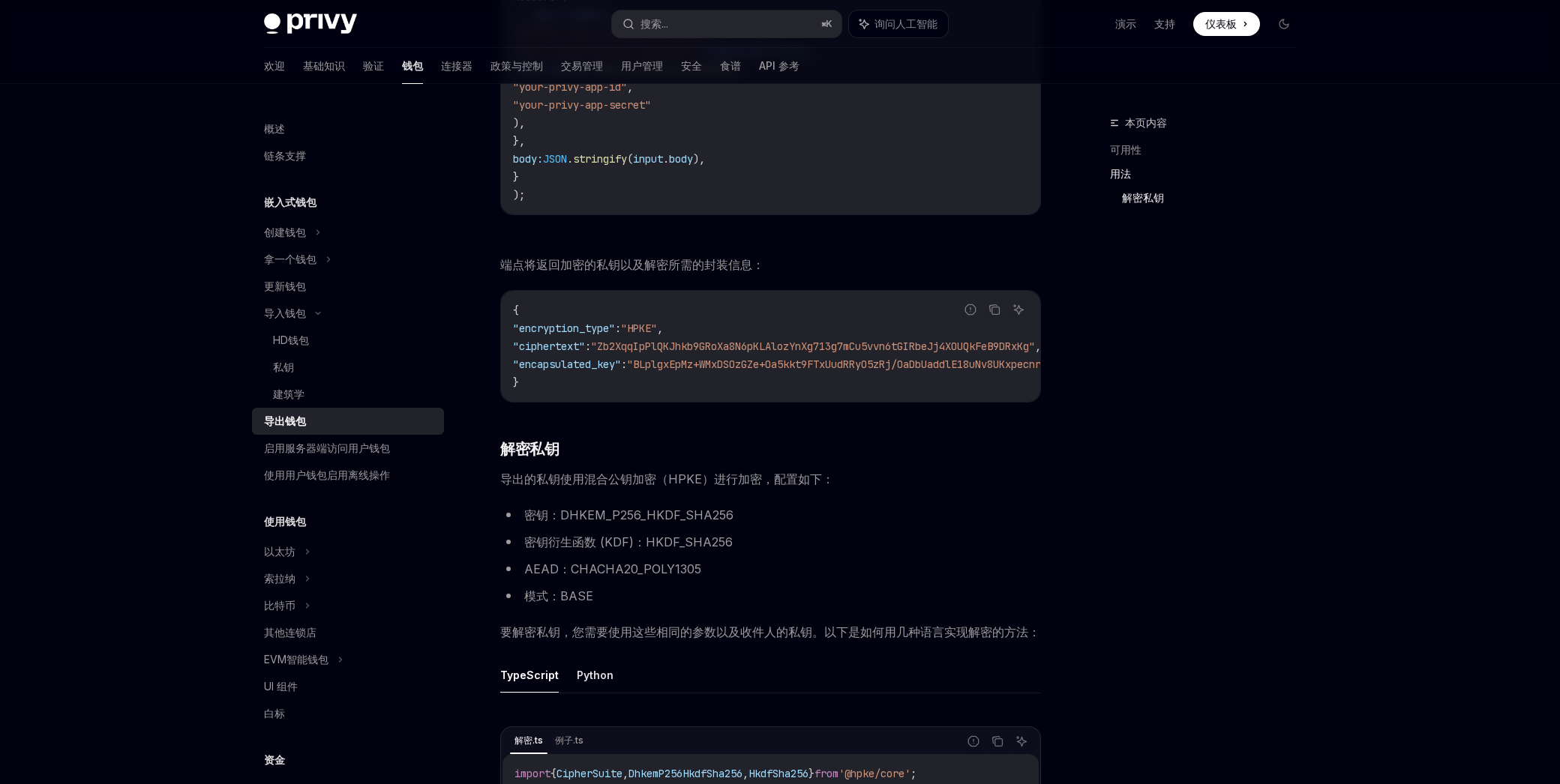
click at [532, 352] on span ""ciphertext"" at bounding box center [549, 346] width 72 height 13
drag, startPoint x: 532, startPoint y: 352, endPoint x: 546, endPoint y: 353, distance: 14.0
click at [538, 352] on span ""ciphertext"" at bounding box center [549, 346] width 72 height 13
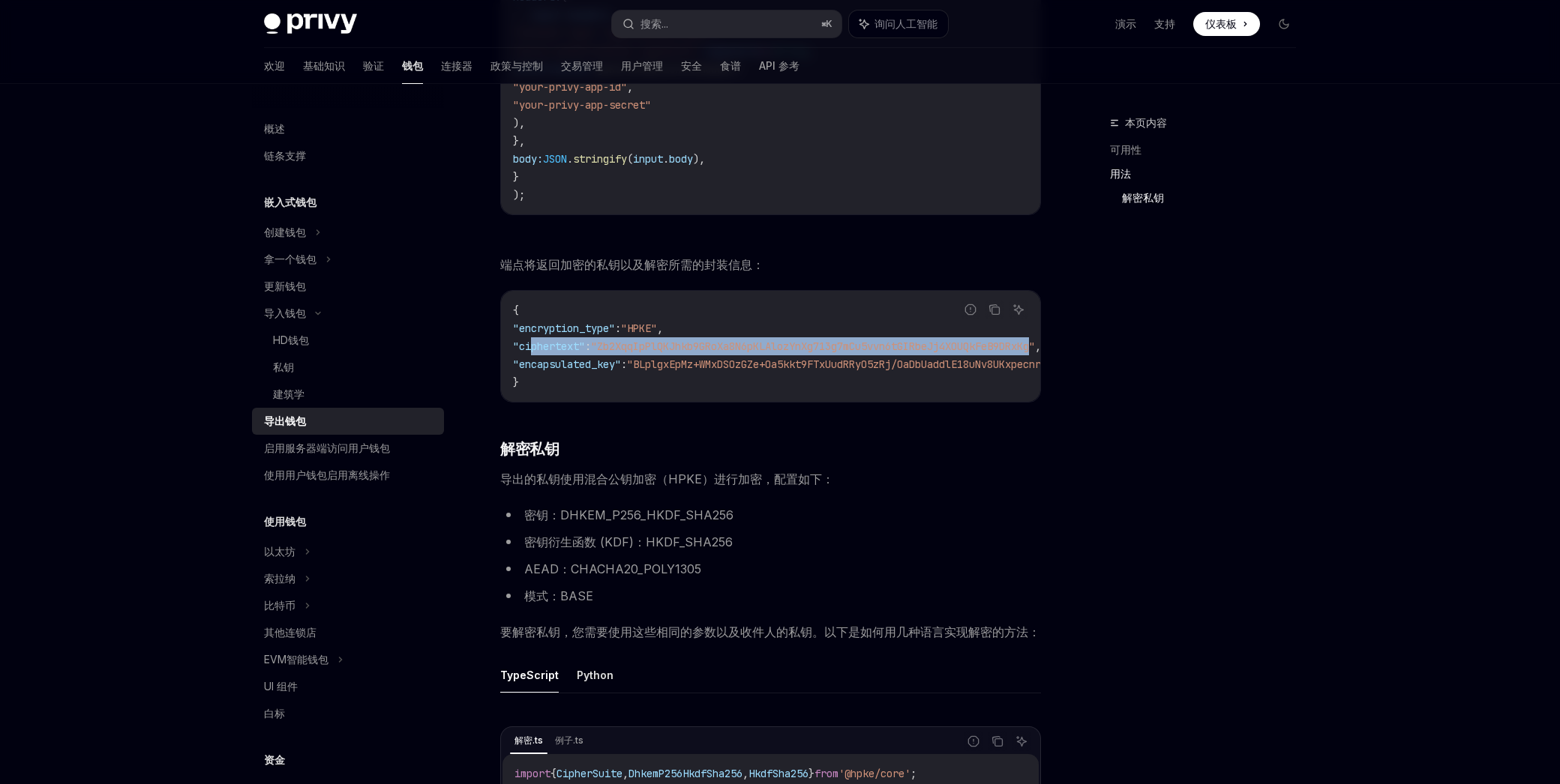
click at [738, 353] on span ""Zb2XqqIpPlQKJhkb9GRoXa8N6pKLAlozYnXg713g7mCu5vvn6tGIRbeJj4XOUQkFeB9DRxKg"" at bounding box center [812, 346] width 444 height 13
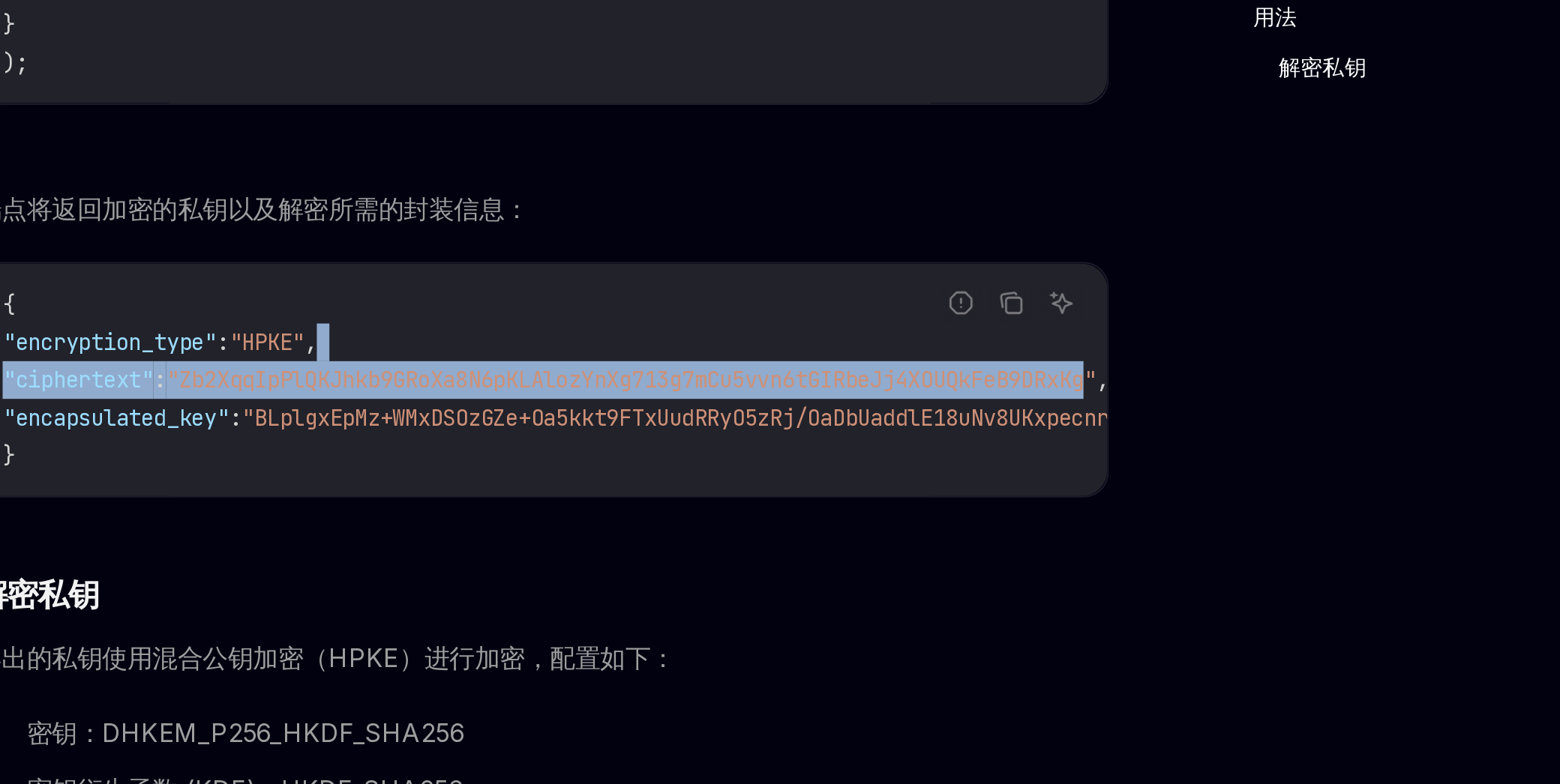
drag, startPoint x: 862, startPoint y: 341, endPoint x: 840, endPoint y: 346, distance: 22.6
click at [862, 341] on code "{ "encryption_type" : "HPKE" , "ciphertext" : "Zb2XqqIpPlQKJhkb9GRoXa8N6pKLAloz…" at bounding box center [858, 347] width 690 height 90
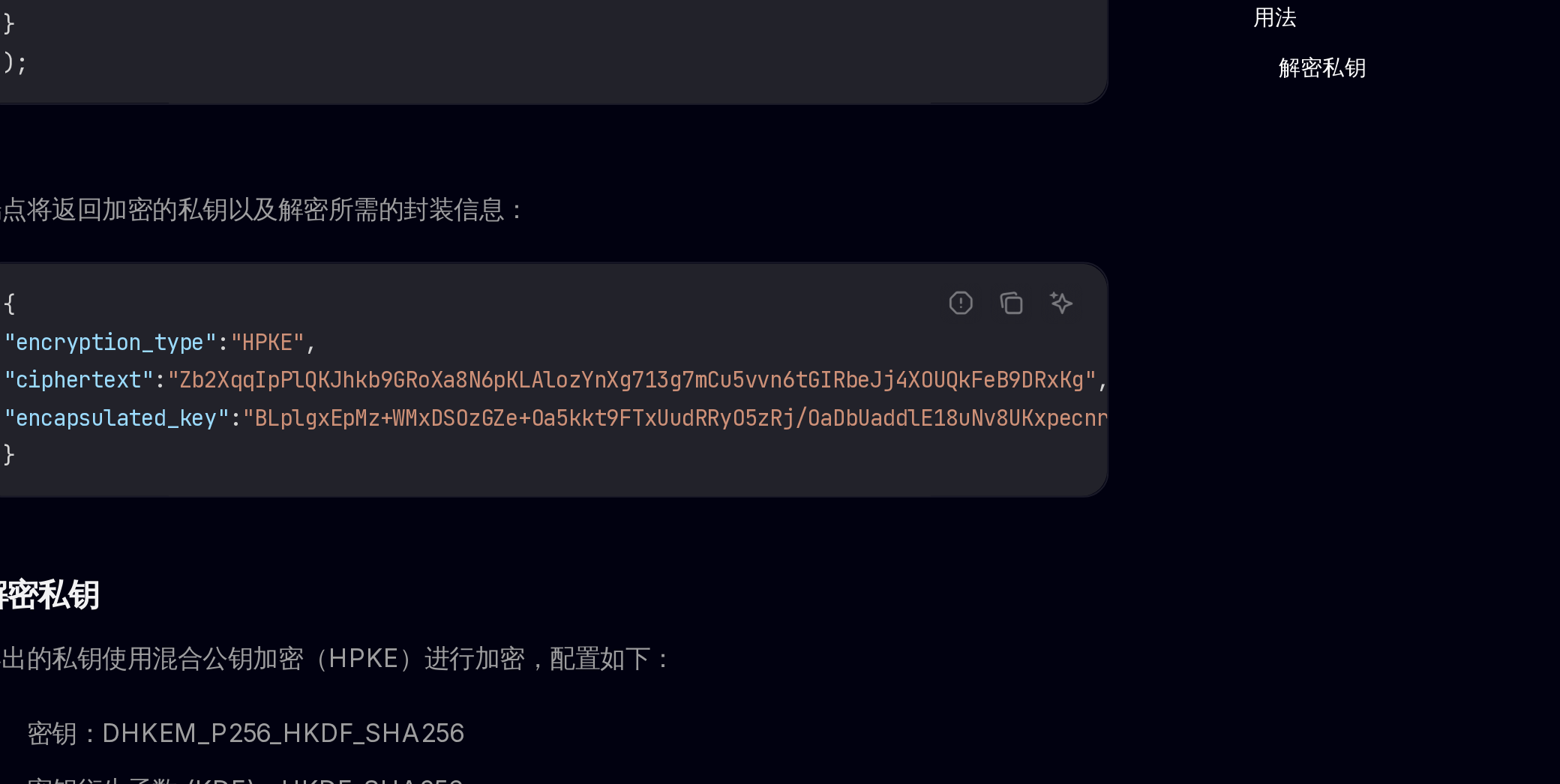
click at [835, 346] on span ""Zb2XqqIpPlQKJhkb9GRoXa8N6pKLAlozYnXg713g7mCu5vvn6tGIRbeJj4XOUQkFeB9DRxKg"" at bounding box center [812, 347] width 444 height 13
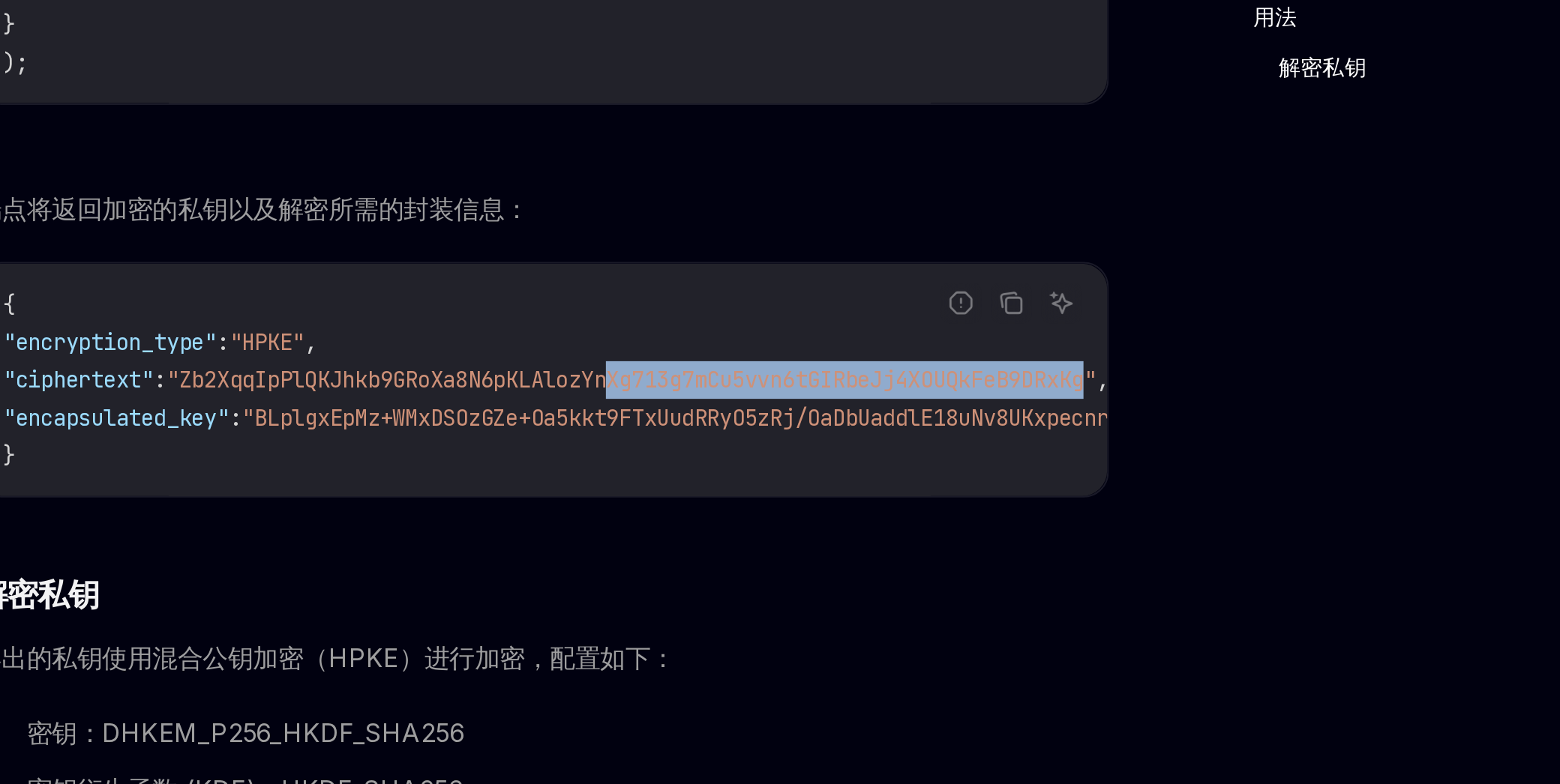
click at [835, 346] on span ""Zb2XqqIpPlQKJhkb9GRoXa8N6pKLAlozYnXg713g7mCu5vvn6tGIRbeJj4XOUQkFeB9DRxKg"" at bounding box center [812, 347] width 444 height 13
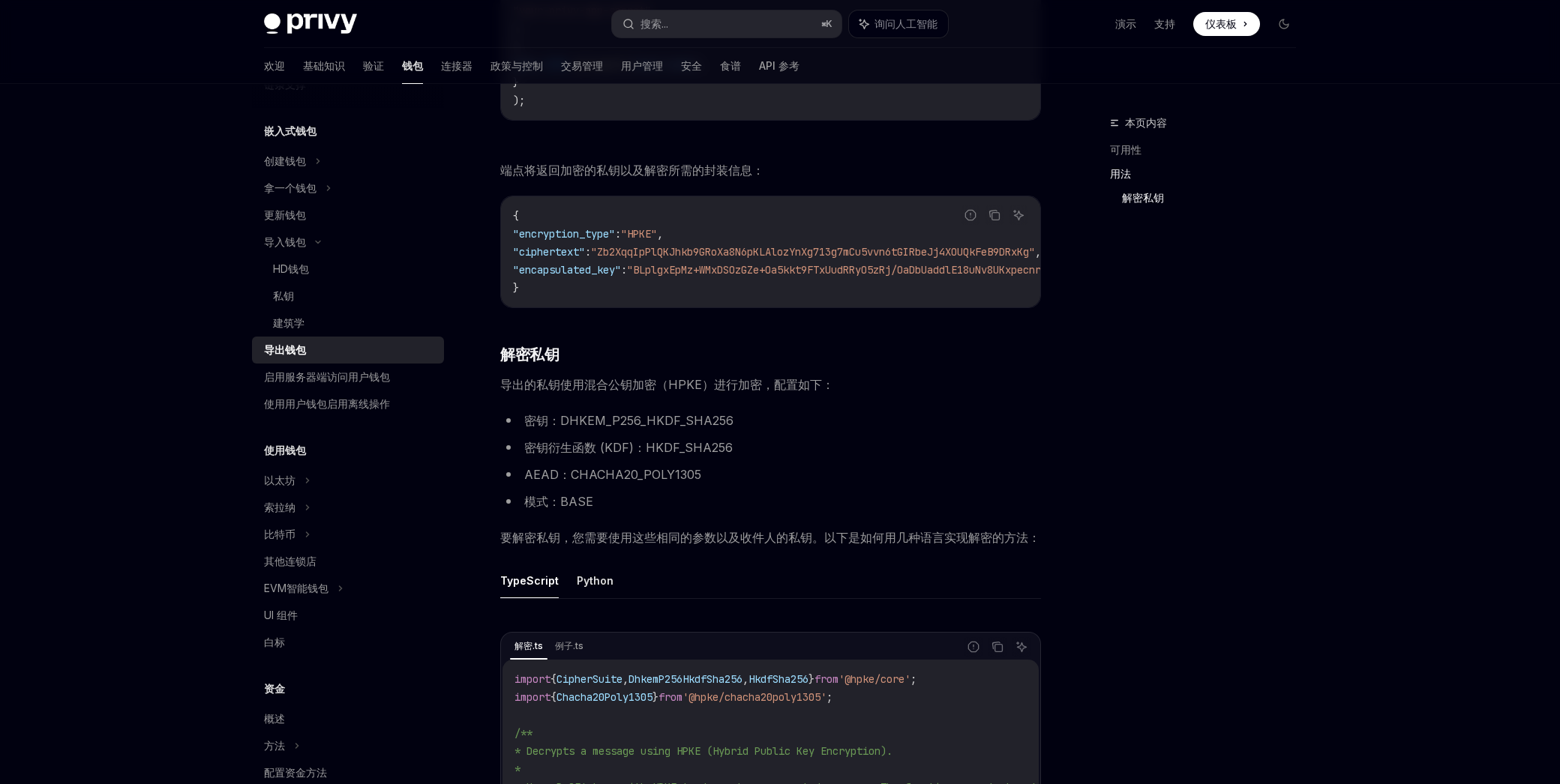
drag, startPoint x: 520, startPoint y: 367, endPoint x: 512, endPoint y: 386, distance: 20.6
click at [519, 364] on font "解密私钥" at bounding box center [529, 354] width 58 height 18
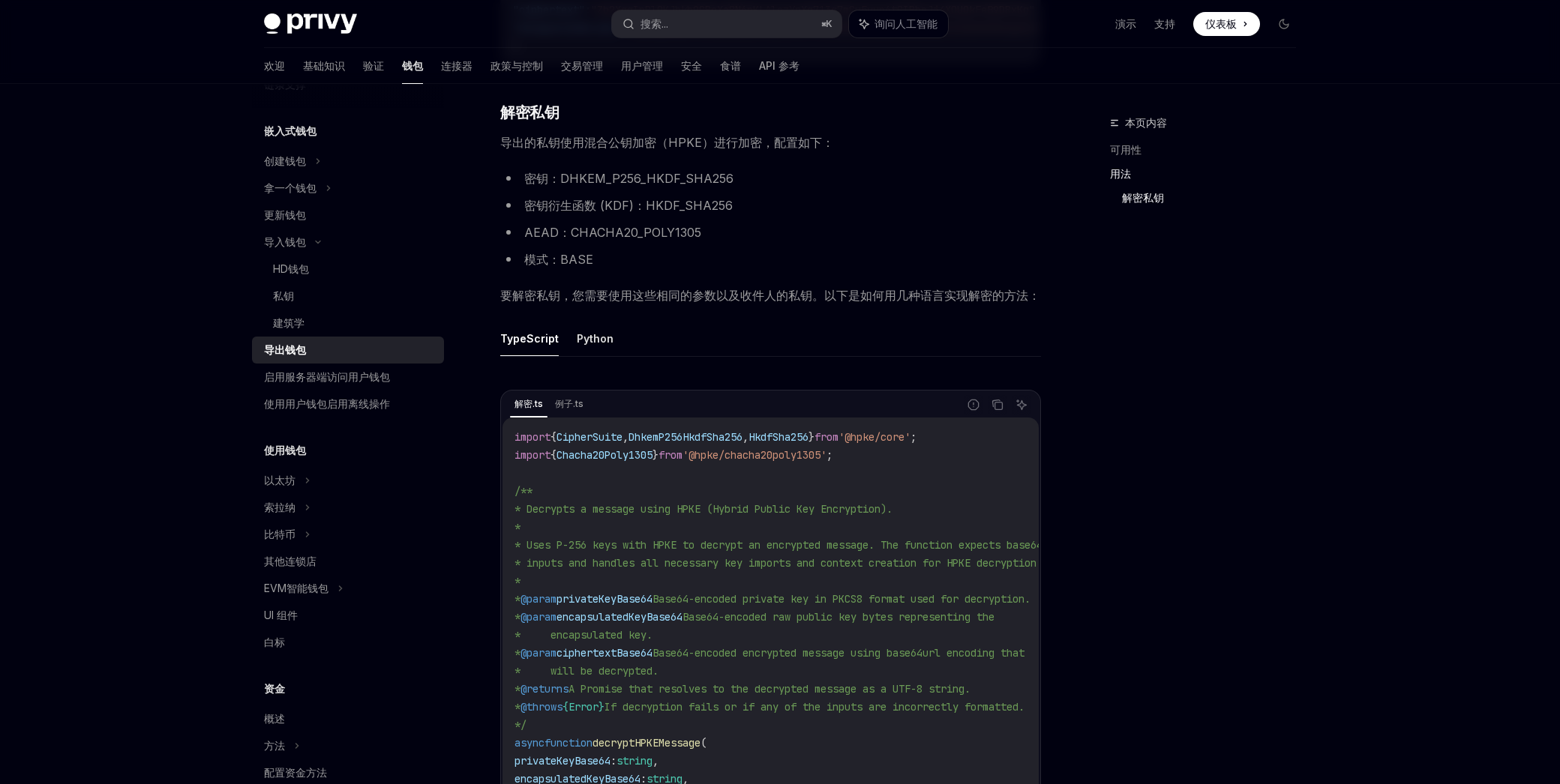
drag, startPoint x: 591, startPoint y: 395, endPoint x: 633, endPoint y: 376, distance: 46.1
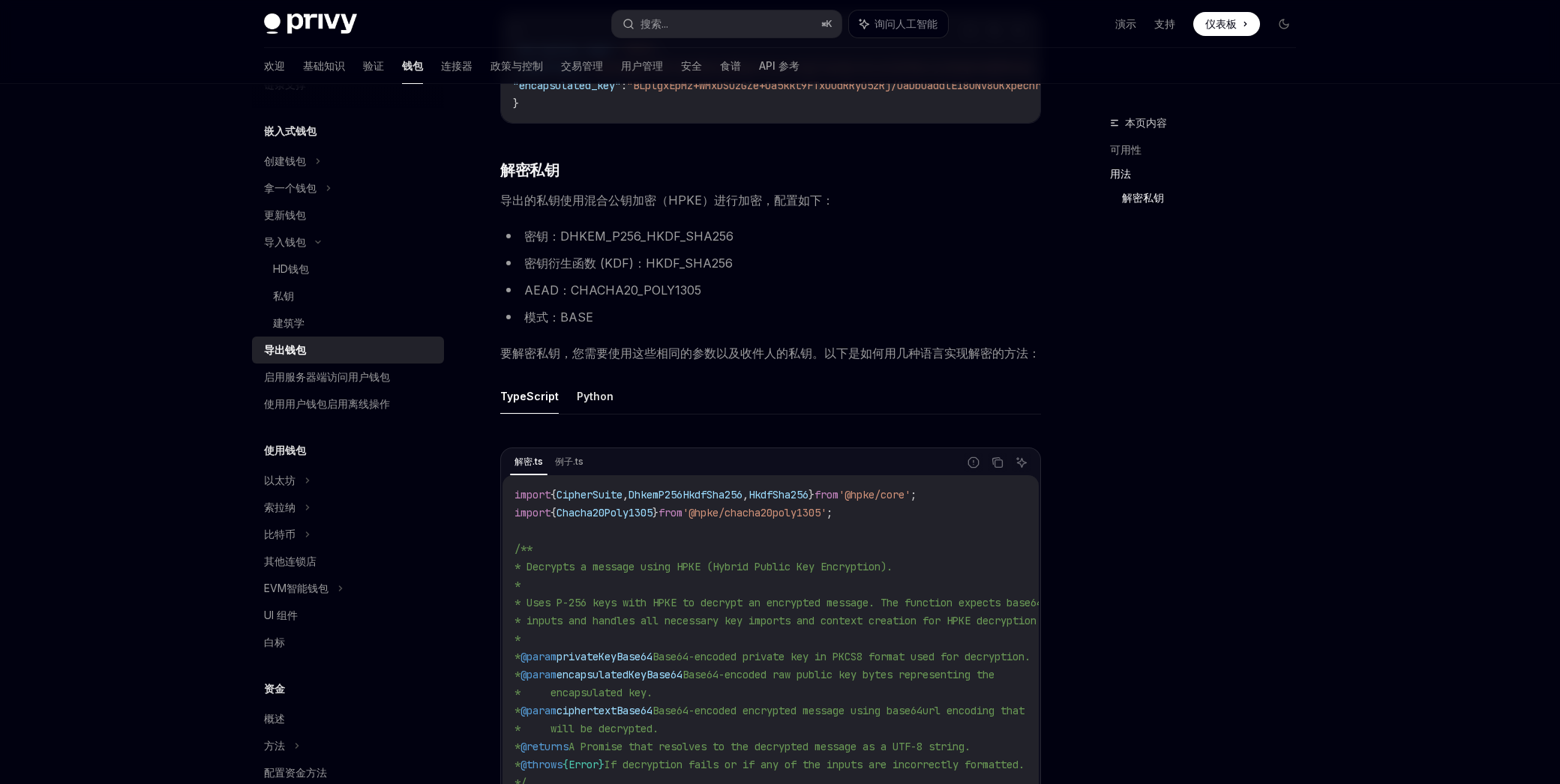
scroll to position [1748, 0]
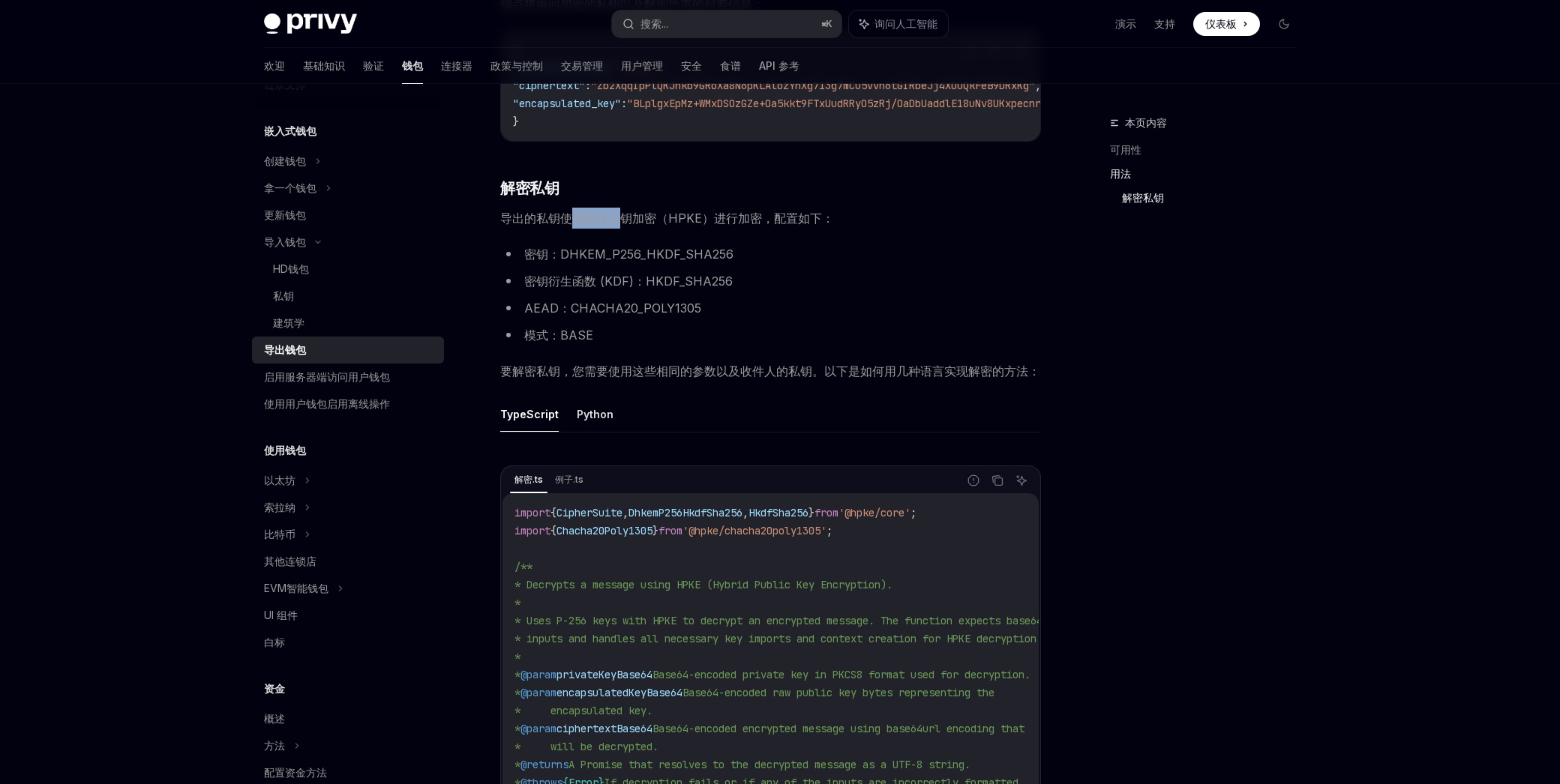
drag, startPoint x: 573, startPoint y: 235, endPoint x: 620, endPoint y: 235, distance: 47.0
click at [620, 225] on font "导出的私钥使用混合公钥加密（HPKE）进行加密，配置如下：" at bounding box center [666, 218] width 333 height 15
drag, startPoint x: 620, startPoint y: 235, endPoint x: 596, endPoint y: 233, distance: 24.1
click at [619, 225] on font "导出的私钥使用混合公钥加密（HPKE）进行加密，配置如下：" at bounding box center [666, 218] width 333 height 15
drag, startPoint x: 588, startPoint y: 232, endPoint x: 794, endPoint y: 235, distance: 206.0
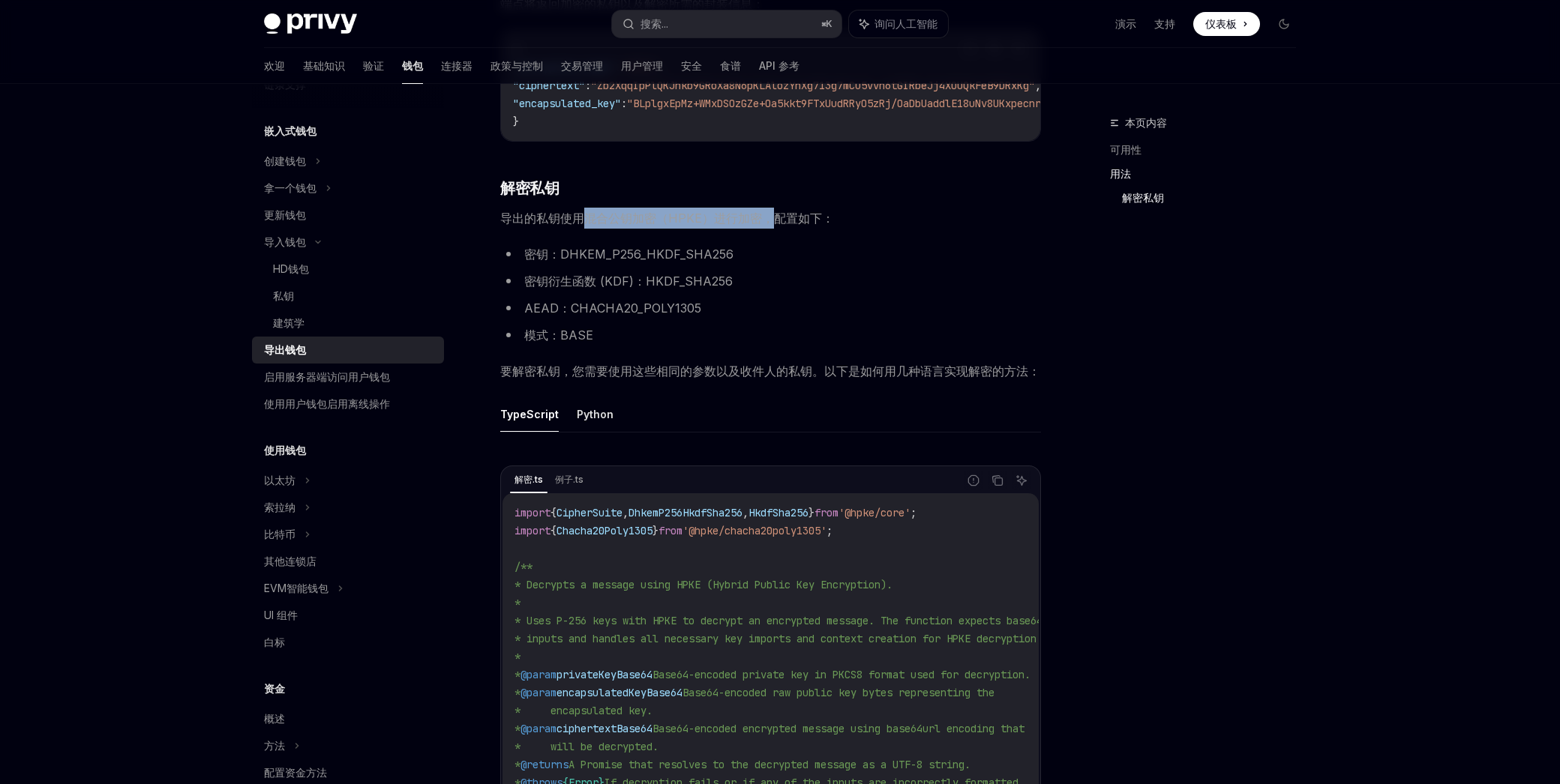
click at [794, 225] on font "导出的私钥使用混合公钥加密（HPKE）进行加密，配置如下：" at bounding box center [666, 218] width 333 height 15
drag, startPoint x: 794, startPoint y: 235, endPoint x: 807, endPoint y: 305, distance: 71.2
click at [794, 225] on font "导出的私钥使用混合公钥加密（HPKE）进行加密，配置如下：" at bounding box center [666, 218] width 333 height 15
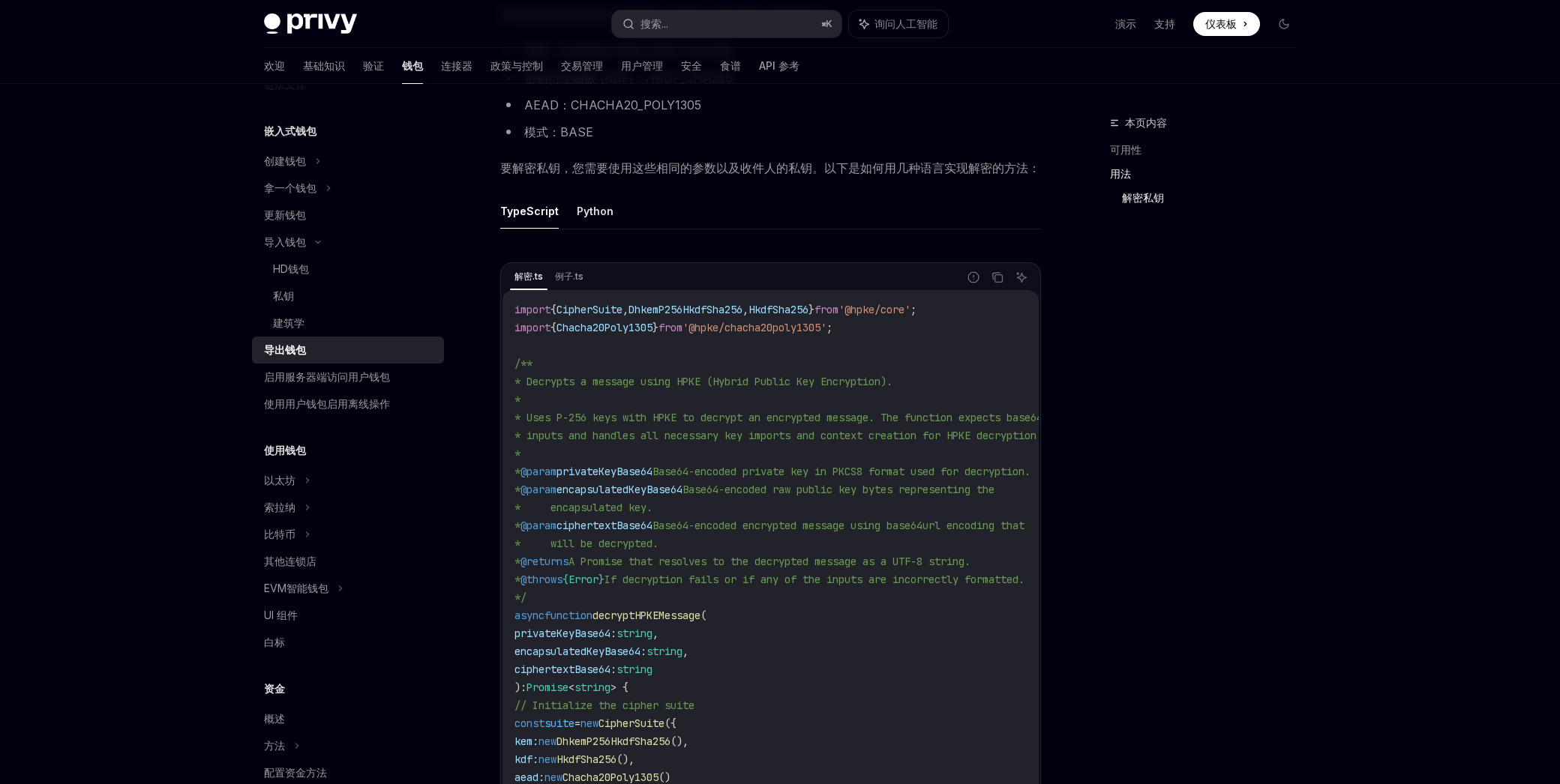
scroll to position [2145, 0]
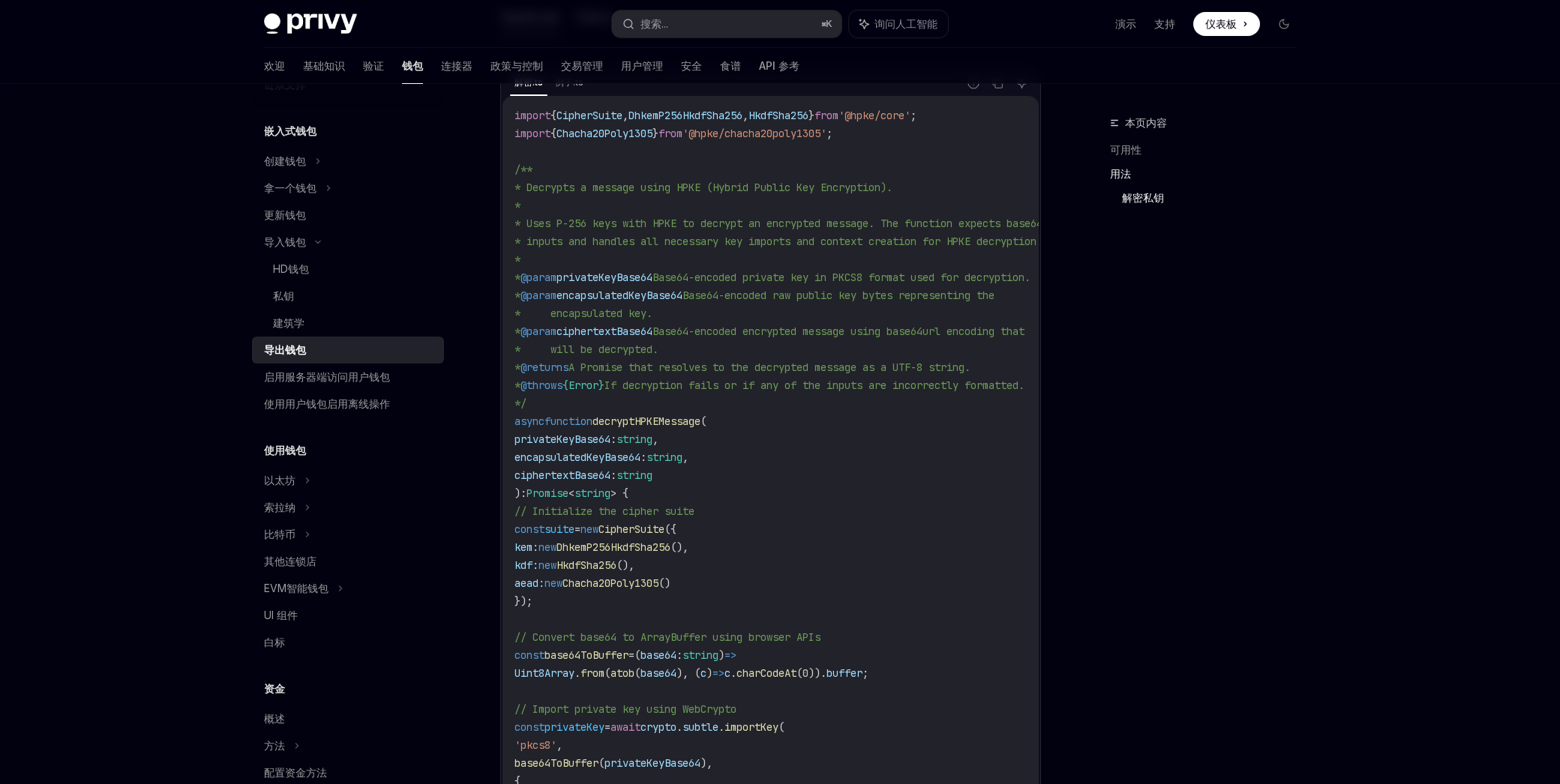
drag, startPoint x: 675, startPoint y: 290, endPoint x: 783, endPoint y: 531, distance: 264.1
click at [783, 531] on code "import { CipherSuite , DhkemP256HkdfSha256 , HkdfSha256 } from '@hpke/core' ; i…" at bounding box center [820, 583] width 612 height 953
drag, startPoint x: 783, startPoint y: 531, endPoint x: 787, endPoint y: 517, distance: 14.6
click at [783, 531] on code "import { CipherSuite , DhkemP256HkdfSha256 , HkdfSha256 } from '@hpke/core' ; i…" at bounding box center [820, 583] width 612 height 953
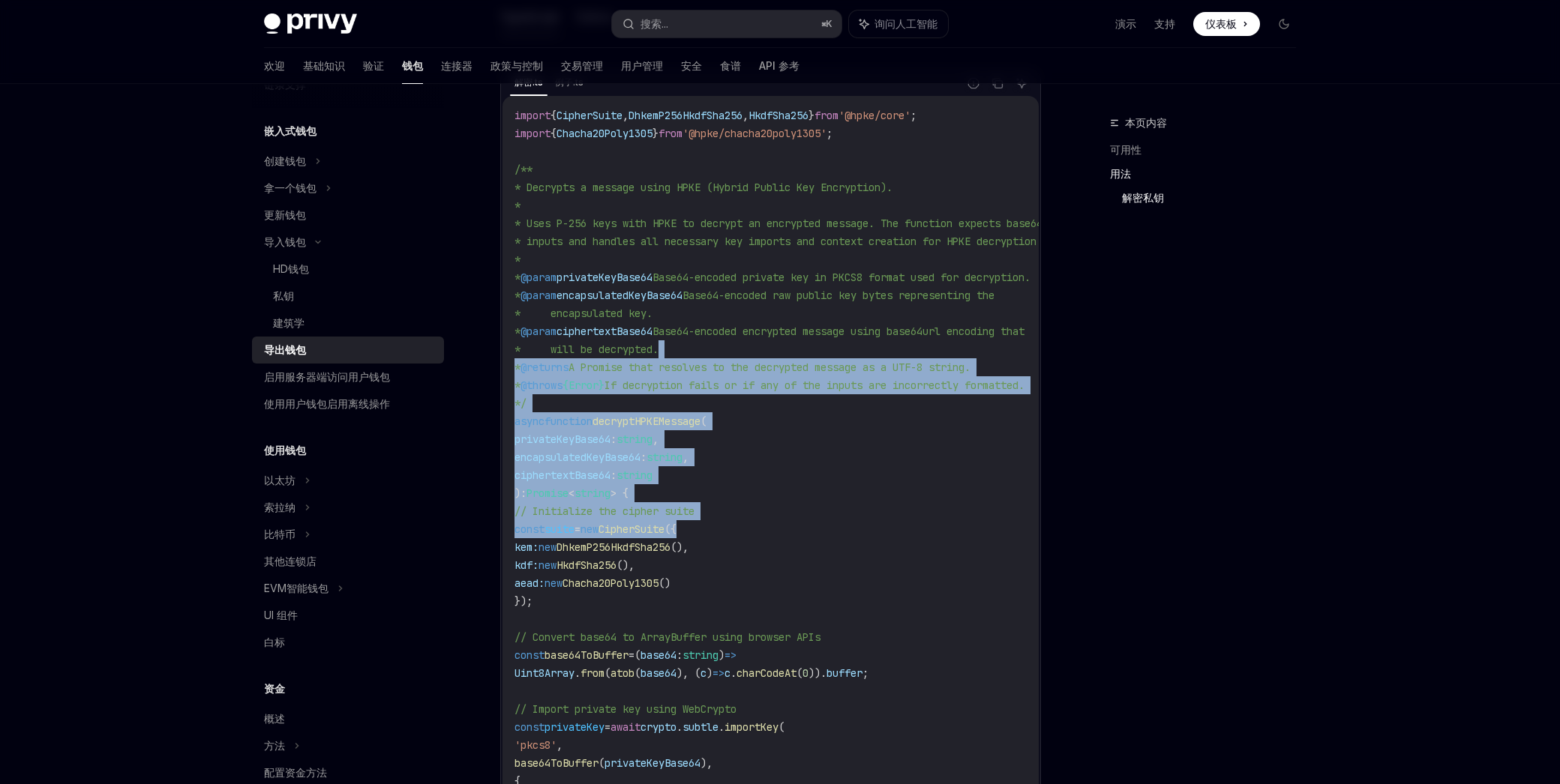
drag, startPoint x: 673, startPoint y: 367, endPoint x: 733, endPoint y: 539, distance: 182.2
click at [733, 539] on code "import { CipherSuite , DhkemP256HkdfSha256 , HkdfSha256 } from '@hpke/core' ; i…" at bounding box center [820, 583] width 612 height 953
drag, startPoint x: 733, startPoint y: 539, endPoint x: 776, endPoint y: 463, distance: 87.3
click at [735, 536] on code "import { CipherSuite , DhkemP256HkdfSha256 , HkdfSha256 } from '@hpke/core' ; i…" at bounding box center [820, 583] width 612 height 953
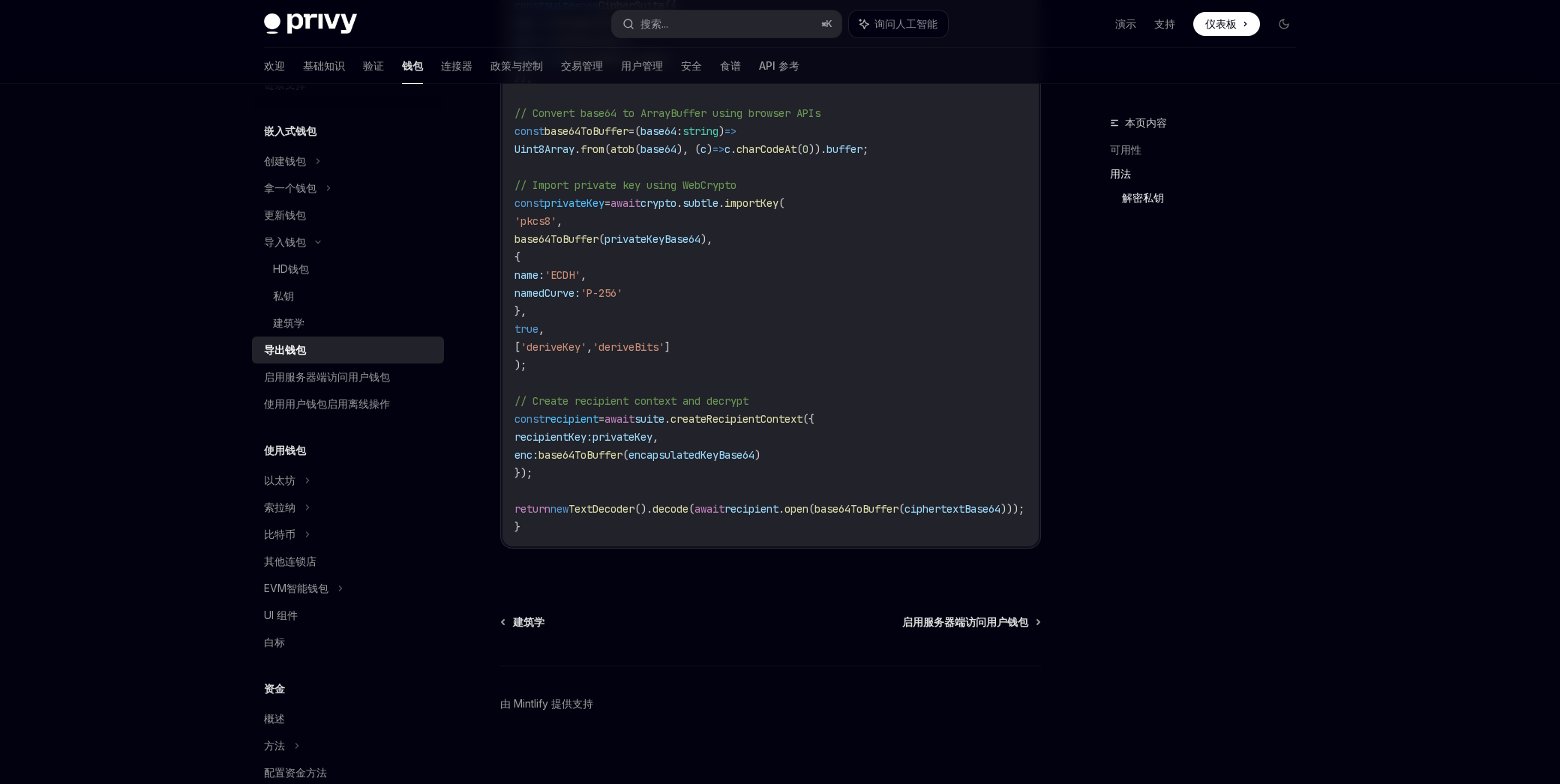
scroll to position [2339, 0]
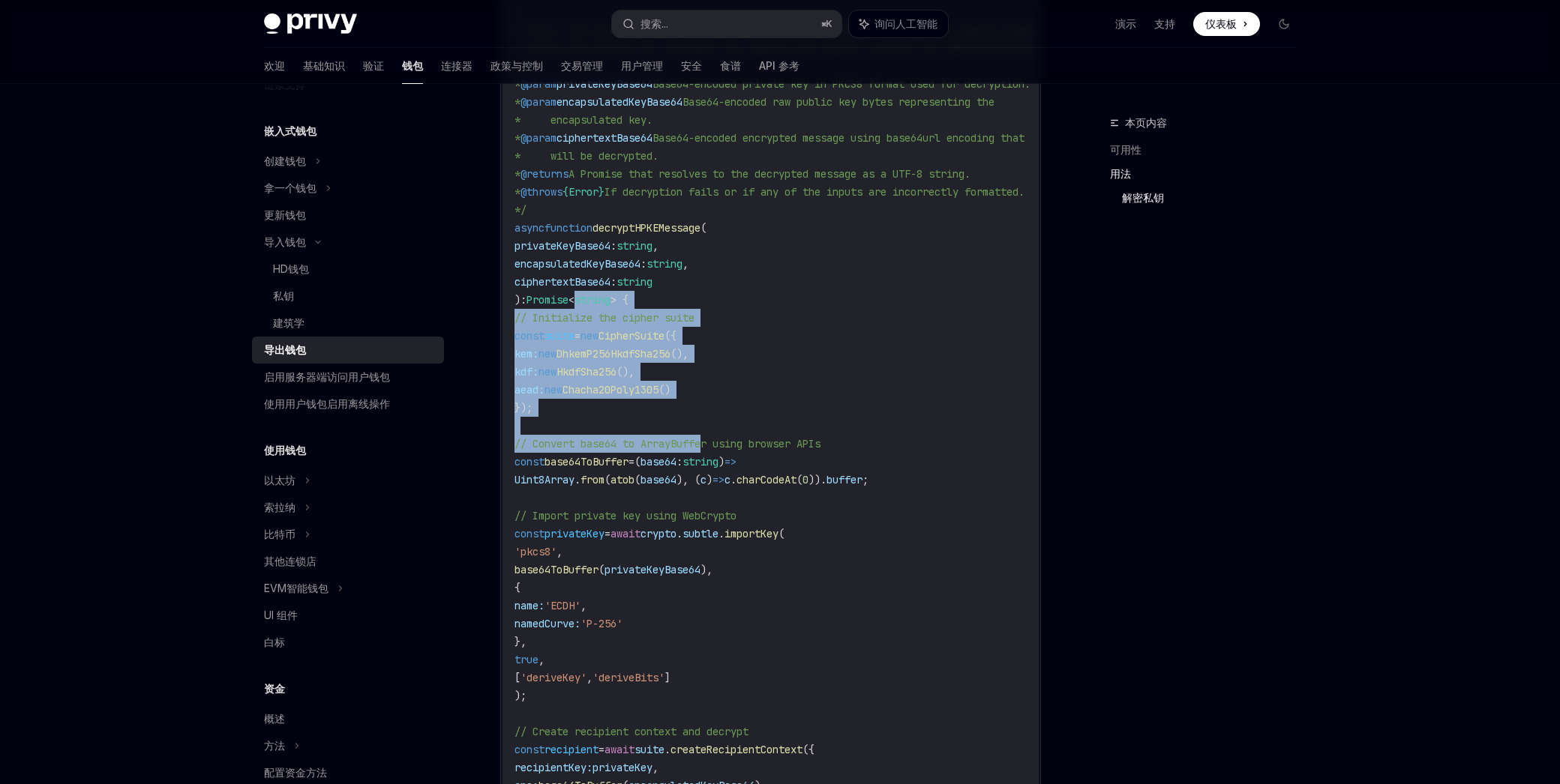
drag, startPoint x: 589, startPoint y: 314, endPoint x: 710, endPoint y: 447, distance: 179.8
click at [710, 447] on code "import { CipherSuite , DhkemP256HkdfSha256 , HkdfSha256 } from '@hpke/core' ; i…" at bounding box center [820, 389] width 612 height 953
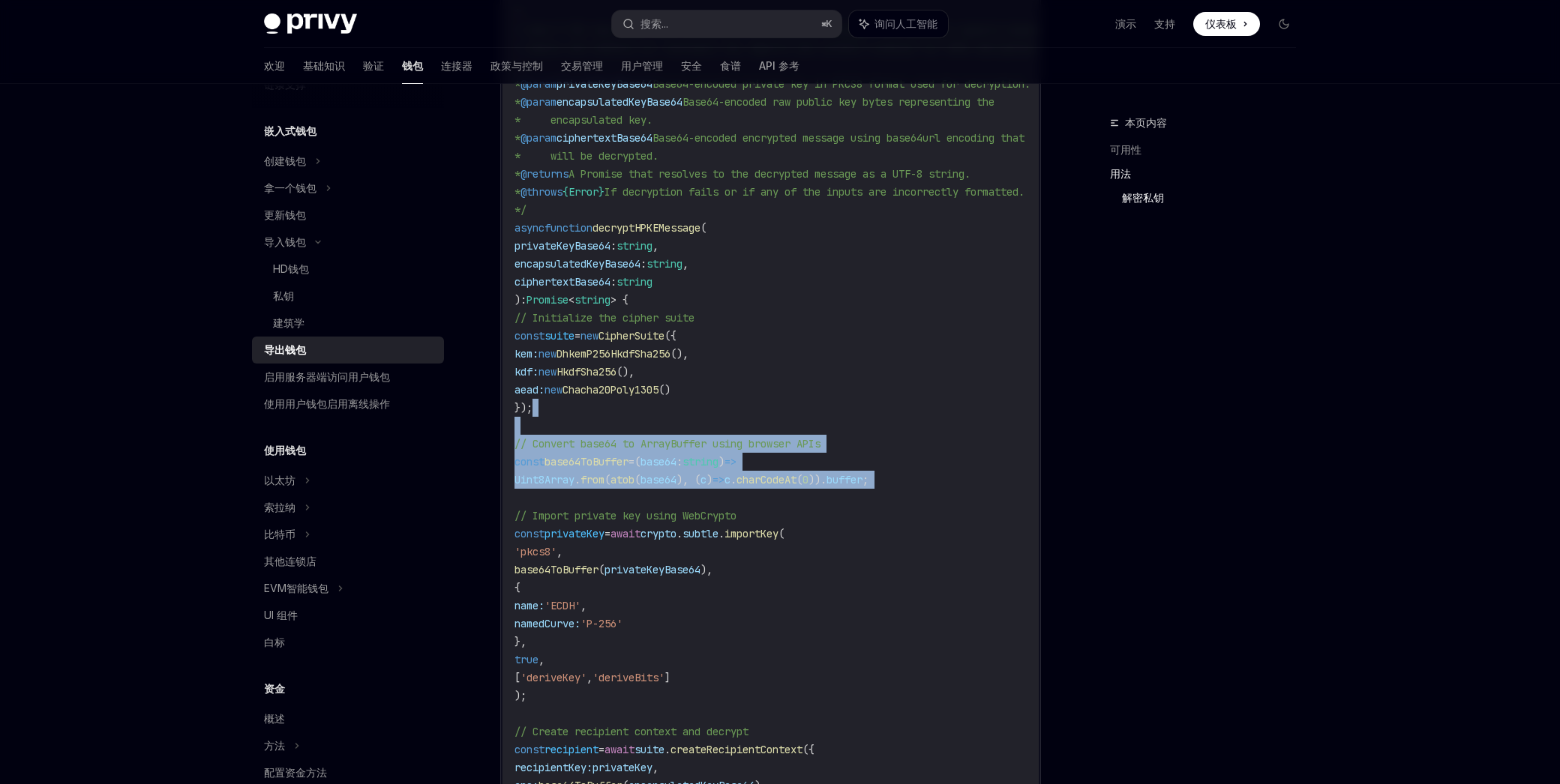
drag, startPoint x: 724, startPoint y: 420, endPoint x: 749, endPoint y: 509, distance: 92.4
click at [749, 509] on code "import { CipherSuite , DhkemP256HkdfSha256 , HkdfSha256 } from '@hpke/core' ; i…" at bounding box center [820, 389] width 612 height 953
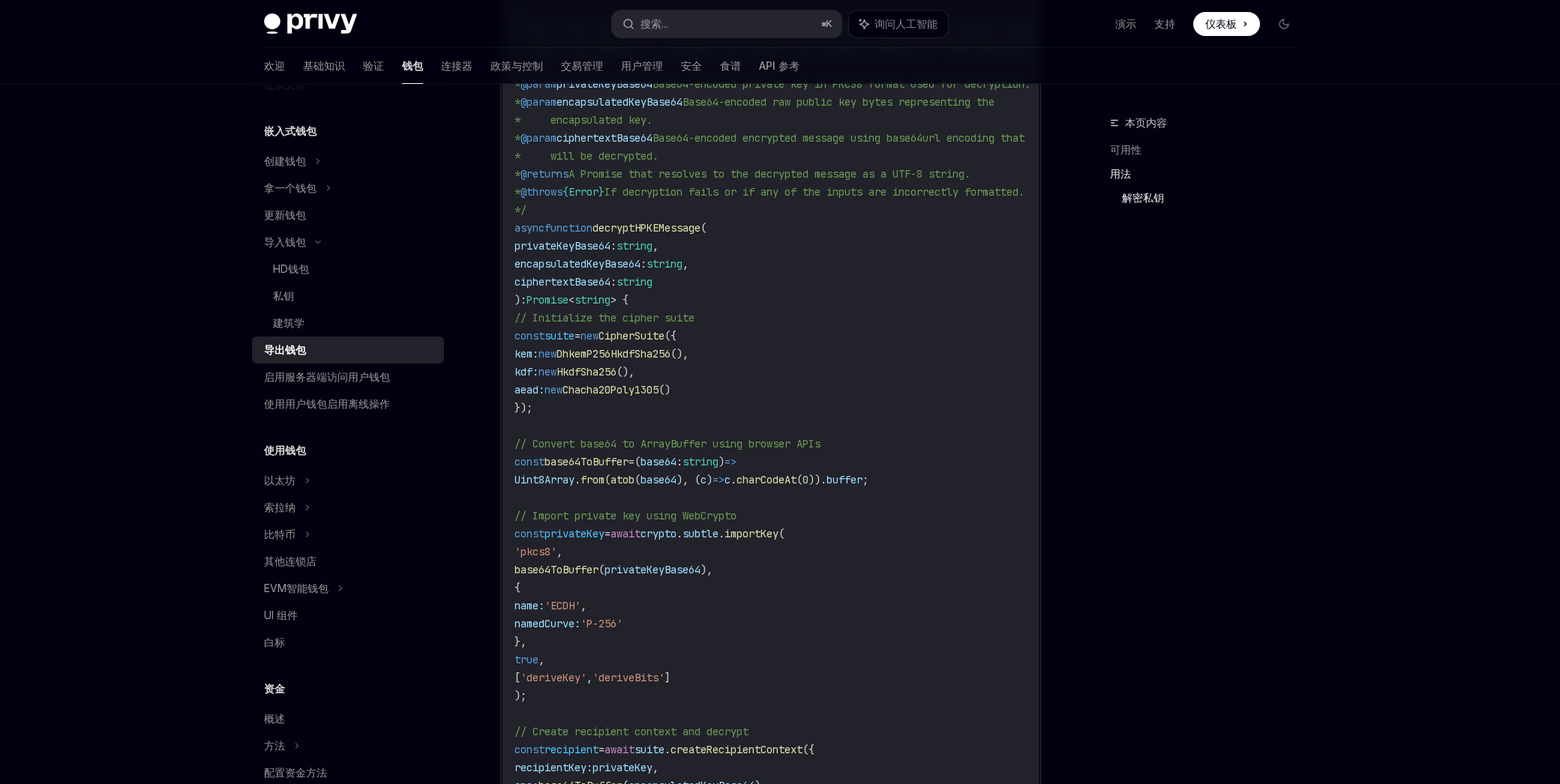
click at [708, 307] on code "import { CipherSuite , DhkemP256HkdfSha256 , HkdfSha256 } from '@hpke/core' ; i…" at bounding box center [820, 389] width 612 height 953
click at [887, 336] on code "import { CipherSuite , DhkemP256HkdfSha256 , HkdfSha256 } from '@hpke/core' ; i…" at bounding box center [820, 389] width 612 height 953
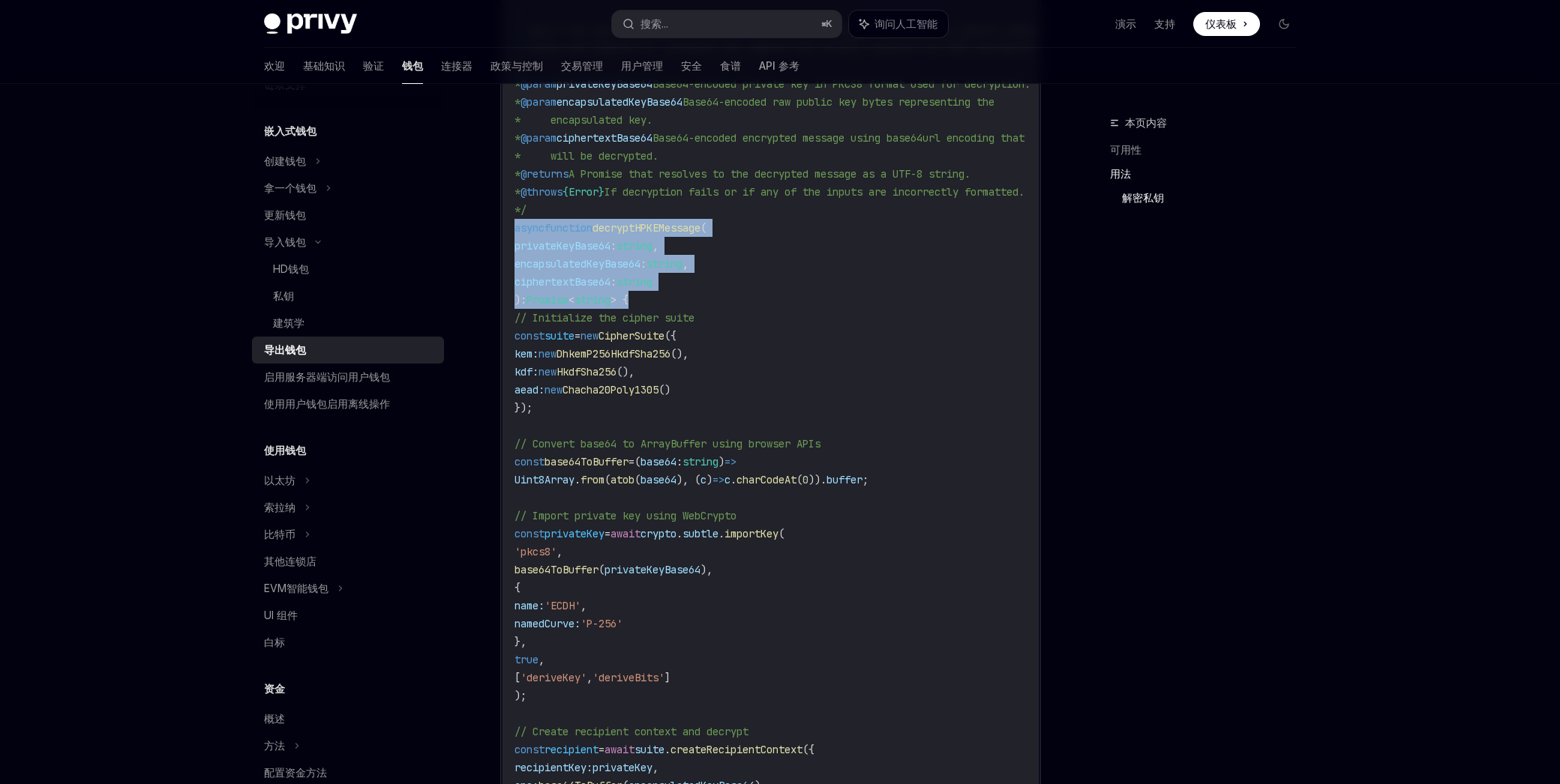
drag, startPoint x: 540, startPoint y: 276, endPoint x: 686, endPoint y: 309, distance: 149.7
click at [686, 309] on div "import { CipherSuite , DhkemP256HkdfSha256 , HkdfSha256 } from '@hpke/core' ; i…" at bounding box center [770, 390] width 536 height 974
click at [688, 310] on code "import { CipherSuite , DhkemP256HkdfSha256 , HkdfSha256 } from '@hpke/core' ; i…" at bounding box center [820, 389] width 612 height 953
drag, startPoint x: 614, startPoint y: 263, endPoint x: 629, endPoint y: 297, distance: 37.2
click at [629, 297] on code "import { CipherSuite , DhkemP256HkdfSha256 , HkdfSha256 } from '@hpke/core' ; i…" at bounding box center [820, 389] width 612 height 953
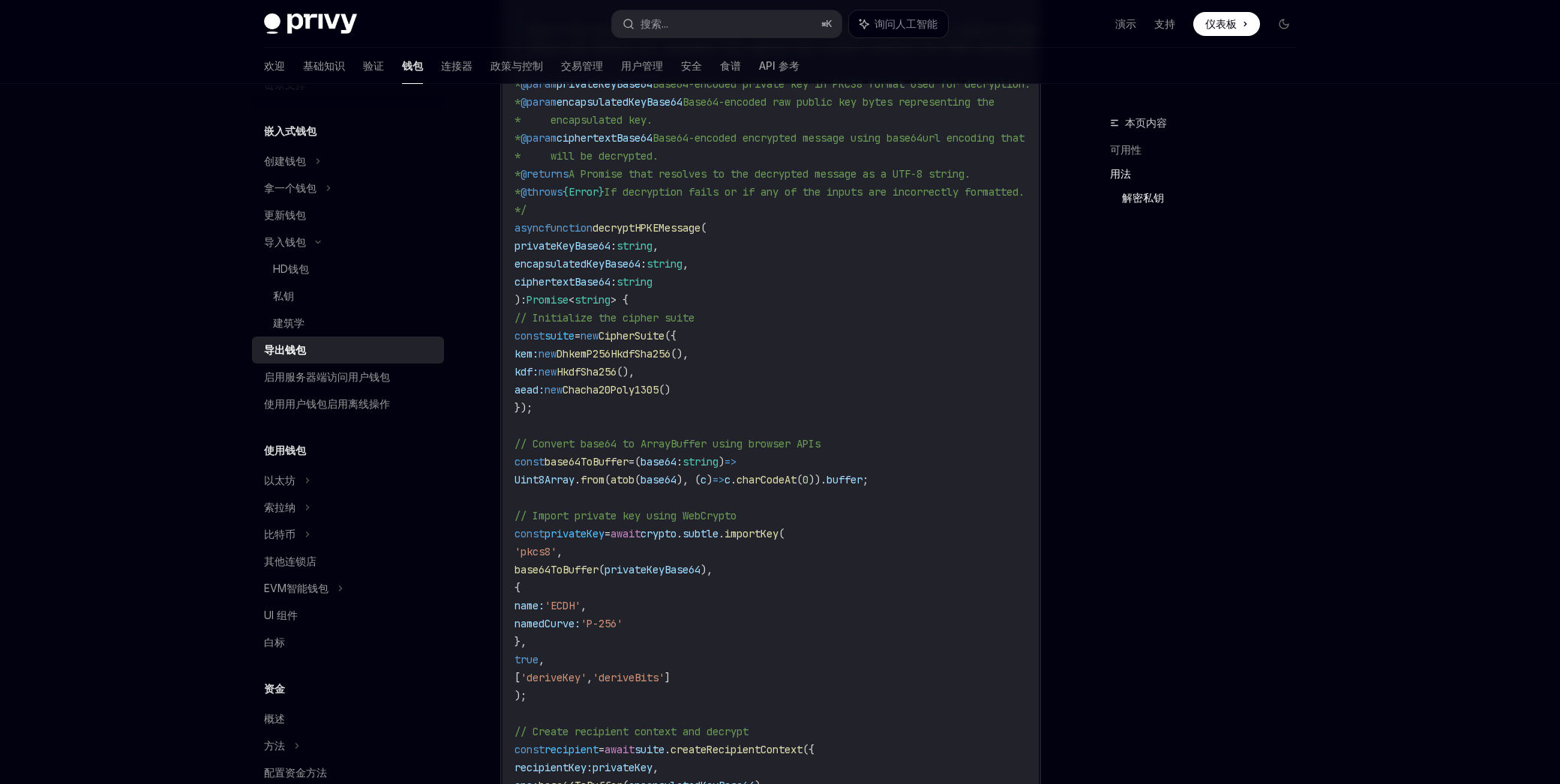
click at [616, 288] on span ":" at bounding box center [613, 281] width 6 height 13
click at [539, 235] on span "async" at bounding box center [529, 228] width 30 height 13
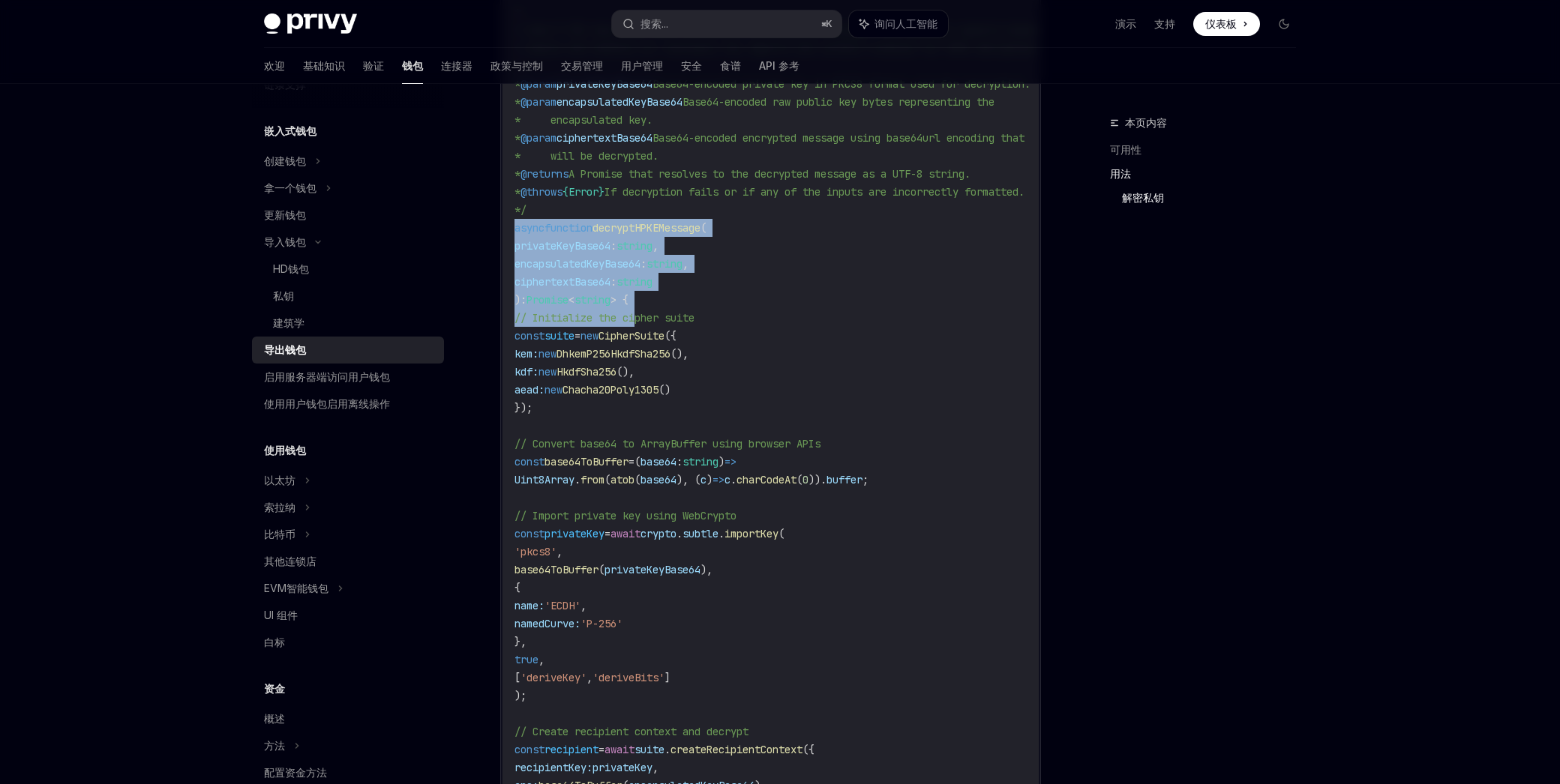
click at [637, 325] on span "// Initialize the cipher suite" at bounding box center [605, 317] width 180 height 13
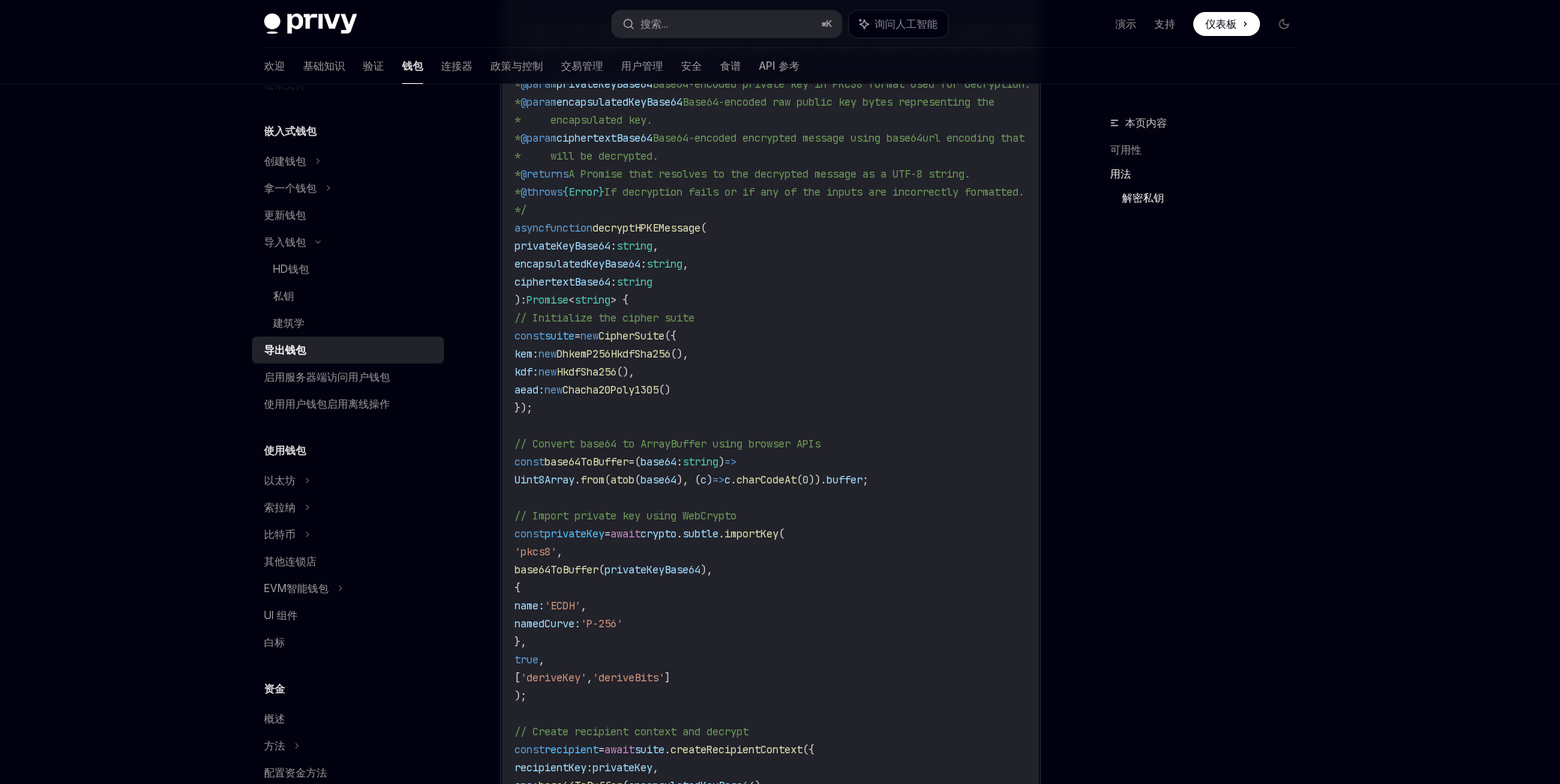
click at [650, 343] on span "CipherSuite" at bounding box center [631, 336] width 66 height 13
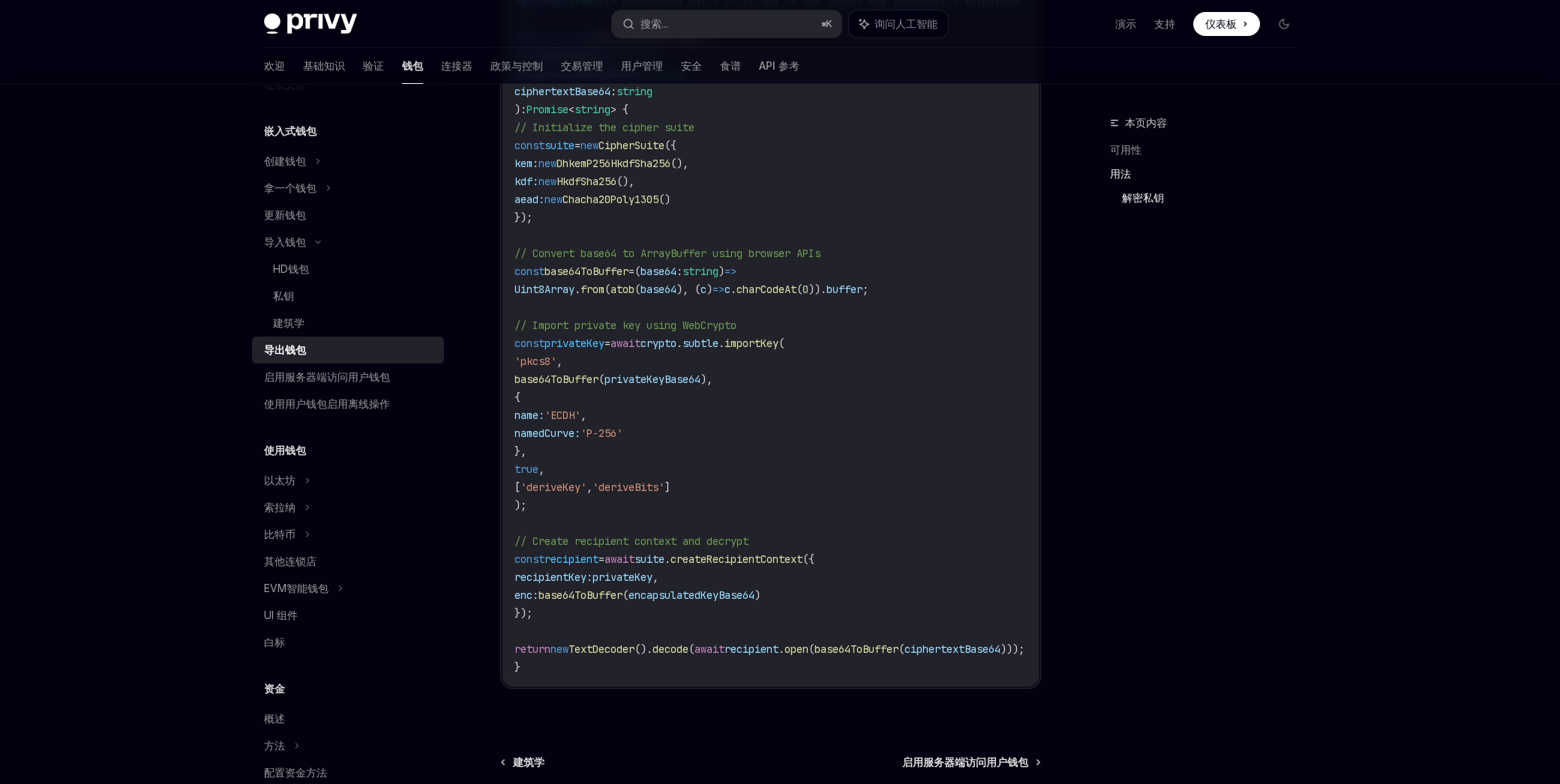
scroll to position [2590, 0]
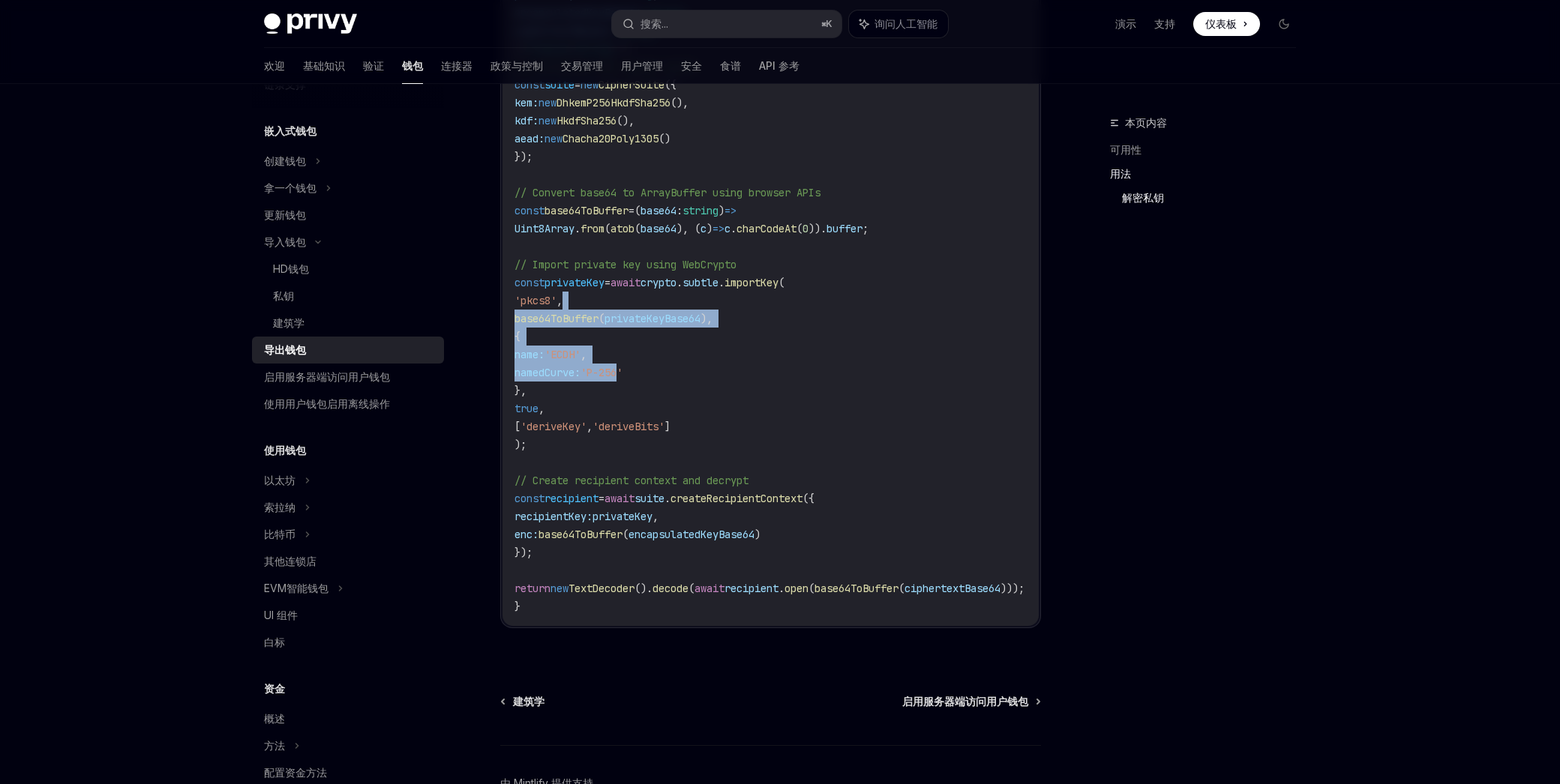
drag, startPoint x: 624, startPoint y: 313, endPoint x: 662, endPoint y: 397, distance: 92.2
click at [661, 395] on code "import { CipherSuite , DhkemP256HkdfSha256 , HkdfSha256 } from '@hpke/core' ; i…" at bounding box center [820, 138] width 612 height 953
drag, startPoint x: 662, startPoint y: 397, endPoint x: 654, endPoint y: 382, distance: 17.0
click at [662, 397] on code "import { CipherSuite , DhkemP256HkdfSha256 , HkdfSha256 } from '@hpke/core' ; i…" at bounding box center [820, 138] width 612 height 953
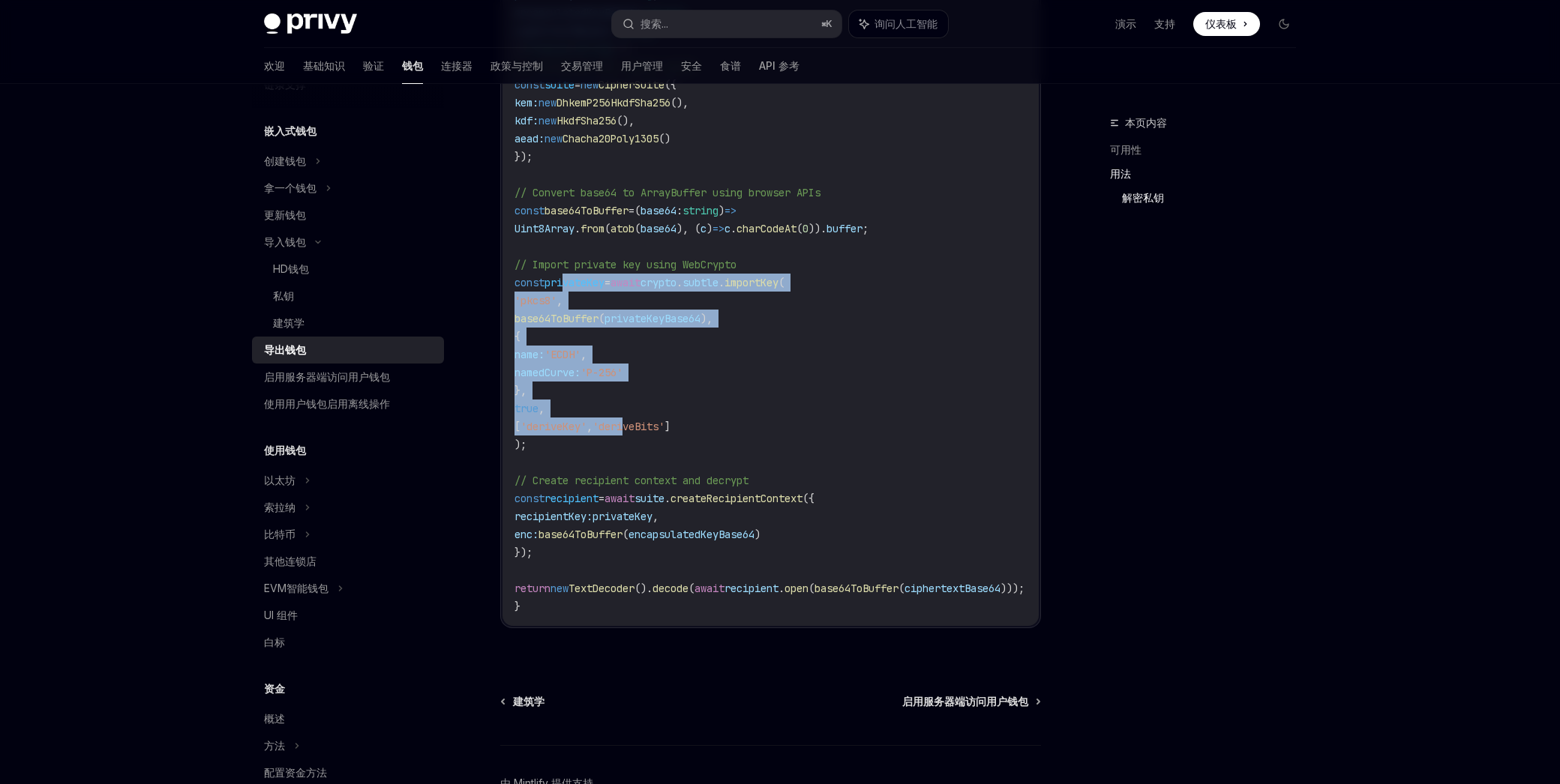
click at [664, 435] on code "import { CipherSuite , DhkemP256HkdfSha256 , HkdfSha256 } from '@hpke/core' ; i…" at bounding box center [820, 138] width 612 height 953
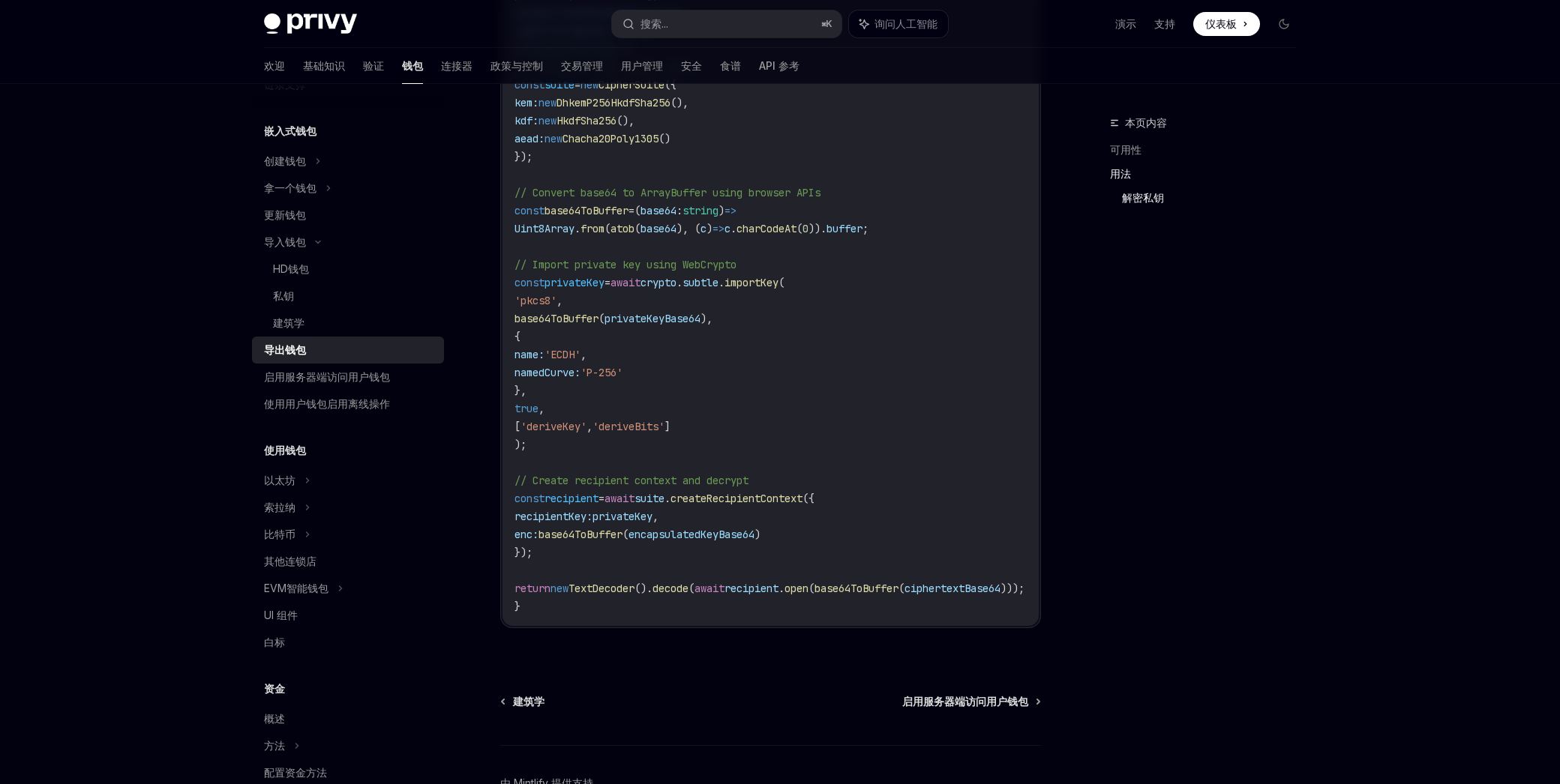
click at [665, 434] on span "'deriveBits'" at bounding box center [628, 426] width 72 height 13
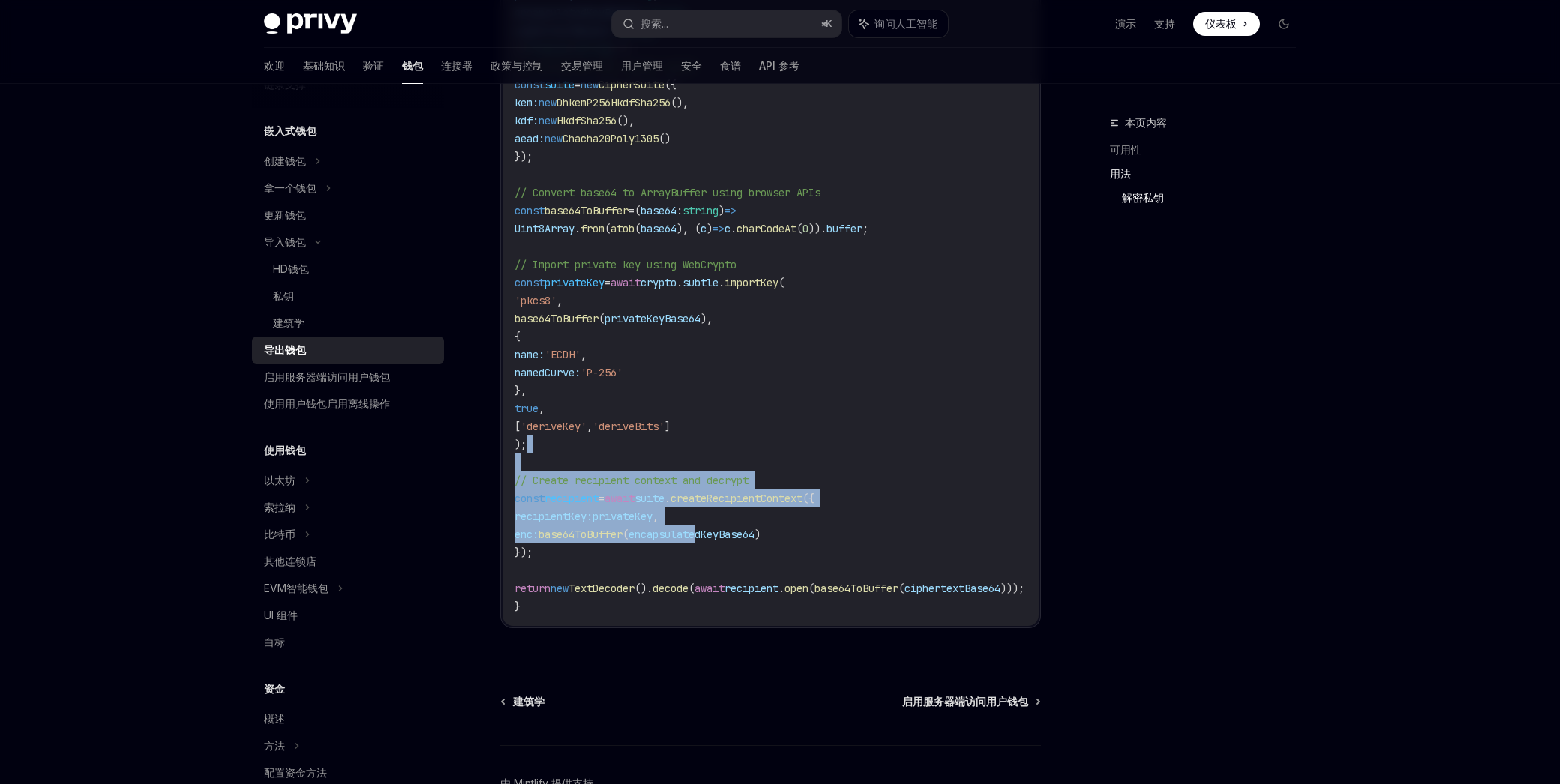
drag, startPoint x: 702, startPoint y: 508, endPoint x: 738, endPoint y: 551, distance: 56.1
click at [733, 546] on code "import { CipherSuite , DhkemP256HkdfSha256 , HkdfSha256 } from '@hpke/core' ; i…" at bounding box center [820, 138] width 612 height 953
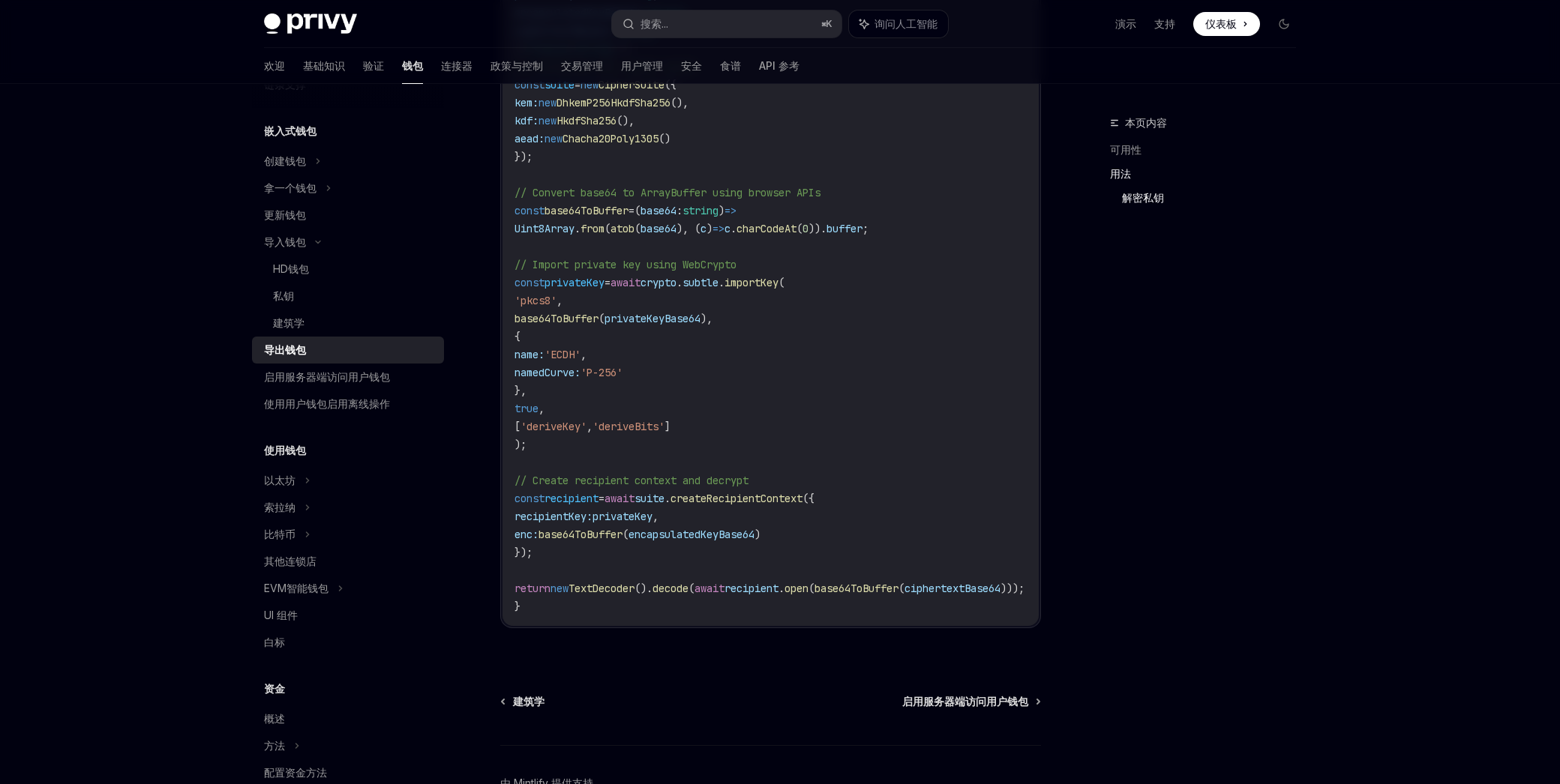
click at [749, 557] on code "import { CipherSuite , DhkemP256HkdfSha256 , HkdfSha256 } from '@hpke/core' ; i…" at bounding box center [820, 138] width 612 height 953
click at [665, 505] on span "suite" at bounding box center [649, 498] width 30 height 13
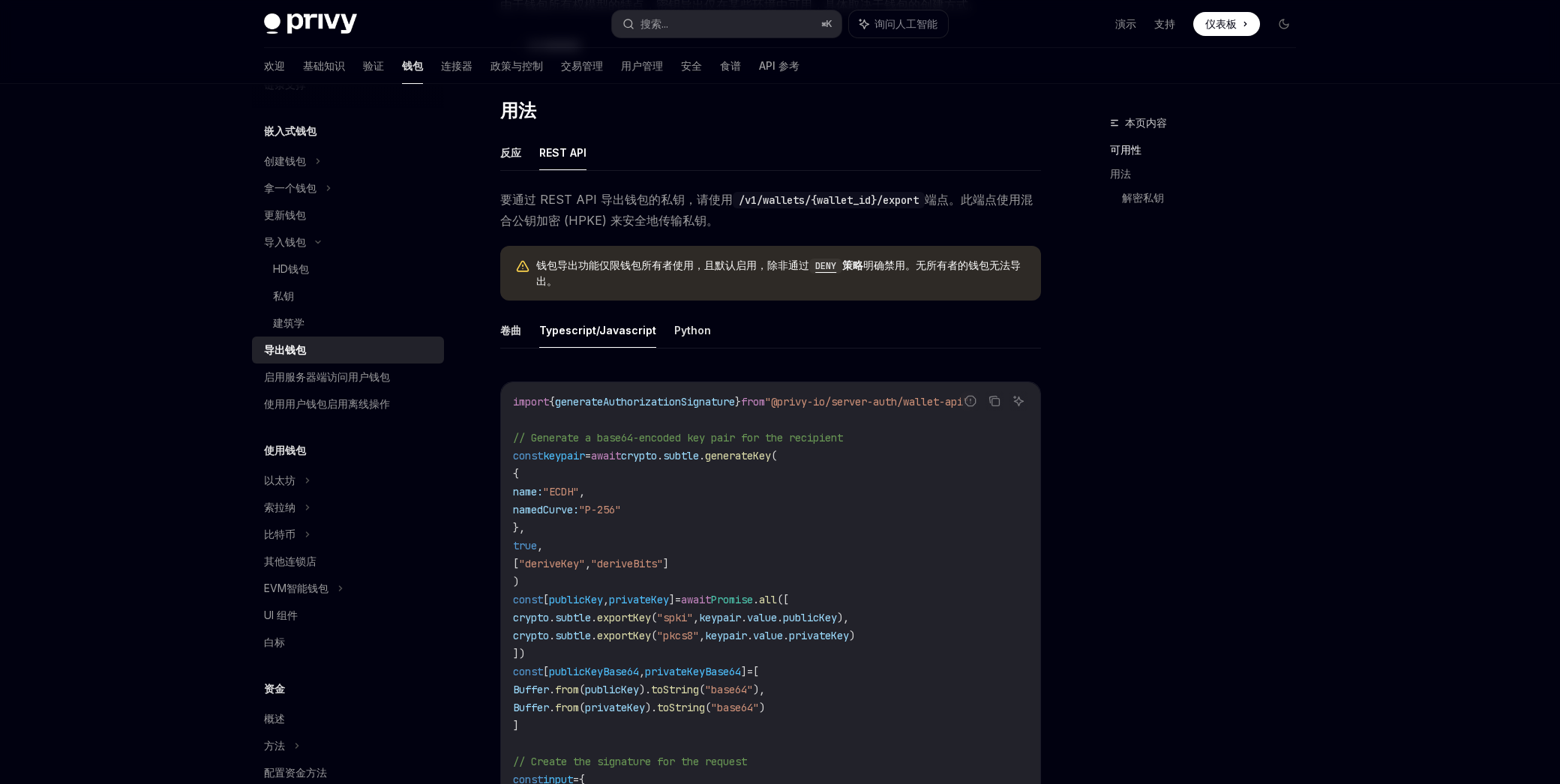
scroll to position [0, 0]
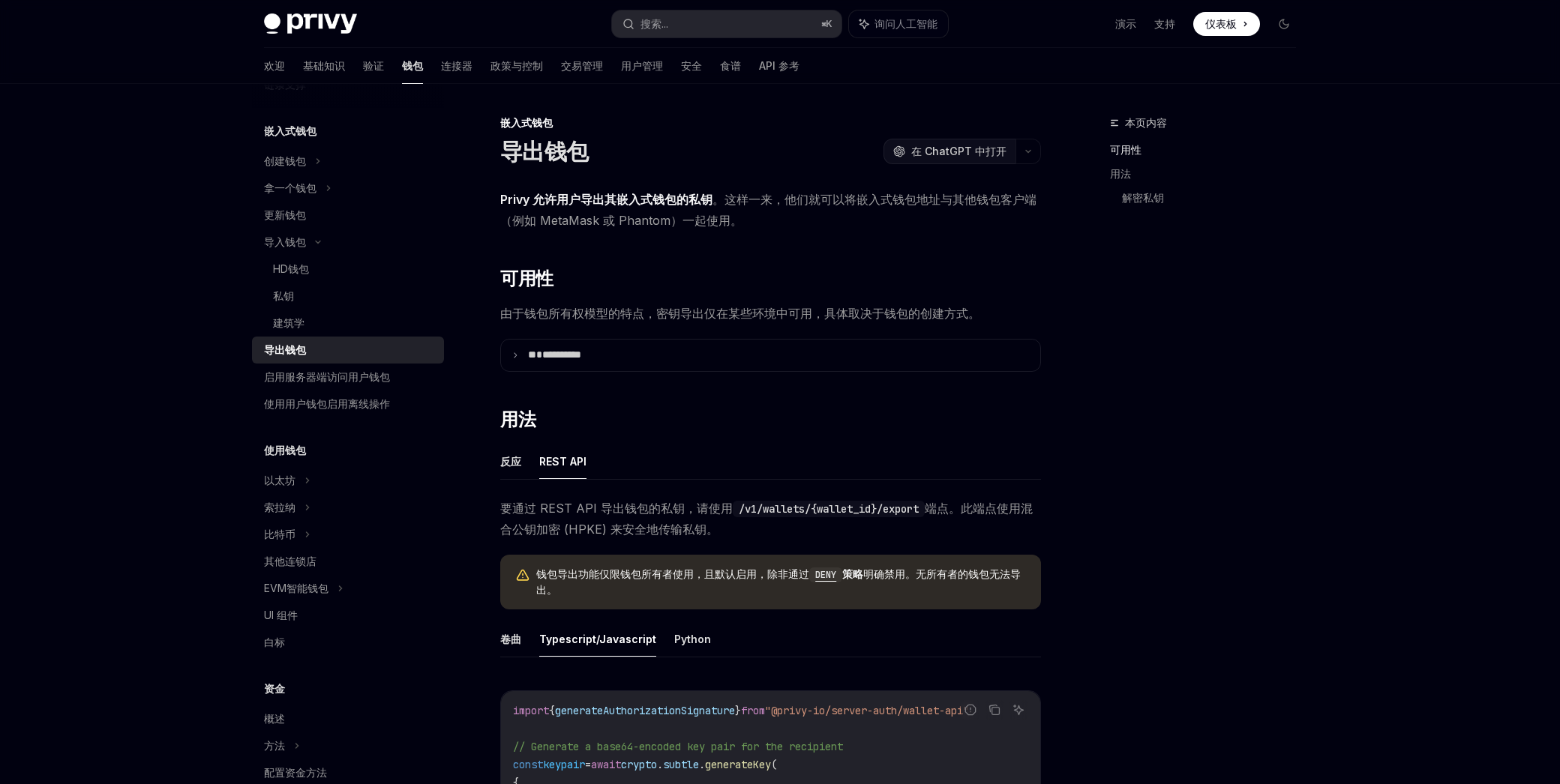
click at [949, 147] on font "在 ChatGPT 中打开" at bounding box center [958, 151] width 96 height 12
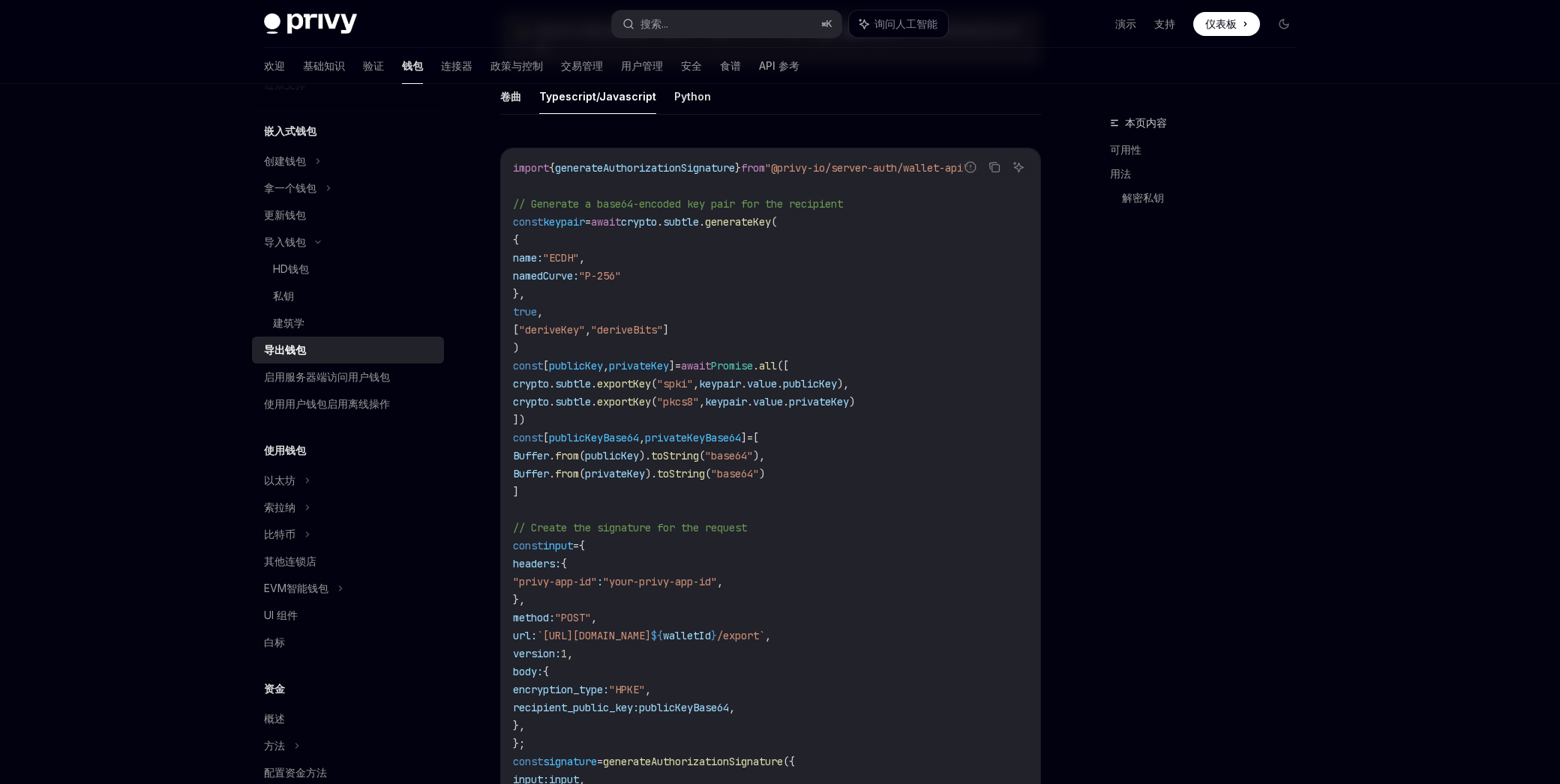
scroll to position [565, 0]
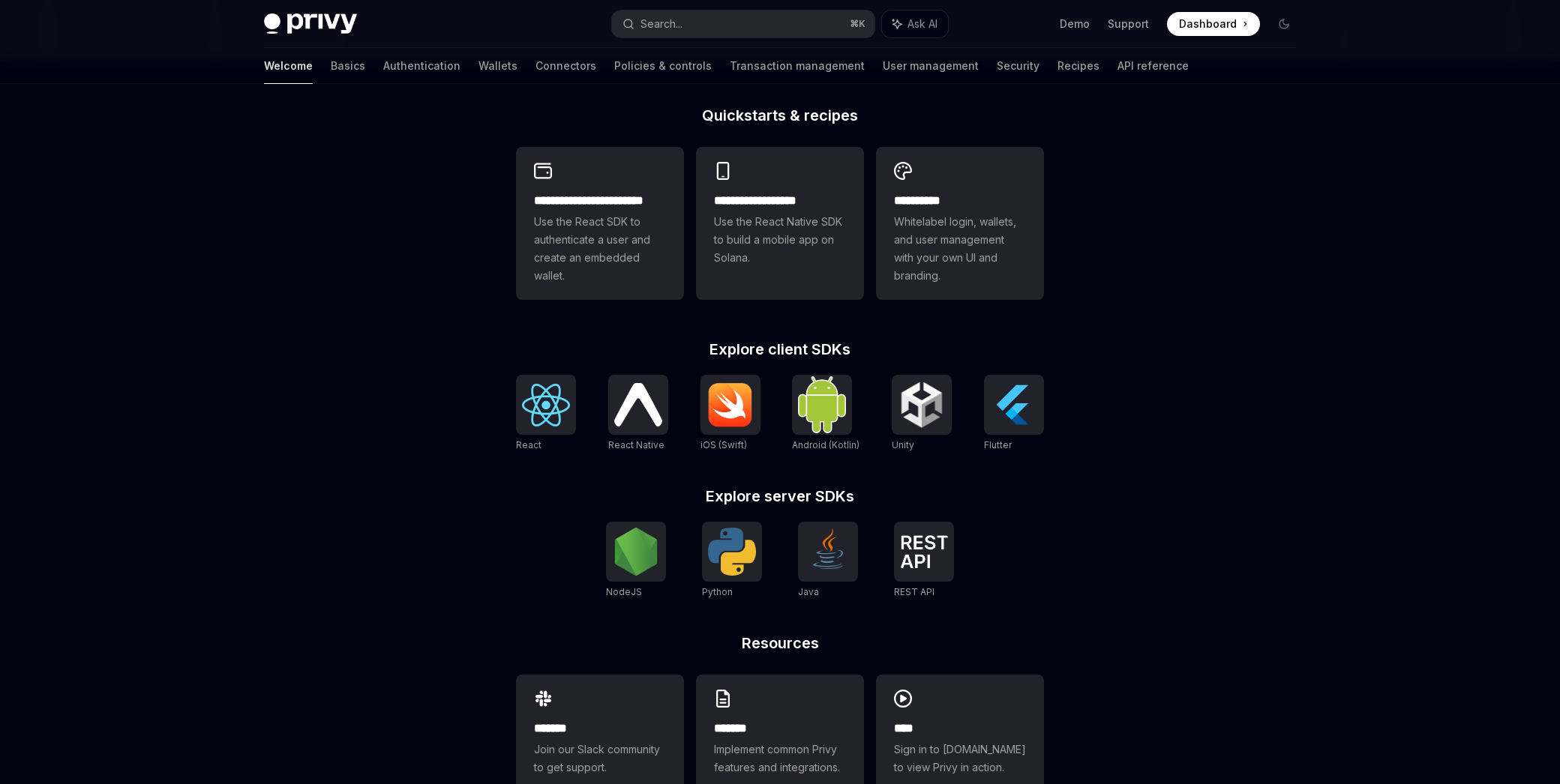
scroll to position [408, 0]
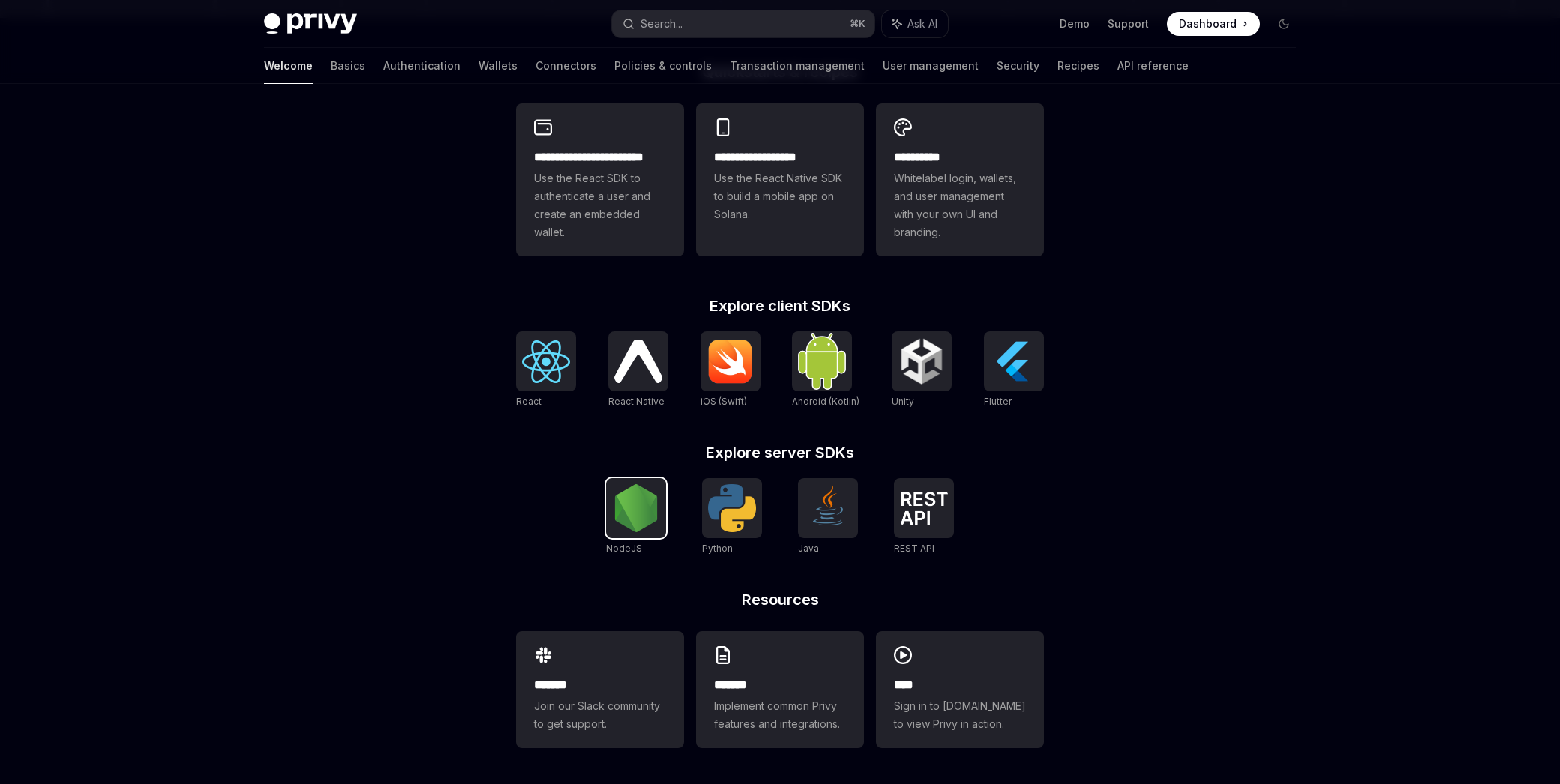
click at [629, 500] on img at bounding box center [636, 508] width 48 height 48
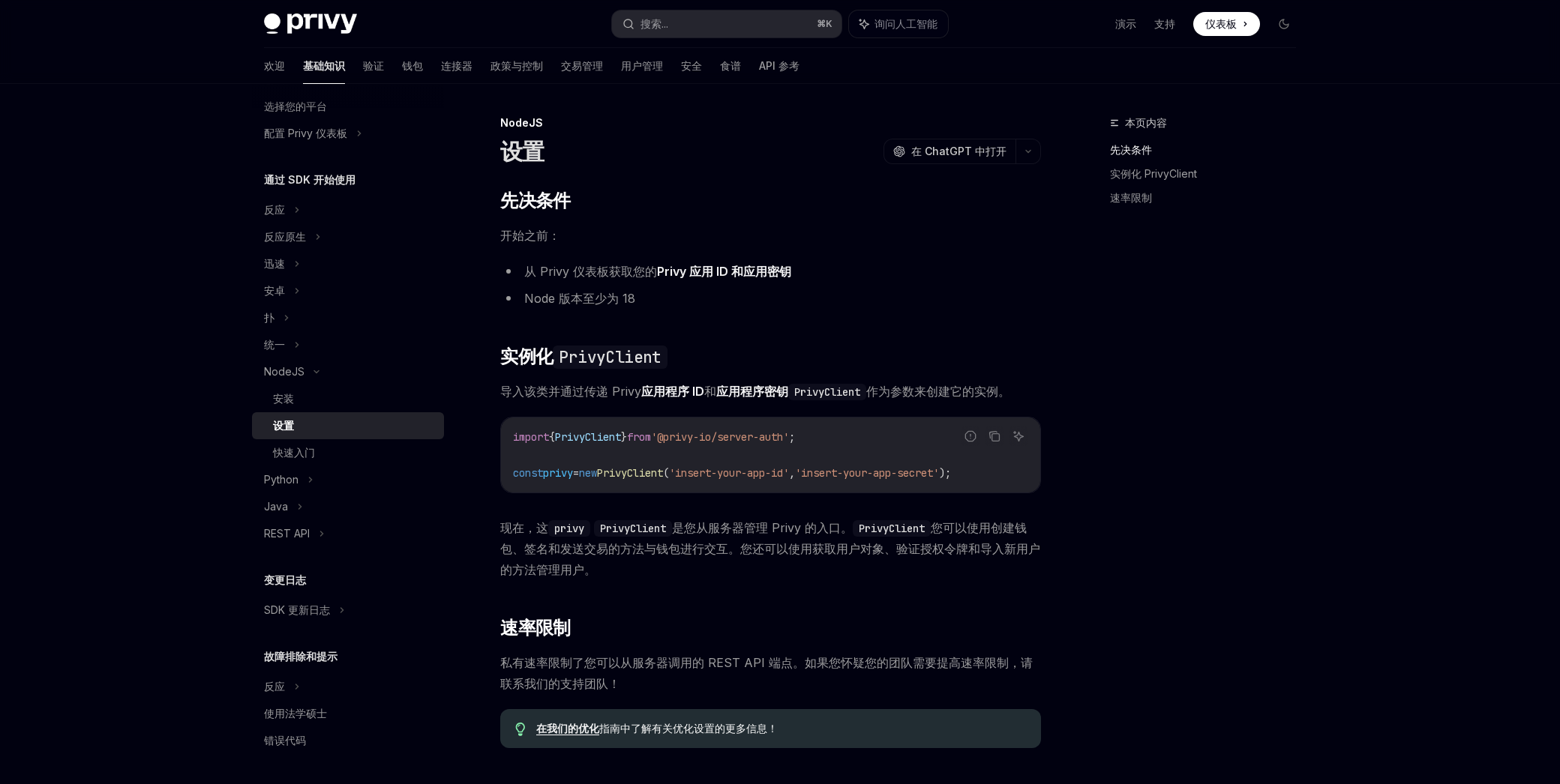
click at [564, 275] on font "从 Privy 仪表板" at bounding box center [566, 271] width 85 height 15
drag, startPoint x: 611, startPoint y: 279, endPoint x: 622, endPoint y: 301, distance: 24.6
click at [622, 301] on ul "从 Privy 仪表板 获取您的 Privy 应用 ID 和应用密钥 Node 版本至少为 18" at bounding box center [770, 285] width 541 height 48
click at [622, 301] on font "Node 版本至少为 18" at bounding box center [579, 298] width 111 height 15
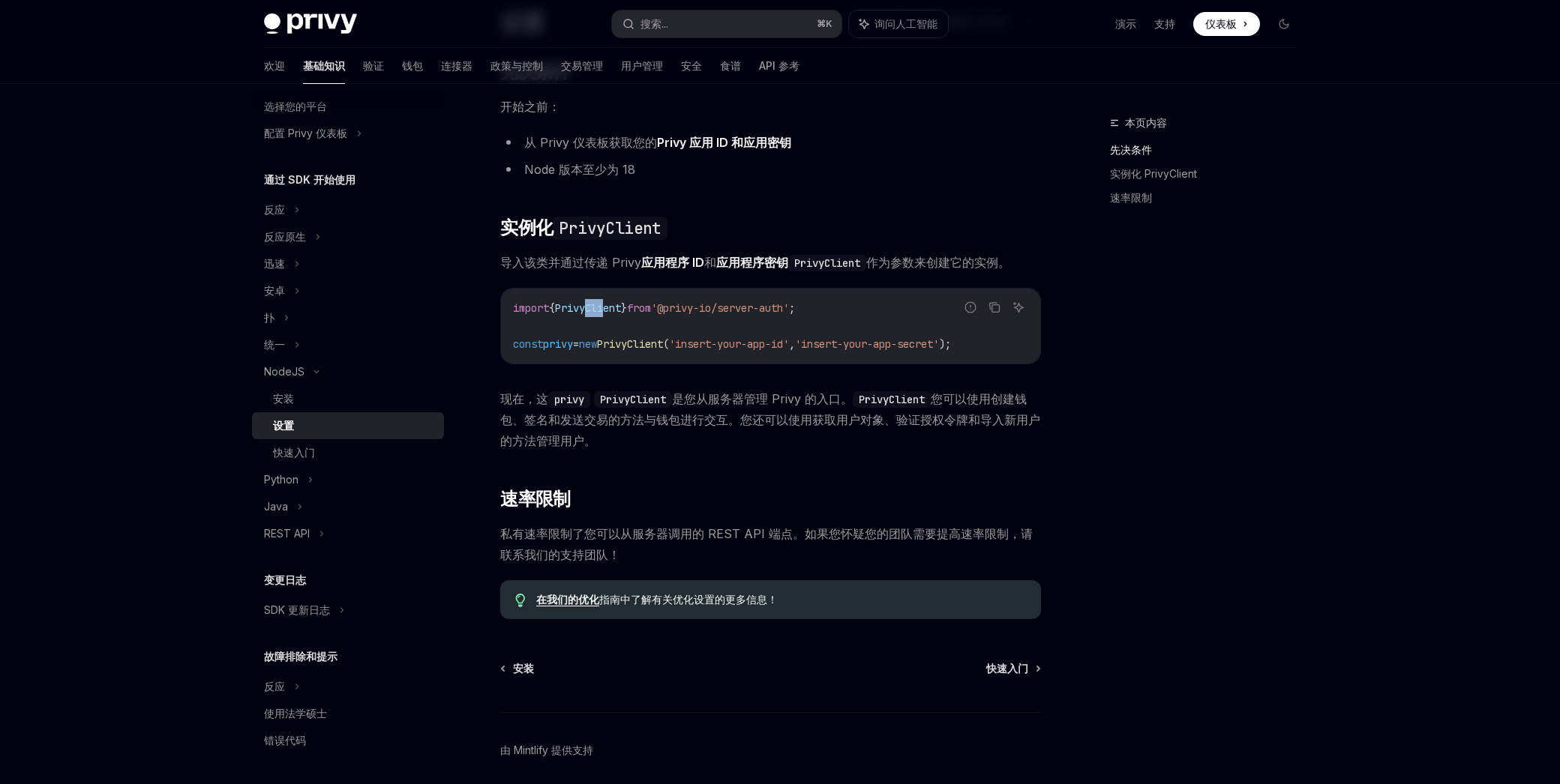
click at [618, 315] on code "import { PrivyClient } from '@privy-io/server-auth' ; const privy = new PrivyCl…" at bounding box center [770, 326] width 515 height 54
drag, startPoint x: 618, startPoint y: 315, endPoint x: 619, endPoint y: 344, distance: 29.0
click at [619, 317] on code "import { PrivyClient } from '@privy-io/server-auth' ; const privy = new PrivyCl…" at bounding box center [770, 326] width 515 height 54
drag, startPoint x: 640, startPoint y: 347, endPoint x: 756, endPoint y: 349, distance: 116.0
click at [755, 349] on span "const privy = new PrivyClient ( 'insert-your-app-id' , 'insert-your-app-secret'…" at bounding box center [731, 343] width 438 height 13
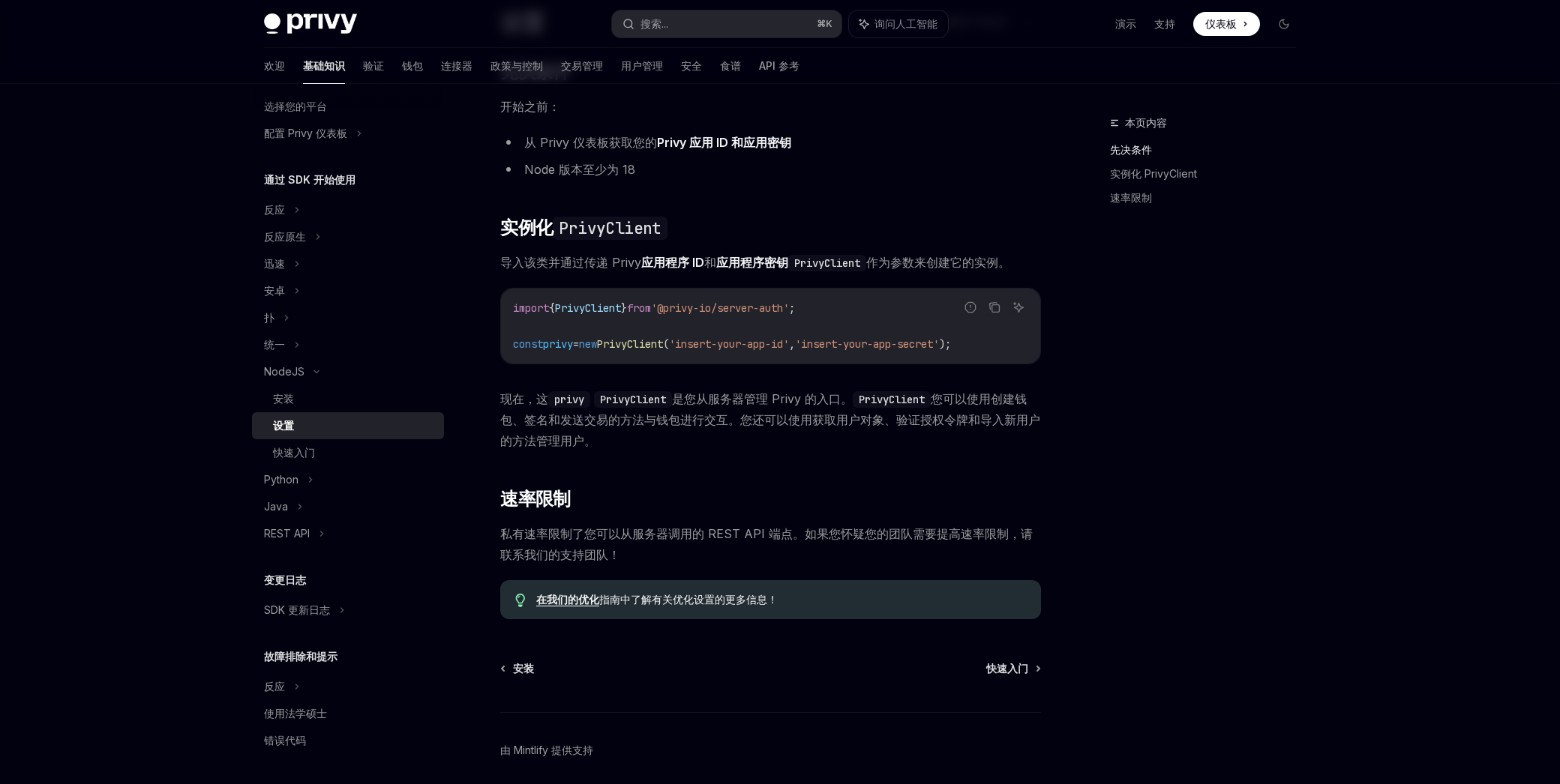
click at [756, 349] on span "'insert-your-app-id'" at bounding box center [729, 343] width 120 height 13
drag, startPoint x: 783, startPoint y: 336, endPoint x: 800, endPoint y: 337, distance: 17.0
click at [794, 336] on code "import { PrivyClient } from '@privy-io/server-auth' ; const privy = new PrivyCl…" at bounding box center [770, 326] width 515 height 54
click at [789, 337] on span "'insert-your-app-id'" at bounding box center [729, 343] width 120 height 13
click at [689, 335] on code "import { PrivyClient } from '@privy-io/server-auth' ; const privy = new PrivyCl…" at bounding box center [770, 326] width 515 height 54
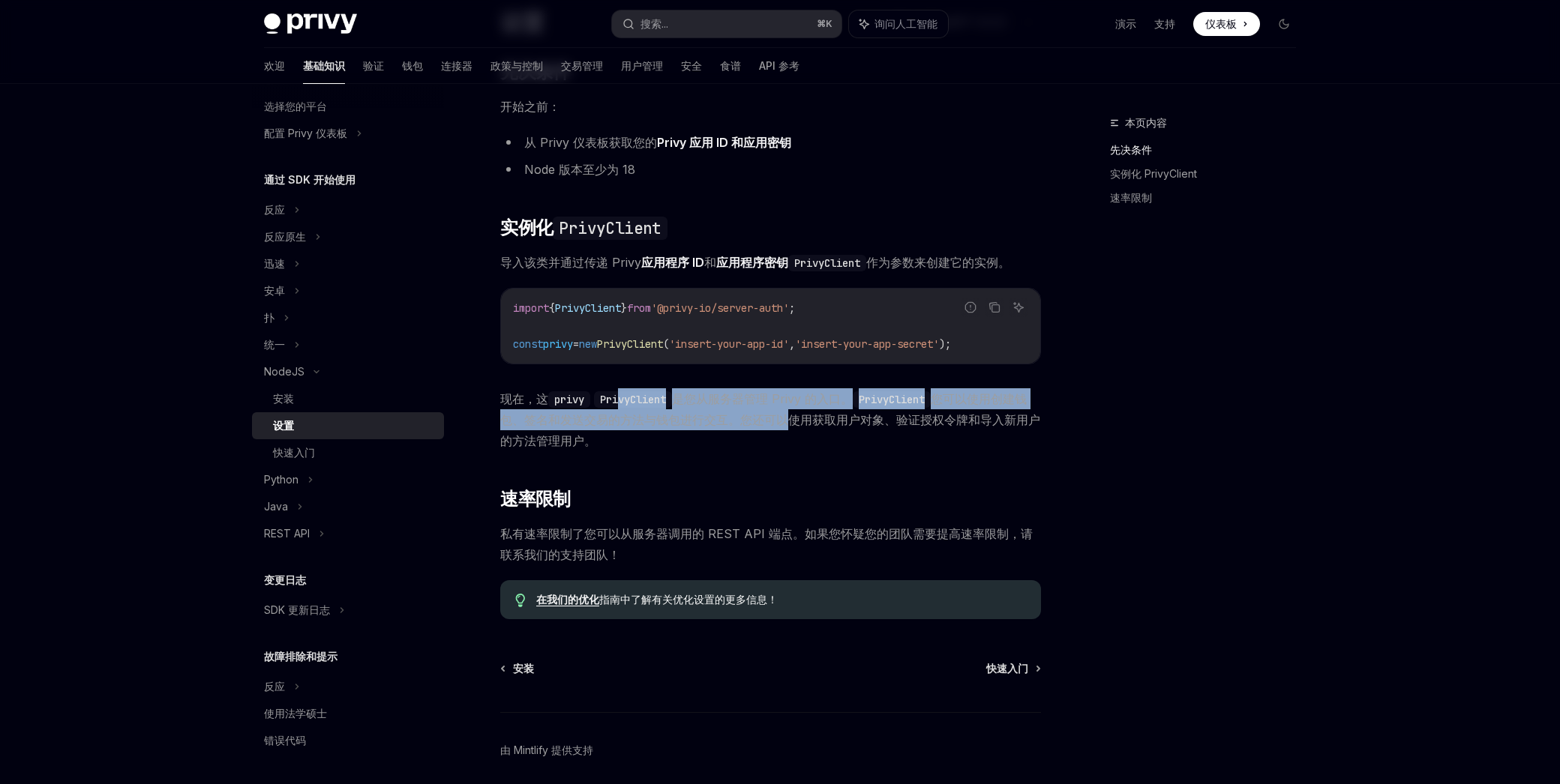
drag, startPoint x: 633, startPoint y: 395, endPoint x: 783, endPoint y: 422, distance: 152.4
click at [783, 422] on span "现在，这 privy PrivyClient 是您从服务器管理 Privy 的入口。 PrivyClient 您可以使用创建钱包、签名和发送交易的方法与钱包进…" at bounding box center [770, 420] width 541 height 63
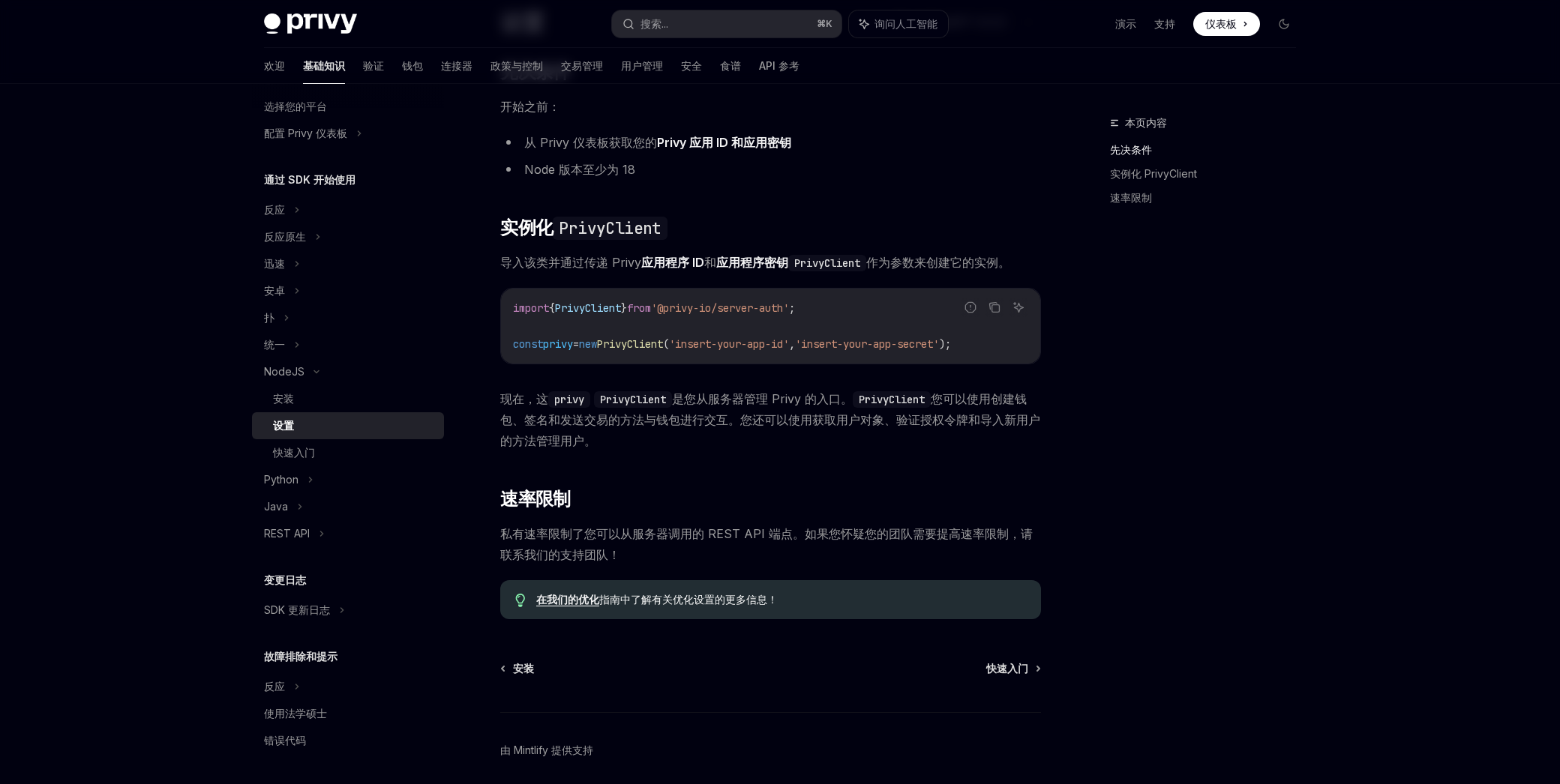
click at [784, 422] on font "您可以使用创建钱包、签名和发送交易的方法与钱包进行交互。您还可以使用获取用户对象、验证授权令牌和导入新用户的方法管理用户。" at bounding box center [770, 420] width 540 height 57
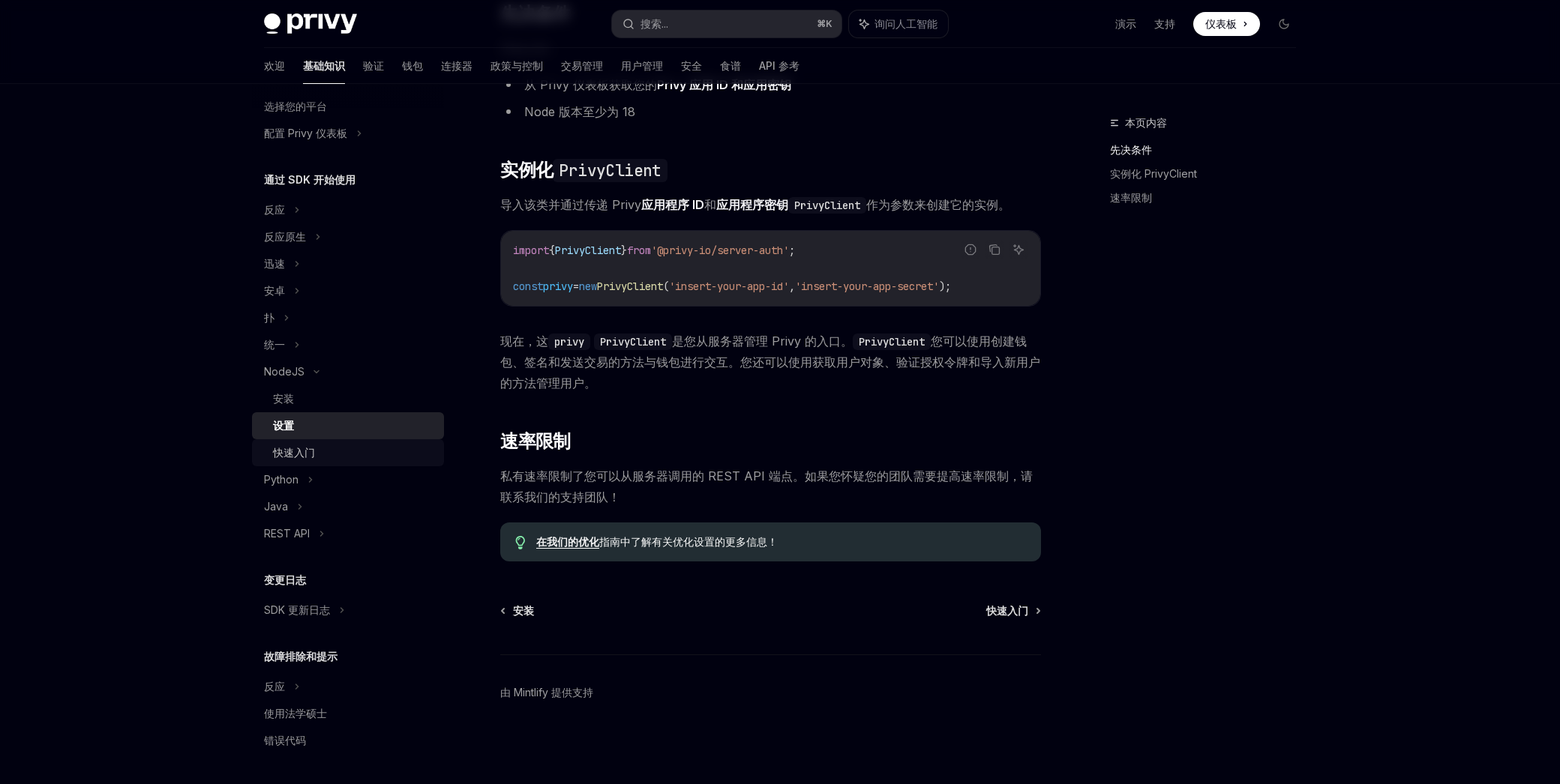
drag, startPoint x: 330, startPoint y: 451, endPoint x: 364, endPoint y: 447, distance: 34.2
click at [330, 451] on div "快速入门" at bounding box center [354, 452] width 162 height 18
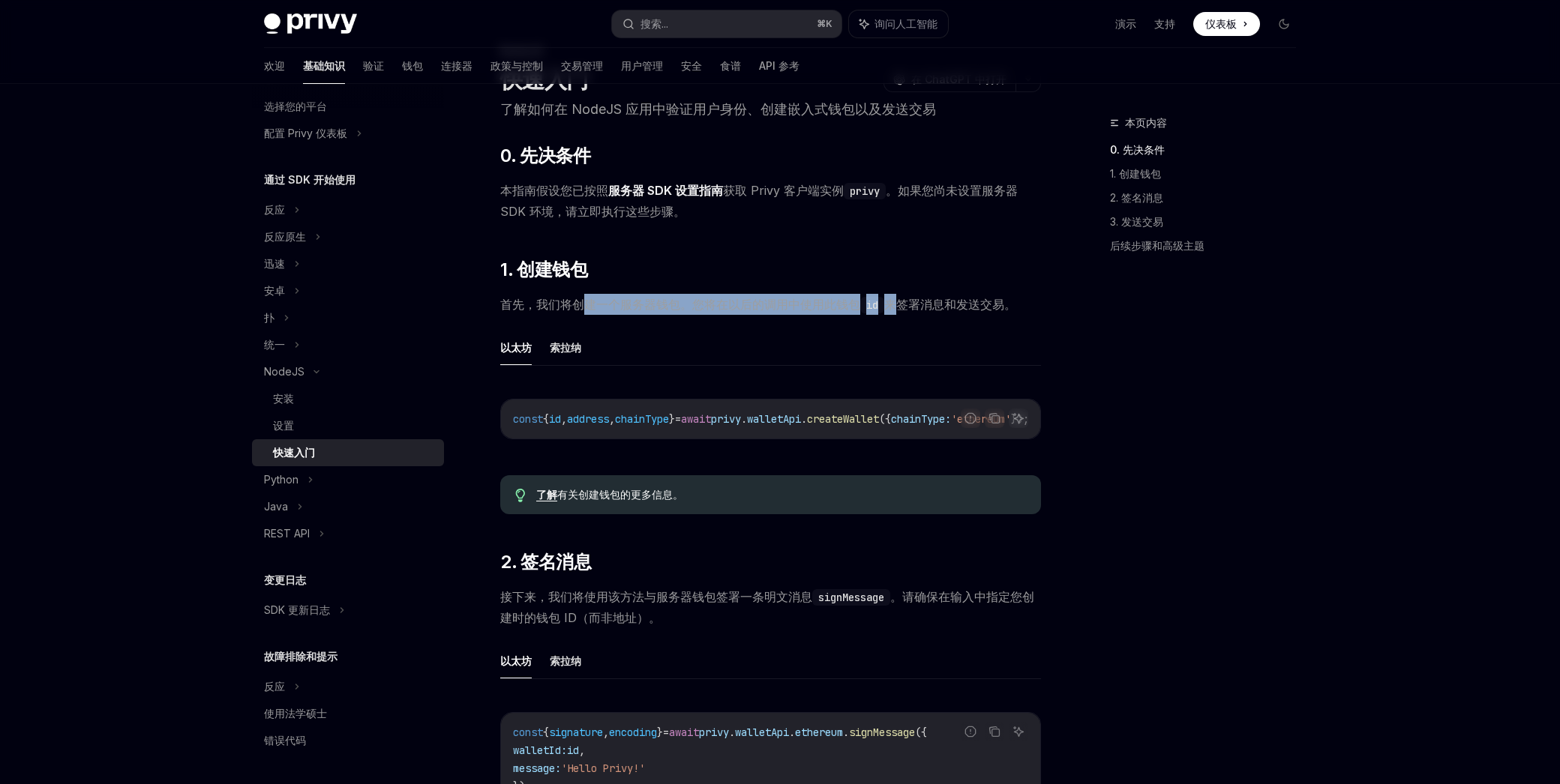
drag, startPoint x: 768, startPoint y: 313, endPoint x: 909, endPoint y: 312, distance: 141.0
click at [909, 312] on span "首先，我们将创建一个服务器钱包。您将在以后的调用中使用此钱包 id 来签署消息和发送交易。" at bounding box center [770, 304] width 541 height 21
click at [909, 312] on span "首先，我们将创建一个服务器钱包。您将在以后的调用中使用此钱包 id 来签署消息和发送交易。" at bounding box center [770, 304] width 541 height 21
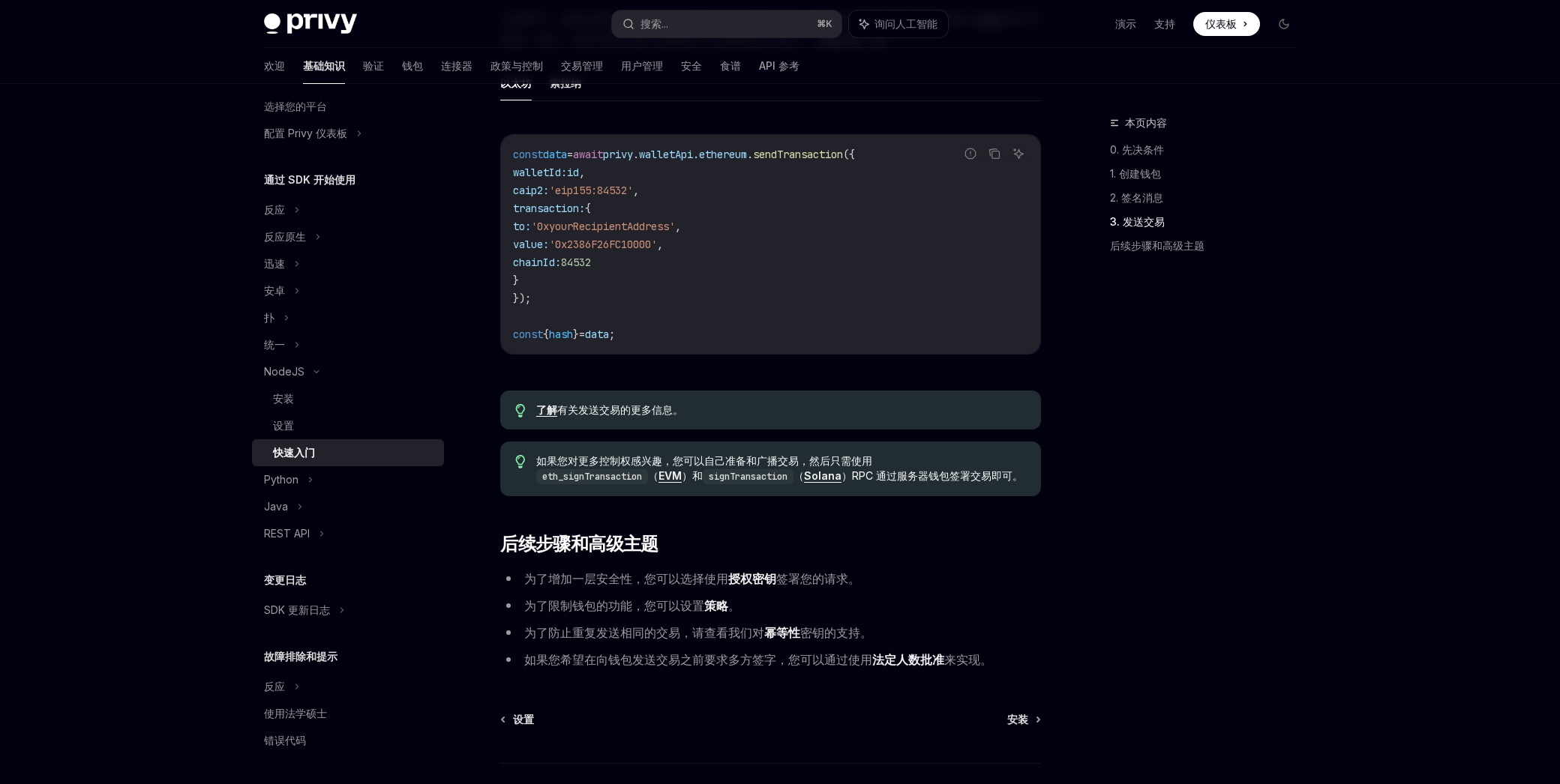
scroll to position [1273, 0]
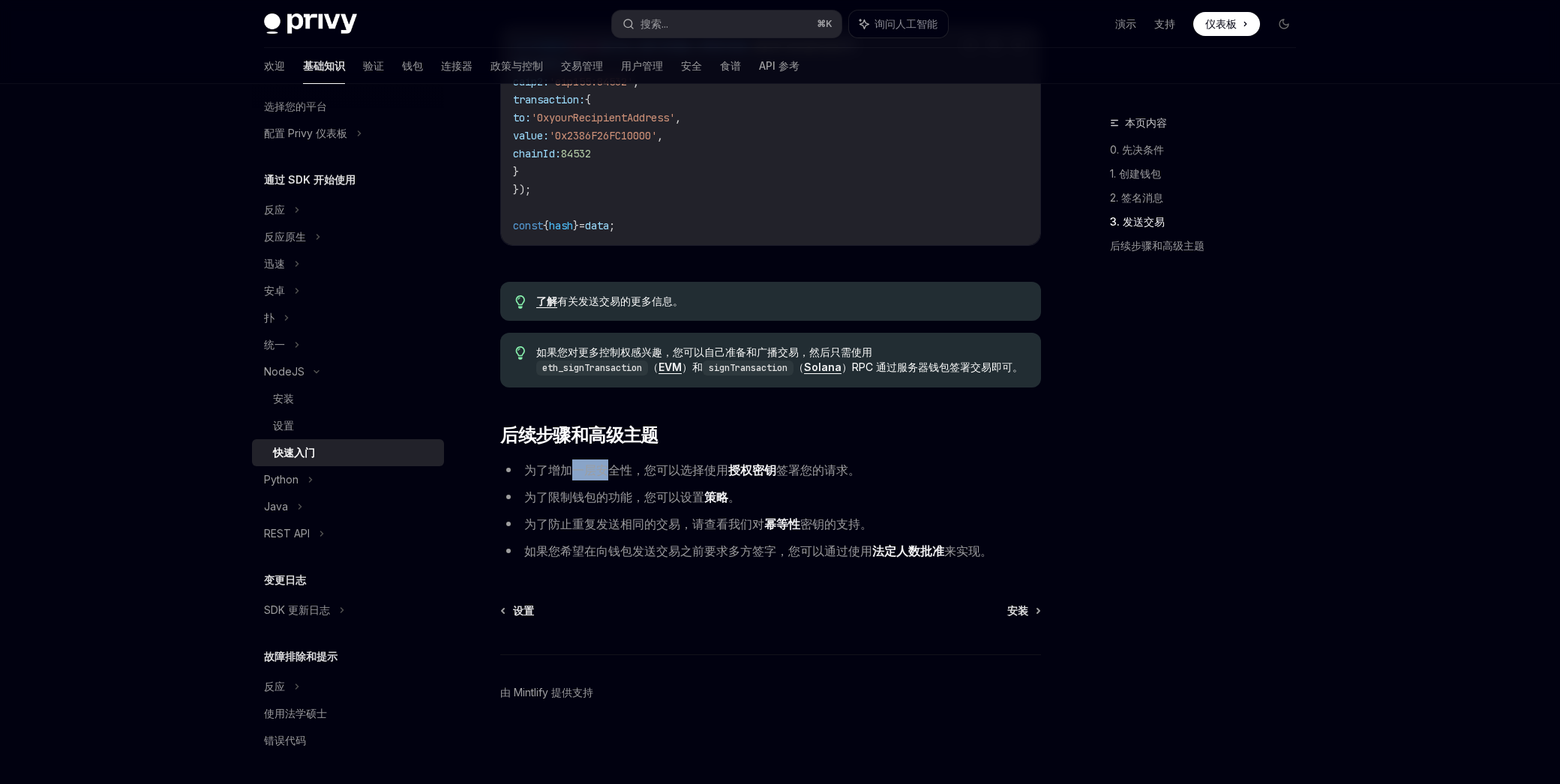
drag, startPoint x: 568, startPoint y: 471, endPoint x: 612, endPoint y: 472, distance: 44.0
click at [612, 472] on font "为了增加一层安全性，您可以选择使用" at bounding box center [626, 469] width 204 height 15
drag, startPoint x: 612, startPoint y: 472, endPoint x: 825, endPoint y: 471, distance: 213.0
click at [825, 471] on li "为了增加一层安全性，您可以选择使用 授权密钥 签署您的请求。" at bounding box center [770, 469] width 541 height 21
drag, startPoint x: 825, startPoint y: 471, endPoint x: 731, endPoint y: 470, distance: 94.0
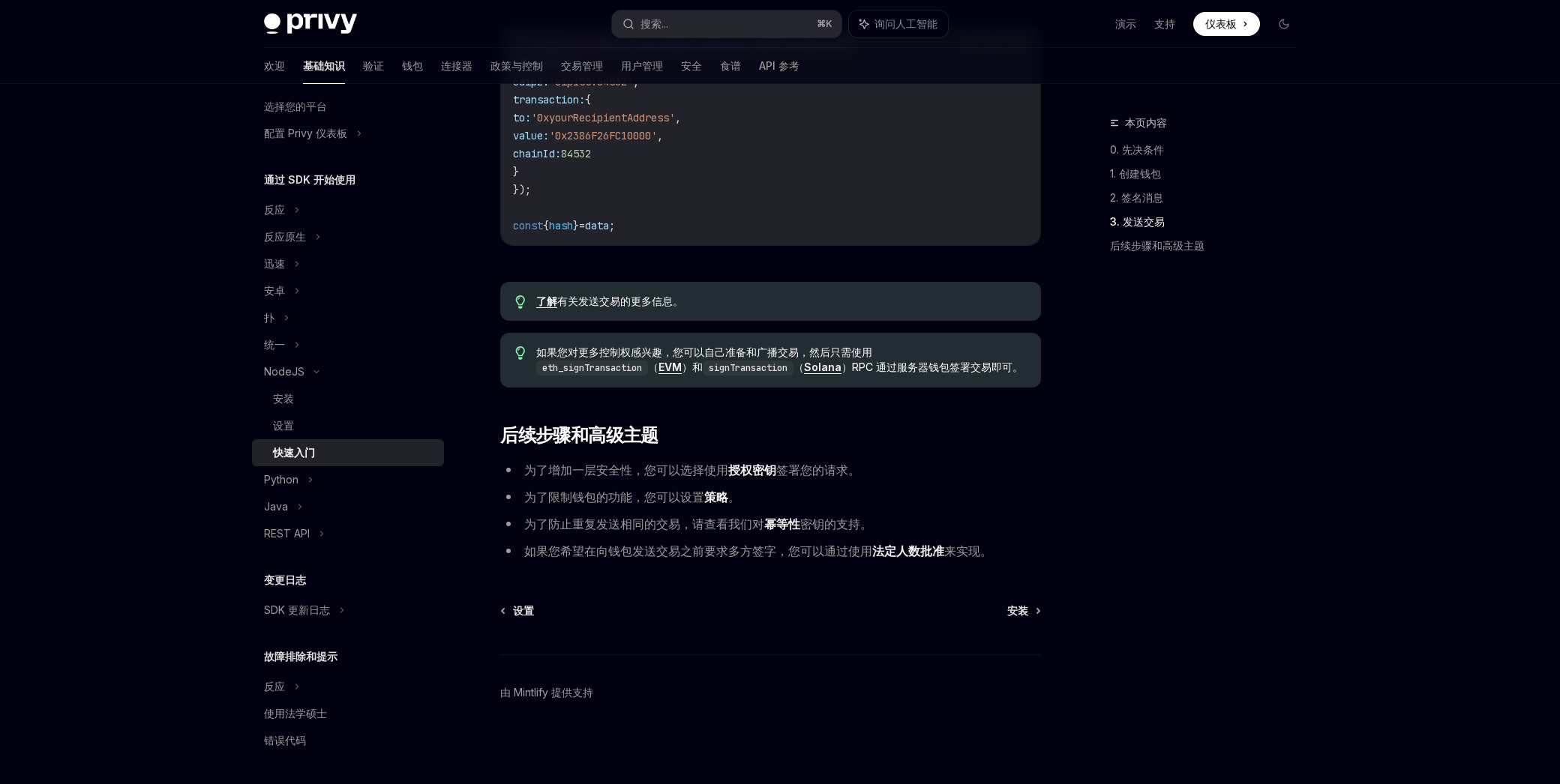
click at [825, 471] on font "签署您的请求。" at bounding box center [818, 469] width 84 height 15
click at [606, 495] on font "为了限制钱包的功能，您可以设置" at bounding box center [614, 497] width 180 height 15
click at [619, 497] on font "为了限制钱包的功能，您可以设置" at bounding box center [614, 497] width 180 height 15
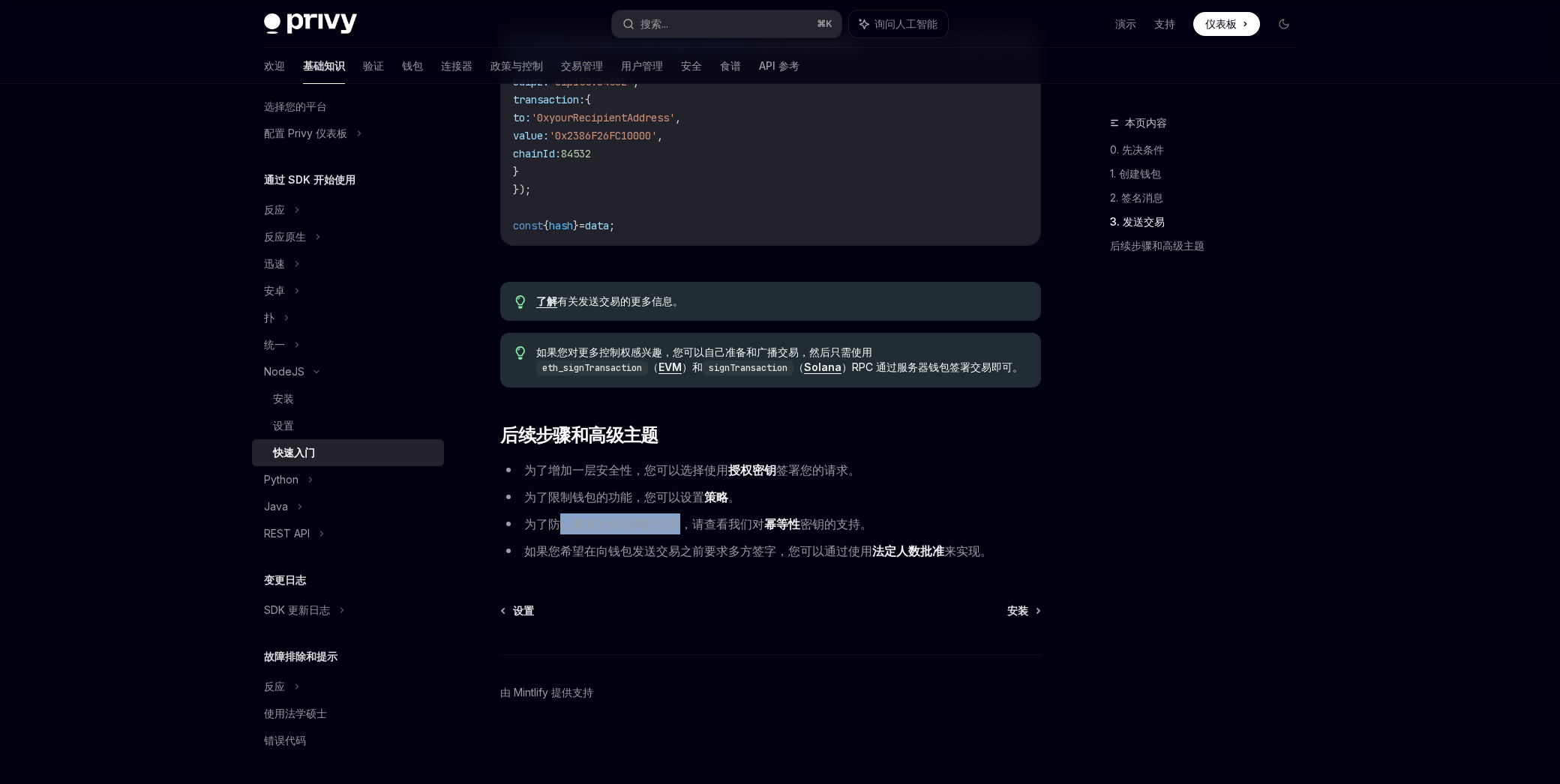
drag, startPoint x: 620, startPoint y: 529, endPoint x: 682, endPoint y: 531, distance: 62.0
click at [682, 531] on font "为了防止重复发送相同的交易，请查看我们对" at bounding box center [644, 524] width 240 height 15
drag, startPoint x: 682, startPoint y: 531, endPoint x: 611, endPoint y: 523, distance: 71.4
click at [682, 531] on font "为了防止重复发送相同的交易，请查看我们对" at bounding box center [644, 524] width 240 height 15
drag, startPoint x: 601, startPoint y: 523, endPoint x: 676, endPoint y: 526, distance: 75.1
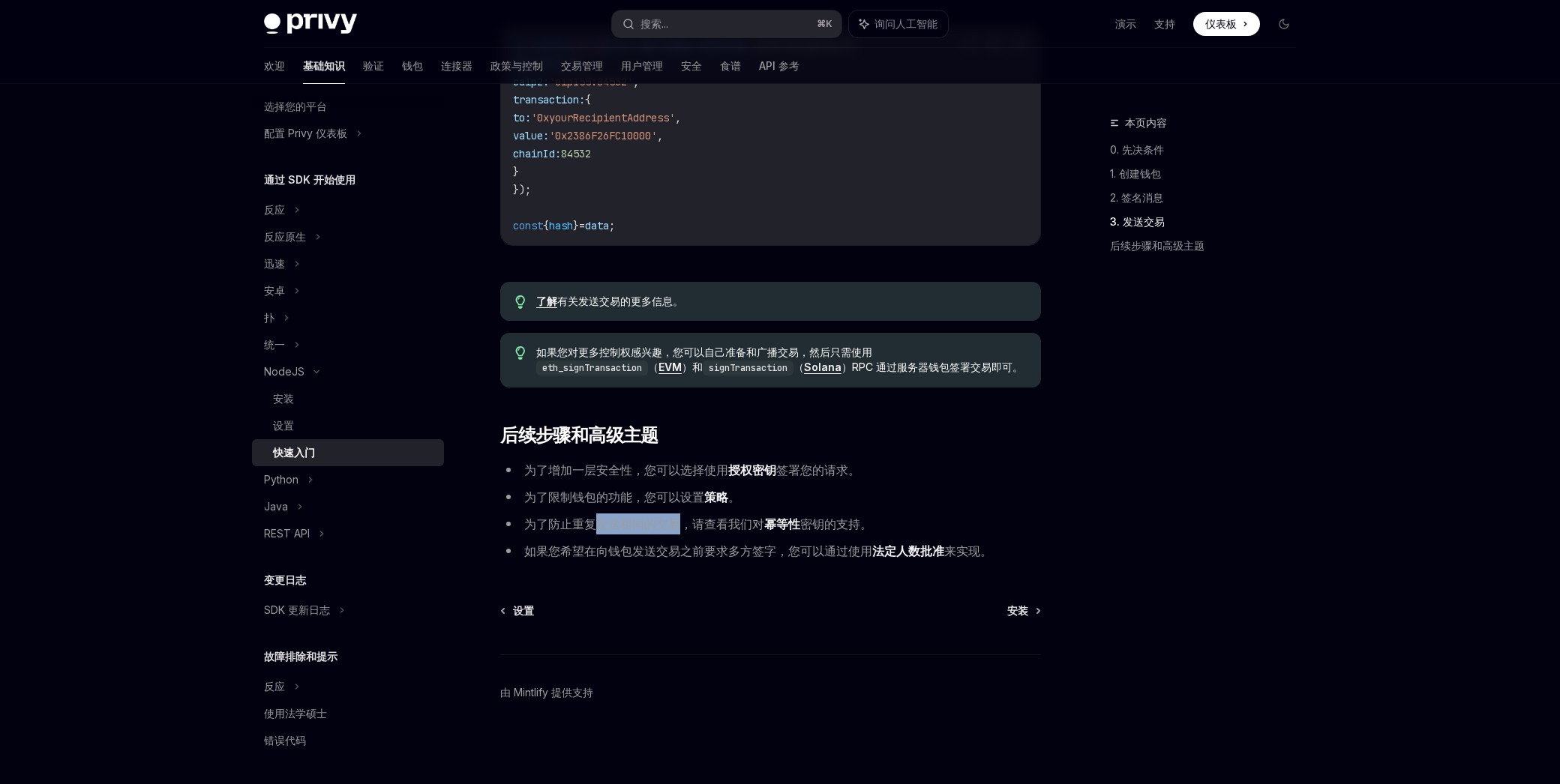
click at [676, 526] on font "为了防止重复发送相同的交易，请查看我们对" at bounding box center [644, 524] width 240 height 15
drag, startPoint x: 676, startPoint y: 526, endPoint x: 629, endPoint y: 526, distance: 47.0
click at [676, 526] on font "为了防止重复发送相同的交易，请查看我们对" at bounding box center [644, 524] width 240 height 15
drag, startPoint x: 623, startPoint y: 527, endPoint x: 739, endPoint y: 528, distance: 116.0
click at [739, 528] on font "为了防止重复发送相同的交易，请查看我们对" at bounding box center [644, 524] width 240 height 15
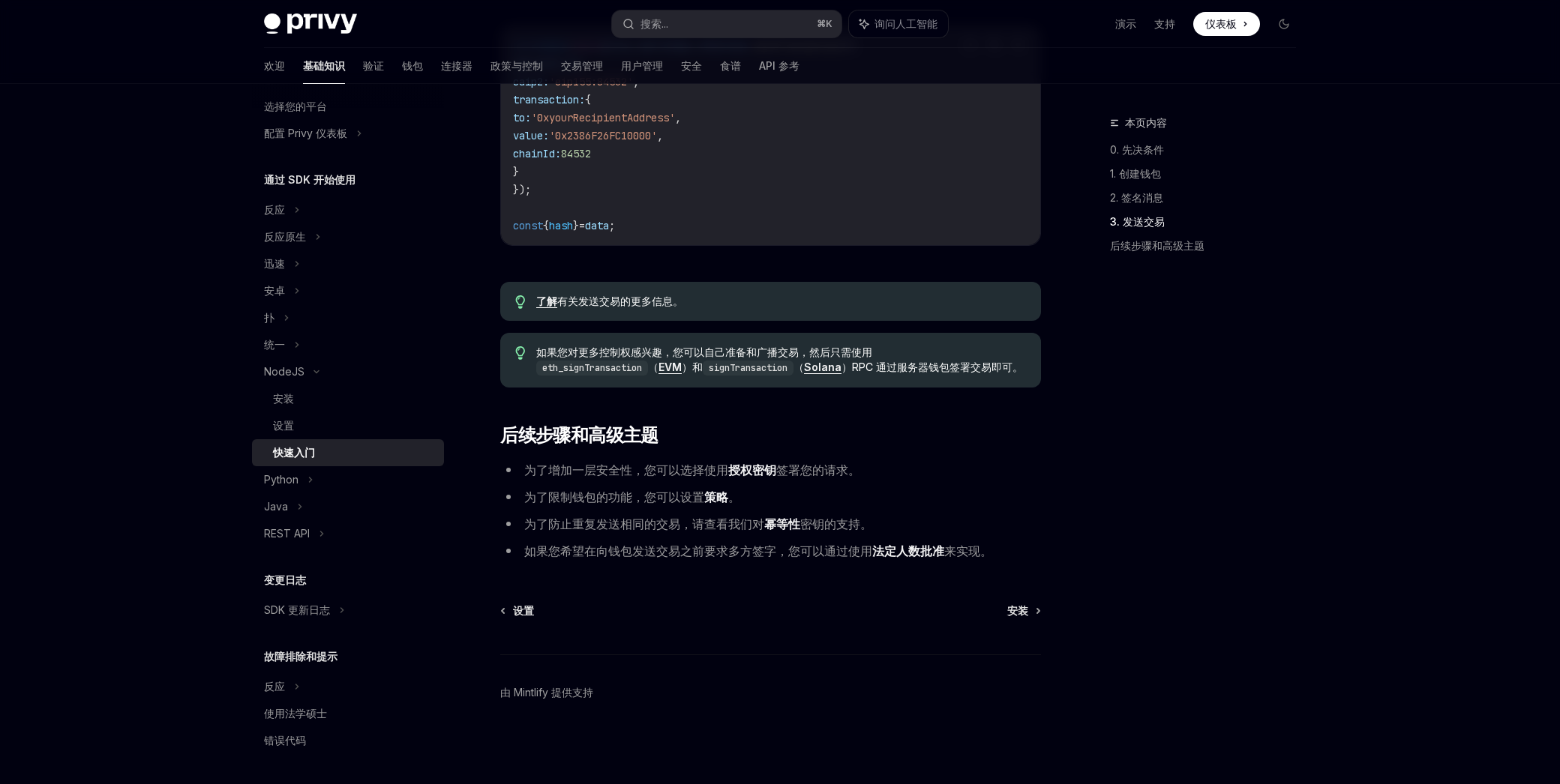
drag, startPoint x: 739, startPoint y: 528, endPoint x: 661, endPoint y: 549, distance: 80.8
click at [738, 528] on font "为了防止重复发送相同的交易，请查看我们对" at bounding box center [644, 524] width 240 height 15
drag, startPoint x: 603, startPoint y: 553, endPoint x: 658, endPoint y: 547, distance: 55.3
click at [783, 560] on li "如果您希望在向钱包发送交易之前要求多方签字，您可以通过使用 法定人数批准 来实现。" at bounding box center [770, 551] width 541 height 21
drag, startPoint x: 648, startPoint y: 547, endPoint x: 731, endPoint y: 549, distance: 83.0
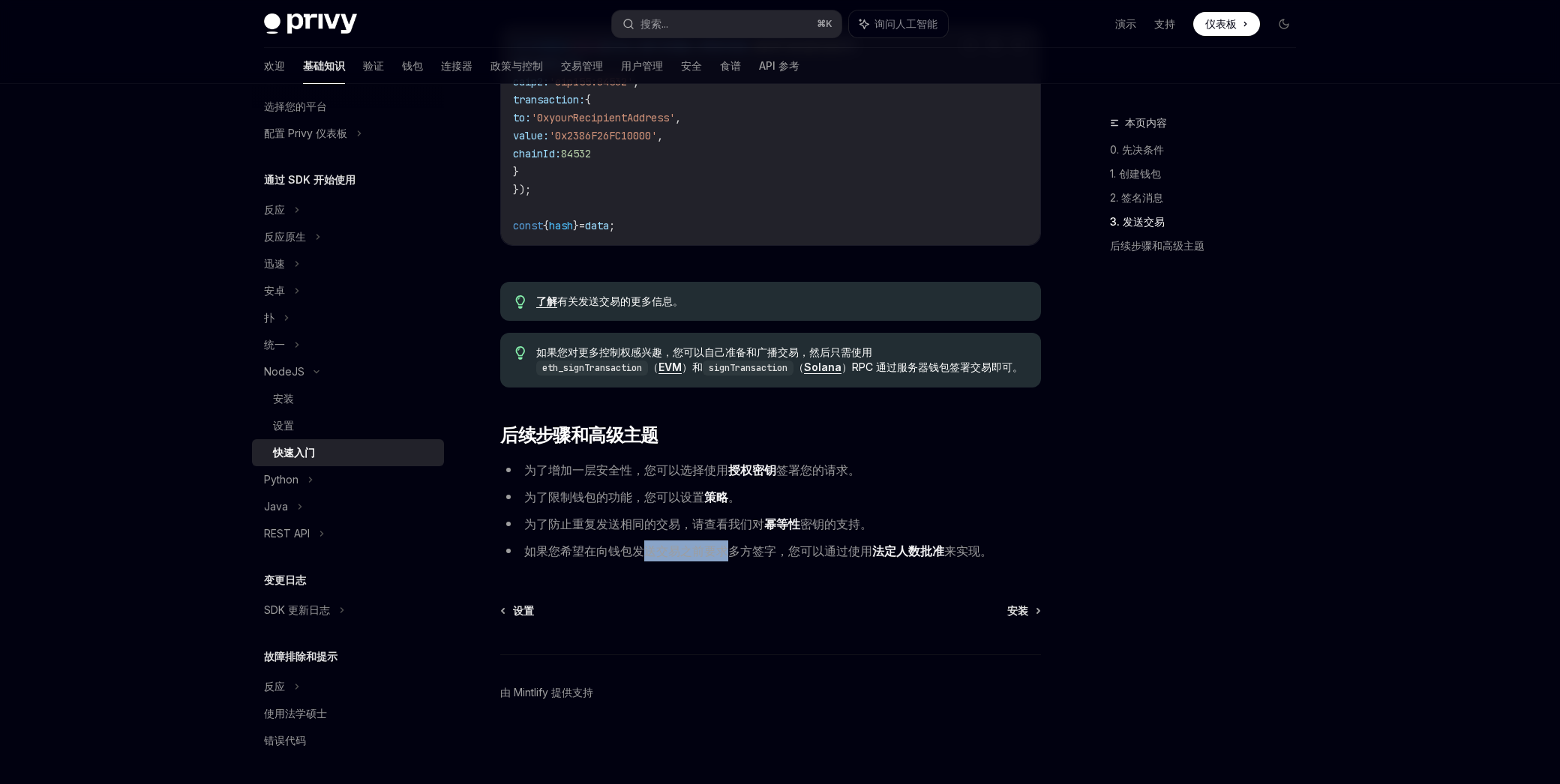
click at [731, 549] on font "如果您希望在向钱包发送交易之前要求多方签字，您可以通过使用" at bounding box center [698, 550] width 348 height 15
click at [1024, 610] on font "安装" at bounding box center [1017, 611] width 21 height 12
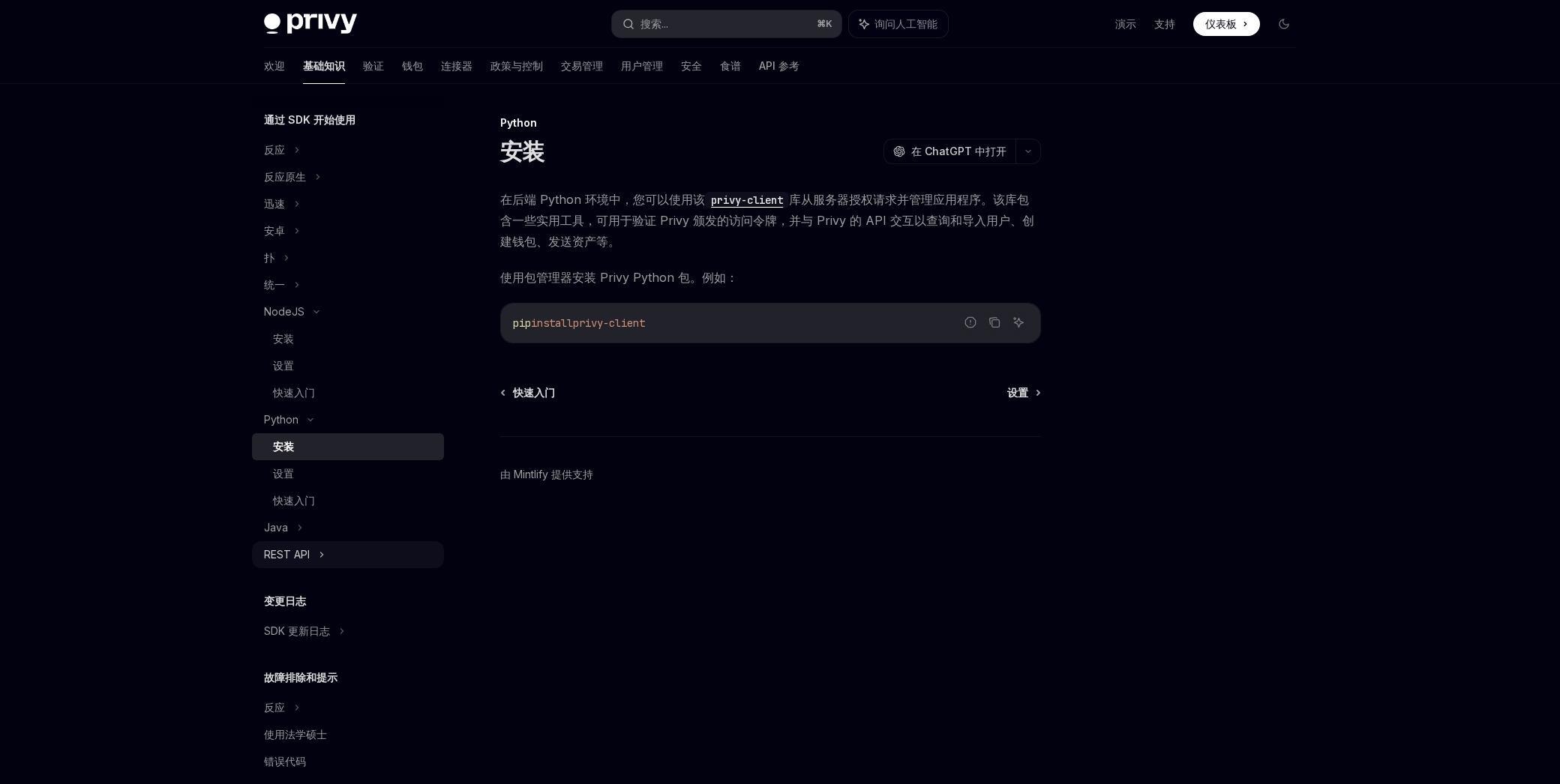
scroll to position [176, 0]
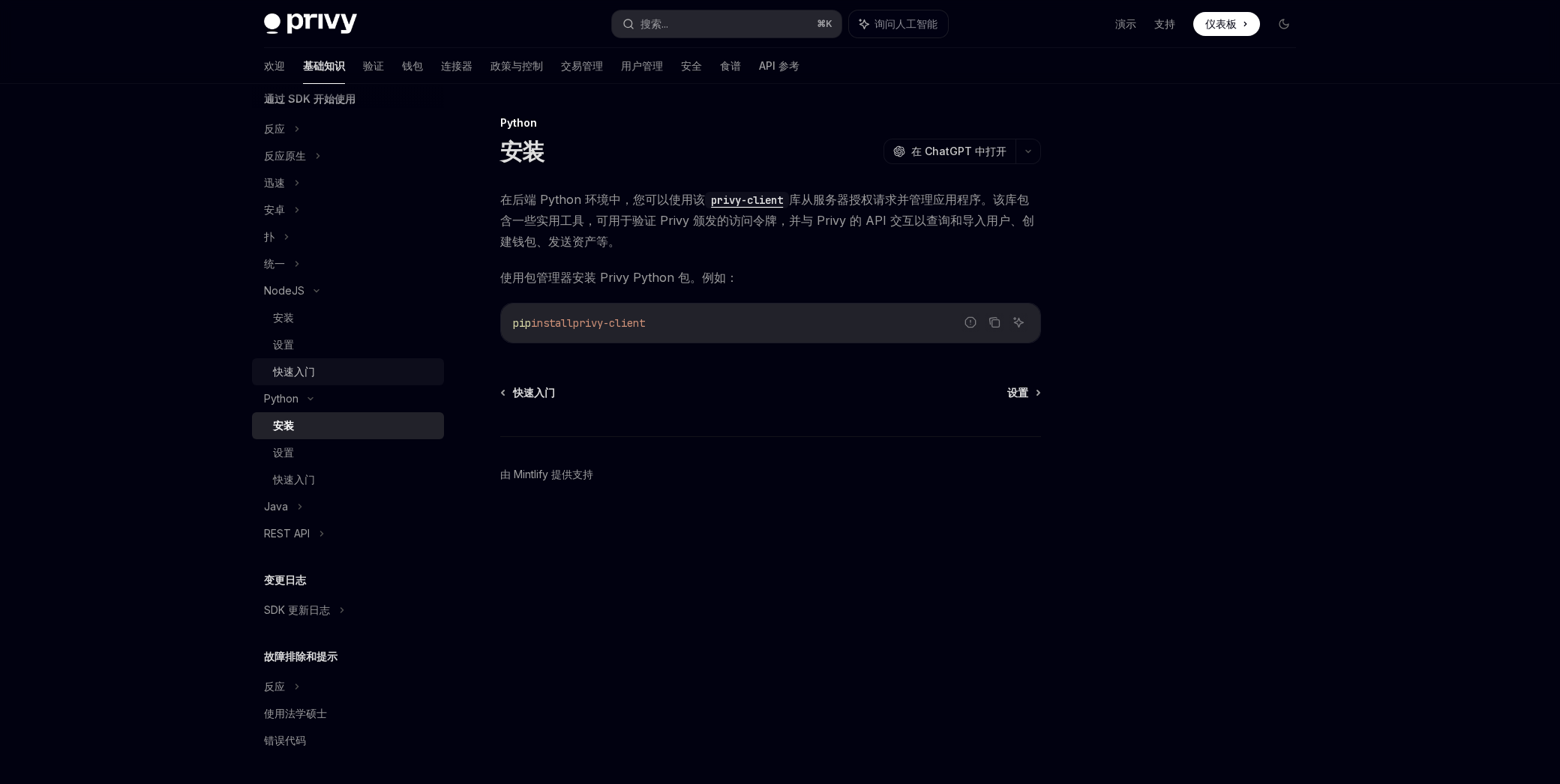
click at [319, 367] on div "快速入门" at bounding box center [354, 371] width 162 height 18
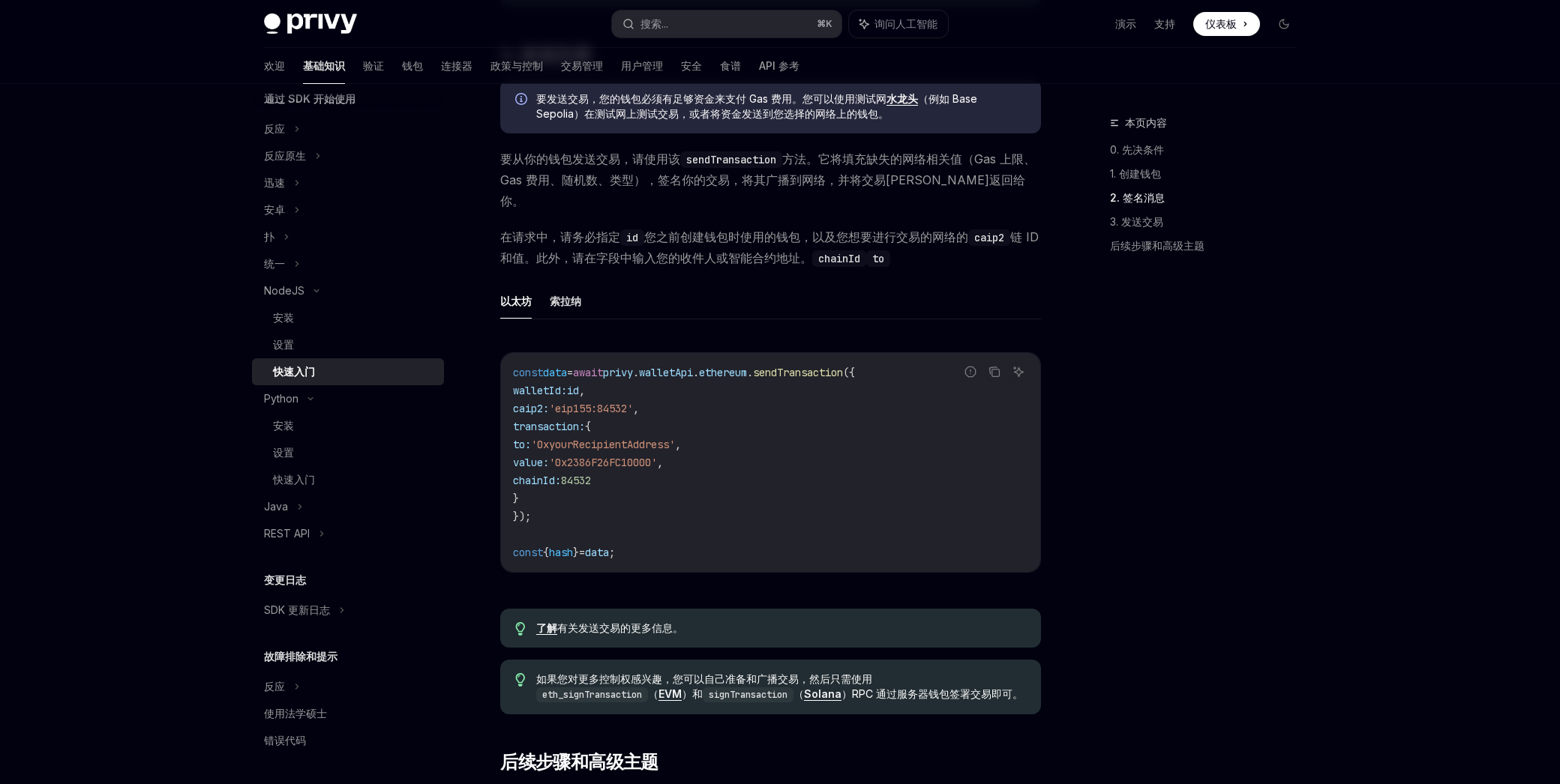
scroll to position [1273, 0]
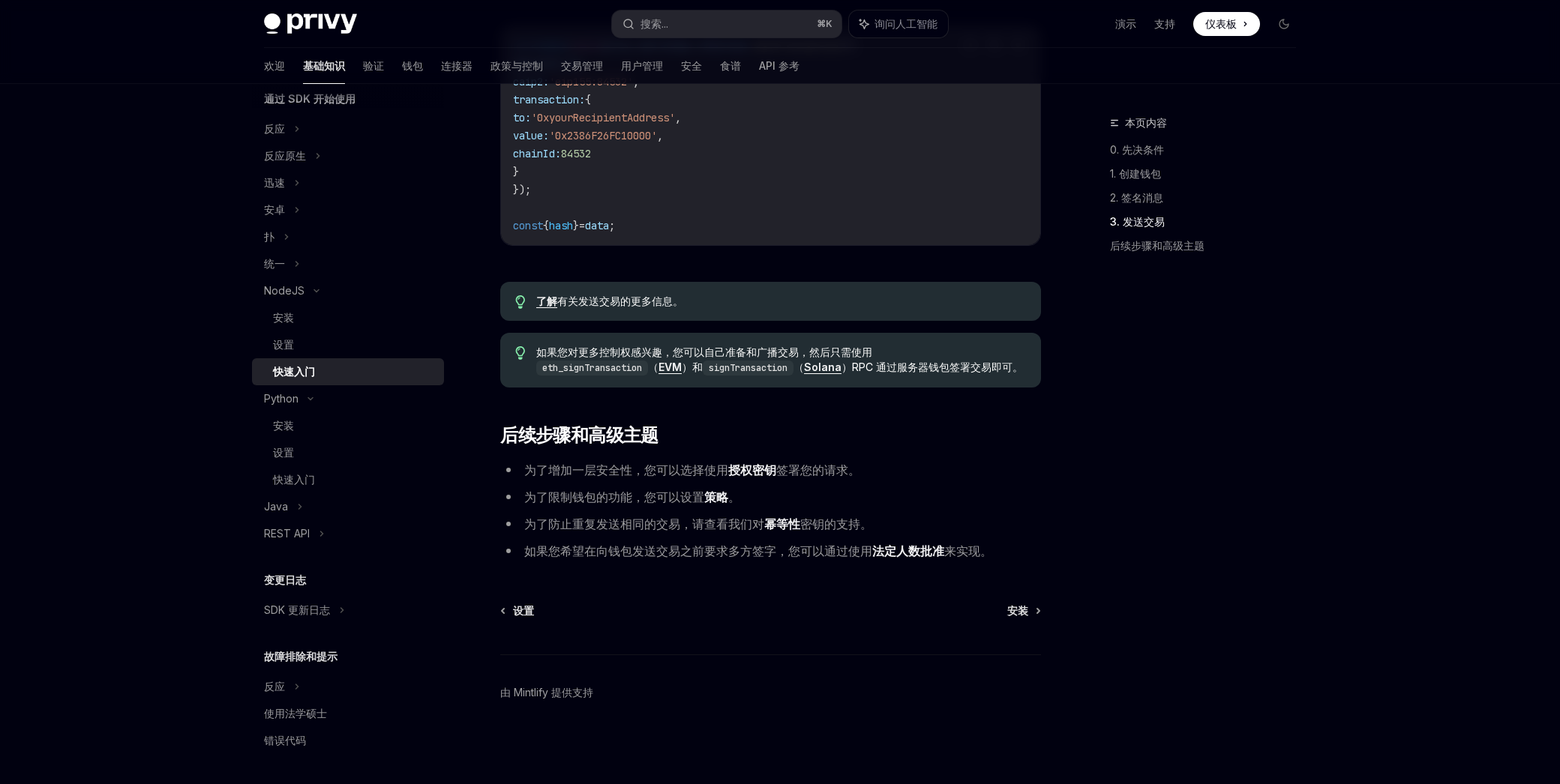
click at [780, 523] on font "幂等性" at bounding box center [782, 524] width 36 height 15
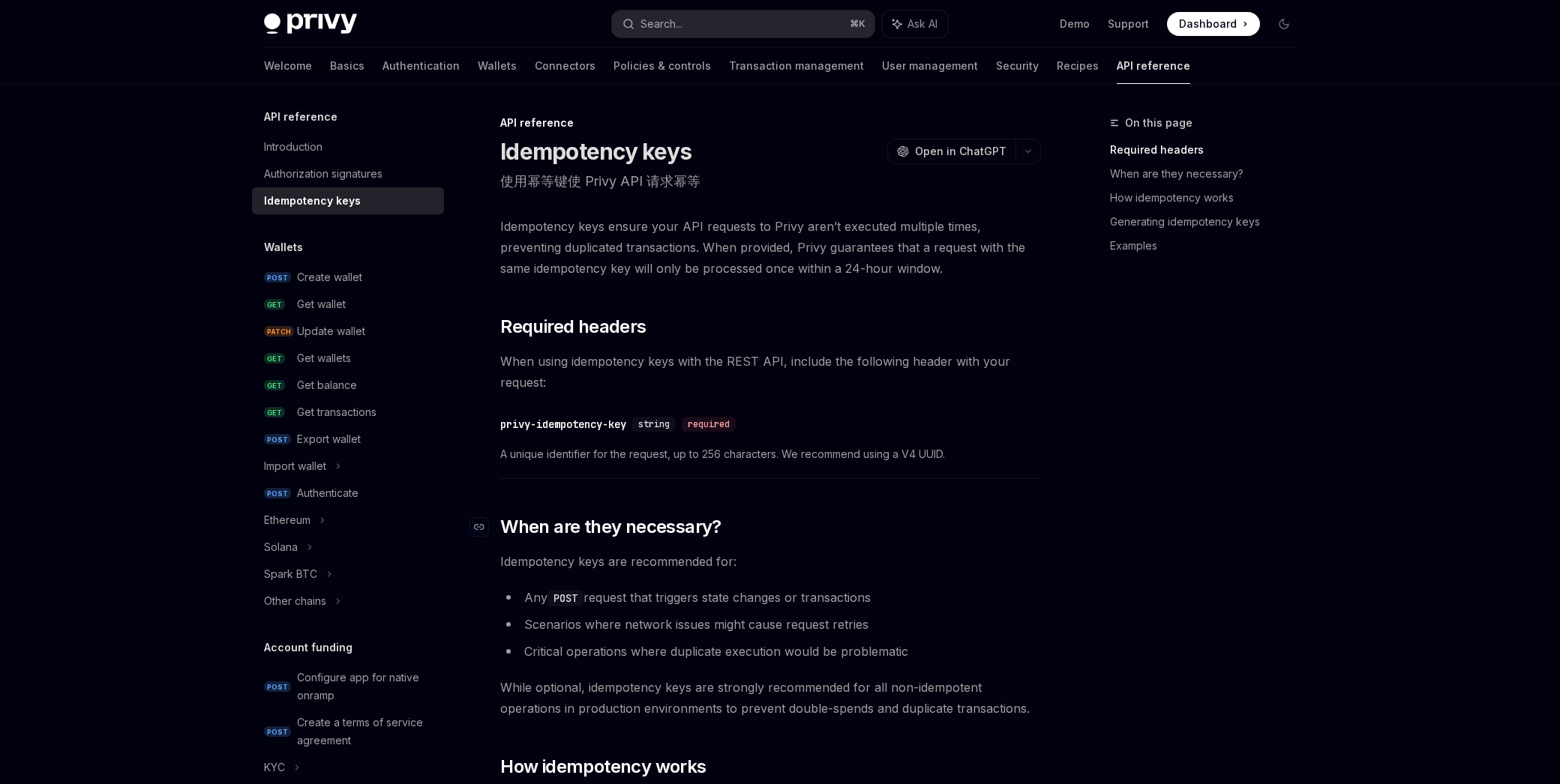
type textarea "*"
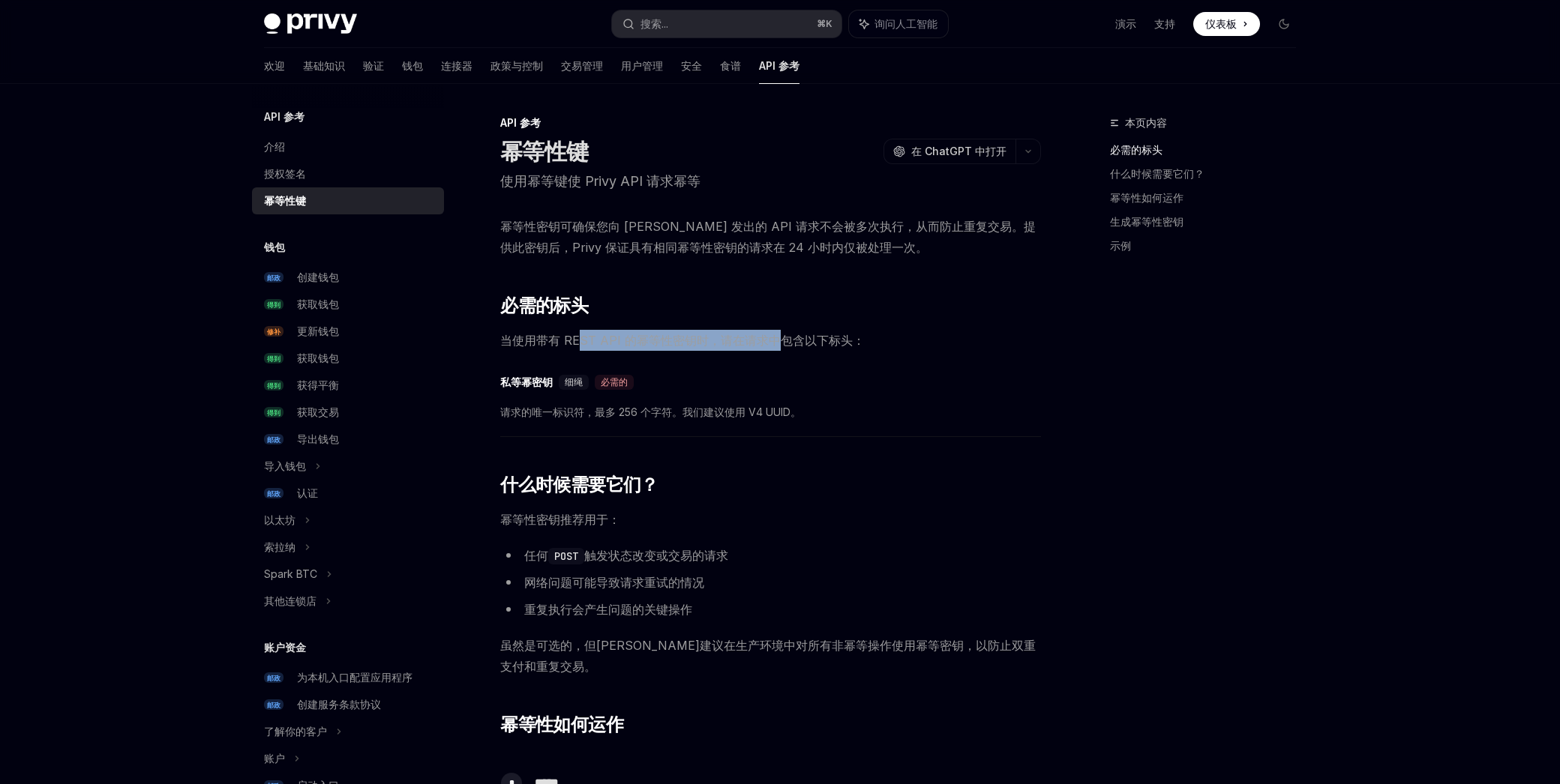
drag, startPoint x: 640, startPoint y: 344, endPoint x: 778, endPoint y: 347, distance: 138.0
click at [778, 347] on font "当使用带有 REST API 的幂等性密钥时，请在请求中包含以下标头：" at bounding box center [682, 340] width 365 height 15
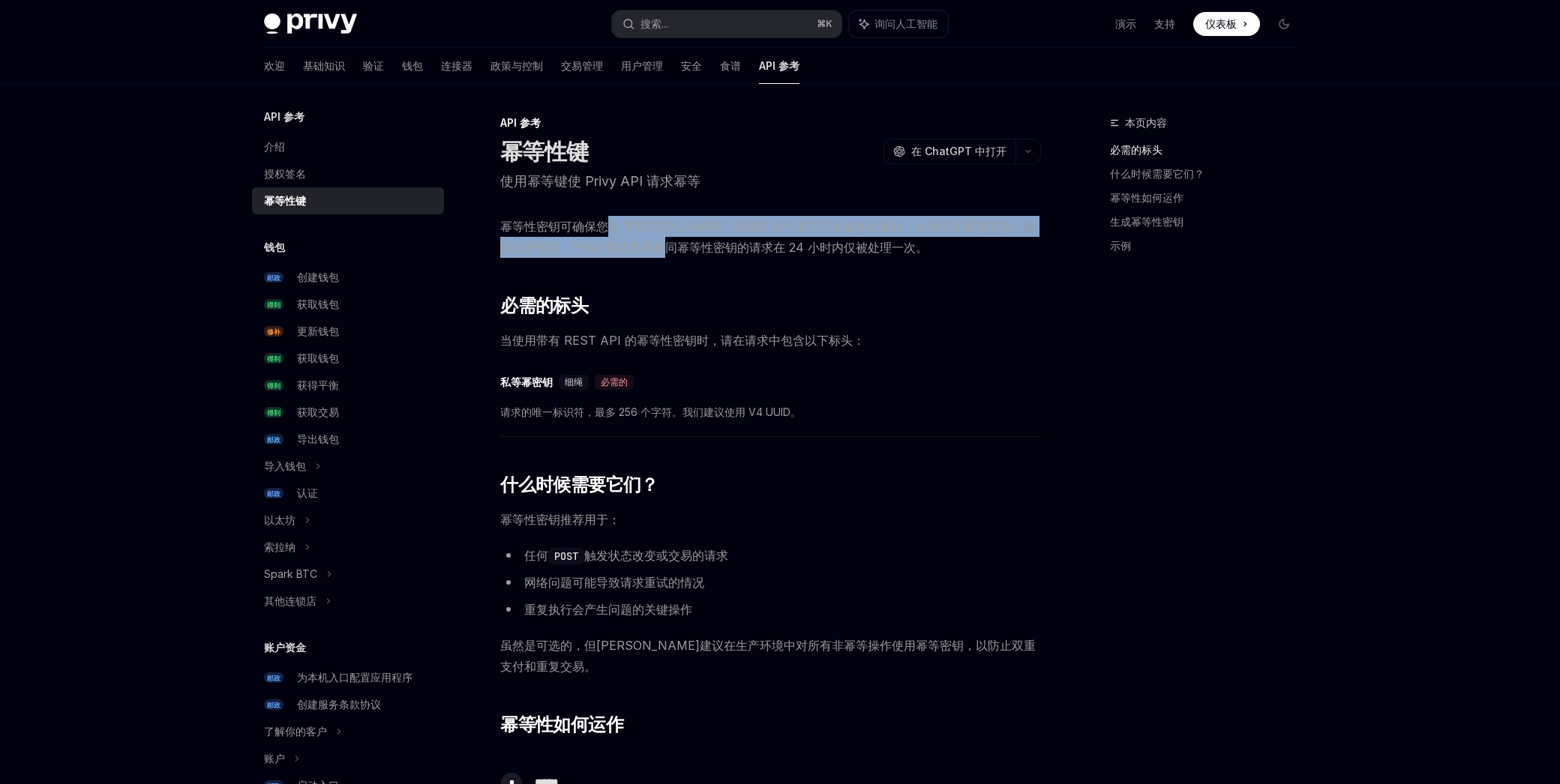
drag, startPoint x: 606, startPoint y: 231, endPoint x: 691, endPoint y: 239, distance: 85.4
click at [690, 239] on font "幂等性密钥可确保您向 Privy 发出的 API 请求不会被多次执行，从而防止重复交易。提供此密钥后，Privy 保证具有相同幂等性密钥的请求在 24 小时内…" at bounding box center [767, 237] width 536 height 36
click at [691, 239] on font "幂等性密钥可确保您向 Privy 发出的 API 请求不会被多次执行，从而防止重复交易。提供此密钥后，Privy 保证具有相同幂等性密钥的请求在 24 小时内…" at bounding box center [767, 237] width 536 height 36
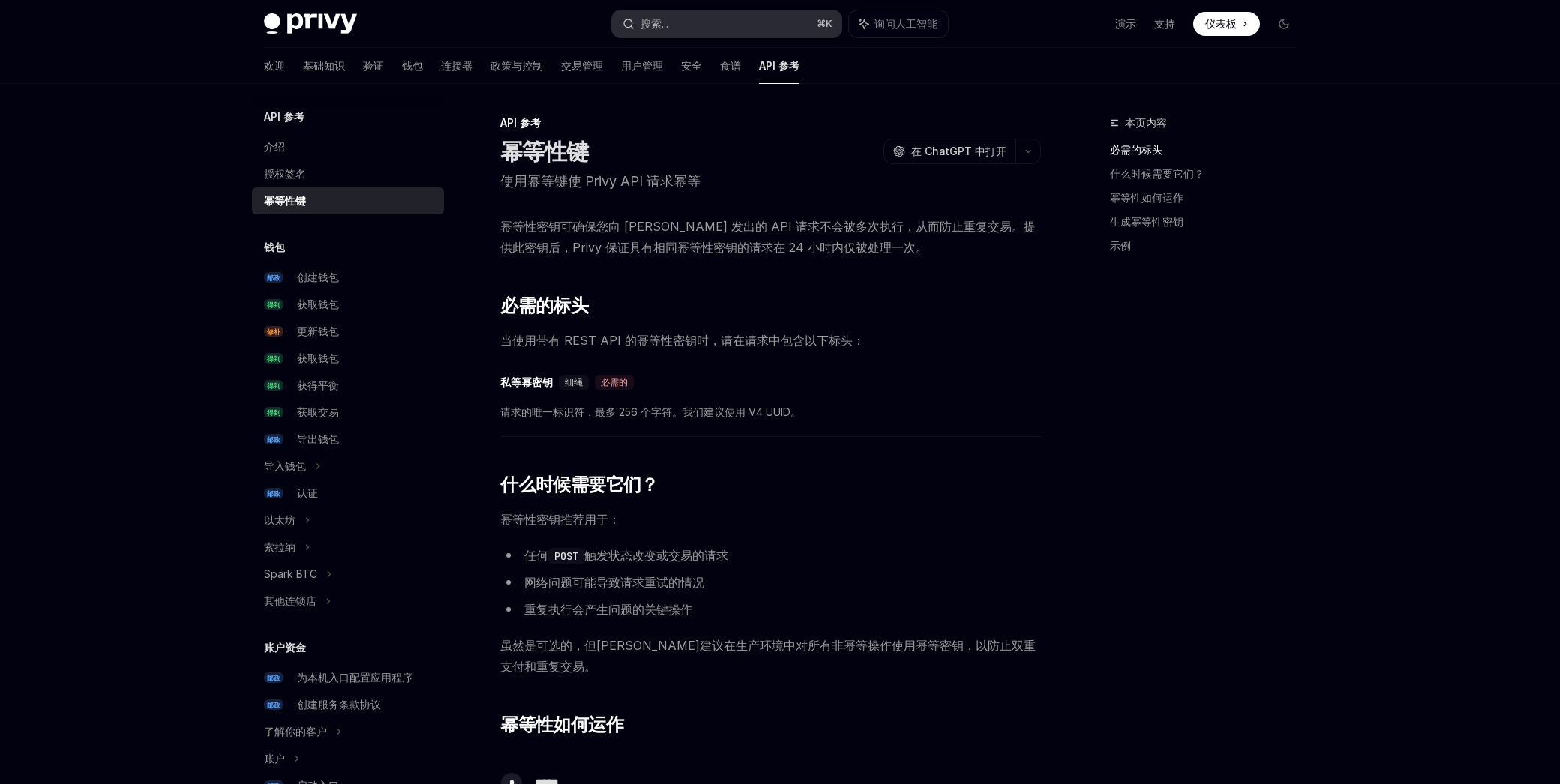
click at [663, 26] on font "搜索..." at bounding box center [654, 23] width 28 height 12
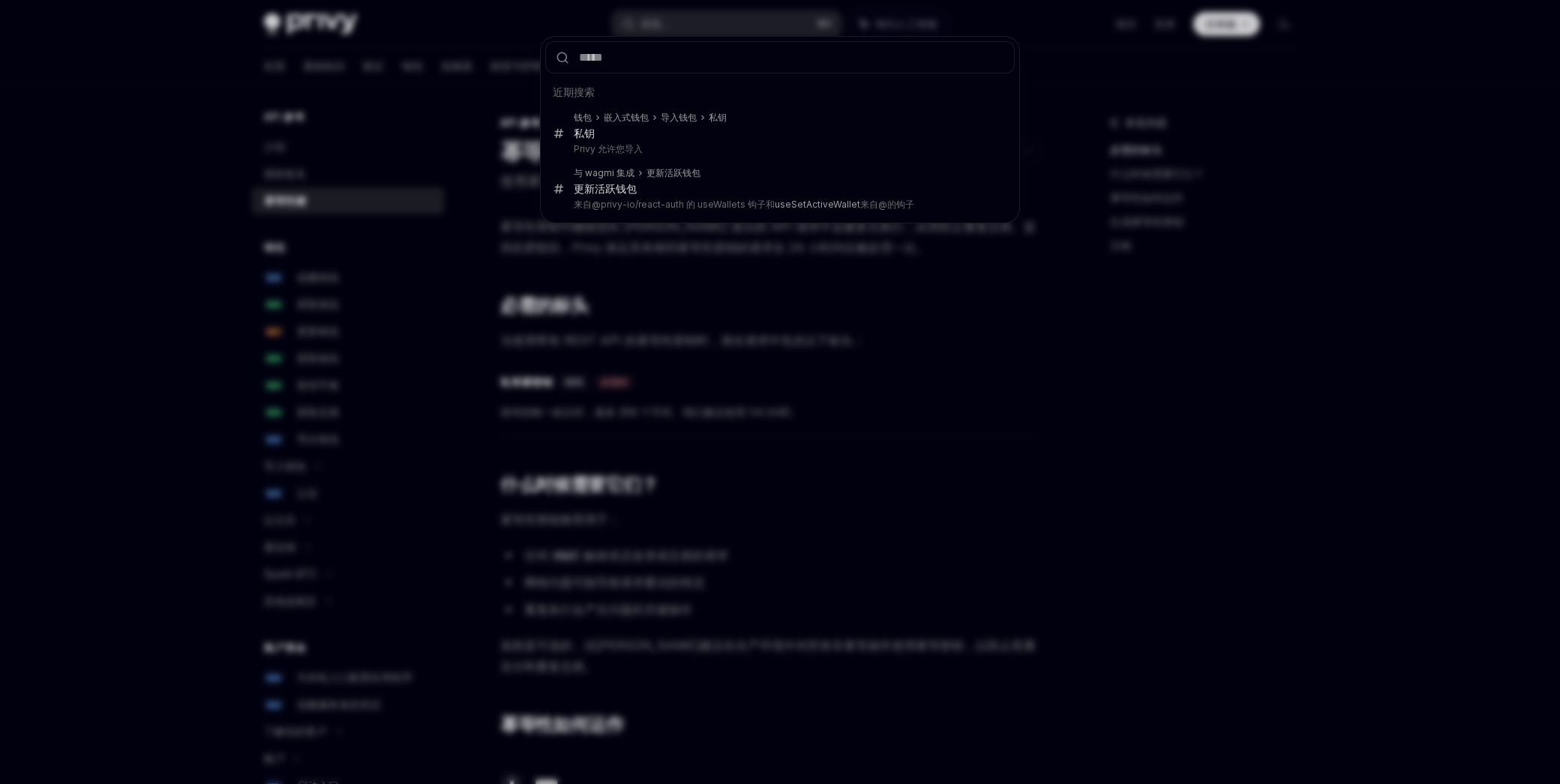
type input "**********"
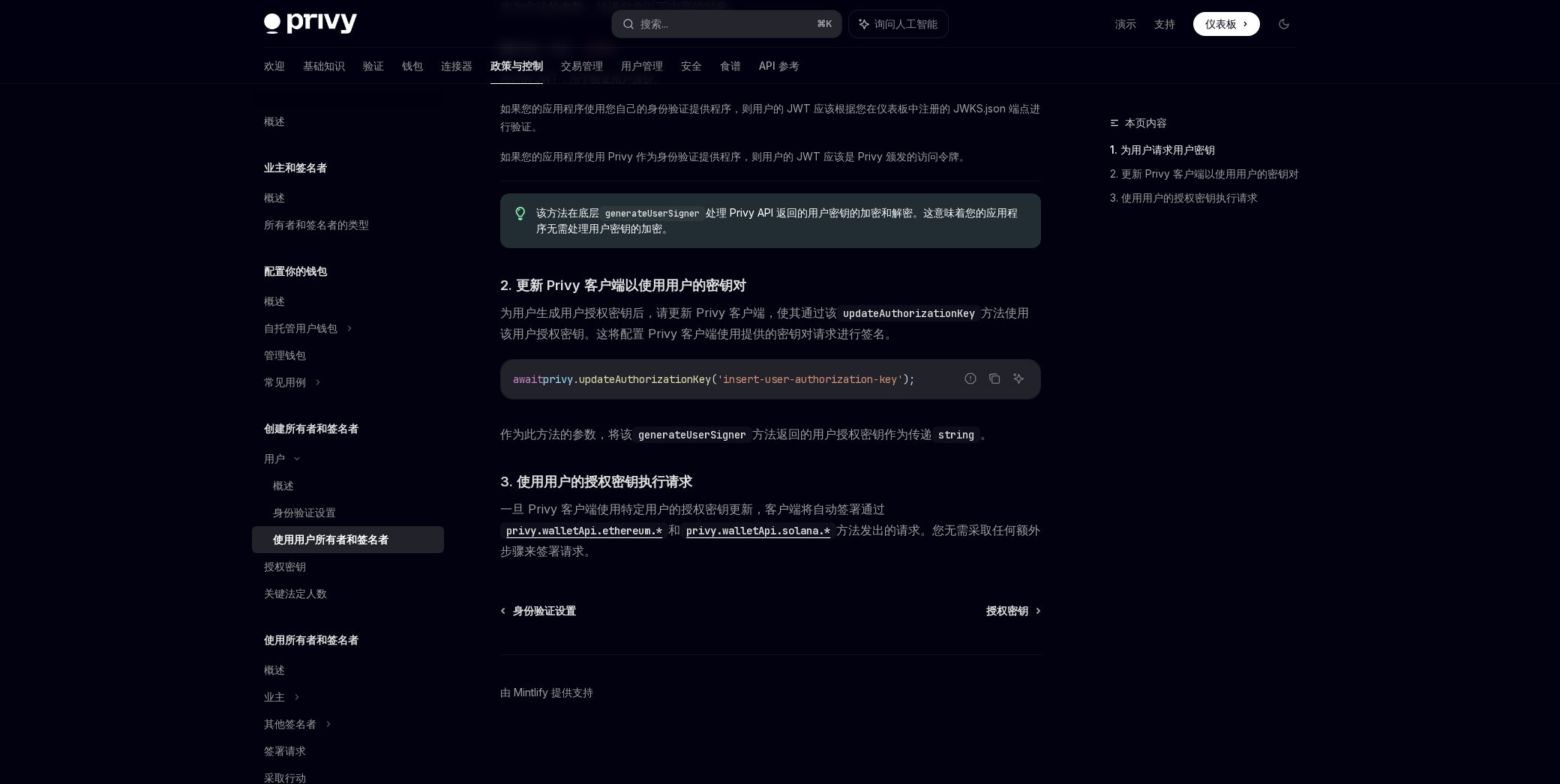
scroll to position [807, 0]
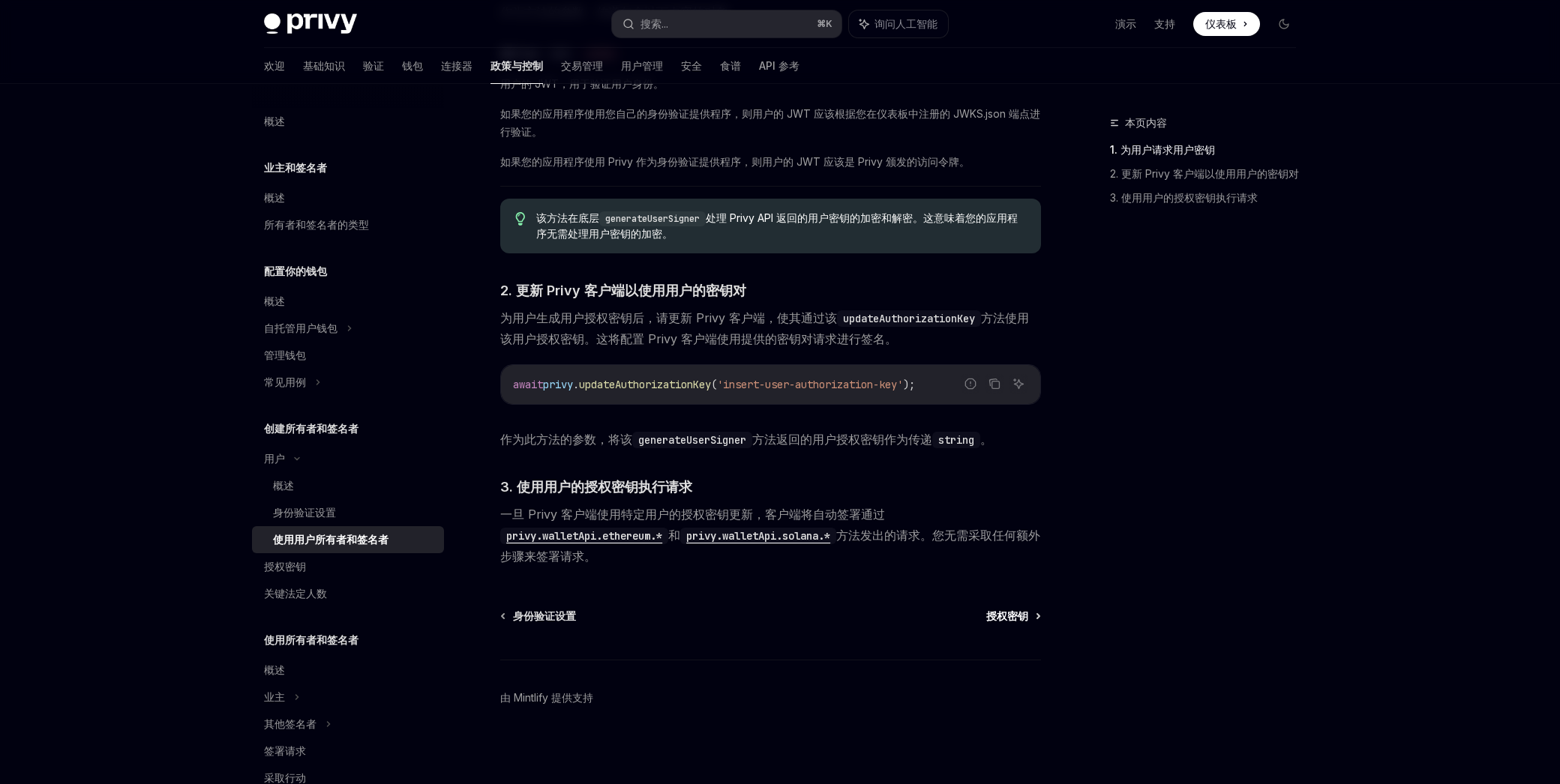
click at [1010, 620] on font "授权密钥" at bounding box center [1007, 615] width 42 height 12
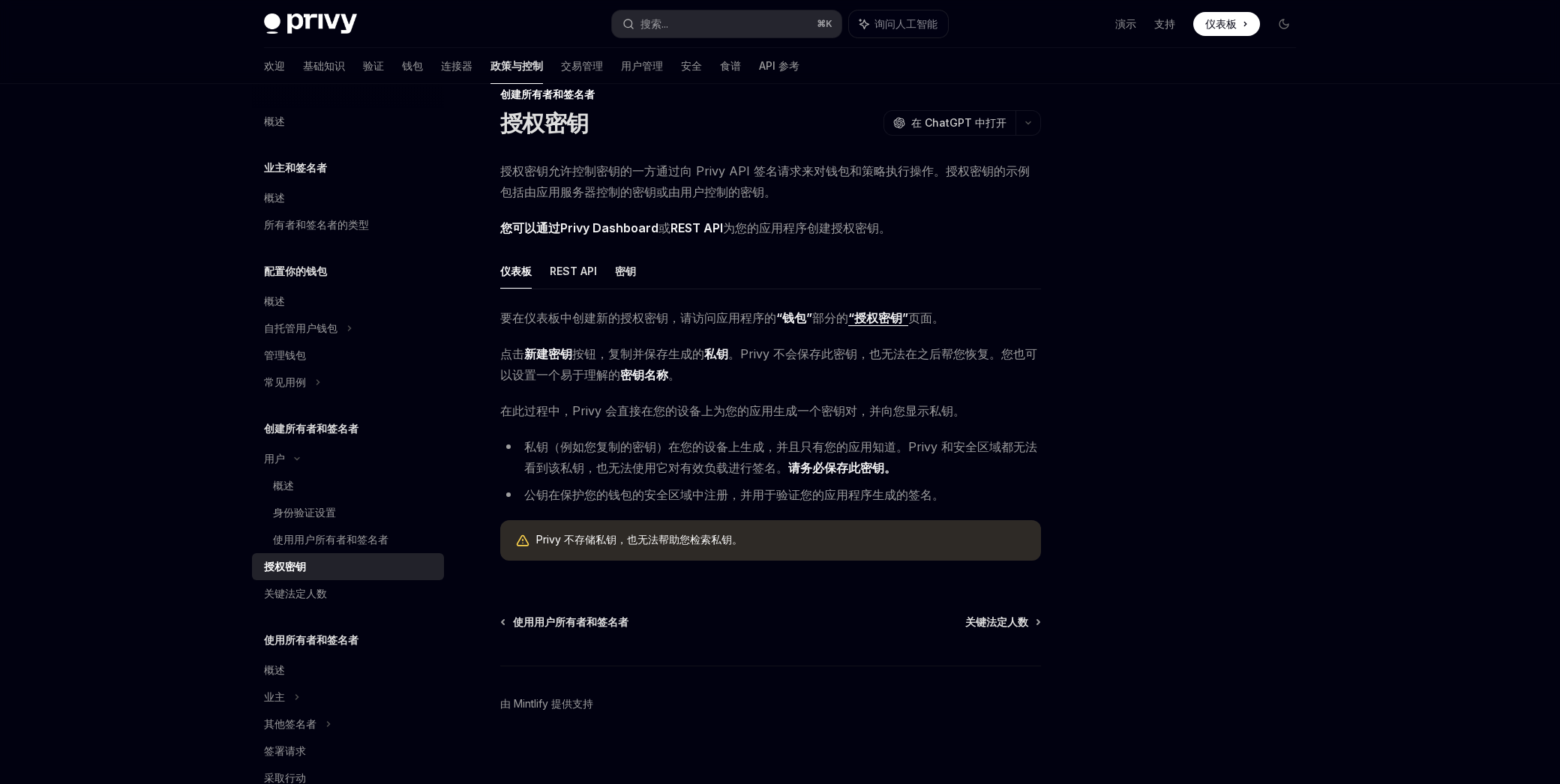
scroll to position [34, 0]
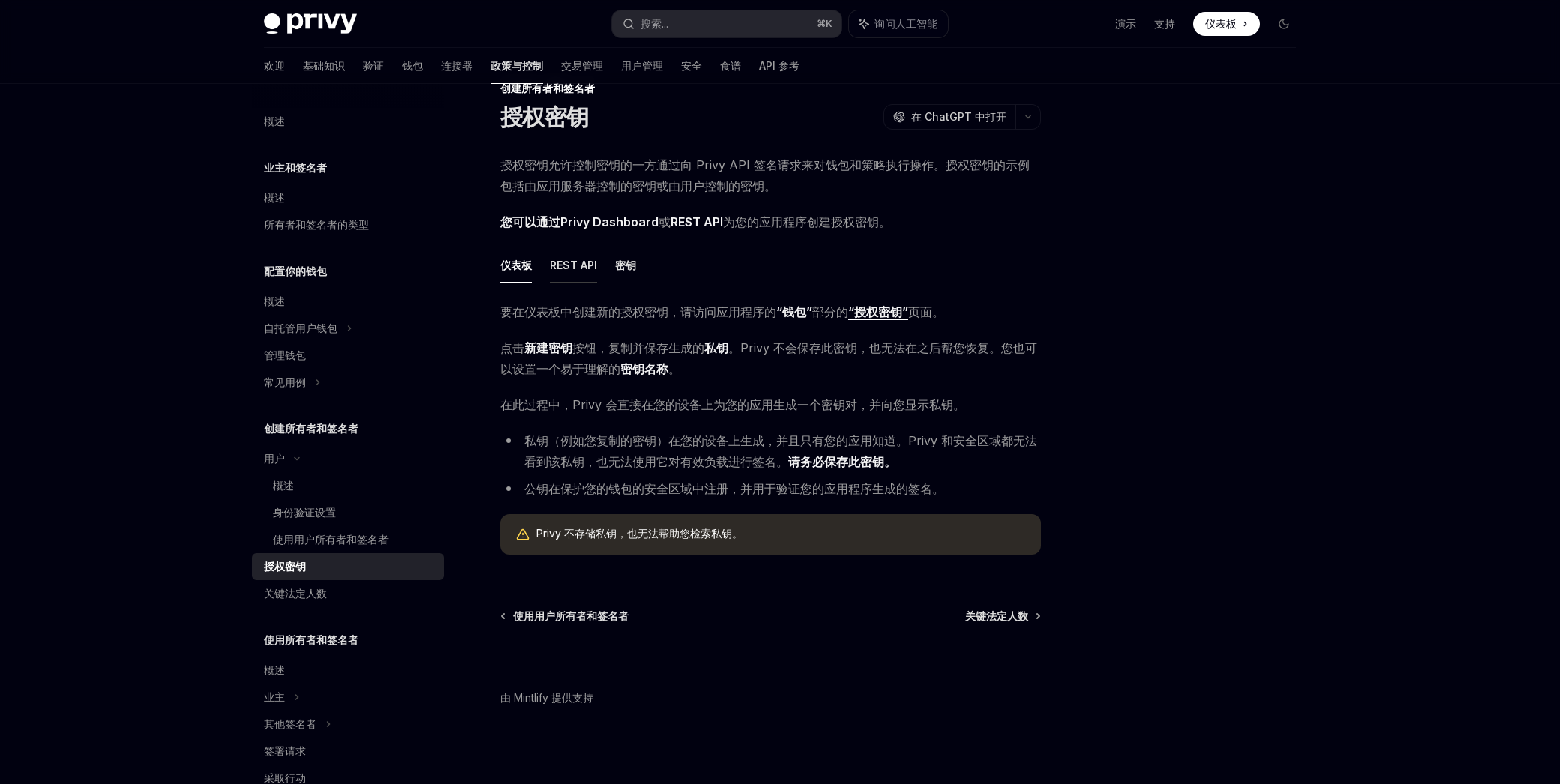
click at [557, 263] on font "REST API" at bounding box center [573, 265] width 47 height 12
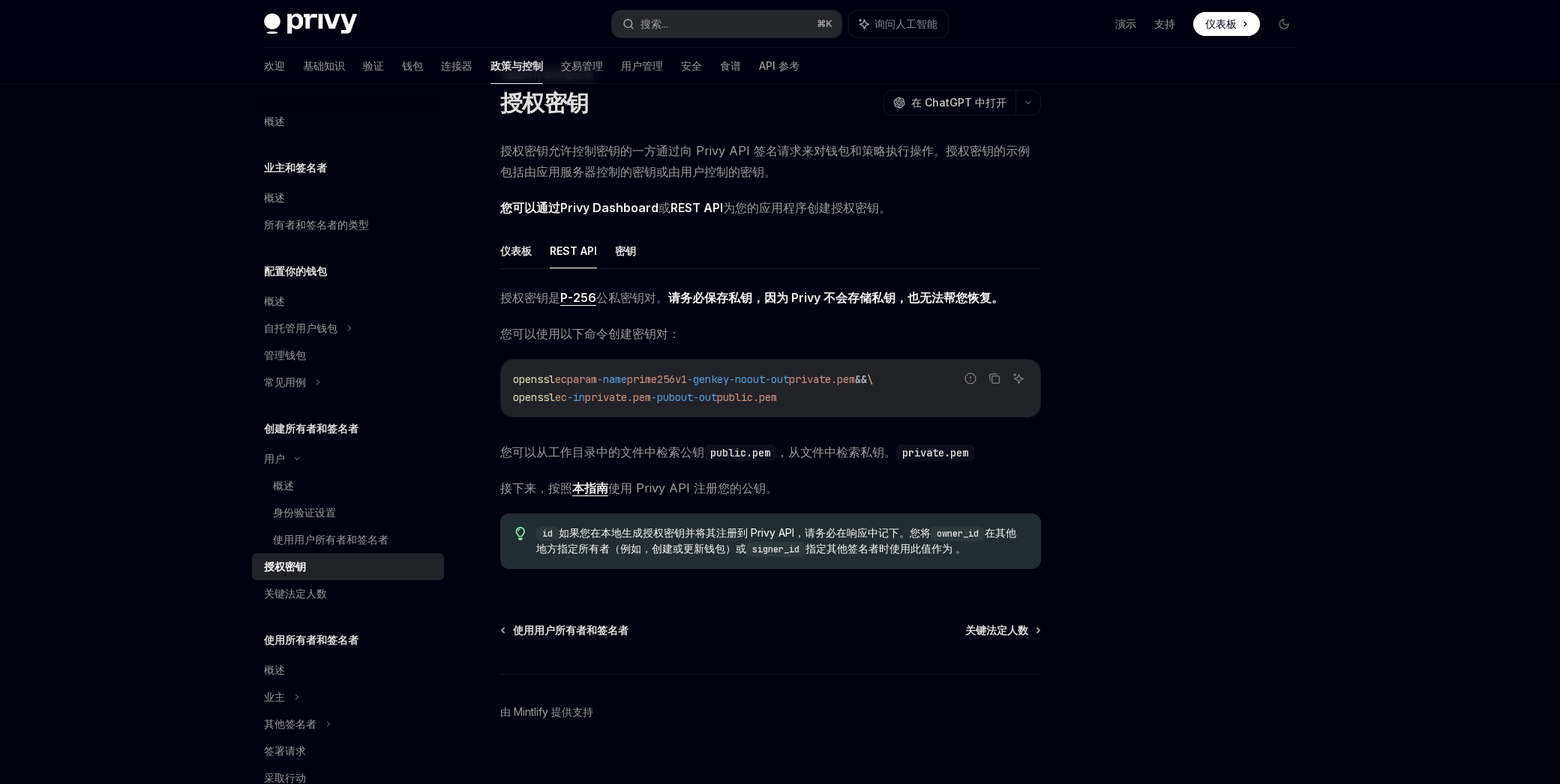
scroll to position [68, 0]
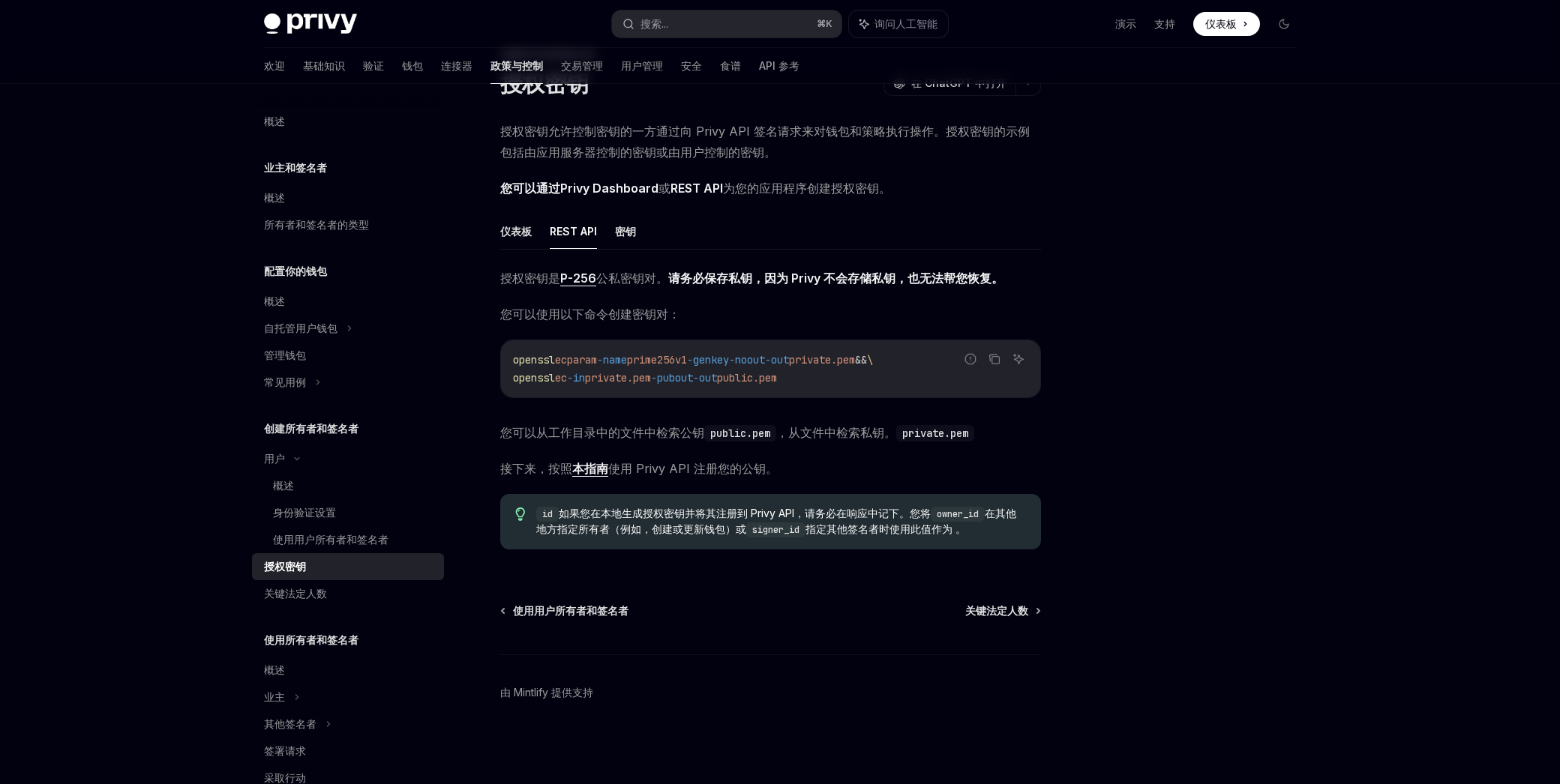
click at [623, 239] on font "密钥" at bounding box center [625, 232] width 21 height 18
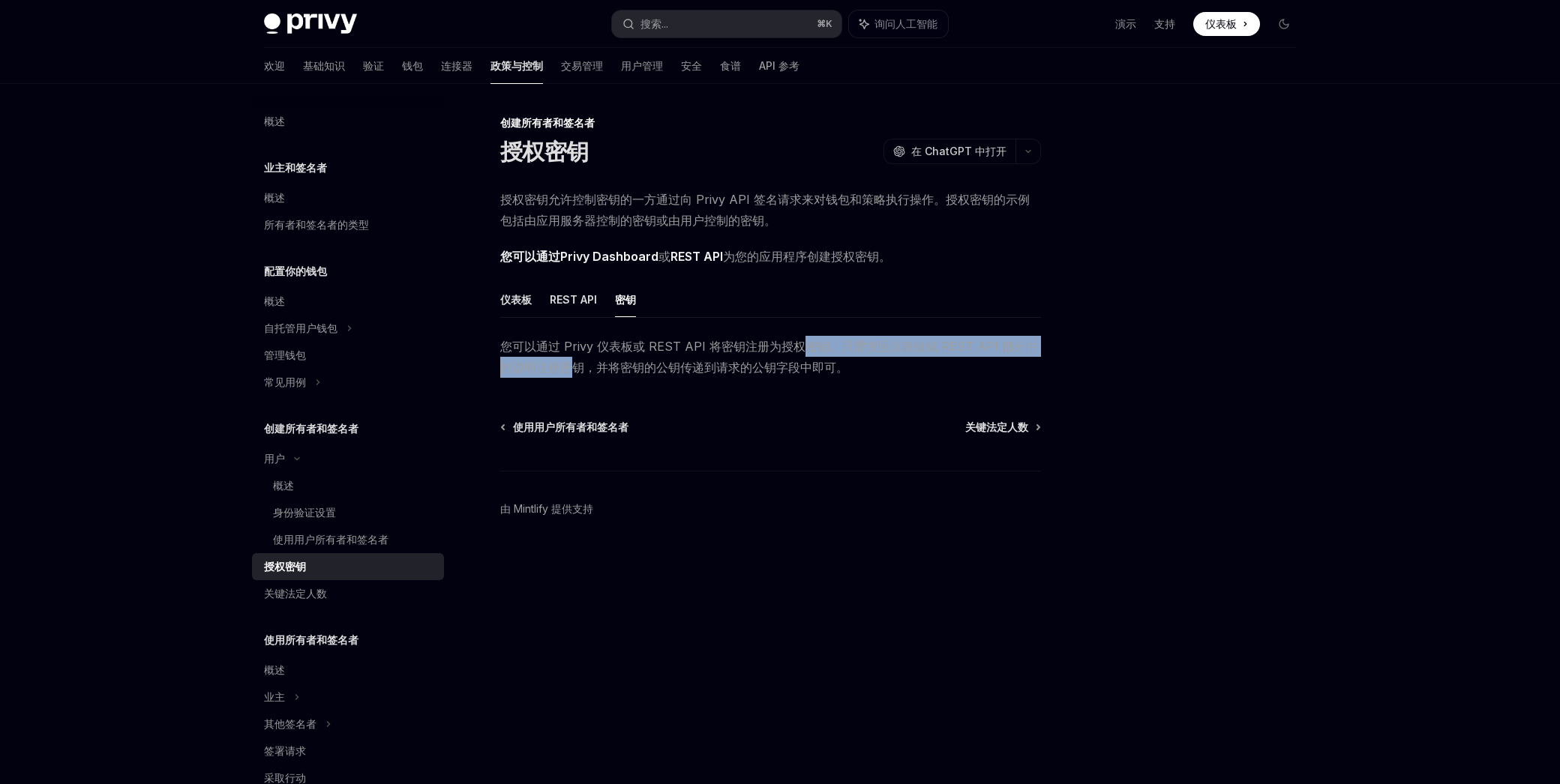
drag, startPoint x: 682, startPoint y: 354, endPoint x: 799, endPoint y: 353, distance: 117.0
click at [799, 353] on span "您可以通过 Privy 仪表板或 REST API 将密钥注册为授权密钥。只需按照仪表板或 REST API 部分中的说明注册密钥，并将密钥的公钥传递到请求的…" at bounding box center [770, 357] width 541 height 42
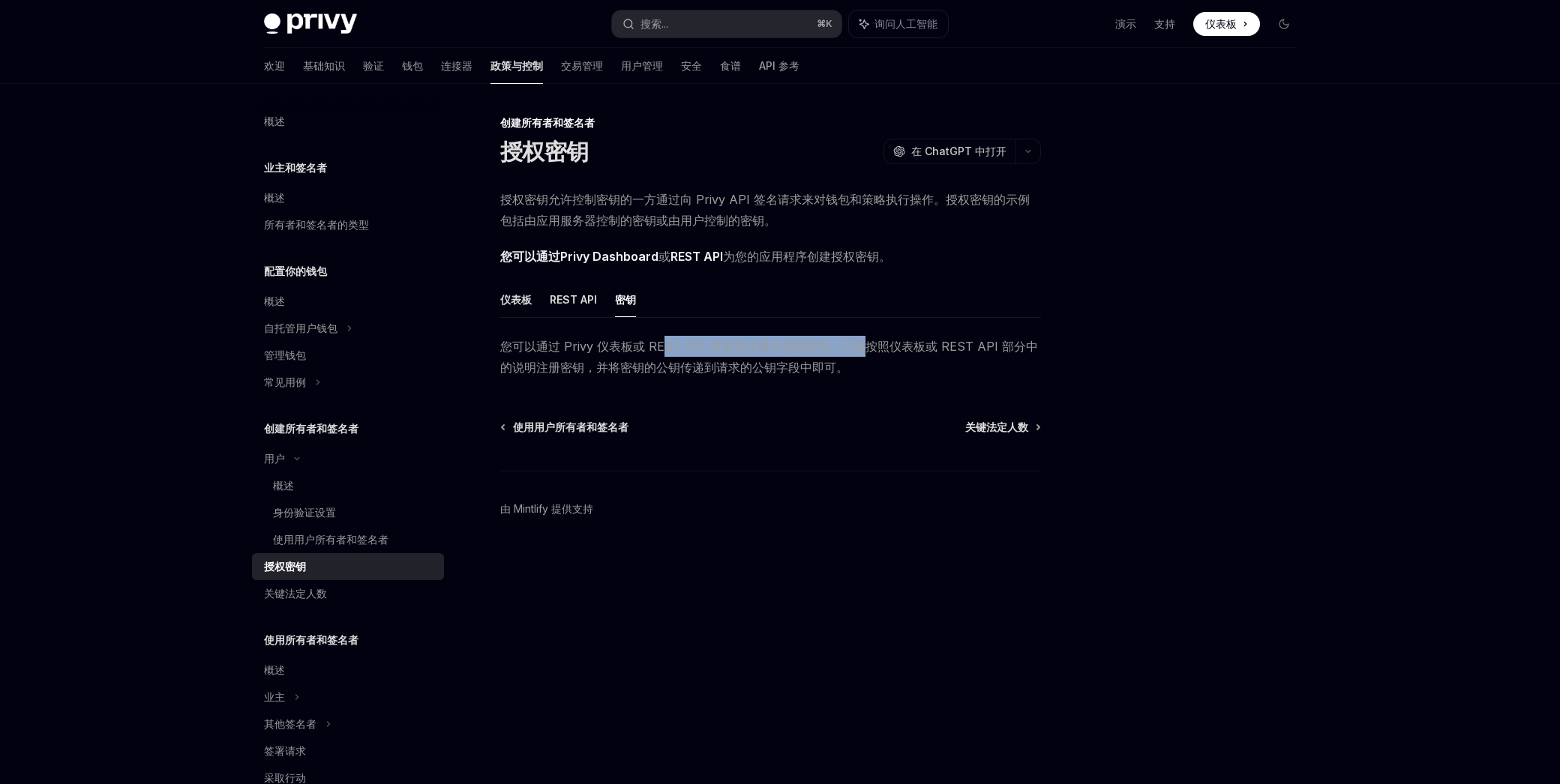
drag, startPoint x: 663, startPoint y: 349, endPoint x: 868, endPoint y: 350, distance: 205.0
click at [864, 350] on font "您可以通过 Privy 仪表板或 REST API 将密钥注册为授权密钥。只需按照仪表板或 REST API 部分中的说明注册密钥，并将密钥的公钥传递到请求的…" at bounding box center [769, 357] width 538 height 36
click at [868, 350] on font "您可以通过 Privy 仪表板或 REST API 将密钥注册为授权密钥。只需按照仪表板或 REST API 部分中的说明注册密钥，并将密钥的公钥传递到请求的…" at bounding box center [769, 357] width 538 height 36
drag, startPoint x: 766, startPoint y: 344, endPoint x: 786, endPoint y: 344, distance: 20.0
click at [786, 344] on font "您可以通过 Privy 仪表板或 REST API 将密钥注册为授权密钥。只需按照仪表板或 REST API 部分中的说明注册密钥，并将密钥的公钥传递到请求的…" at bounding box center [769, 357] width 538 height 36
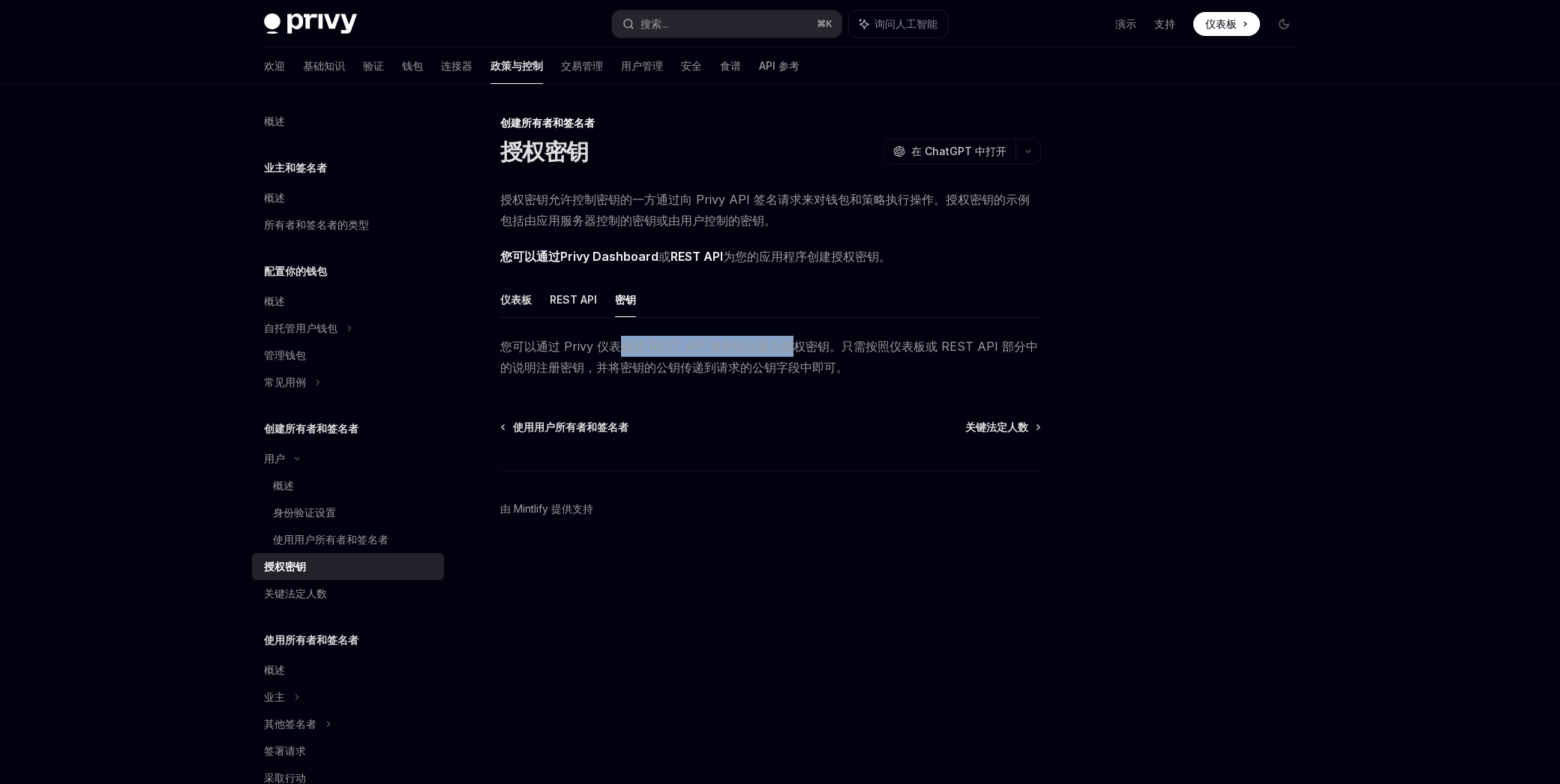
drag, startPoint x: 786, startPoint y: 344, endPoint x: 599, endPoint y: 364, distance: 188.1
click at [784, 345] on font "您可以通过 Privy 仪表板或 REST API 将密钥注册为授权密钥。只需按照仪表板或 REST API 部分中的说明注册密钥，并将密钥的公钥传递到请求的…" at bounding box center [769, 357] width 538 height 36
drag, startPoint x: 672, startPoint y: 368, endPoint x: 746, endPoint y: 371, distance: 74.1
click at [746, 371] on font "您可以通过 Privy 仪表板或 REST API 将密钥注册为授权密钥。只需按照仪表板或 REST API 部分中的说明注册密钥，并将密钥的公钥传递到请求的…" at bounding box center [769, 357] width 538 height 36
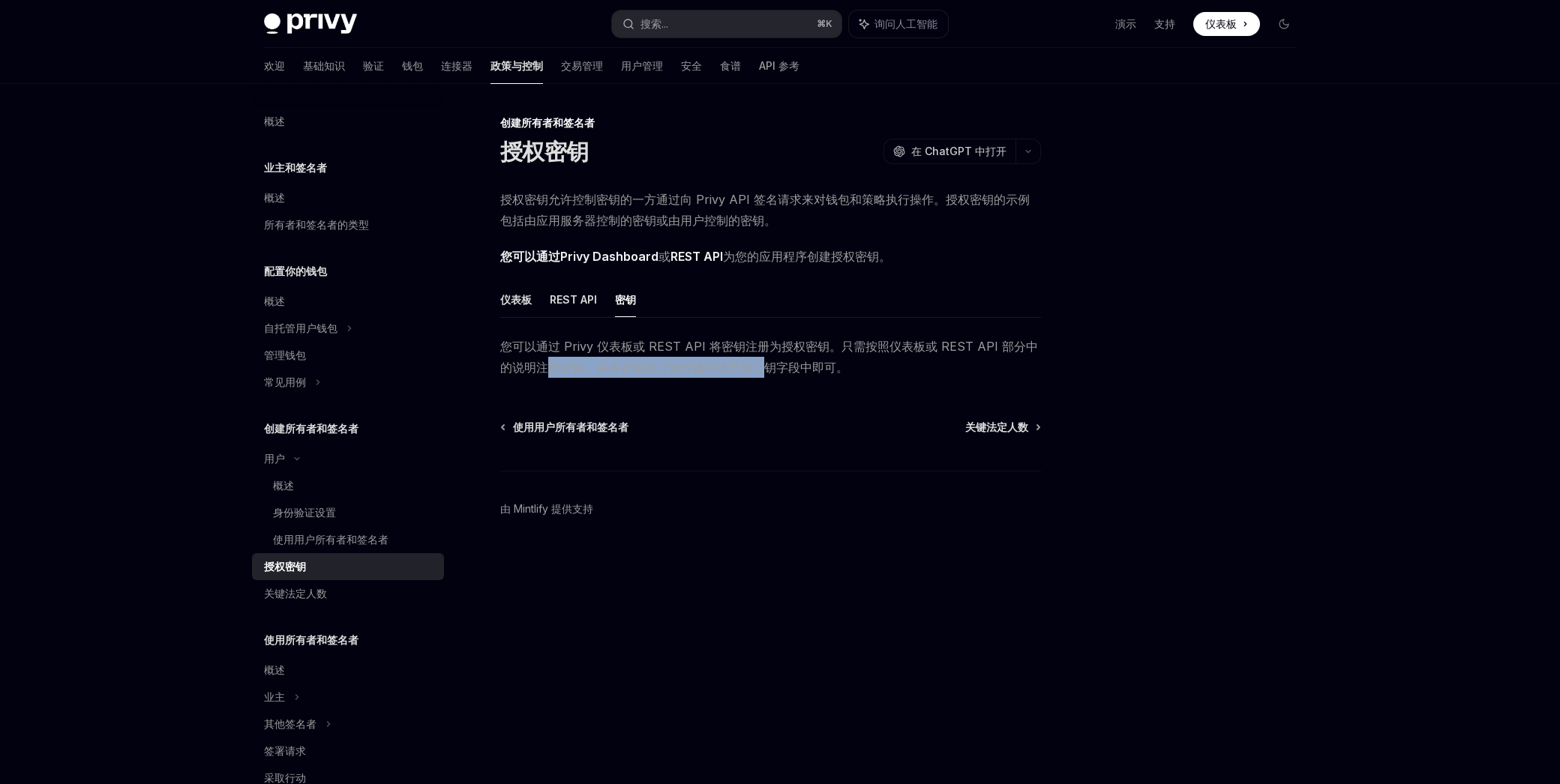
drag, startPoint x: 592, startPoint y: 371, endPoint x: 757, endPoint y: 370, distance: 165.0
click at [757, 370] on font "您可以通过 Privy 仪表板或 REST API 将密钥注册为授权密钥。只需按照仪表板或 REST API 部分中的说明注册密钥，并将密钥的公钥传递到请求的…" at bounding box center [769, 357] width 538 height 36
drag, startPoint x: 757, startPoint y: 370, endPoint x: 689, endPoint y: 371, distance: 68.0
click at [757, 370] on font "您可以通过 Privy 仪表板或 REST API 将密钥注册为授权密钥。只需按照仪表板或 REST API 部分中的说明注册密钥，并将密钥的公钥传递到请求的…" at bounding box center [769, 357] width 538 height 36
drag, startPoint x: 644, startPoint y: 369, endPoint x: 696, endPoint y: 368, distance: 52.0
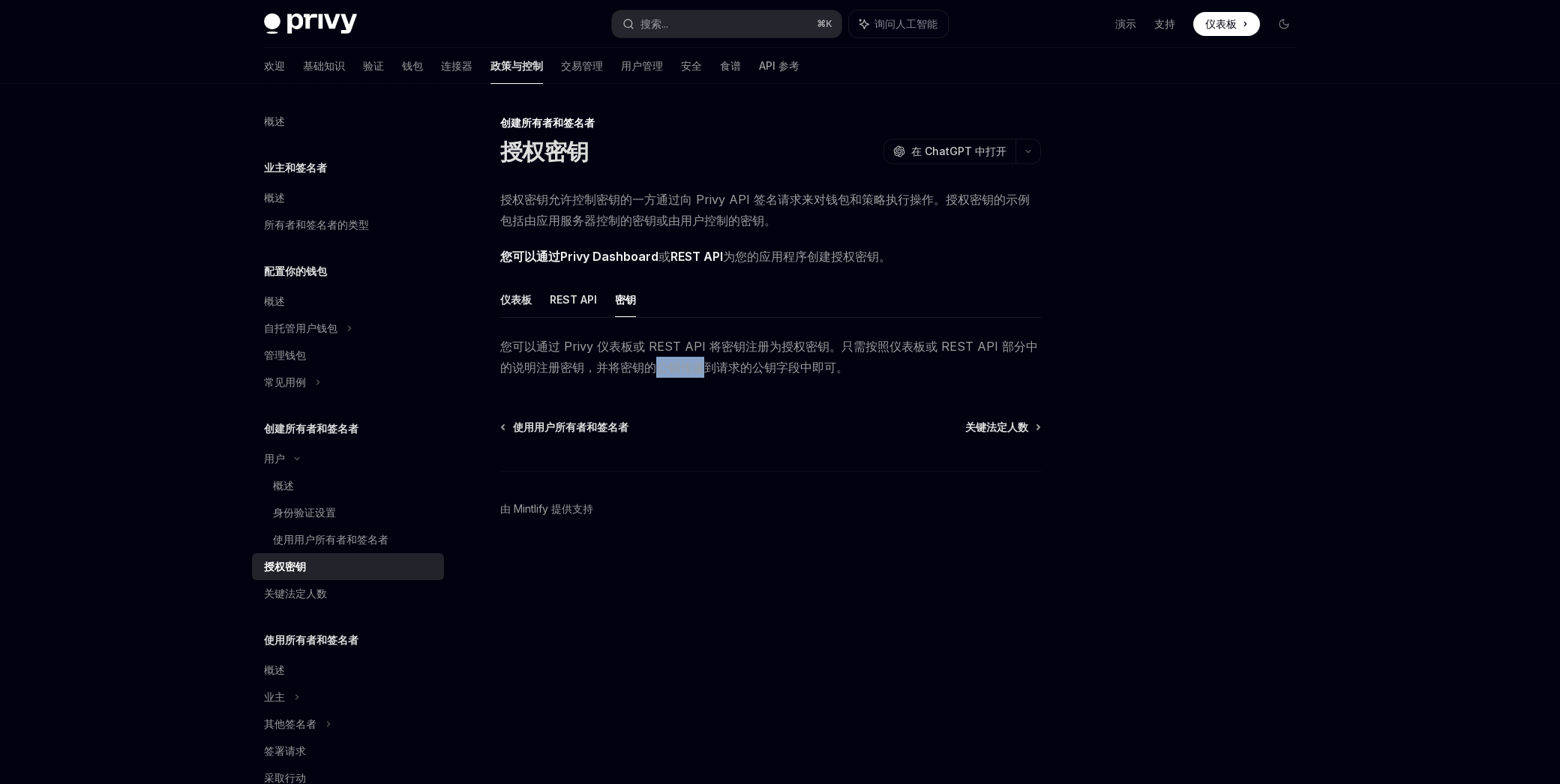
click at [696, 368] on font "您可以通过 Privy 仪表板或 REST API 将密钥注册为授权密钥。只需按照仪表板或 REST API 部分中的说明注册密钥，并将密钥的公钥传递到请求的…" at bounding box center [769, 357] width 538 height 36
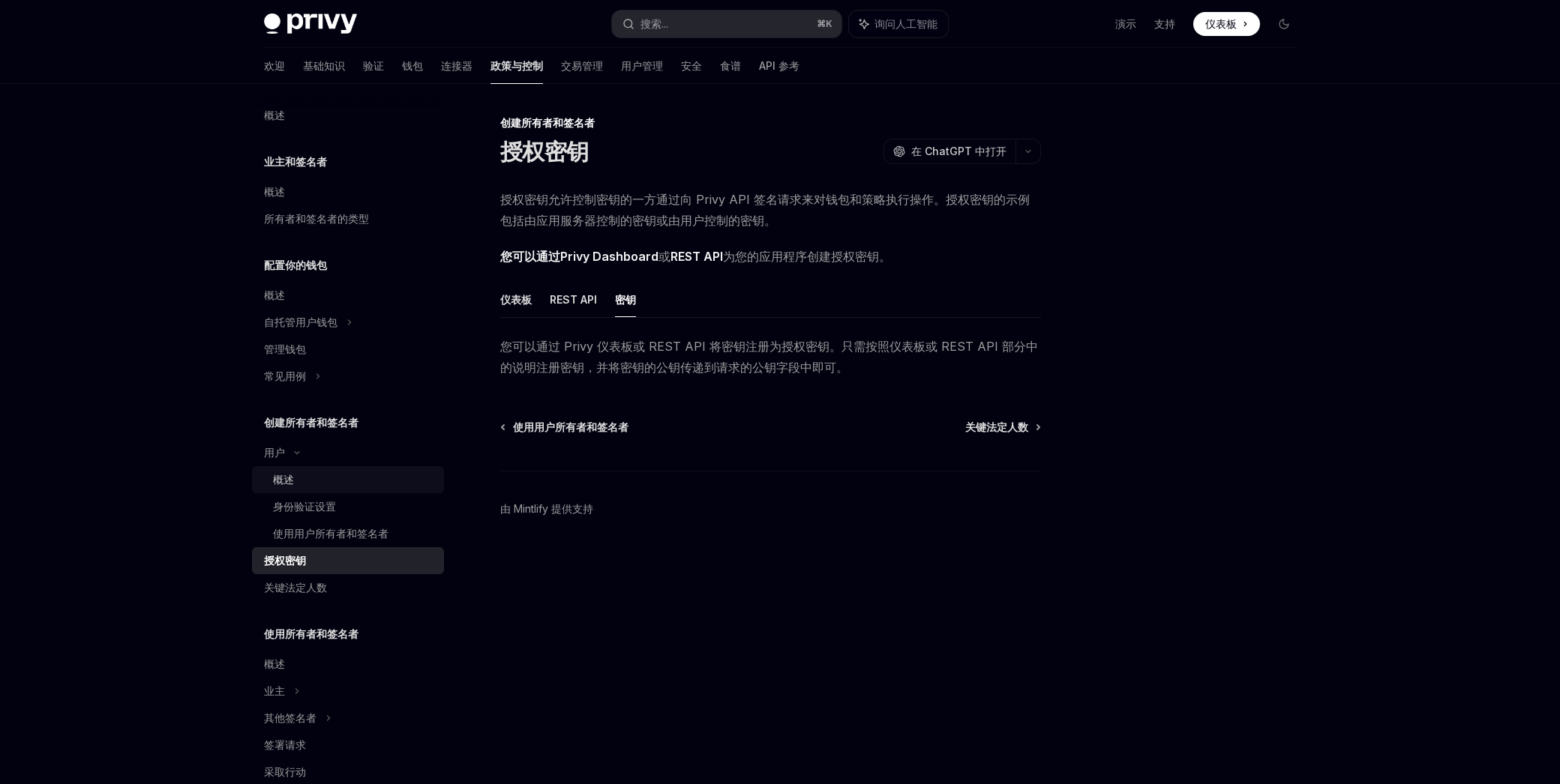
click at [305, 476] on div "概述" at bounding box center [354, 479] width 162 height 18
type textarea "*"
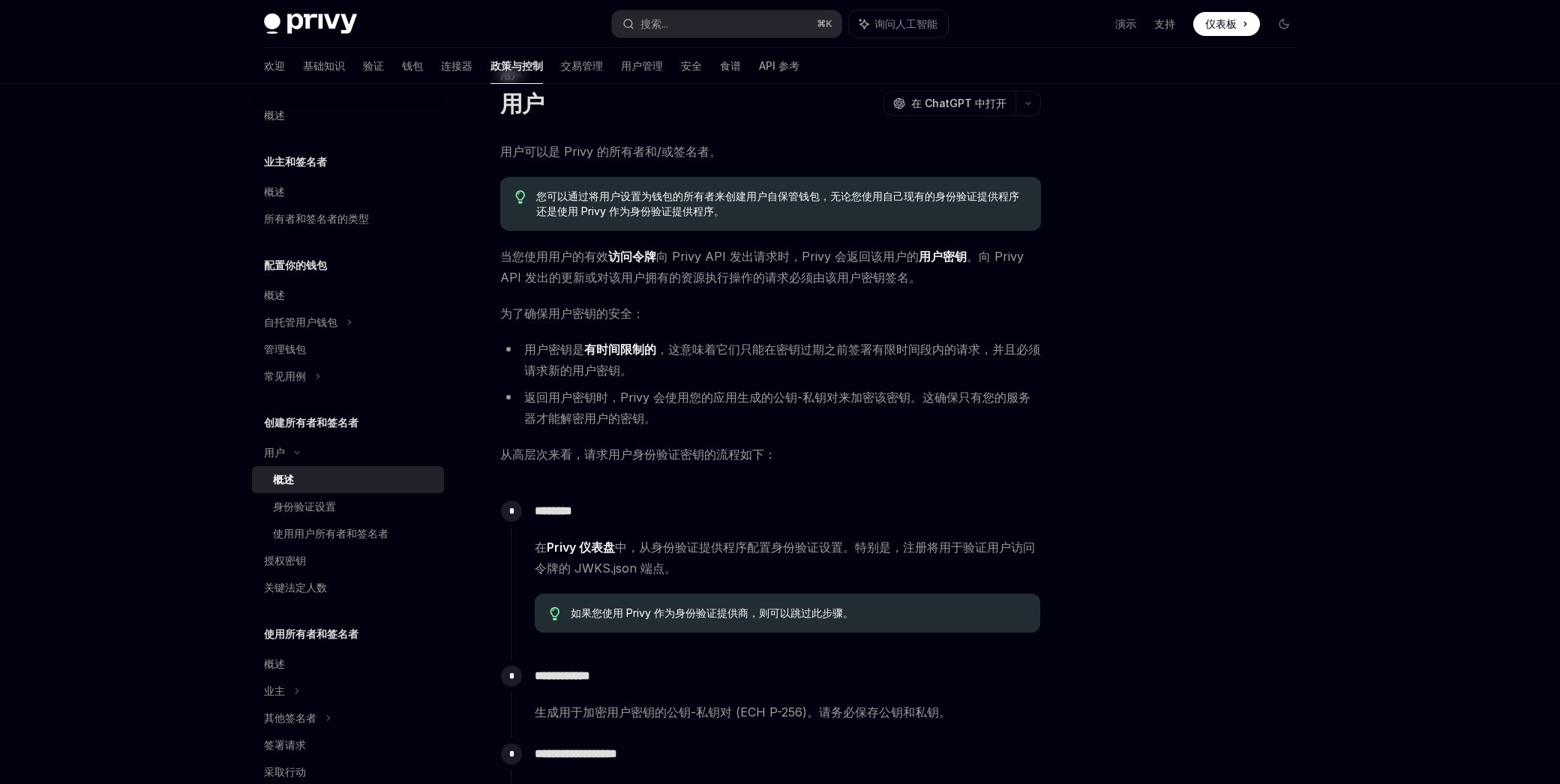
scroll to position [75, 0]
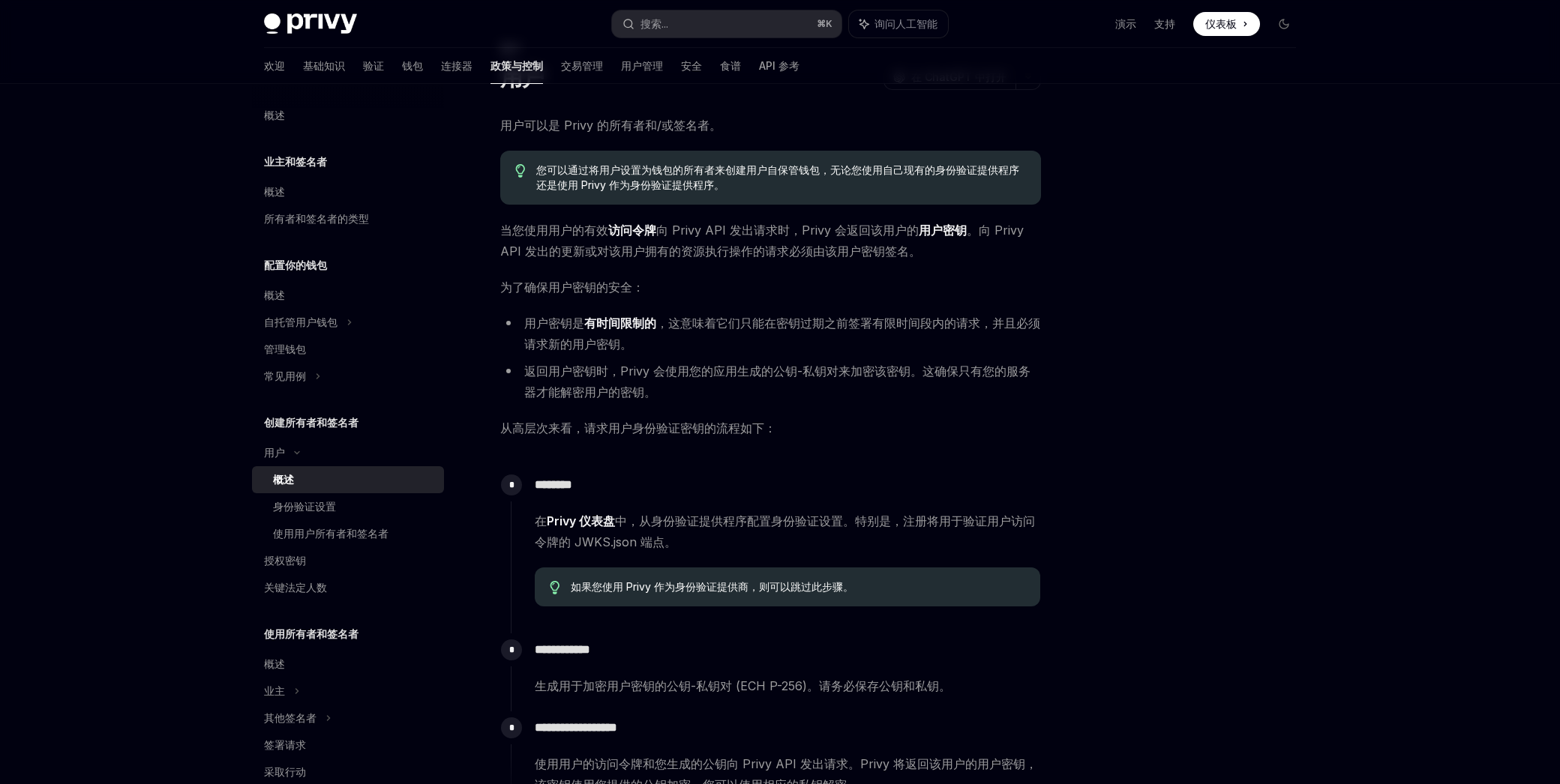
drag, startPoint x: 829, startPoint y: 400, endPoint x: 742, endPoint y: 378, distance: 89.7
click at [829, 400] on li "返回用户密钥时，Privy 会使用您的应用生成的公钥-私钥对来加密该密钥。这确保只有您的服务器才能解密用户的密钥。" at bounding box center [770, 382] width 541 height 42
drag, startPoint x: 742, startPoint y: 378, endPoint x: 784, endPoint y: 399, distance: 47.0
click at [776, 395] on li "返回用户密钥时，Privy 会使用您的应用生成的公钥-私钥对来加密该密钥。这确保只有您的服务器才能解密用户的密钥。" at bounding box center [770, 382] width 541 height 42
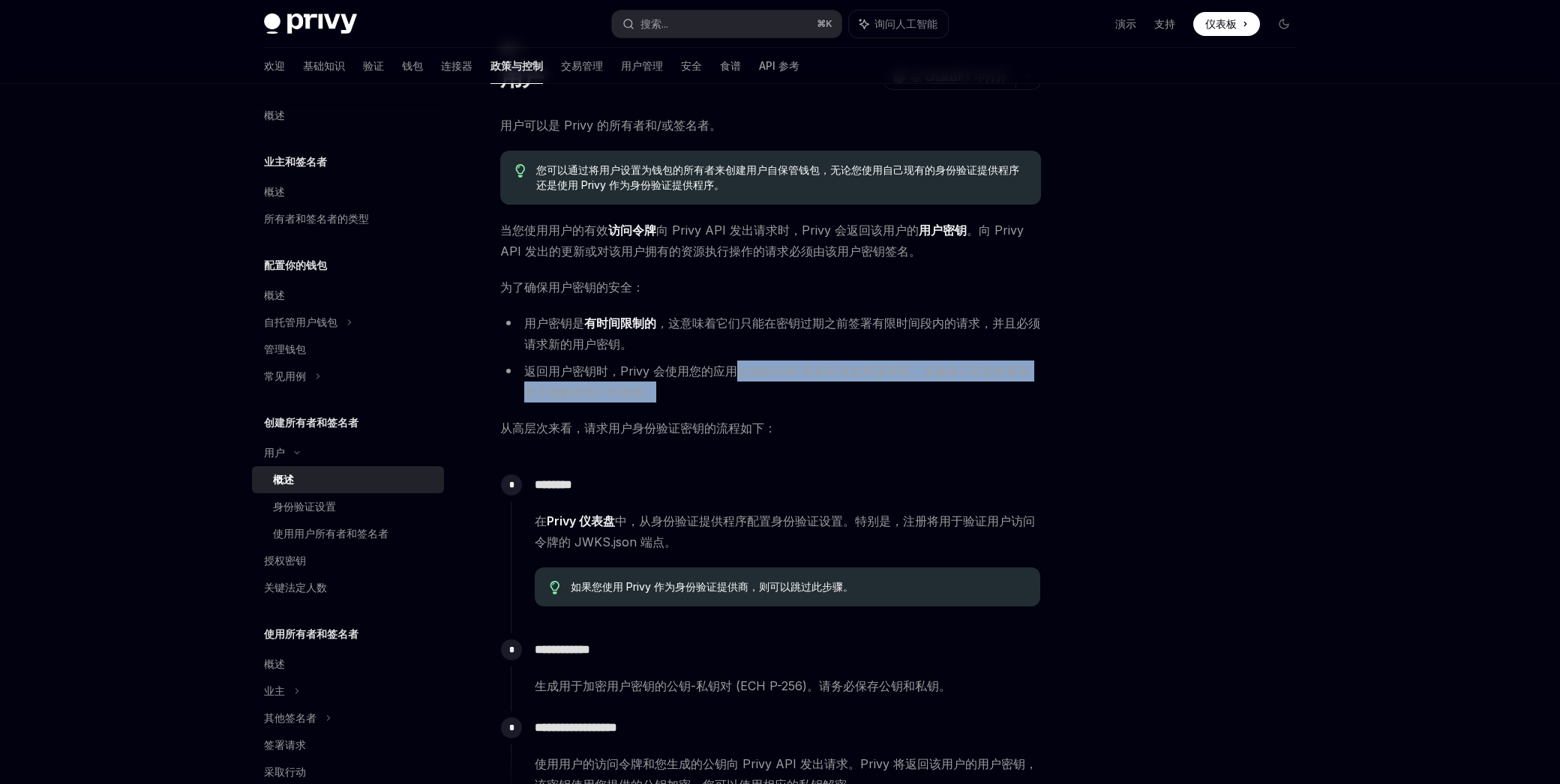
click at [784, 399] on li "返回用户密钥时，Privy 会使用您的应用生成的公钥-私钥对来加密该密钥。这确保只有您的服务器才能解密用户的密钥。" at bounding box center [770, 382] width 541 height 42
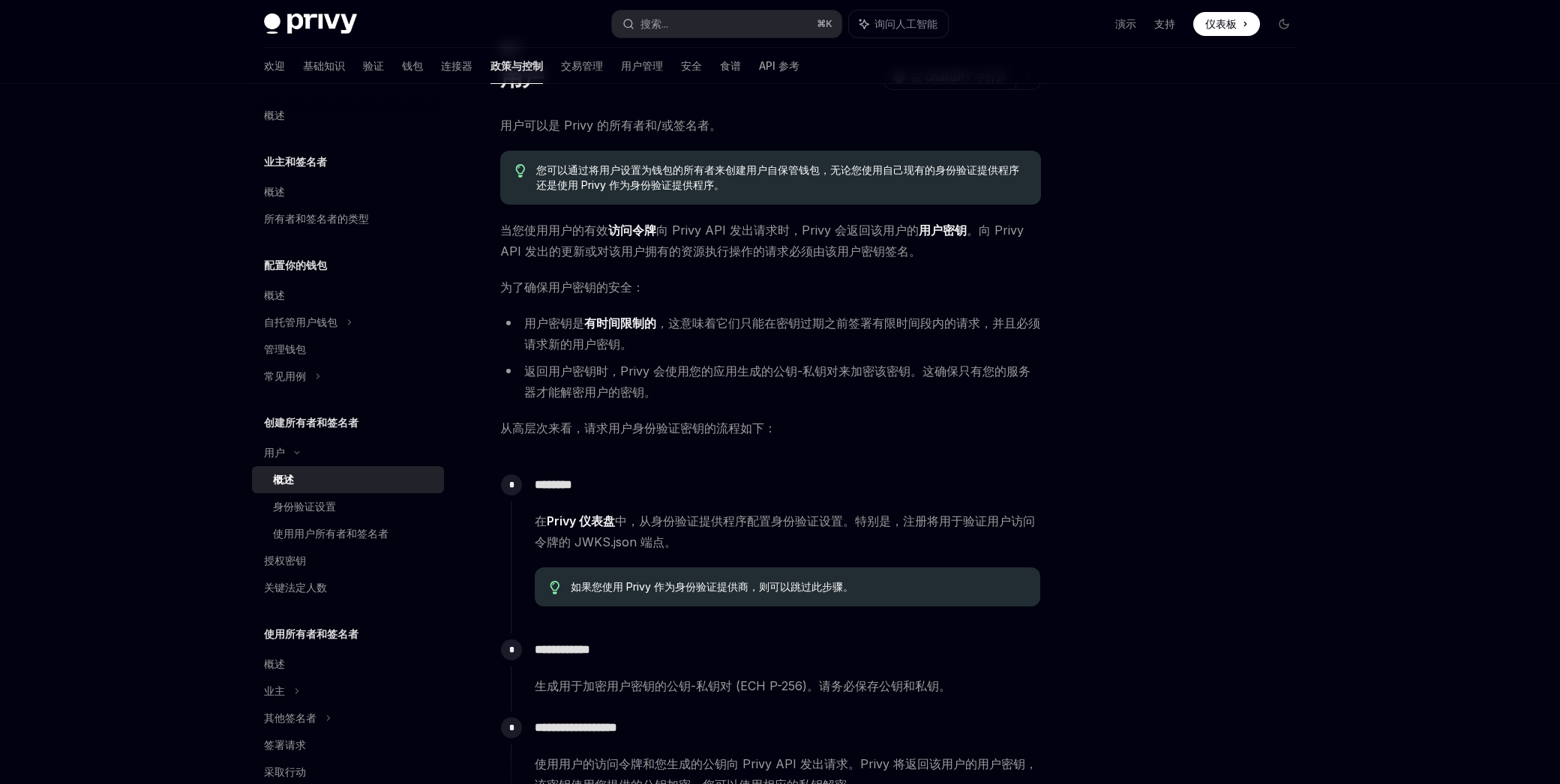
click at [669, 427] on font "从高层次来看，请求用户身份验证密钥的流程如下：" at bounding box center [637, 427] width 276 height 15
drag, startPoint x: 652, startPoint y: 430, endPoint x: 677, endPoint y: 430, distance: 25.0
click at [677, 430] on font "从高层次来看，请求用户身份验证密钥的流程如下：" at bounding box center [637, 427] width 276 height 15
drag, startPoint x: 573, startPoint y: 428, endPoint x: 681, endPoint y: 426, distance: 108.0
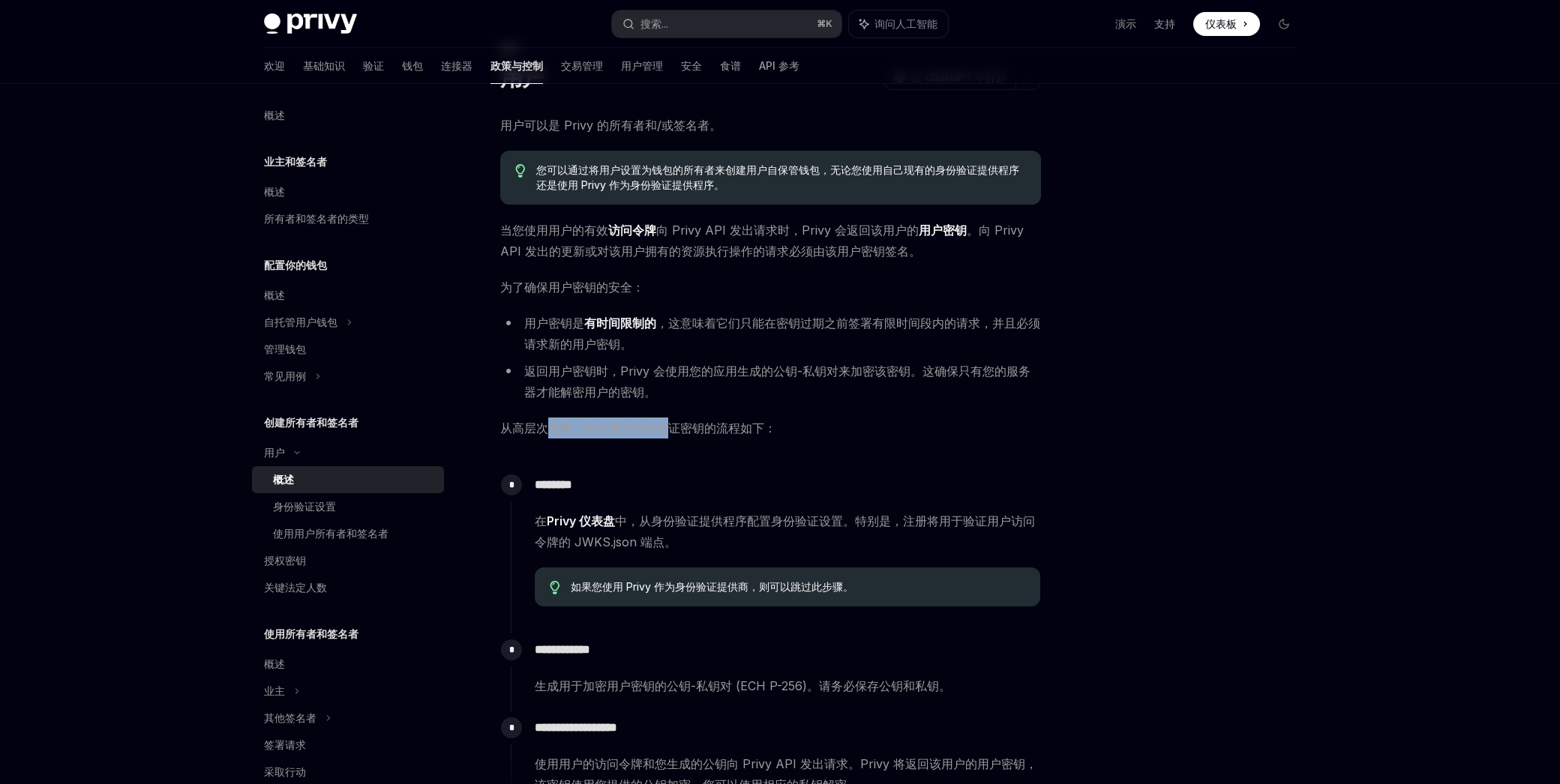
click at [681, 426] on font "从高层次来看，请求用户身份验证密钥的流程如下：" at bounding box center [637, 427] width 276 height 15
drag, startPoint x: 681, startPoint y: 426, endPoint x: 610, endPoint y: 431, distance: 71.2
click at [681, 426] on font "从高层次来看，请求用户身份验证密钥的流程如下：" at bounding box center [637, 427] width 276 height 15
drag, startPoint x: 584, startPoint y: 431, endPoint x: 693, endPoint y: 431, distance: 109.0
click at [690, 431] on font "从高层次来看，请求用户身份验证密钥的流程如下：" at bounding box center [637, 427] width 276 height 15
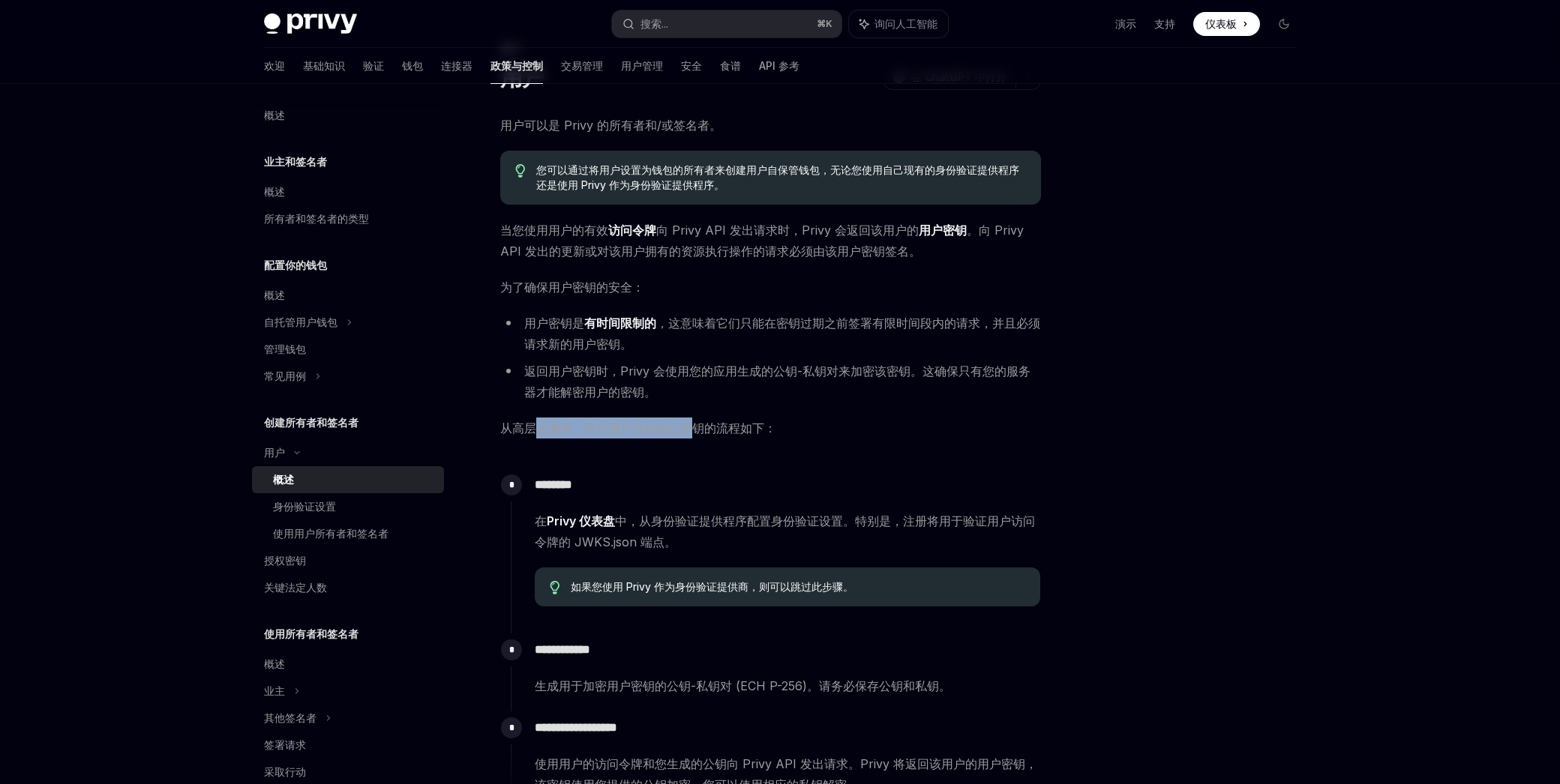
click at [693, 431] on font "从高层次来看，请求用户身份验证密钥的流程如下：" at bounding box center [637, 427] width 276 height 15
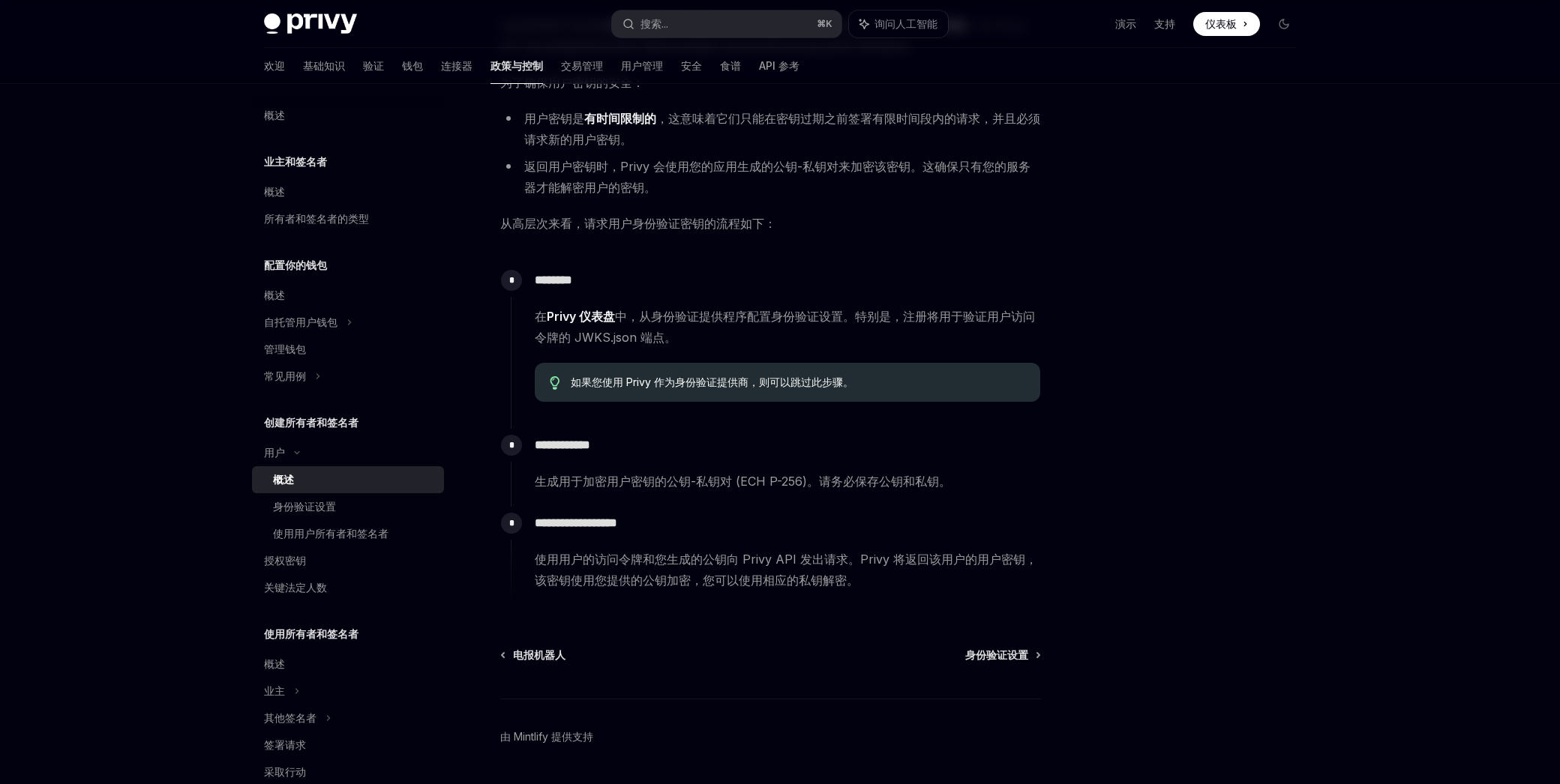
scroll to position [323, 0]
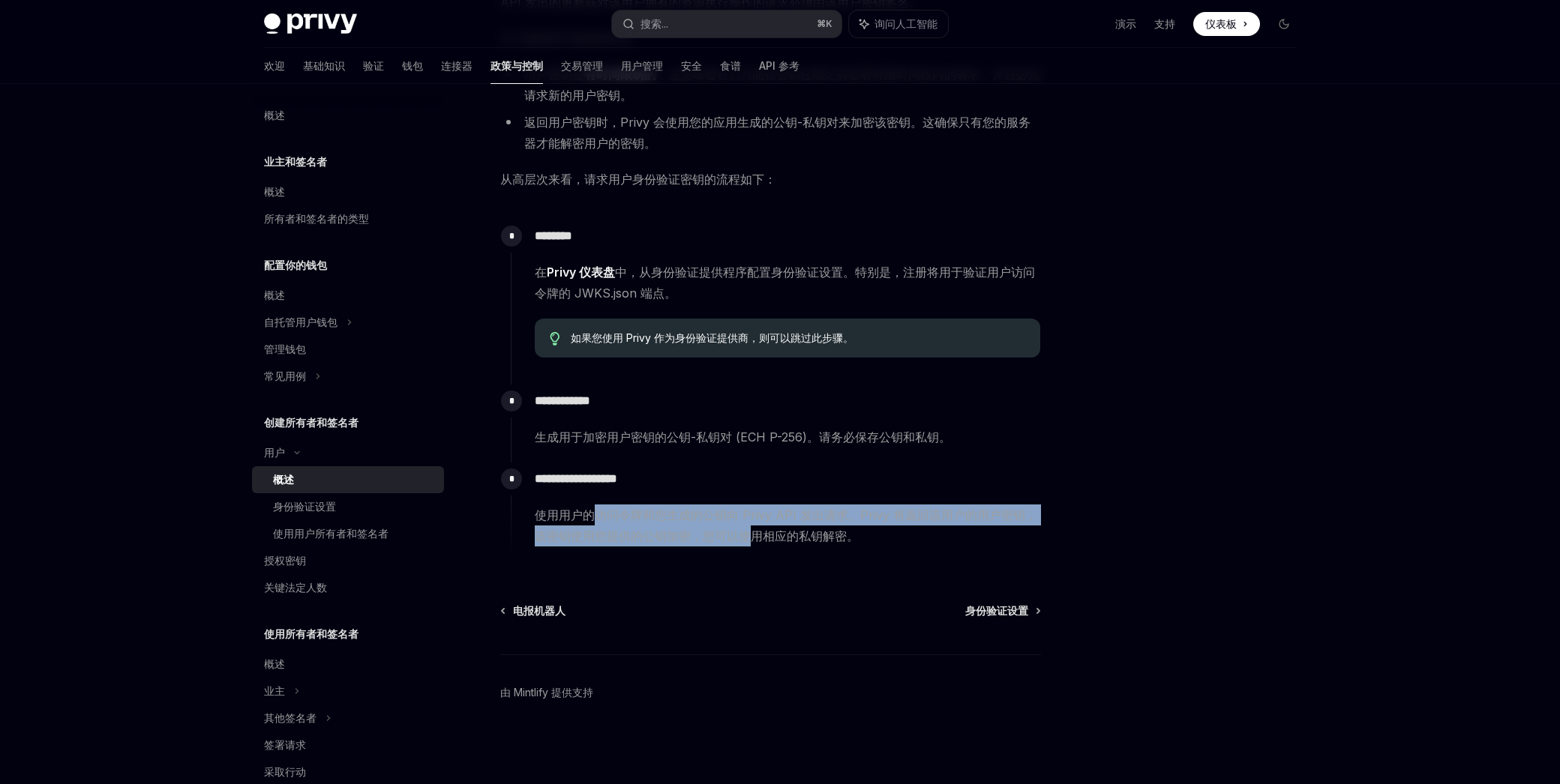
drag, startPoint x: 650, startPoint y: 522, endPoint x: 776, endPoint y: 542, distance: 127.6
click at [759, 542] on font "使用用户的访问令牌和您生成的公钥向 Privy API 发出请求。Privy 将返回该用户的用户密钥，该密钥使用您提供的公钥加密，您可以使用相应的私钥解密。" at bounding box center [786, 525] width 502 height 36
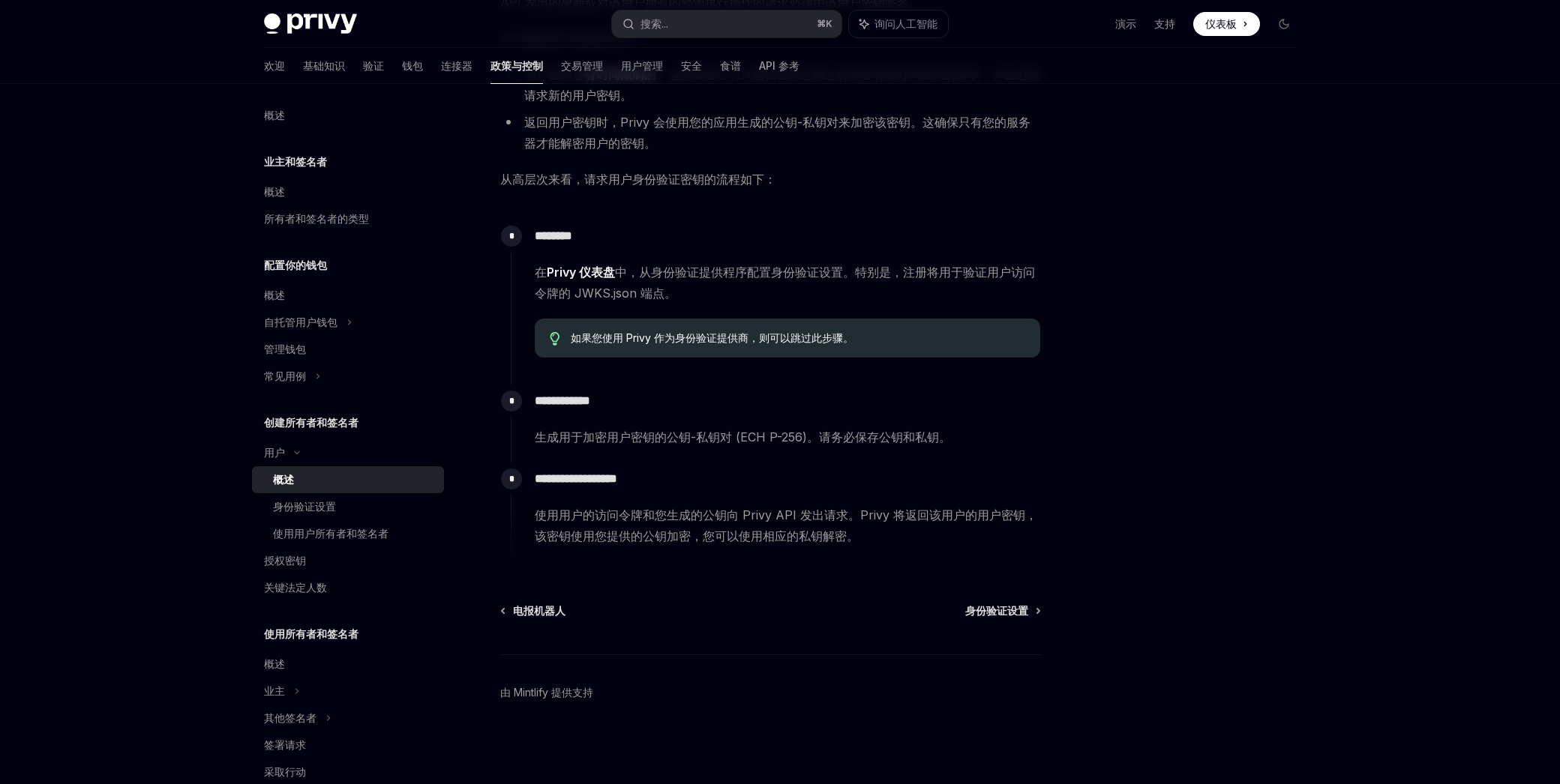
click at [776, 542] on font "使用用户的访问令牌和您生成的公钥向 Privy API 发出请求。Privy 将返回该用户的用户密钥，该密钥使用您提供的公钥加密，您可以使用相应的私钥解密。" at bounding box center [786, 525] width 502 height 36
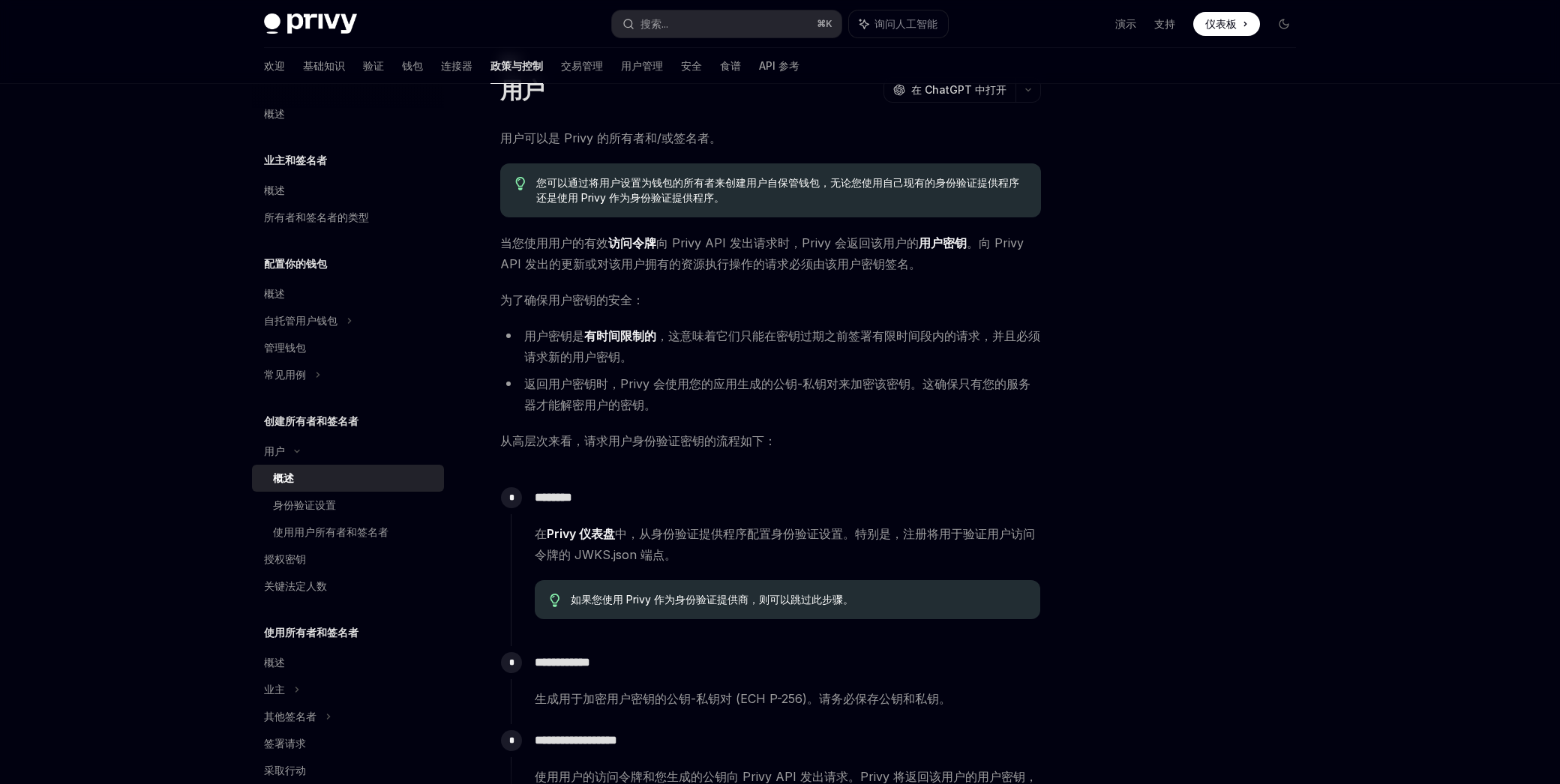
scroll to position [0, 0]
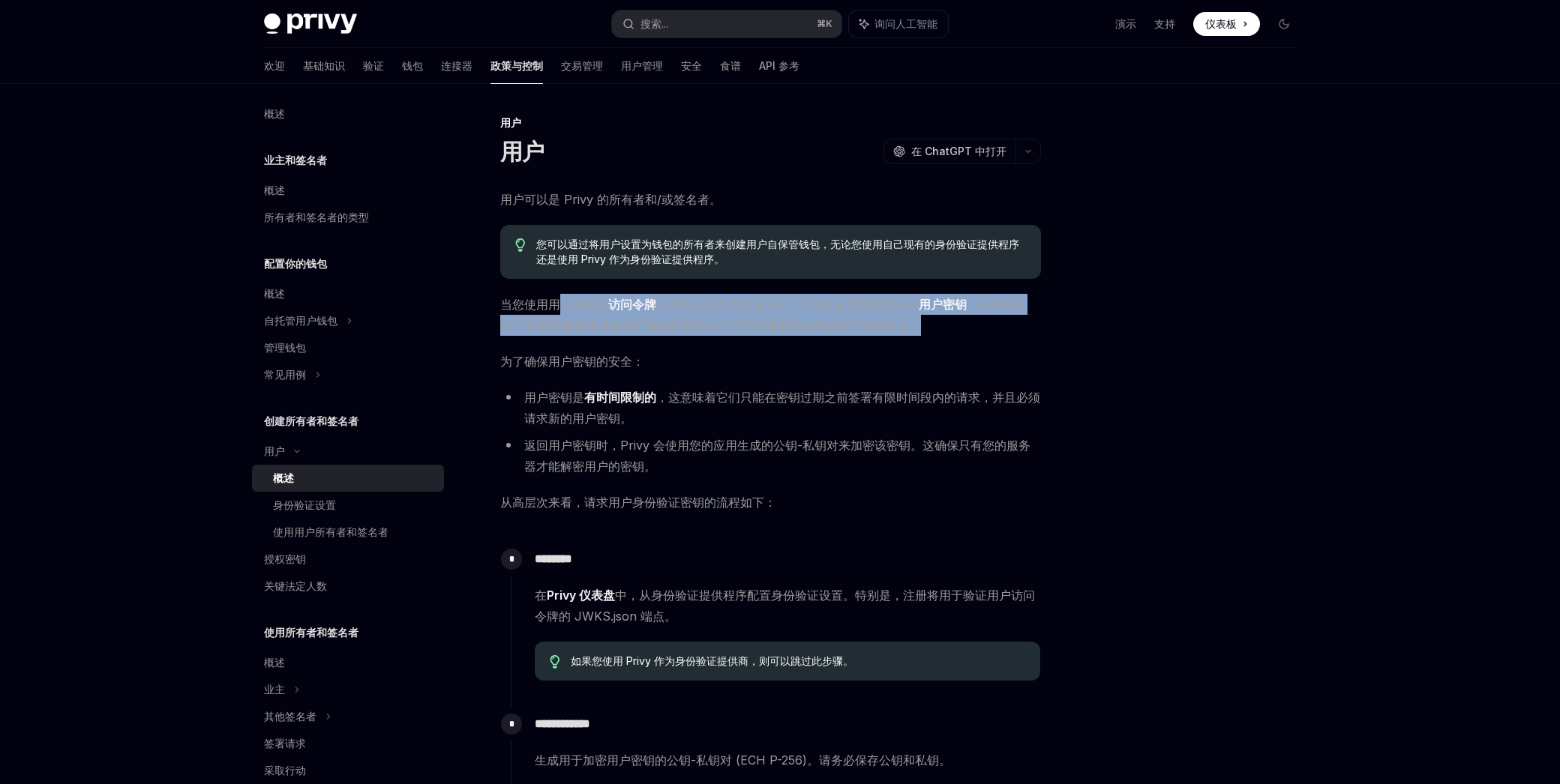
drag, startPoint x: 664, startPoint y: 325, endPoint x: 756, endPoint y: 336, distance: 92.7
click at [753, 336] on div "**********" at bounding box center [770, 536] width 541 height 695
click at [756, 336] on div "**********" at bounding box center [770, 536] width 541 height 695
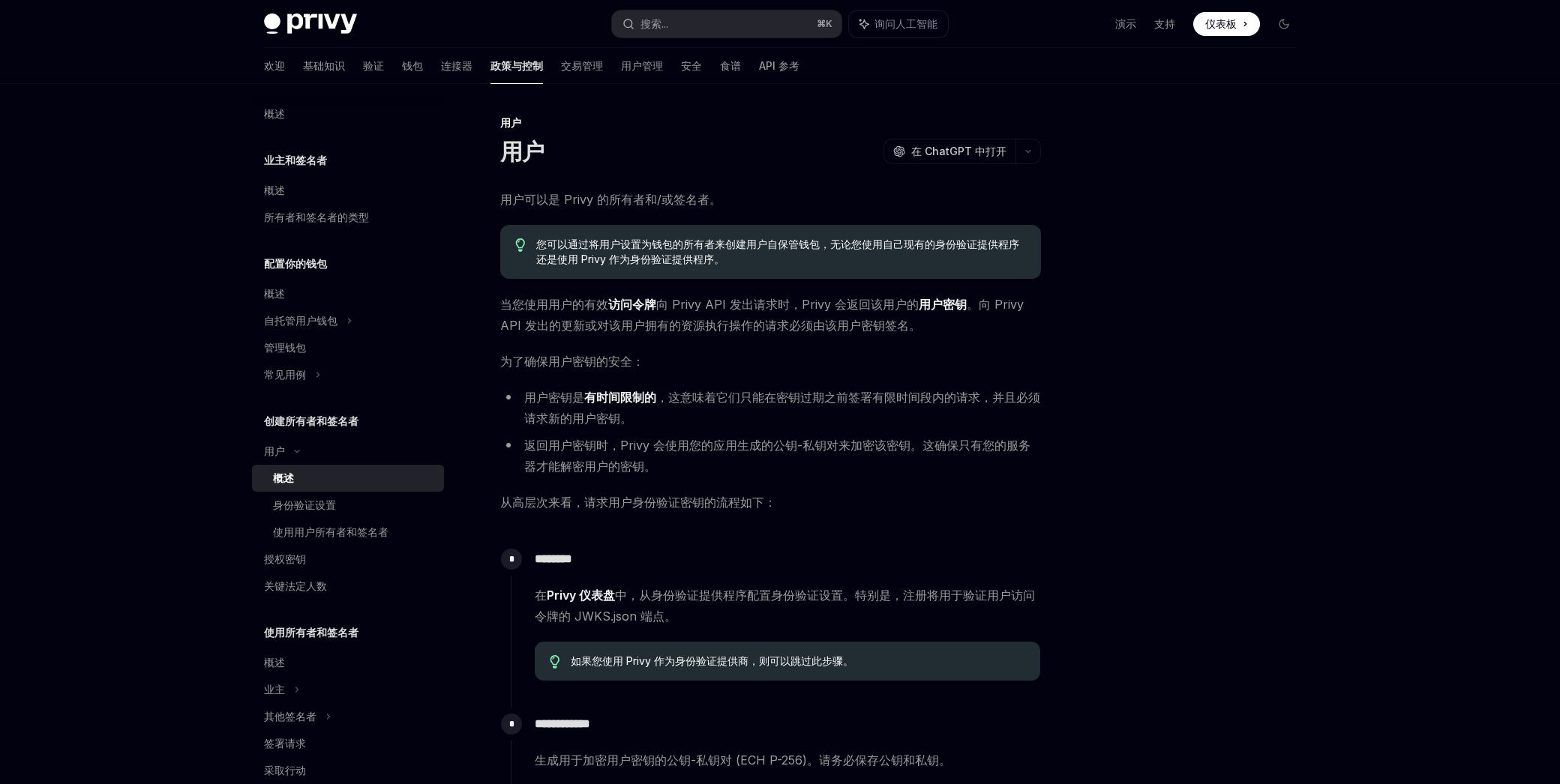
click at [1544, 353] on div "Privy Docs 主页 搜索... ⌘ K 询问人工智能 演示 支持 仪表板 仪表板 搜索... 导航 用户 用户 欢迎 基础知识 验证 钱包 连接器 政…" at bounding box center [780, 553] width 1560 height 1107
